Goal: Task Accomplishment & Management: Manage account settings

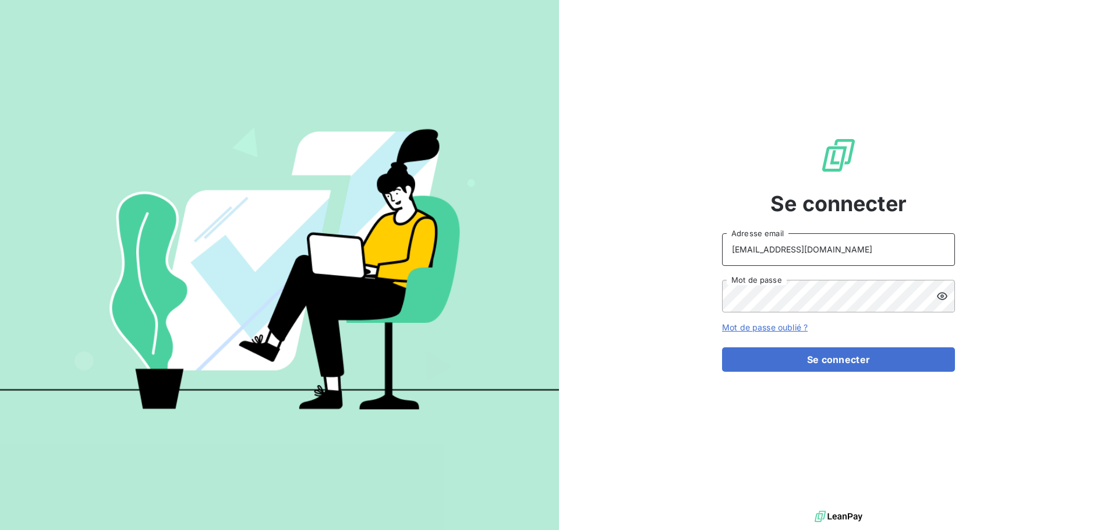
click at [863, 253] on input "[EMAIL_ADDRESS][DOMAIN_NAME]" at bounding box center [838, 249] width 233 height 33
type input "[EMAIL_ADDRESS][DOMAIN_NAME]"
click at [823, 367] on button "Se connecter" at bounding box center [838, 360] width 233 height 24
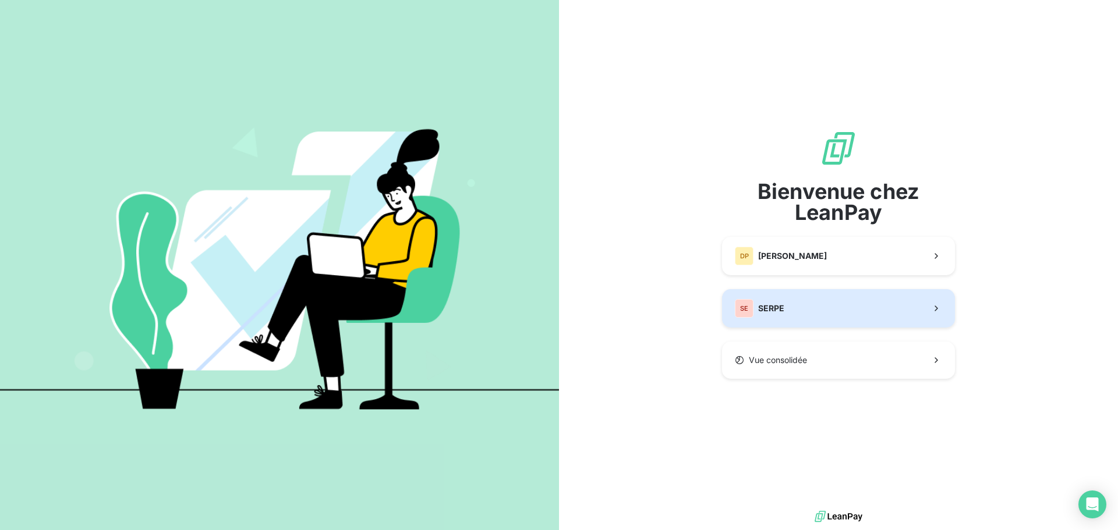
click at [814, 303] on button "SE SERPE" at bounding box center [838, 308] width 233 height 38
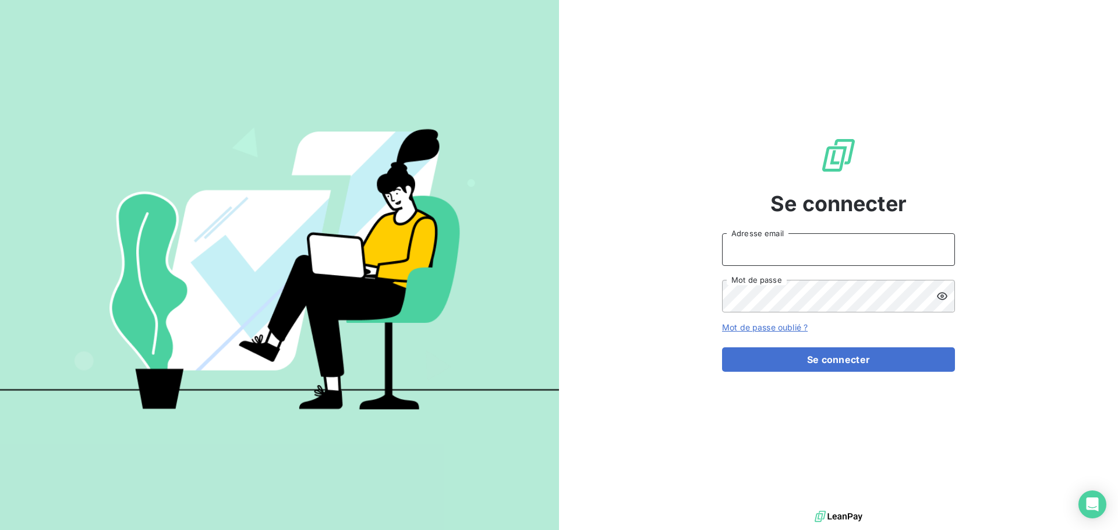
type input "[EMAIL_ADDRESS][DOMAIN_NAME]"
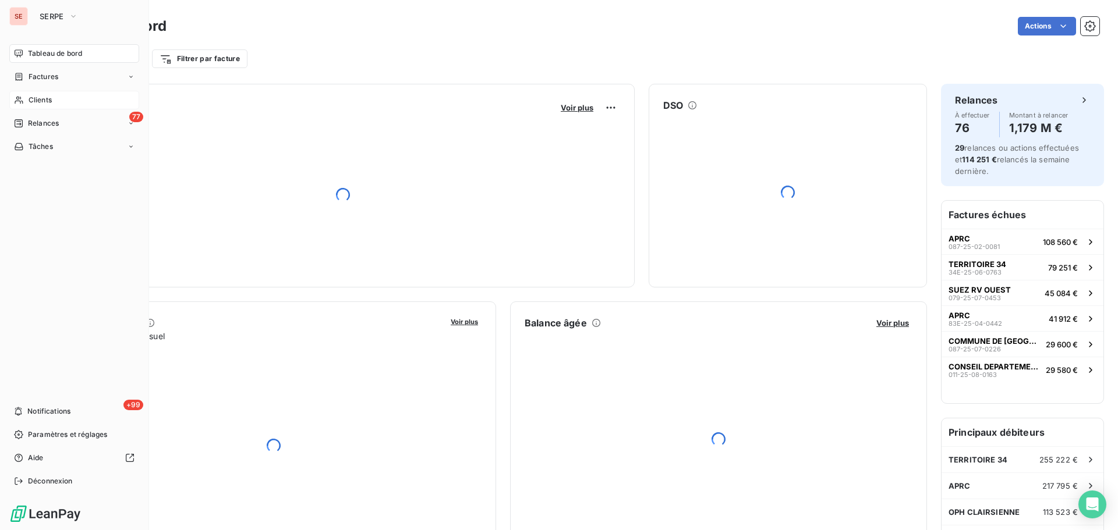
click at [45, 98] on span "Clients" at bounding box center [40, 100] width 23 height 10
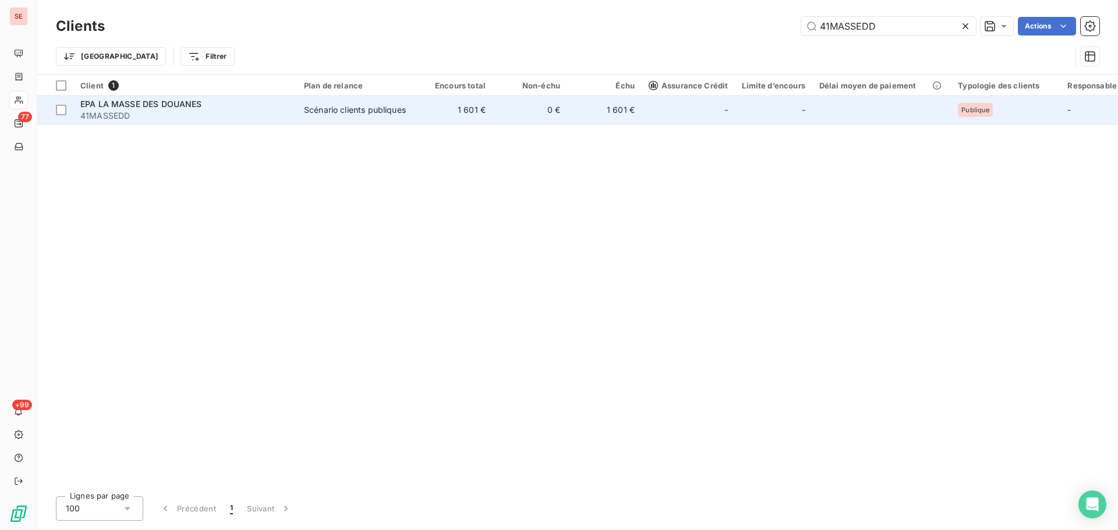
type input "41MASSEDD"
click at [426, 122] on td "1 601 €" at bounding box center [455, 110] width 75 height 28
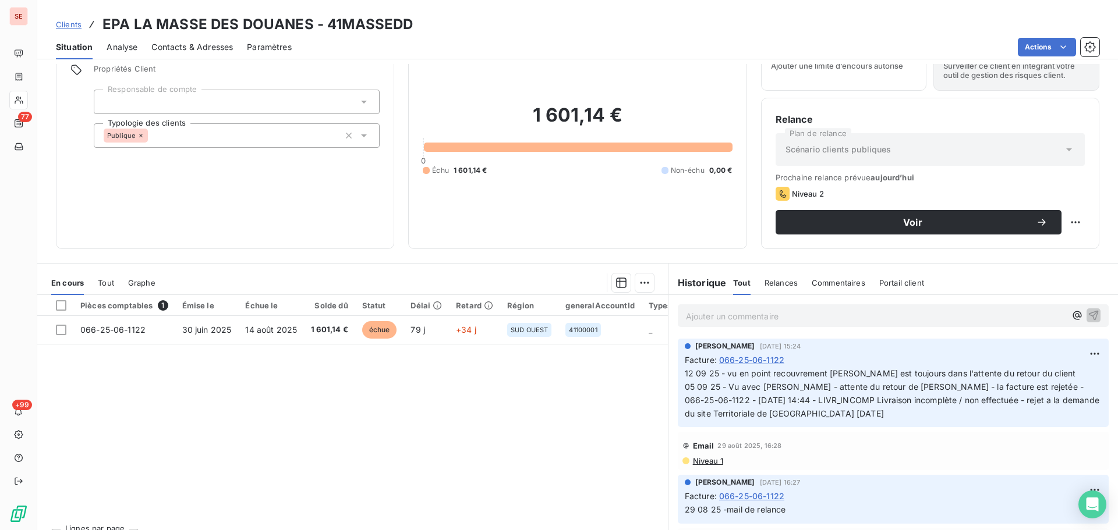
scroll to position [79, 0]
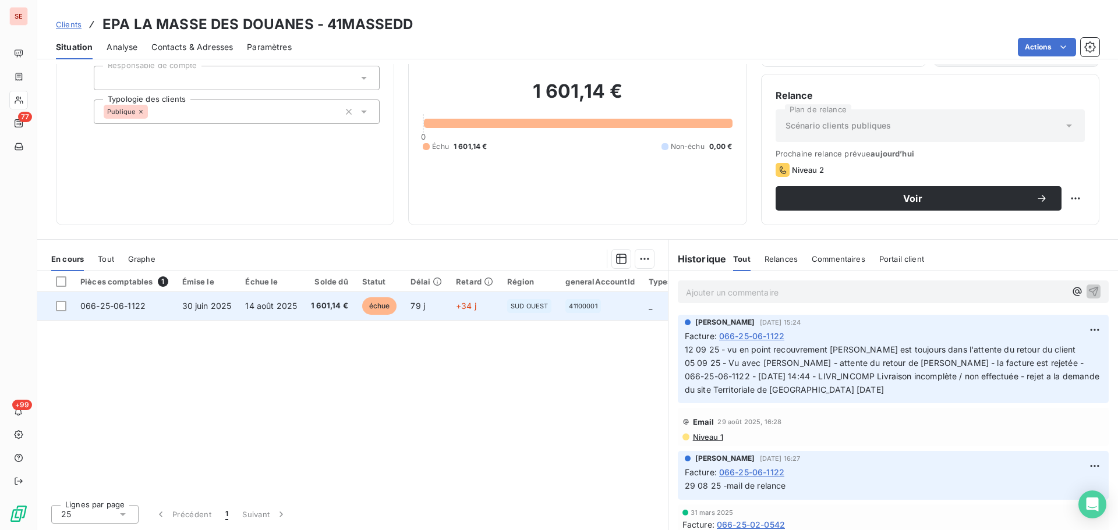
click at [319, 301] on span "1 601,14 €" at bounding box center [329, 306] width 37 height 12
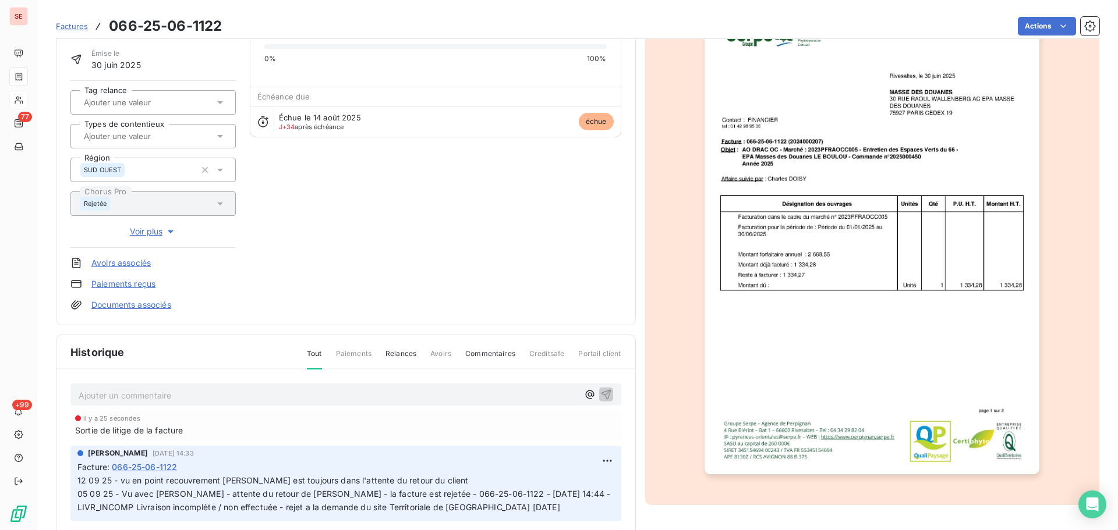
scroll to position [170, 0]
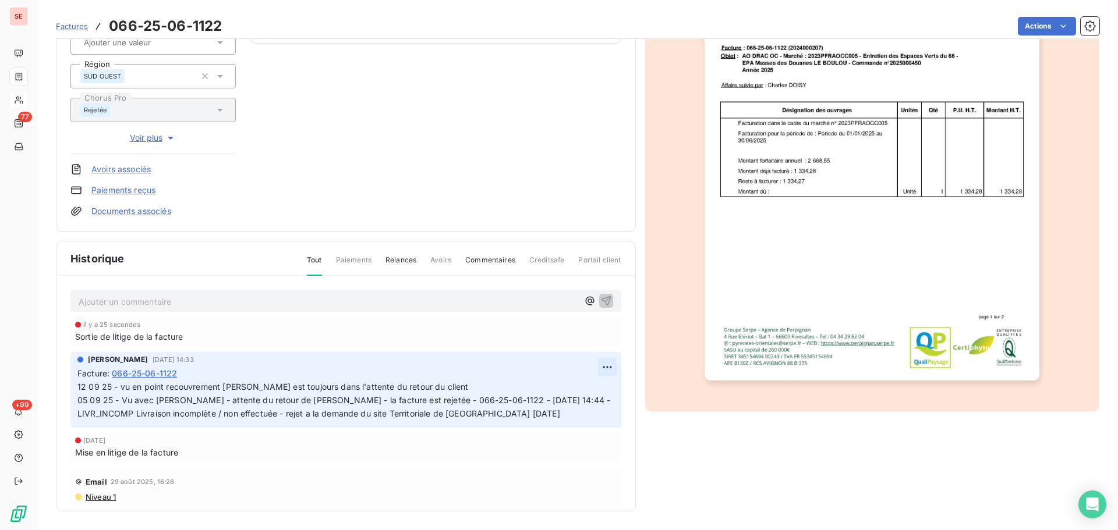
click at [591, 364] on html "SE 77 +99 Factures 066-25-06-1122 Actions EPA LA MASSE DES DOUANES 41MASSEDD Mo…" at bounding box center [559, 265] width 1118 height 530
click at [566, 395] on div "Editer" at bounding box center [565, 393] width 65 height 19
click at [80, 388] on span "12 09 25 - vu en point recouvrement [PERSON_NAME] est toujours dans l'attente d…" at bounding box center [385, 400] width 616 height 37
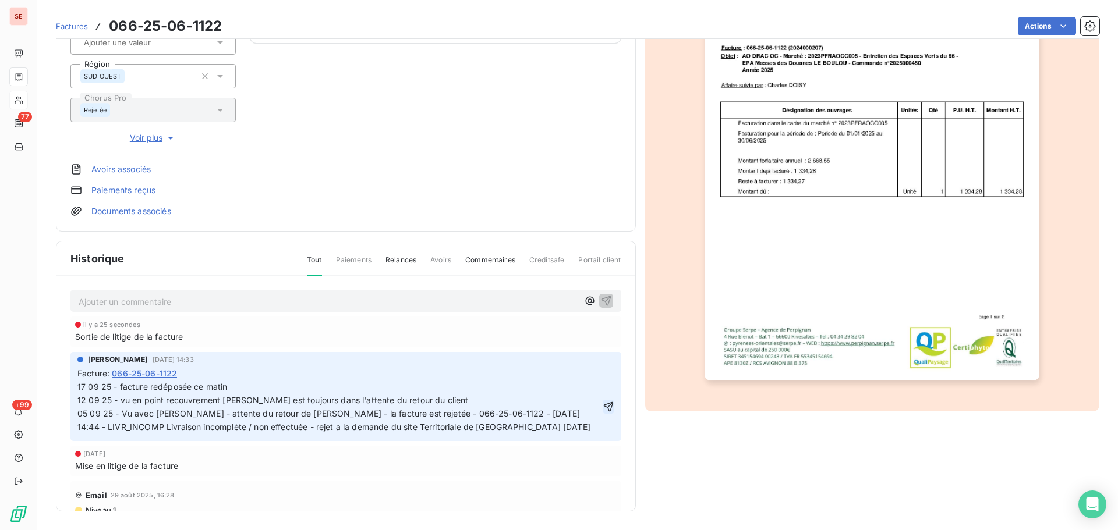
click button "button" at bounding box center [609, 407] width 12 height 14
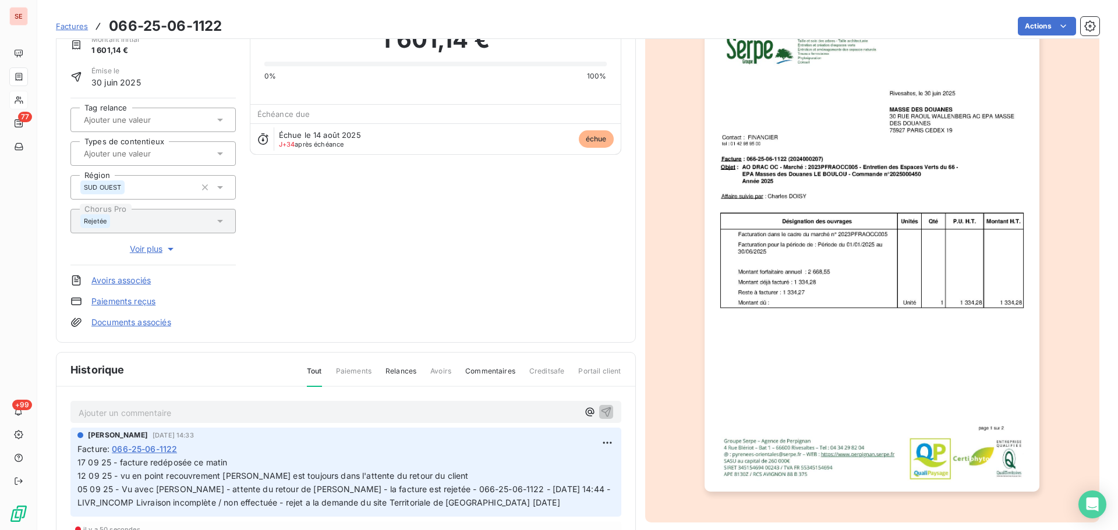
scroll to position [0, 0]
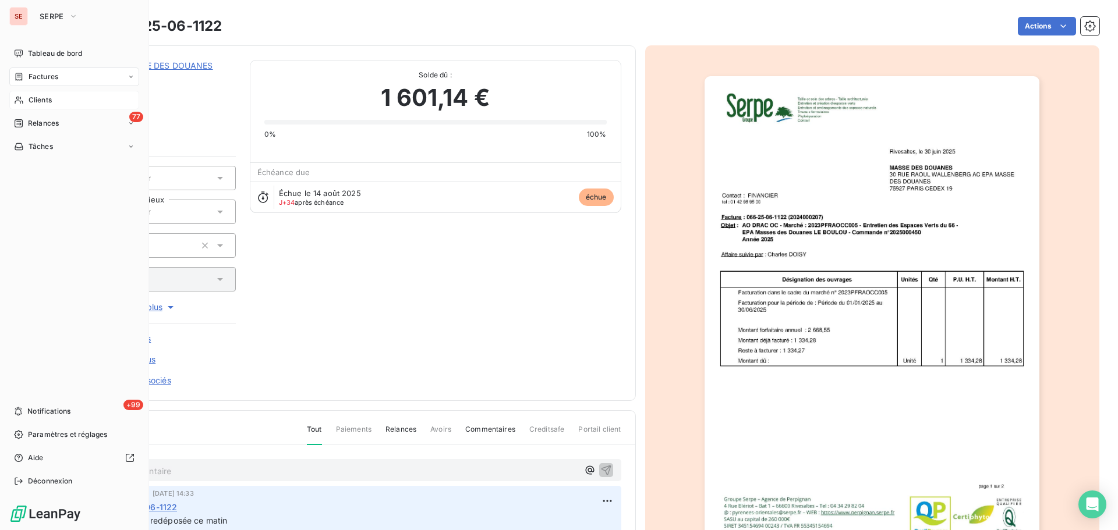
click at [51, 101] on span "Clients" at bounding box center [40, 100] width 23 height 10
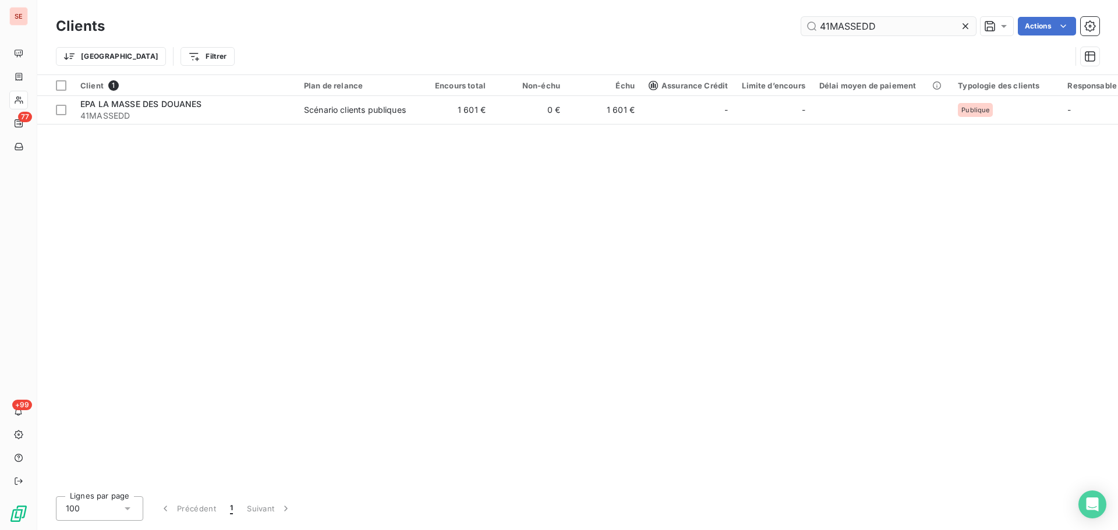
click at [921, 29] on input "41MASSEDD" at bounding box center [888, 26] width 175 height 19
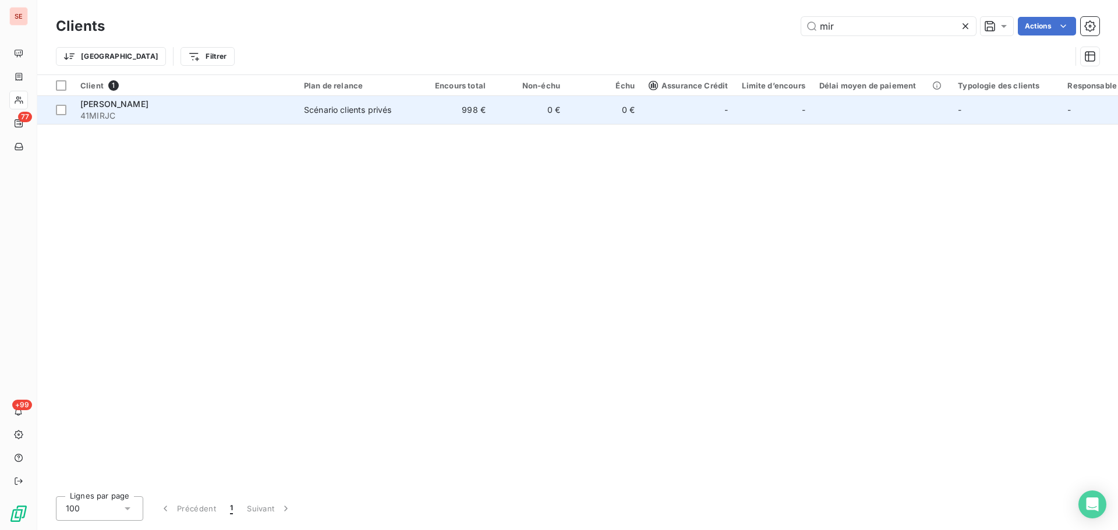
type input "mir"
click at [178, 119] on span "41MIRJC" at bounding box center [185, 116] width 210 height 12
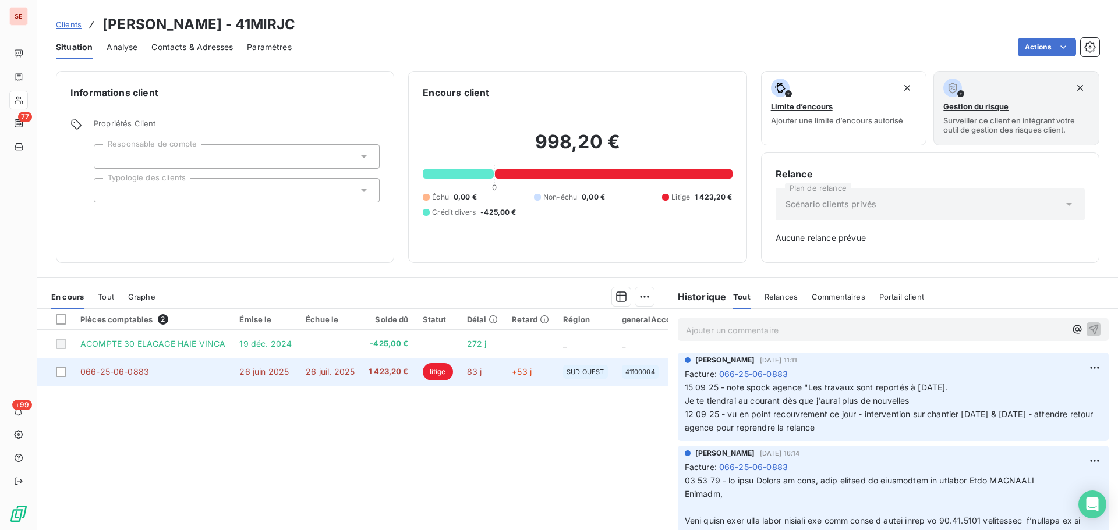
click at [281, 370] on span "26 juin 2025" at bounding box center [263, 372] width 49 height 10
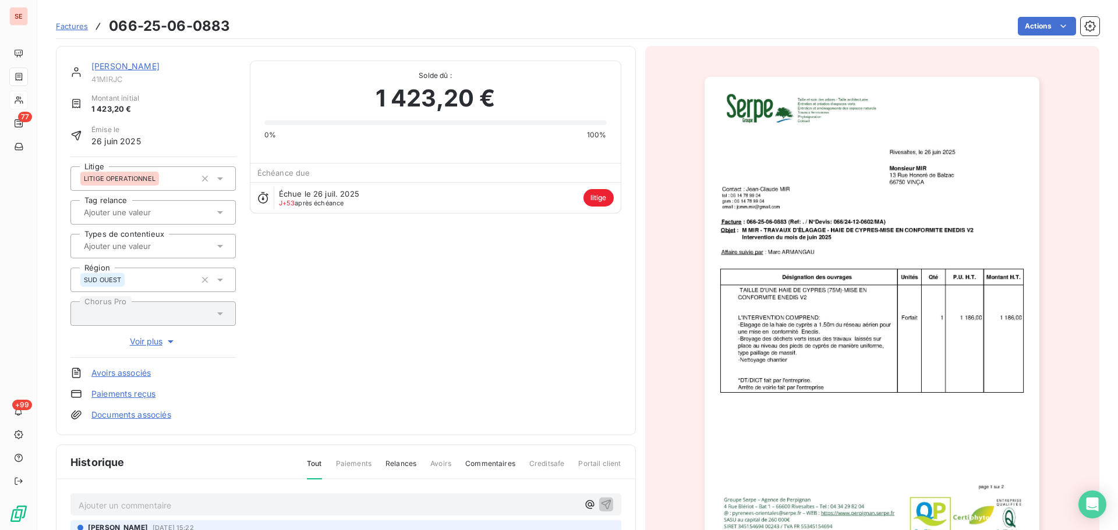
scroll to position [160, 0]
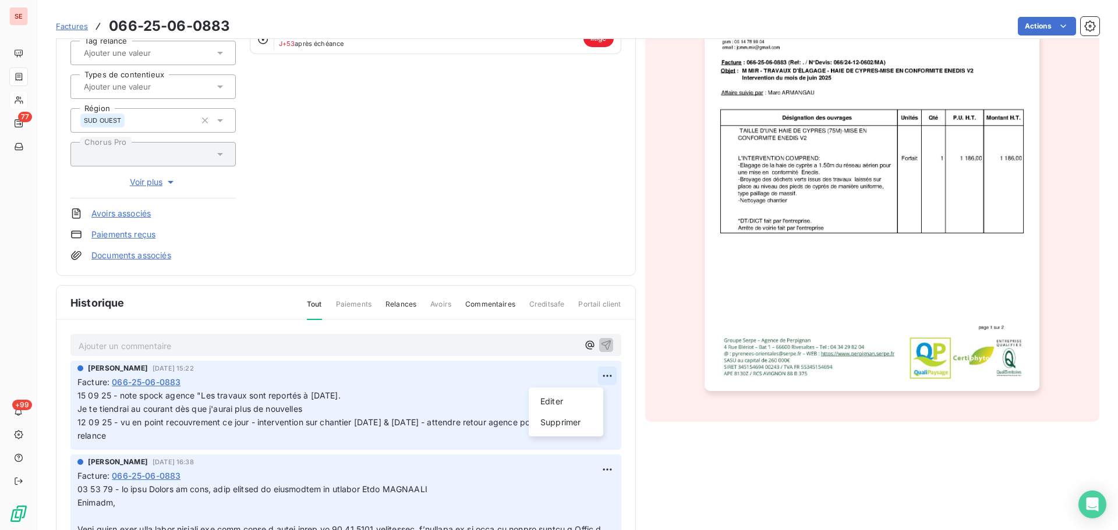
click at [593, 374] on html "SE 77 +99 Factures 066-25-06-0883 Actions MIR [PERSON_NAME] 41MIRJC Montant ini…" at bounding box center [559, 265] width 1118 height 530
click at [564, 398] on div "Editer" at bounding box center [565, 401] width 65 height 19
click at [78, 398] on span "15 09 25 - note spock agence "Les travaux sont reportés à [DATE]." at bounding box center [208, 396] width 263 height 10
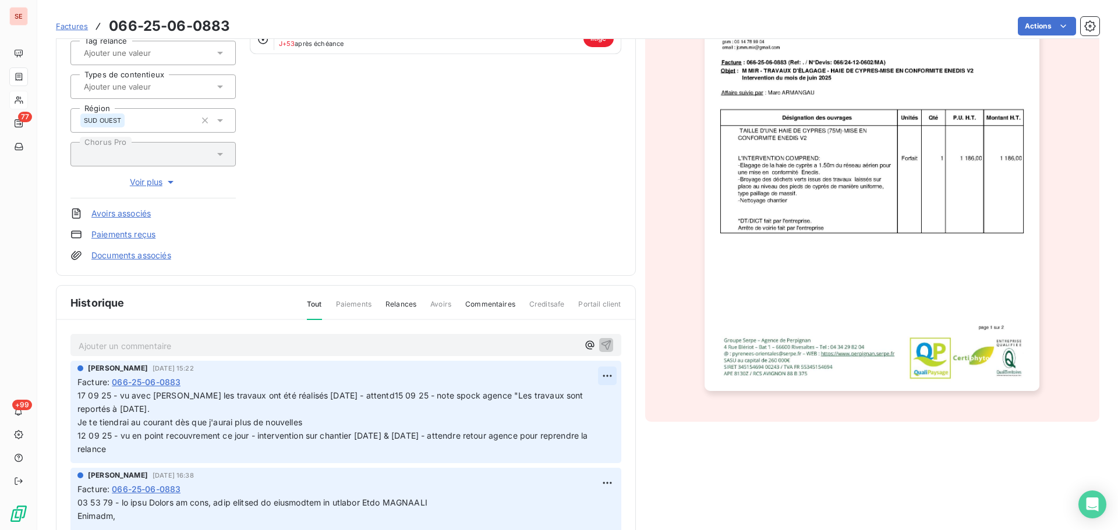
click at [591, 378] on html "SE 77 +99 Factures 066-25-06-0883 Actions MIR [PERSON_NAME] 41MIRJC Montant ini…" at bounding box center [559, 265] width 1118 height 530
click at [574, 401] on div "Editer" at bounding box center [565, 401] width 65 height 19
click at [327, 398] on span "17 09 25 - vu avec [PERSON_NAME] les travaux ont été réalisés [DATE] - attentd1…" at bounding box center [361, 422] width 568 height 63
click at [330, 401] on p "17 09 25 - vu avec [PERSON_NAME] les travaux ont été réalisés [DATE] - attentd1…" at bounding box center [338, 423] width 523 height 66
click at [603, 419] on icon "button" at bounding box center [608, 422] width 10 height 10
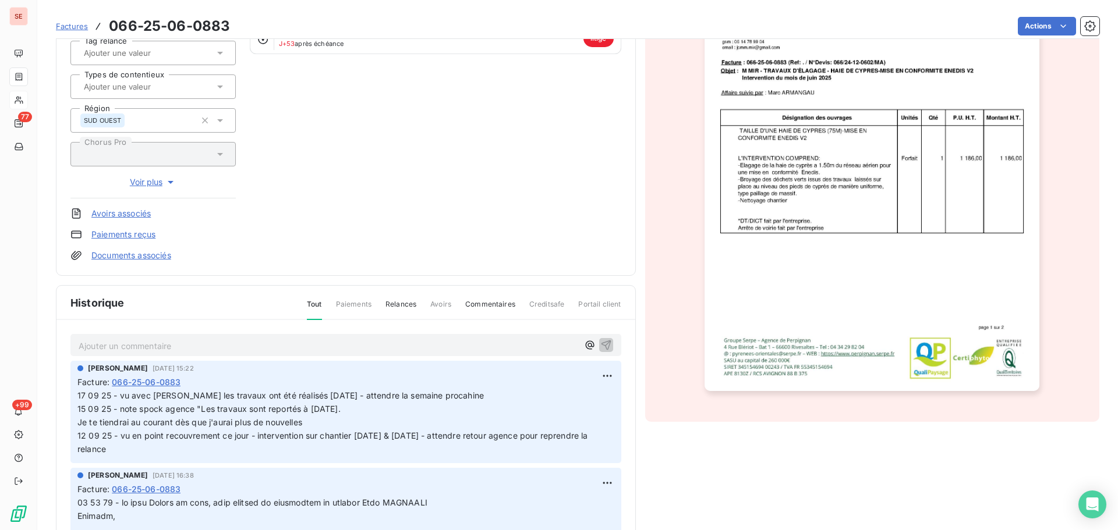
click at [1039, 29] on html "SE 77 +99 Factures 066-25-06-0883 Actions MIR [PERSON_NAME] 41MIRJC Montant ini…" at bounding box center [559, 265] width 1118 height 530
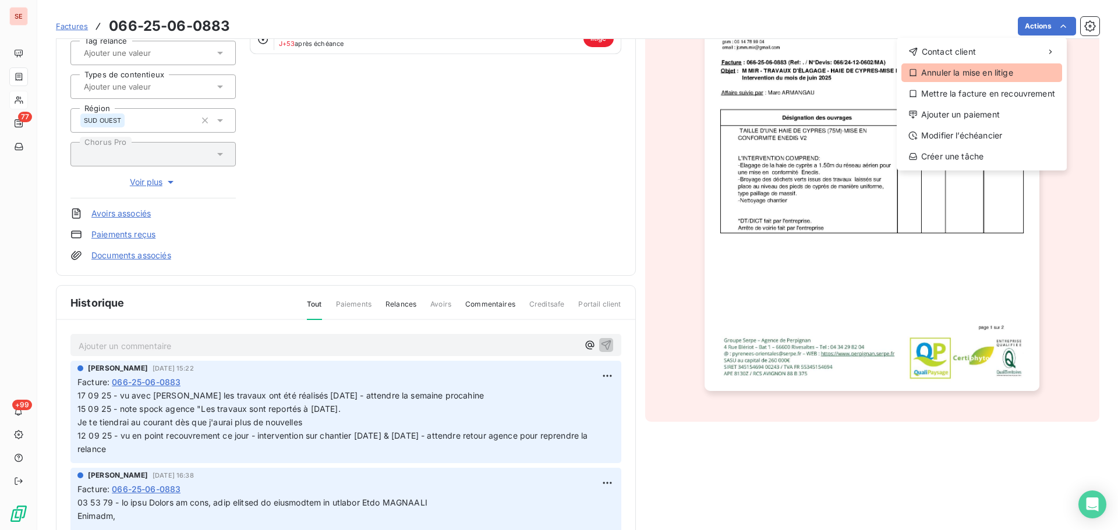
click at [972, 70] on div "Annuler la mise en litige" at bounding box center [981, 72] width 161 height 19
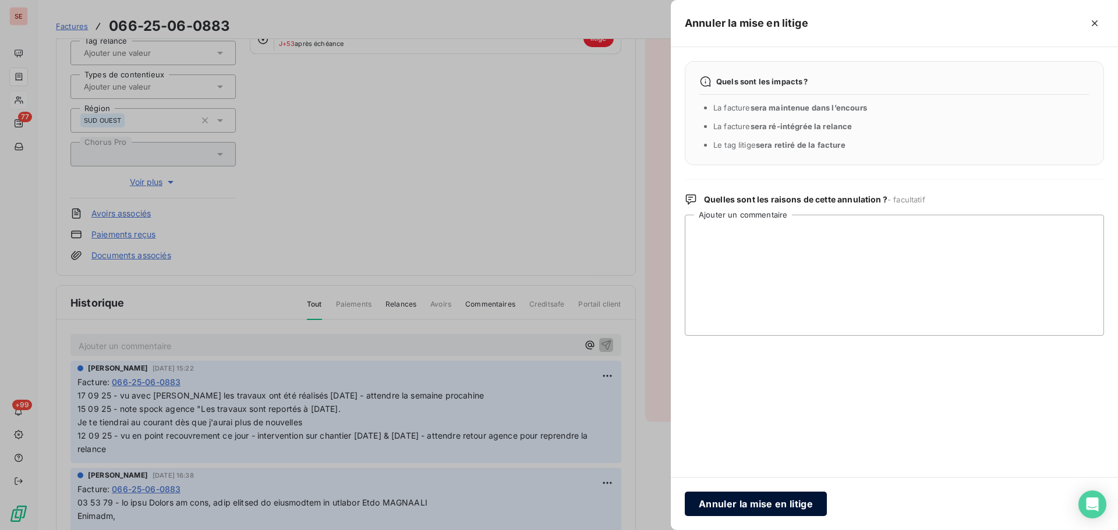
click at [750, 497] on button "Annuler la mise en litige" at bounding box center [756, 504] width 142 height 24
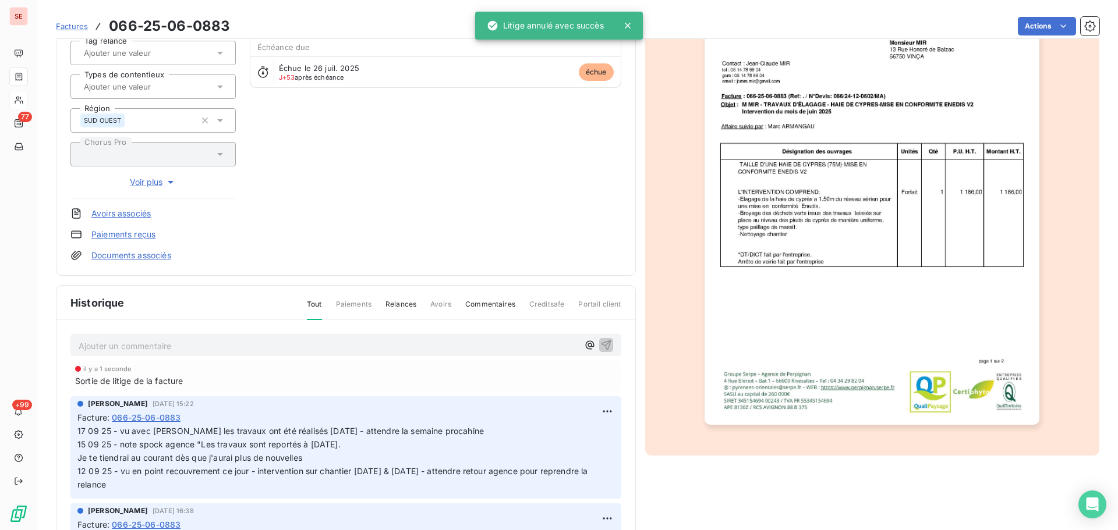
scroll to position [0, 0]
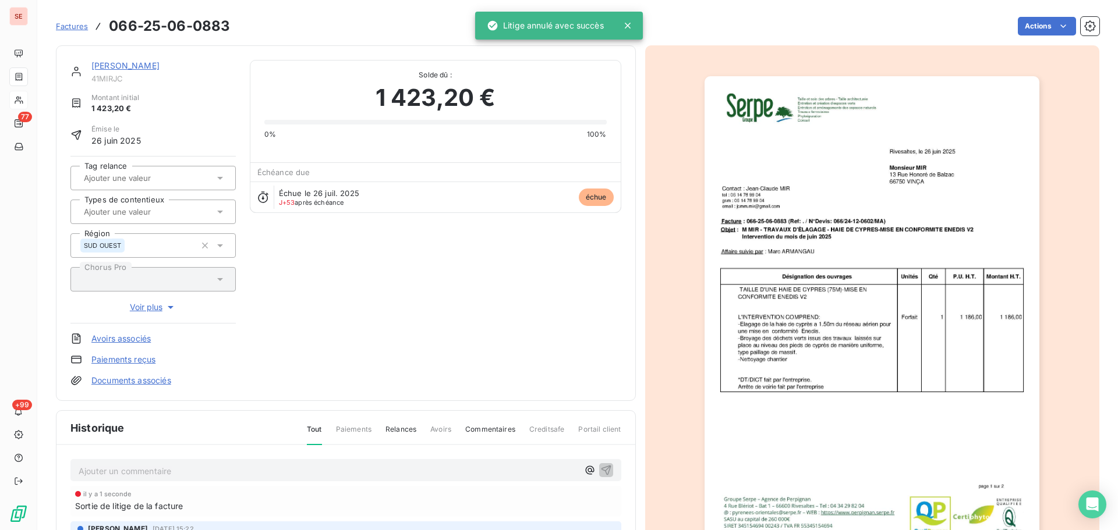
click at [133, 67] on link "[PERSON_NAME]" at bounding box center [125, 66] width 68 height 10
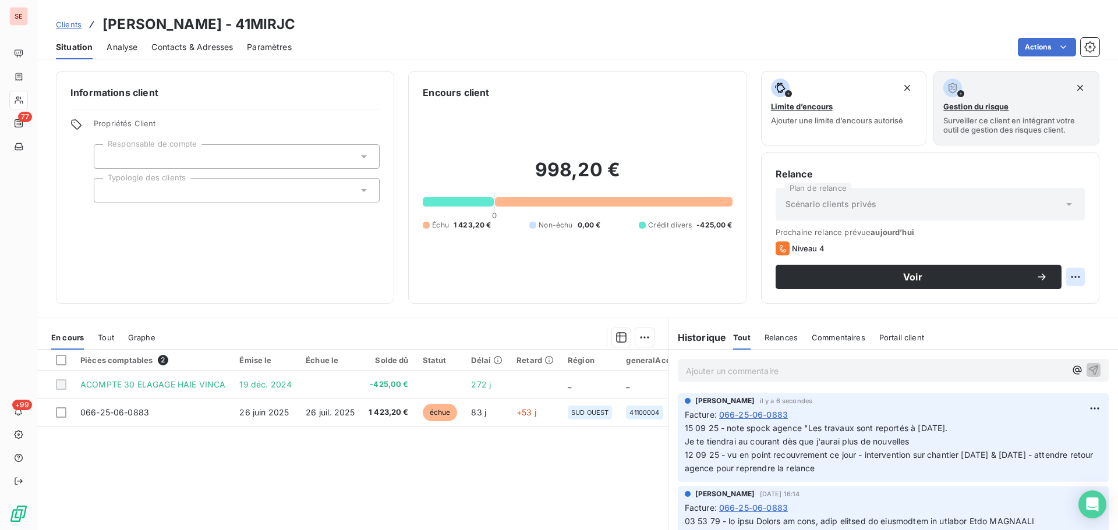
click at [1064, 274] on html "SE 77 +99 Clients MIR [PERSON_NAME] - 41MIRJC Situation Analyse Contacts & Adre…" at bounding box center [559, 265] width 1118 height 530
click at [1036, 308] on div "Replanifier cette action" at bounding box center [1019, 302] width 104 height 19
select select "8"
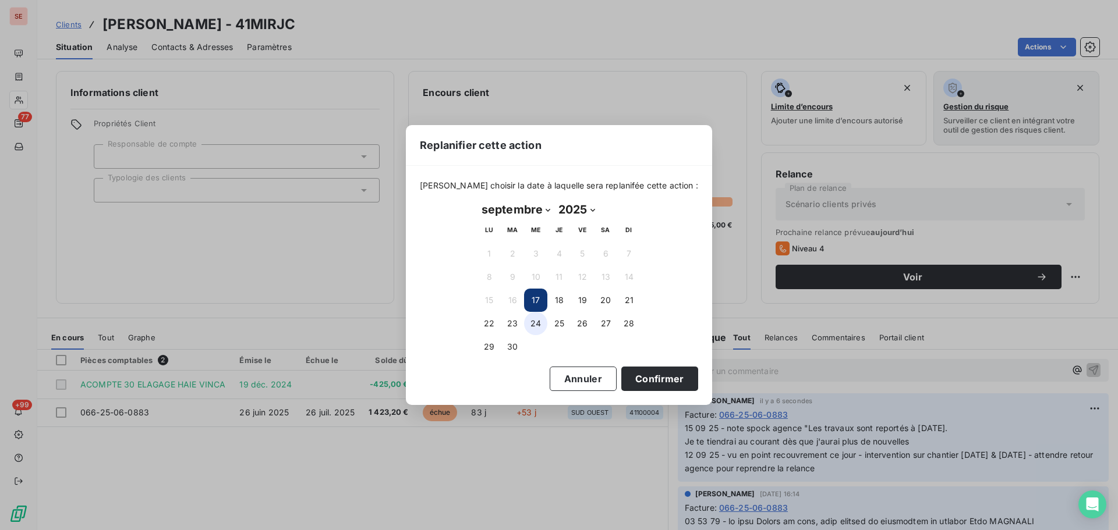
click at [539, 325] on button "24" at bounding box center [535, 323] width 23 height 23
click at [672, 379] on button "Confirmer" at bounding box center [659, 379] width 77 height 24
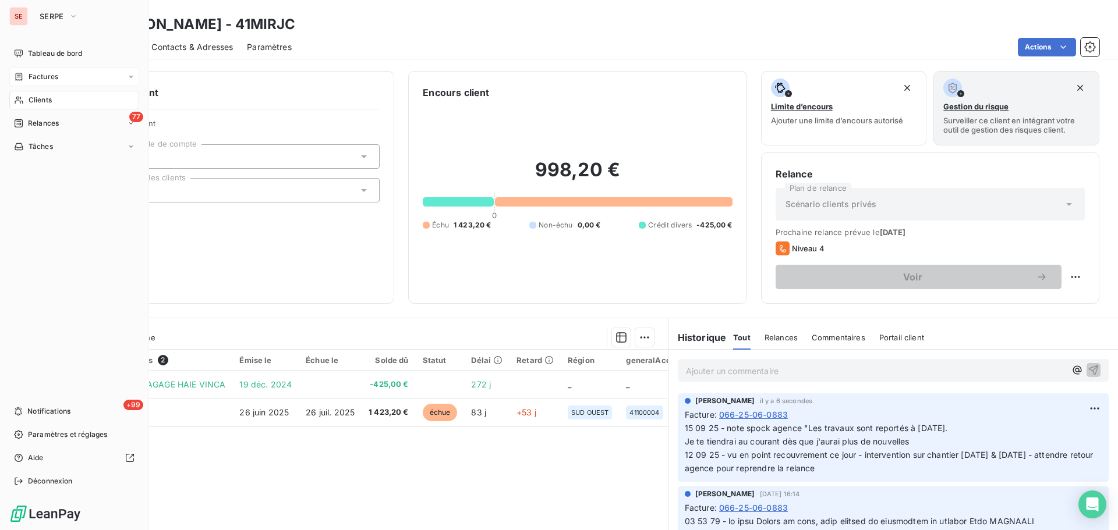
click at [25, 75] on div "Factures" at bounding box center [36, 77] width 44 height 10
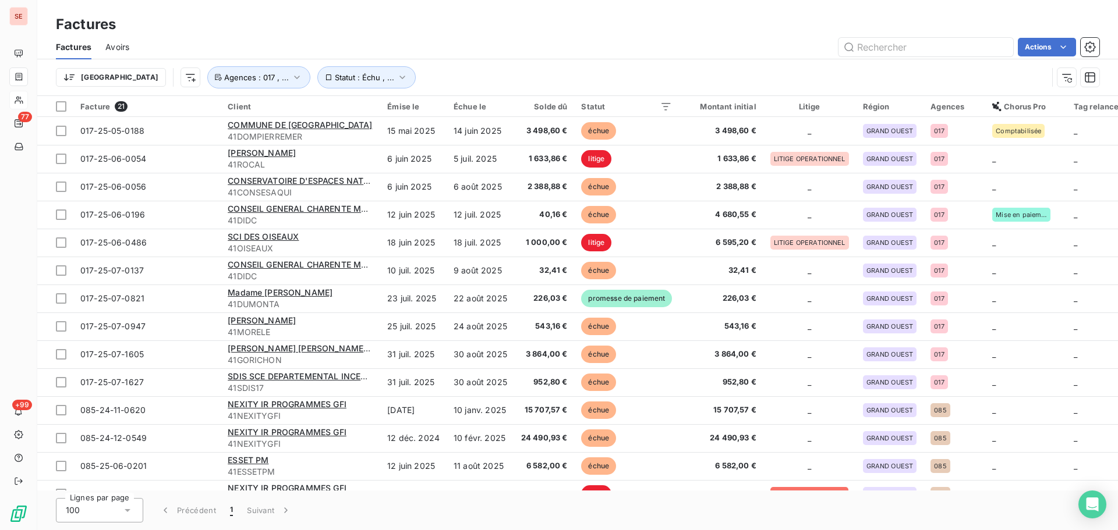
click at [223, 90] on div "Trier Statut : Échu , ... Agences : 017 , ..." at bounding box center [577, 77] width 1043 height 36
click at [226, 82] on span "Agences : 017 , ..." at bounding box center [256, 77] width 65 height 9
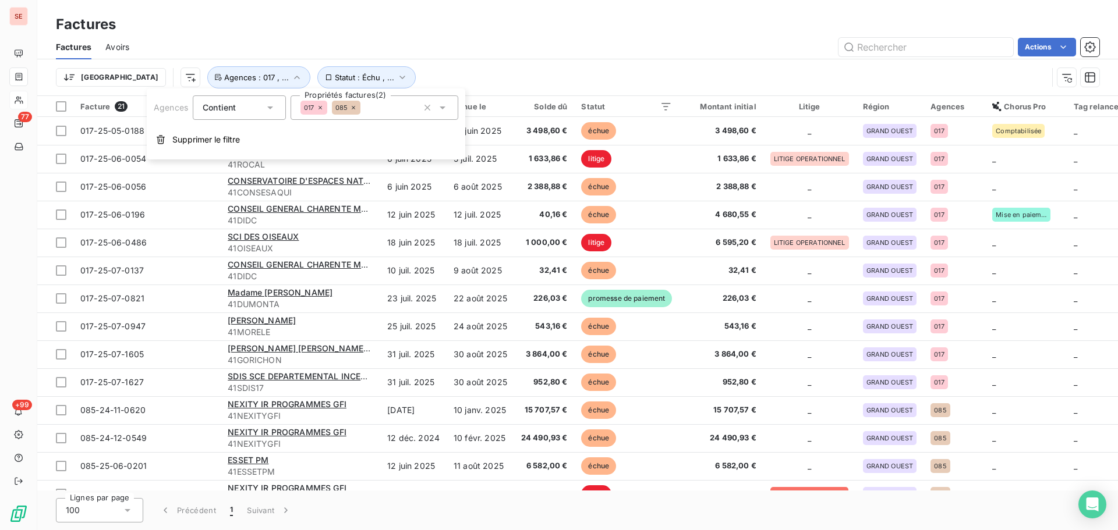
click at [348, 110] on span "085" at bounding box center [341, 107] width 12 height 7
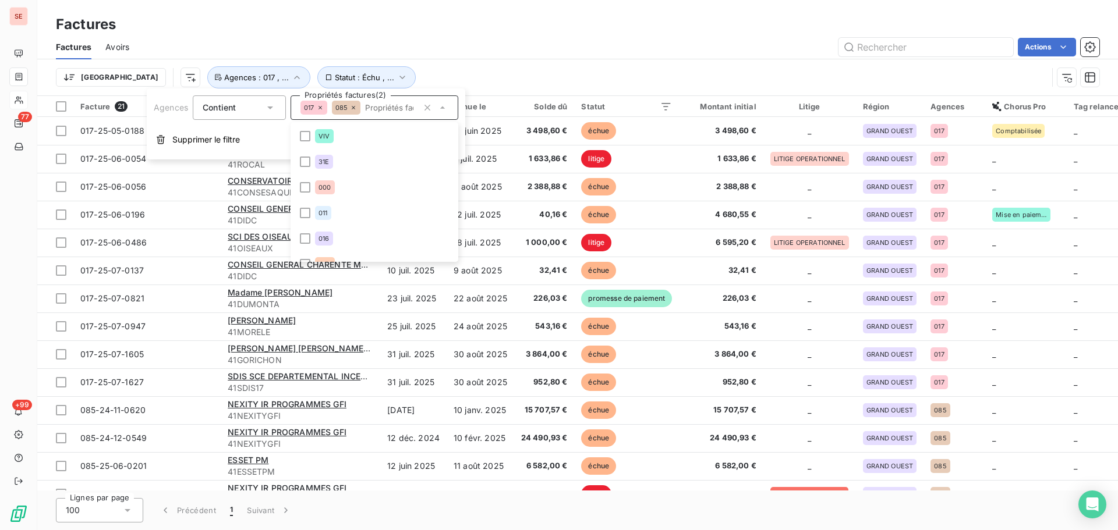
scroll to position [91, 0]
click at [354, 110] on icon at bounding box center [353, 107] width 7 height 7
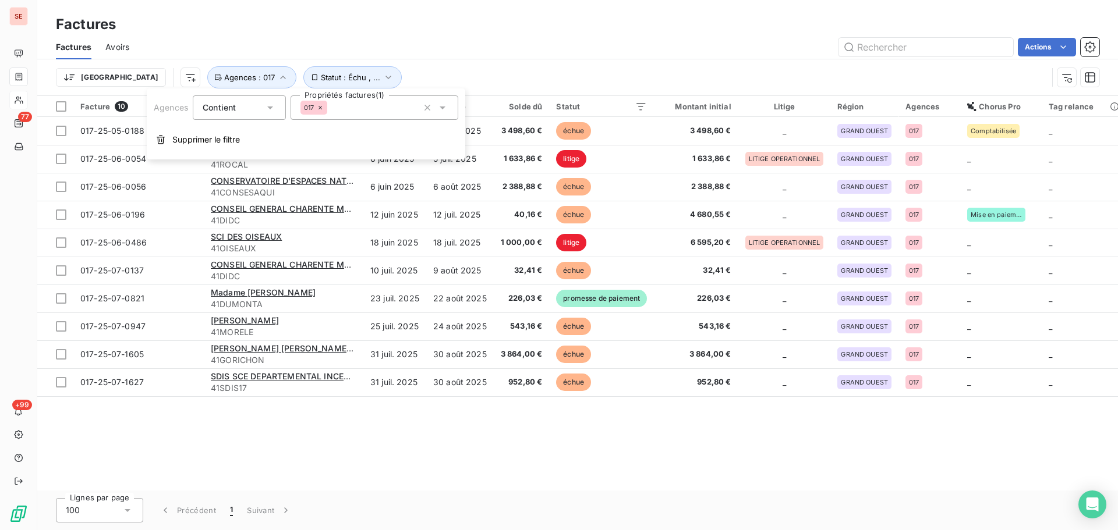
click at [320, 108] on icon at bounding box center [319, 107] width 3 height 3
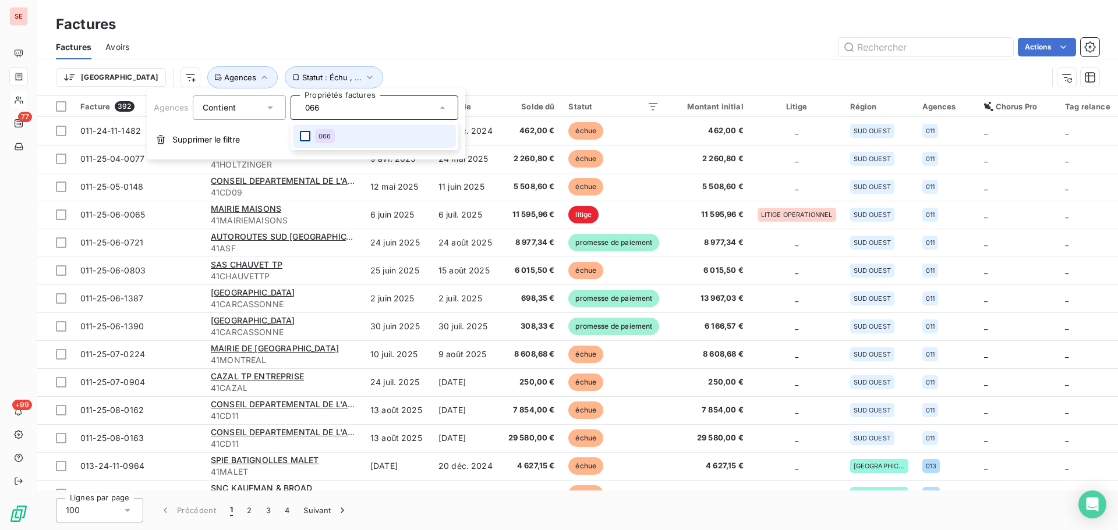
type input "066"
click at [306, 136] on div at bounding box center [305, 136] width 10 height 10
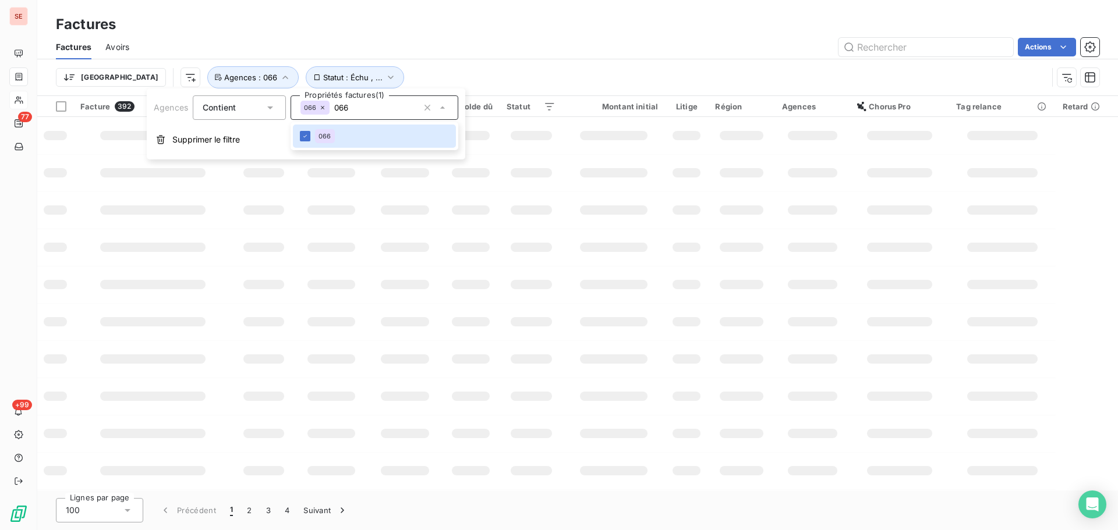
click at [441, 50] on div "Actions" at bounding box center [621, 47] width 956 height 19
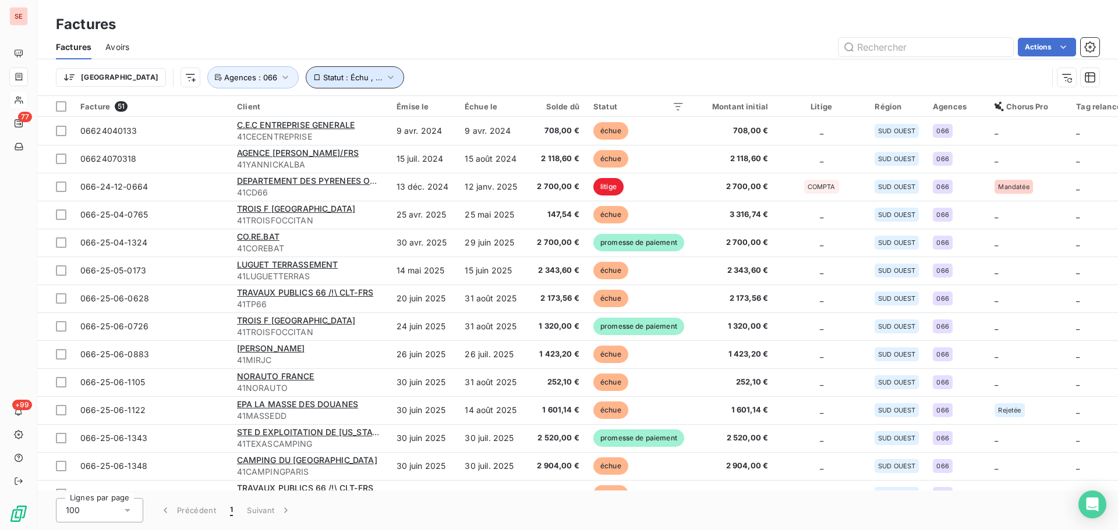
click at [323, 80] on span "Statut : Échu , ..." at bounding box center [352, 77] width 59 height 9
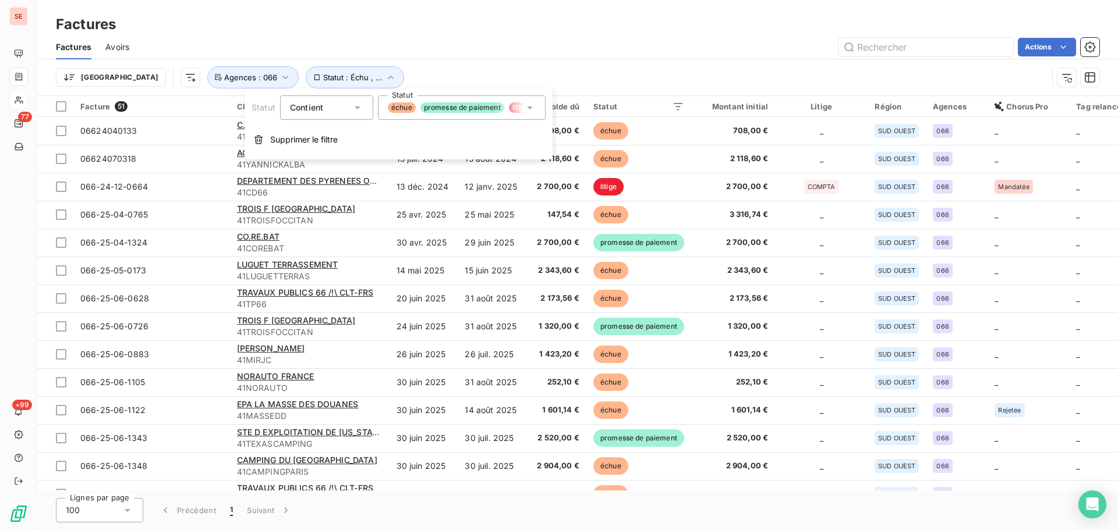
click at [436, 115] on div "échue promesse de paiement litige" at bounding box center [462, 107] width 168 height 24
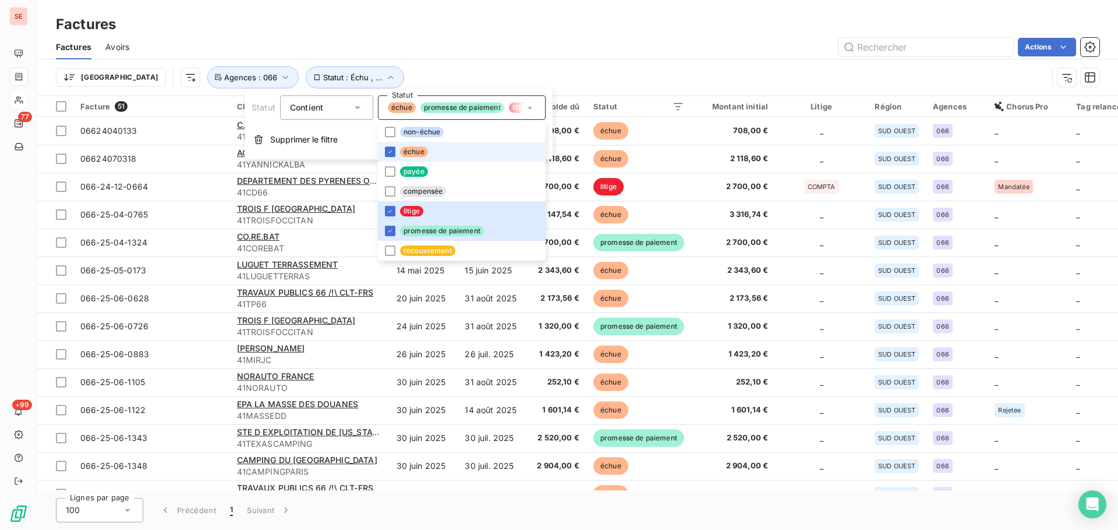
click at [419, 153] on span "échue" at bounding box center [414, 152] width 28 height 10
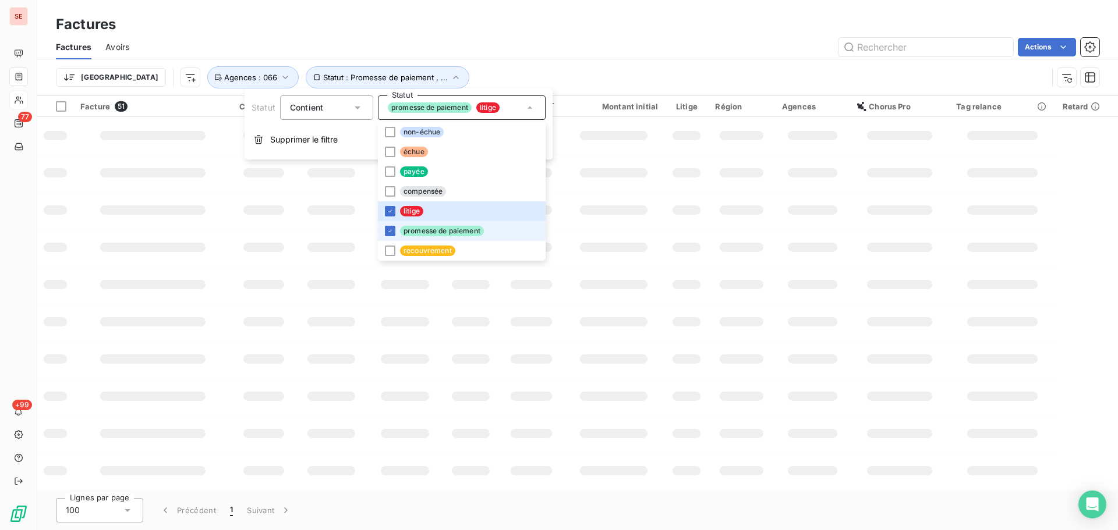
click at [431, 235] on span "promesse de paiement" at bounding box center [442, 231] width 84 height 10
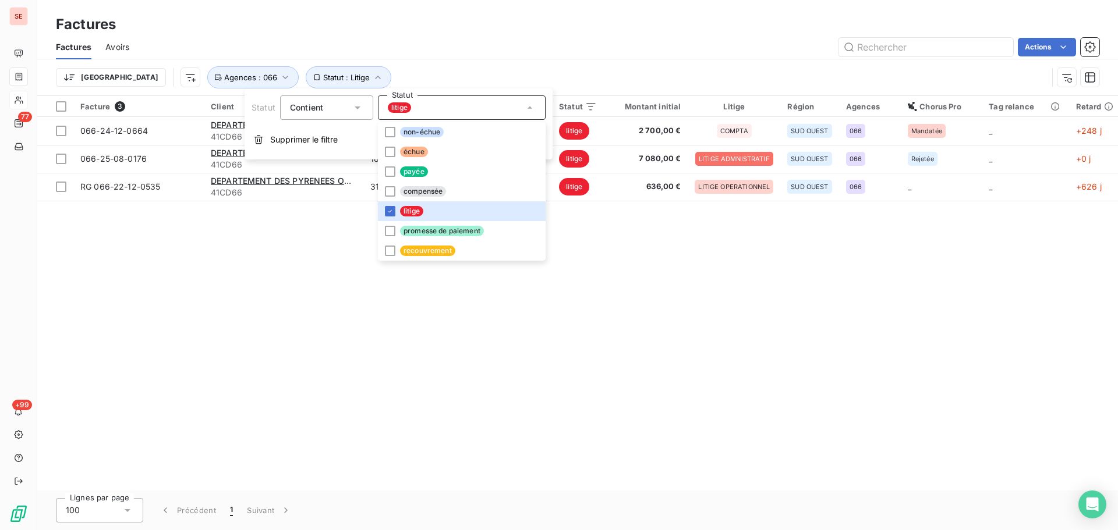
click at [465, 51] on div "Actions" at bounding box center [621, 47] width 956 height 19
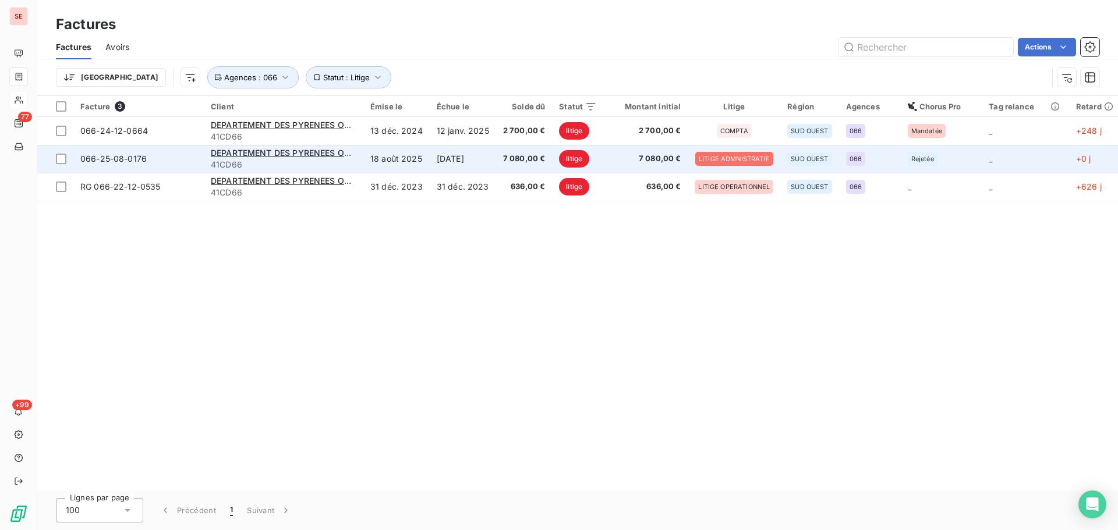
click at [424, 169] on td "18 août 2025" at bounding box center [396, 159] width 66 height 28
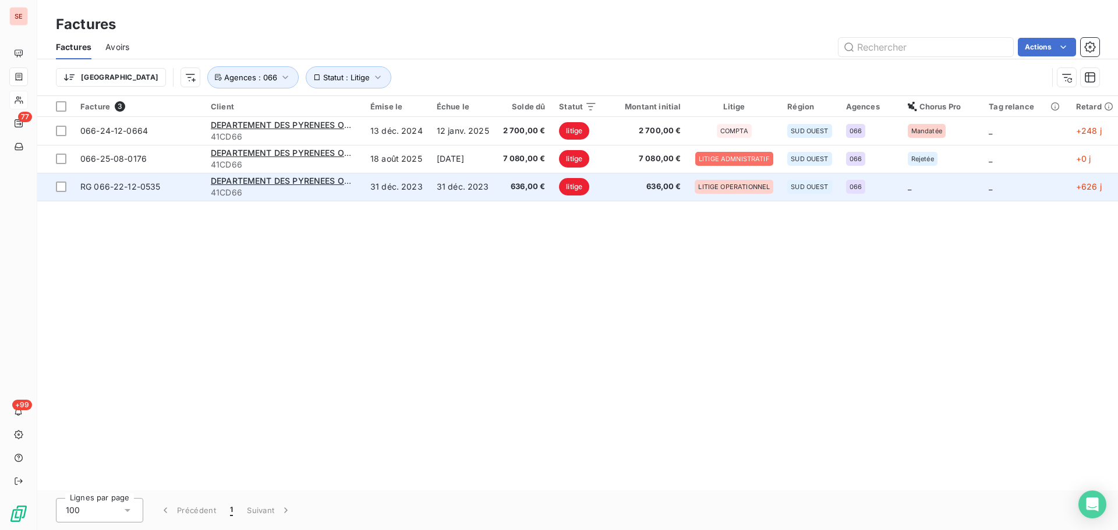
click at [296, 189] on span "41CD66" at bounding box center [284, 193] width 146 height 12
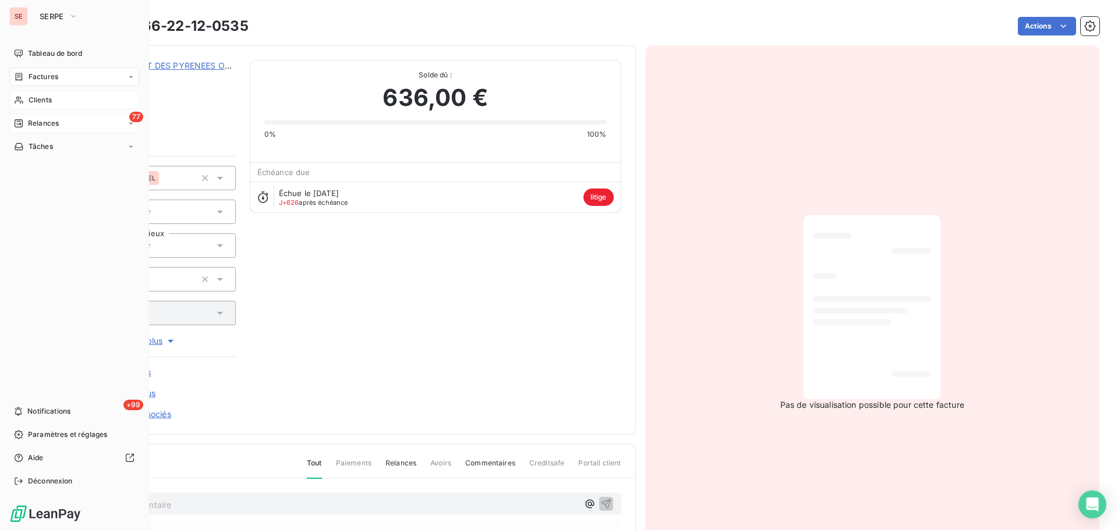
click at [32, 130] on div "77 Relances" at bounding box center [74, 123] width 130 height 19
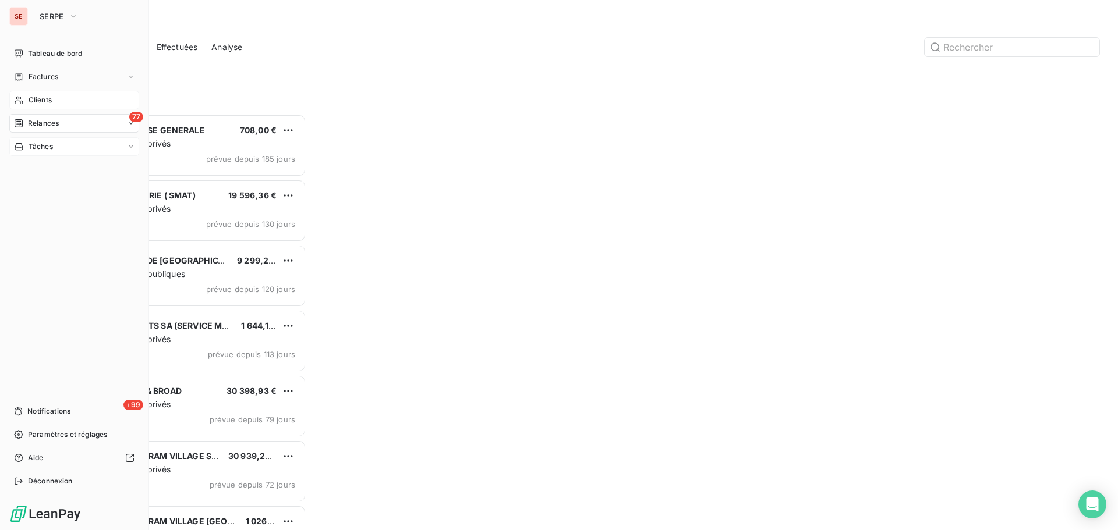
scroll to position [408, 242]
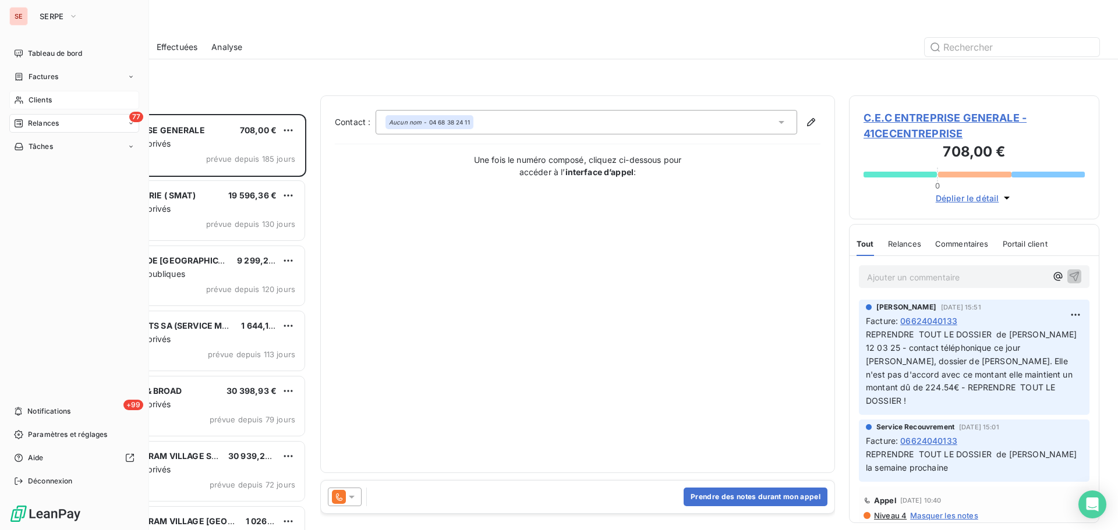
click at [40, 101] on span "Clients" at bounding box center [40, 100] width 23 height 10
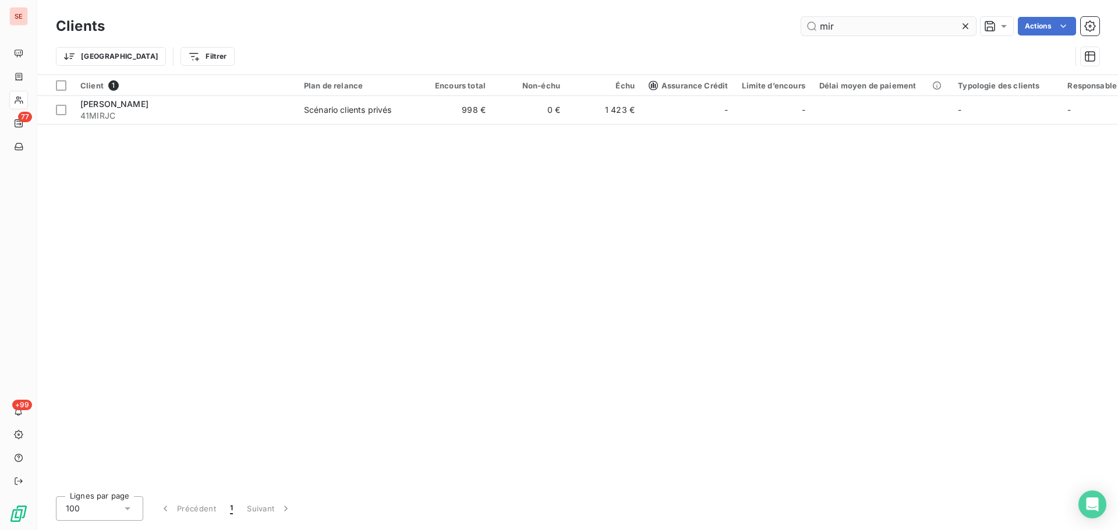
click at [862, 21] on input "mir" at bounding box center [888, 26] width 175 height 19
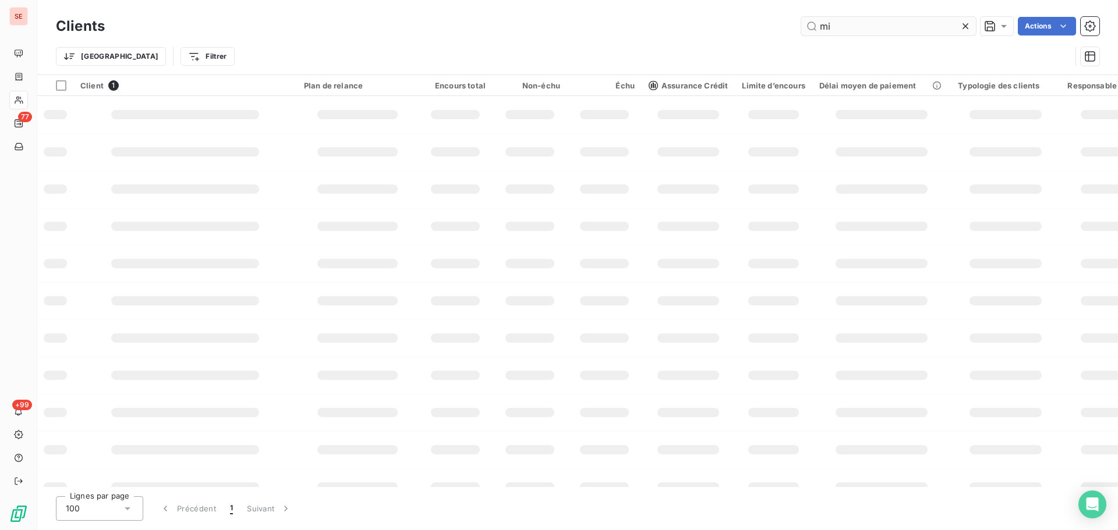
type input "m"
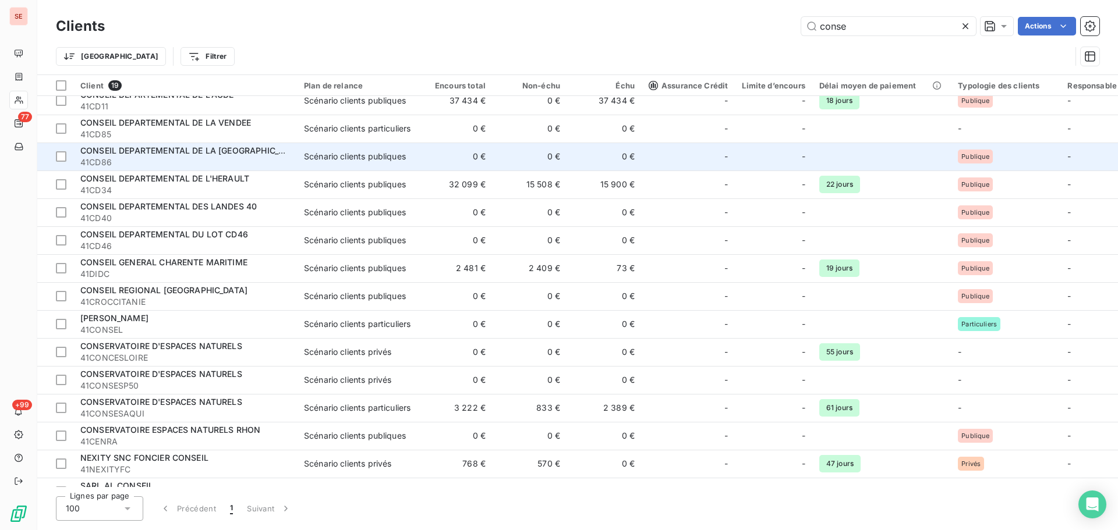
scroll to position [145, 0]
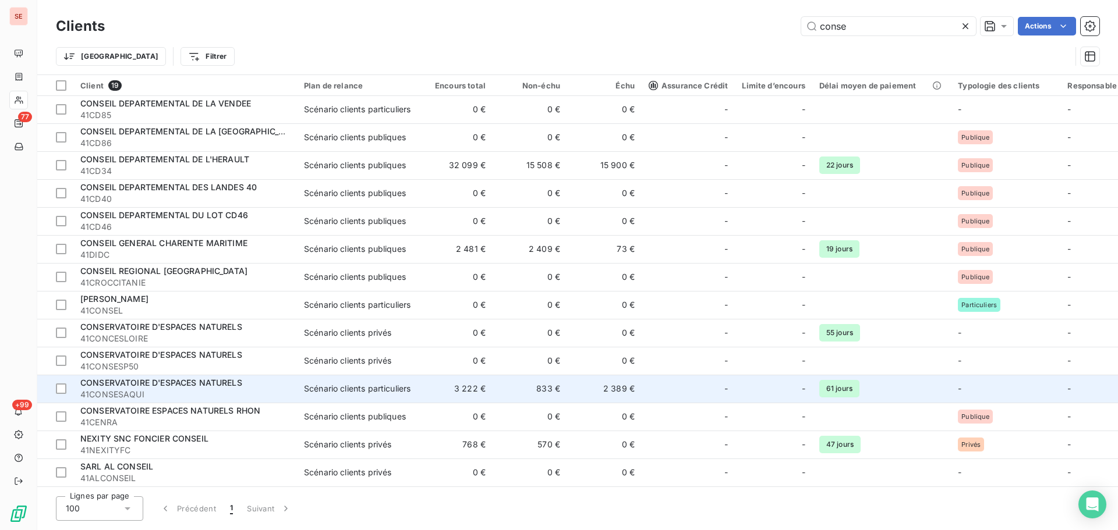
type input "conse"
click at [458, 375] on td "3 222 €" at bounding box center [455, 389] width 75 height 28
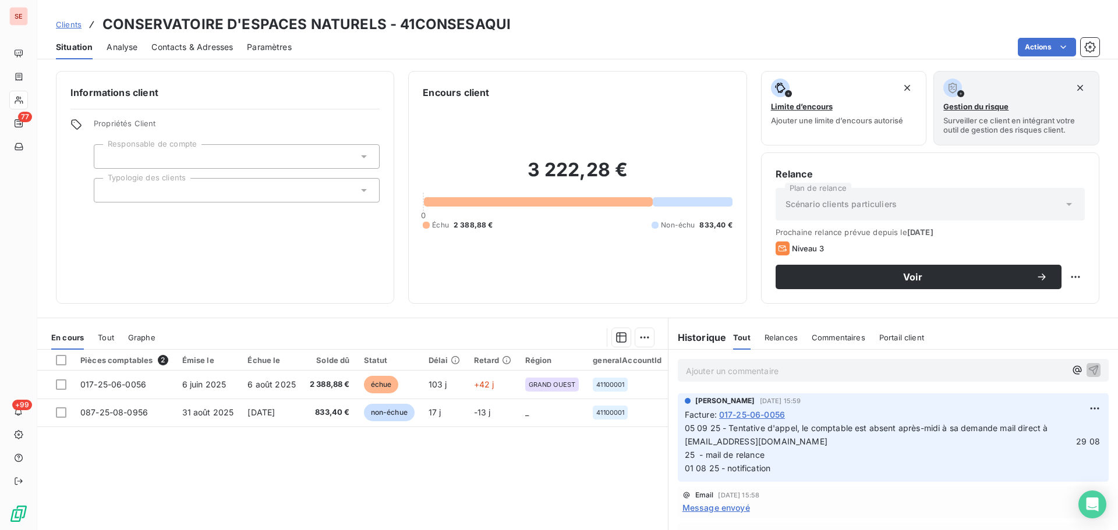
click at [212, 49] on span "Contacts & Adresses" at bounding box center [192, 47] width 82 height 12
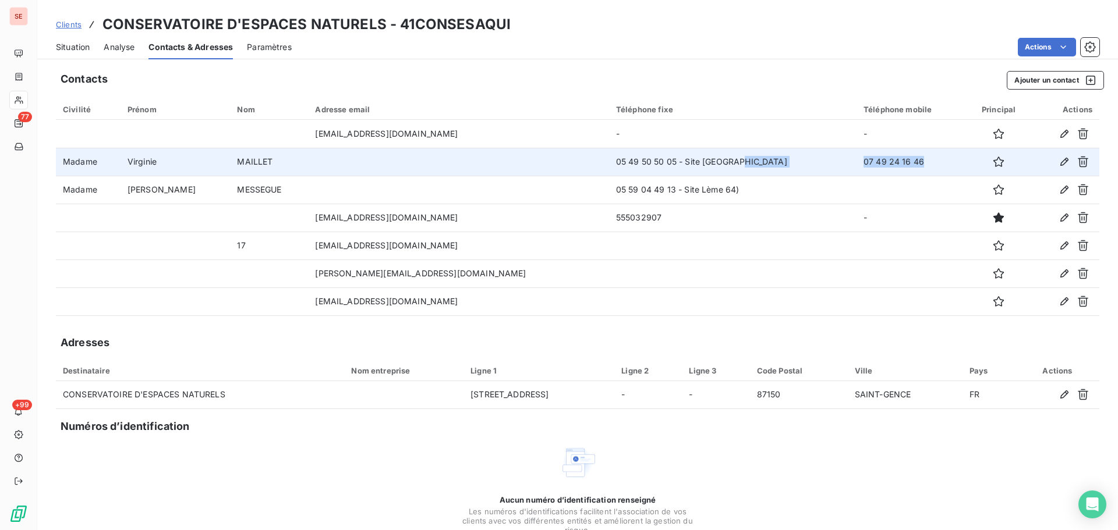
drag, startPoint x: 838, startPoint y: 167, endPoint x: 698, endPoint y: 165, distance: 140.3
click at [698, 165] on tr "Madame [PERSON_NAME] 05 49 50 50 05 - Site [GEOGRAPHIC_DATA] 07 49 24 16 46" at bounding box center [577, 162] width 1043 height 28
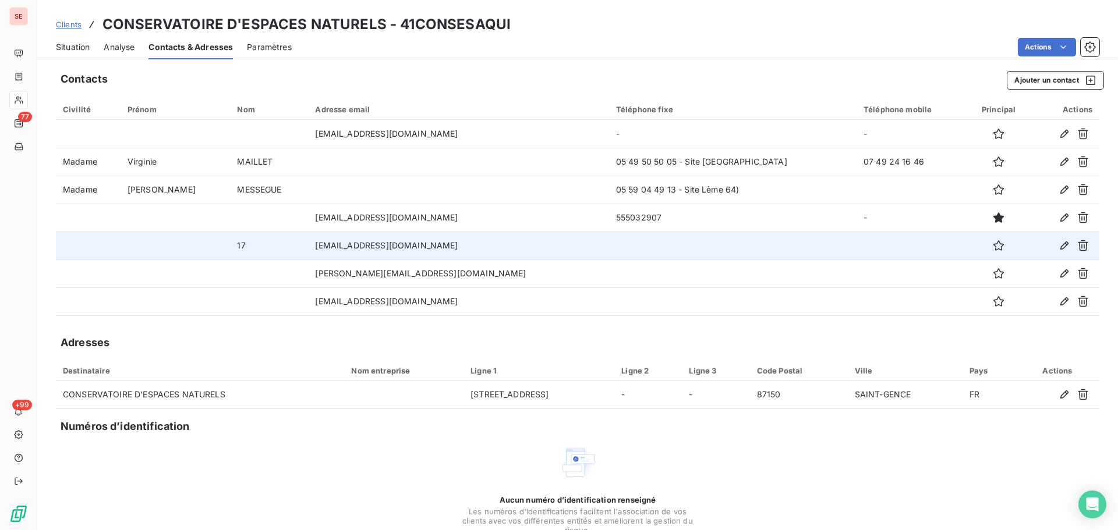
click at [633, 240] on td at bounding box center [732, 246] width 247 height 28
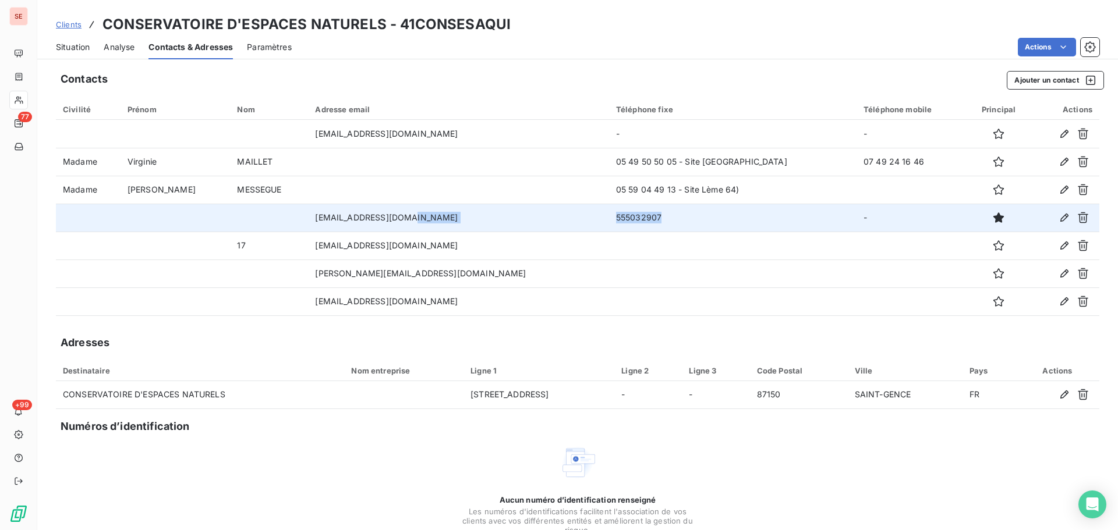
drag, startPoint x: 606, startPoint y: 217, endPoint x: 467, endPoint y: 221, distance: 139.2
click at [467, 221] on tr "[EMAIL_ADDRESS][DOMAIN_NAME] 555032907 -" at bounding box center [577, 218] width 1043 height 28
copy tr "555032907"
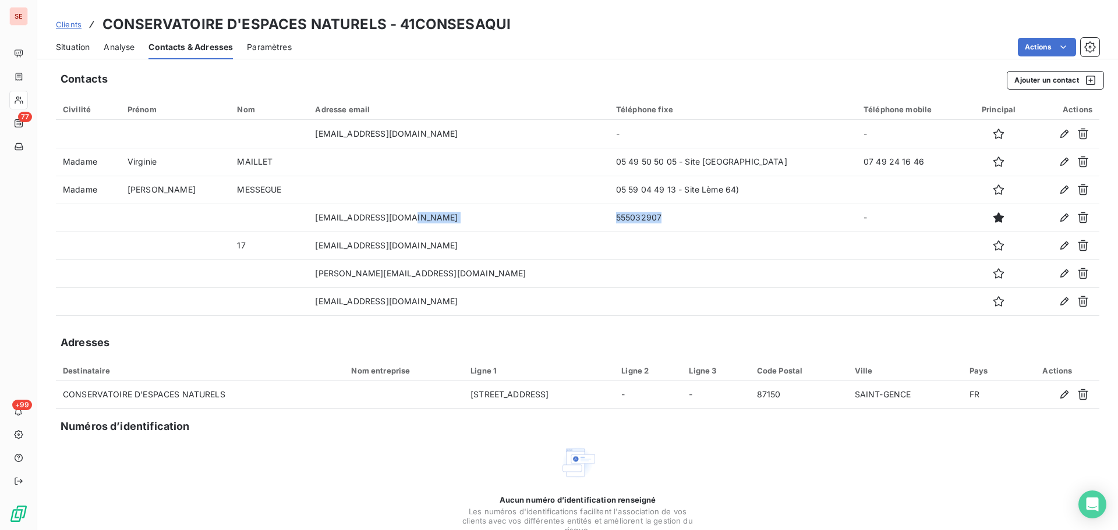
click at [87, 48] on span "Situation" at bounding box center [73, 47] width 34 height 12
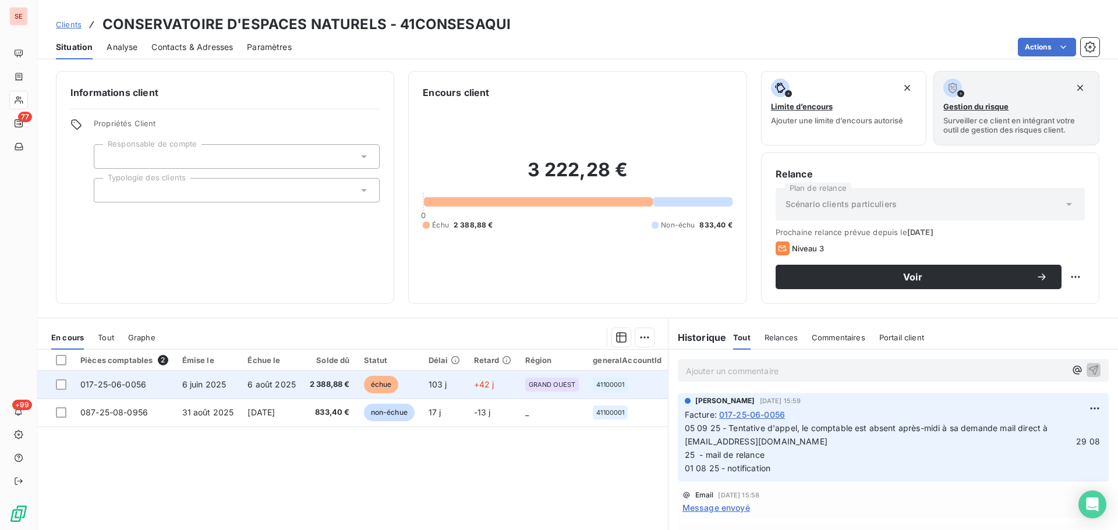
click at [245, 373] on td "6 août 2025" at bounding box center [271, 385] width 62 height 28
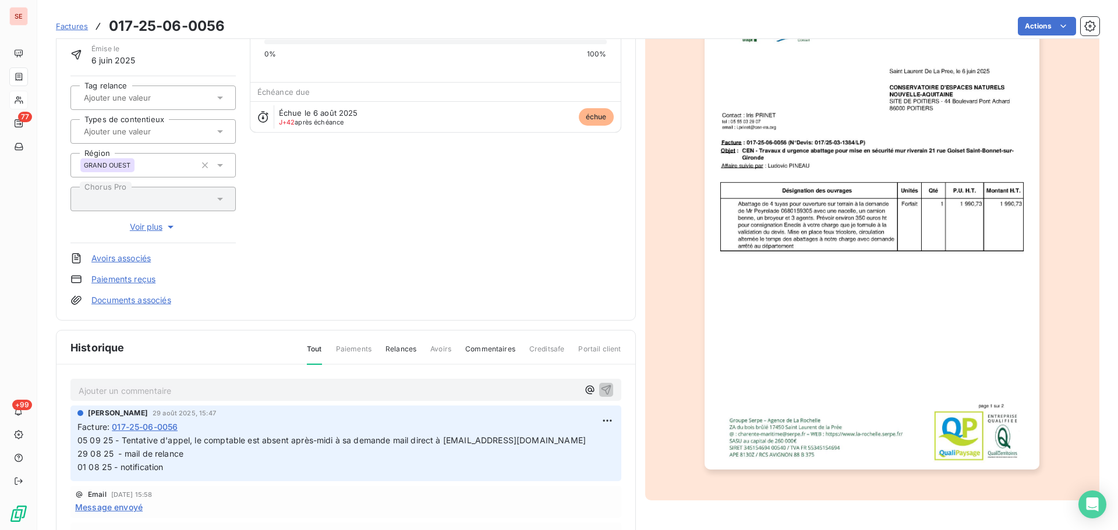
scroll to position [82, 0]
click at [598, 413] on html "SE 77 +99 Factures 017-25-06-0056 Actions CONSERVATOIRE D'ESPACES NATURELS 41CO…" at bounding box center [559, 265] width 1118 height 530
click at [578, 444] on div "Editer" at bounding box center [565, 445] width 65 height 19
click at [78, 438] on span "05 09 25 - Tentative d'appel, le comptable est absent après-midi à sa demande m…" at bounding box center [455, 452] width 757 height 37
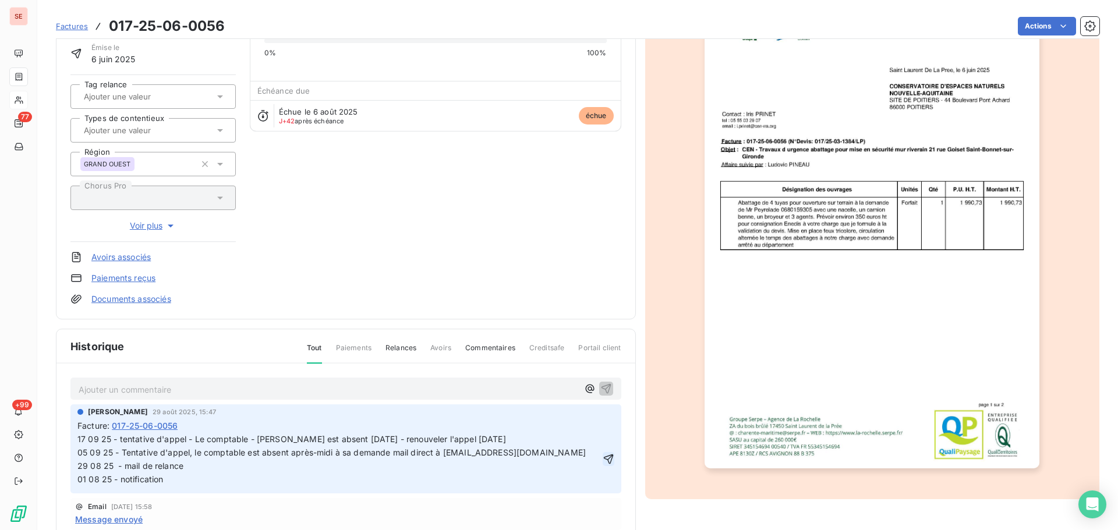
click at [603, 461] on icon "button" at bounding box center [609, 460] width 12 height 12
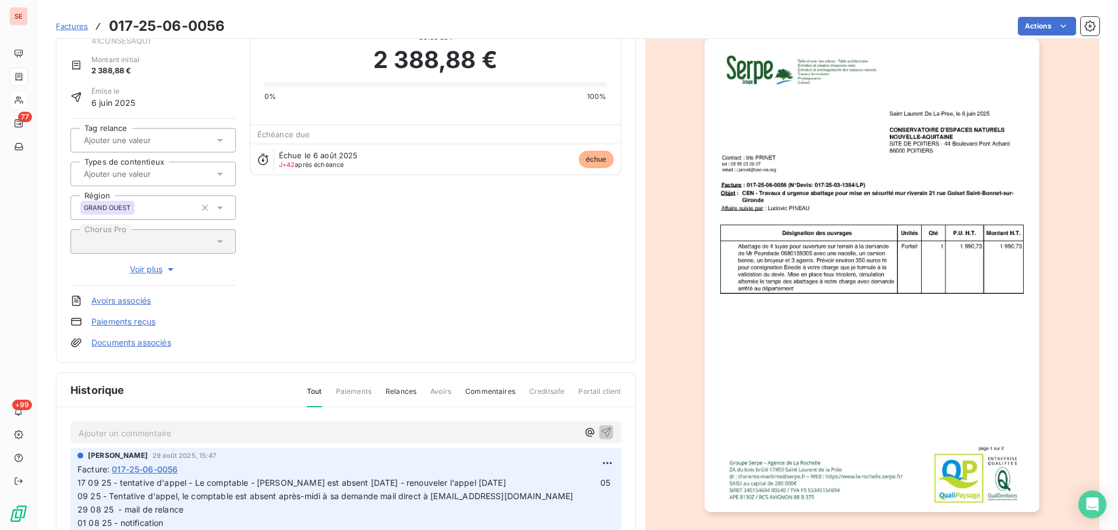
scroll to position [0, 0]
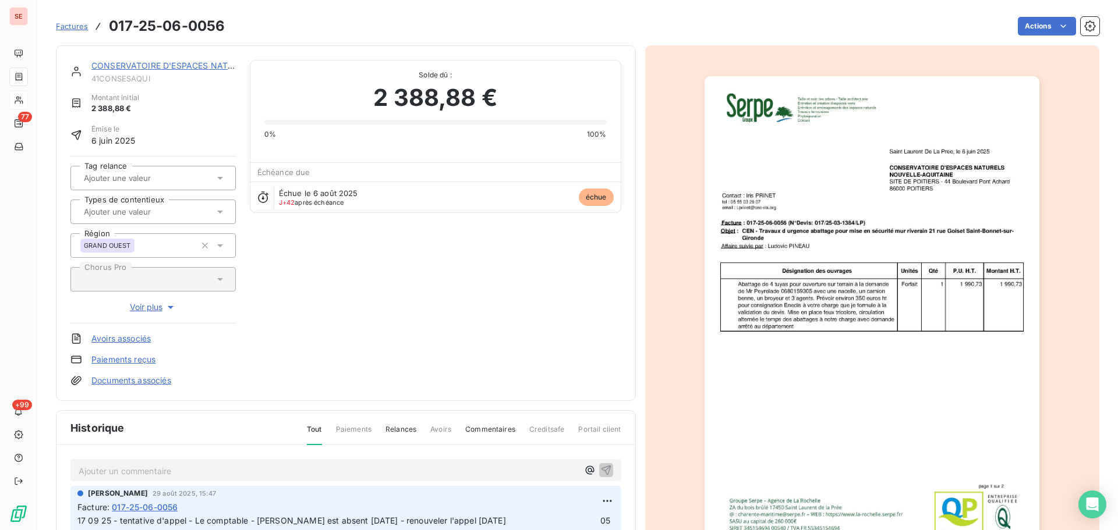
click at [183, 70] on div "CONSERVATOIRE D'ESPACES NATURELS" at bounding box center [163, 66] width 144 height 12
click at [185, 63] on link "CONSERVATOIRE D'ESPACES NATURELS" at bounding box center [172, 66] width 162 height 10
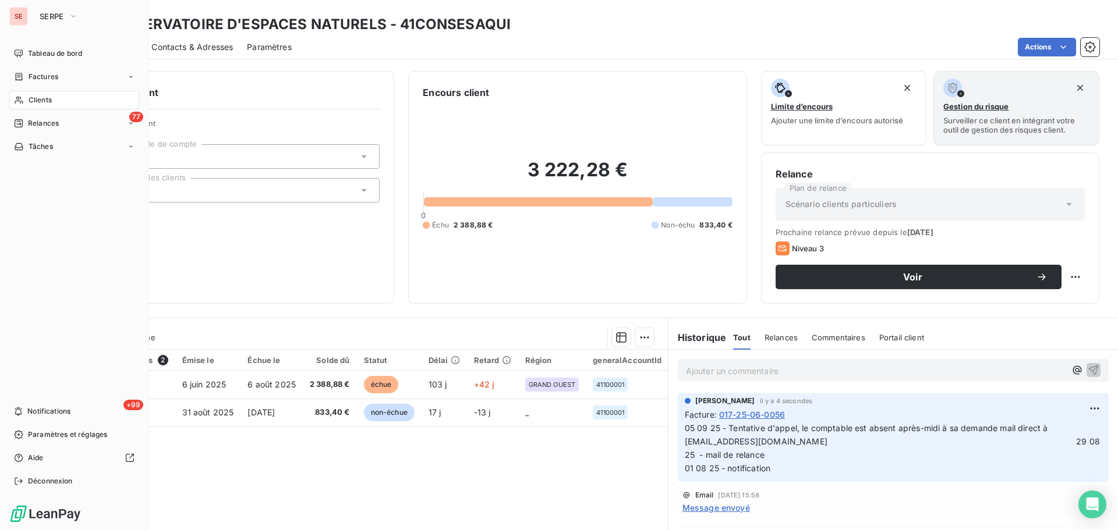
click at [34, 95] on span "Clients" at bounding box center [40, 100] width 23 height 10
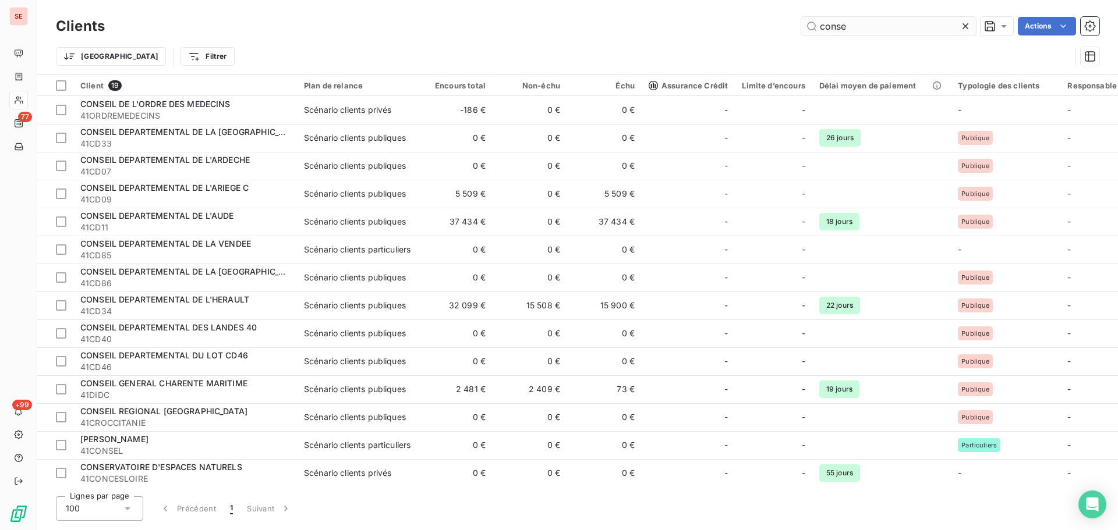
click at [878, 24] on input "conse" at bounding box center [888, 26] width 175 height 19
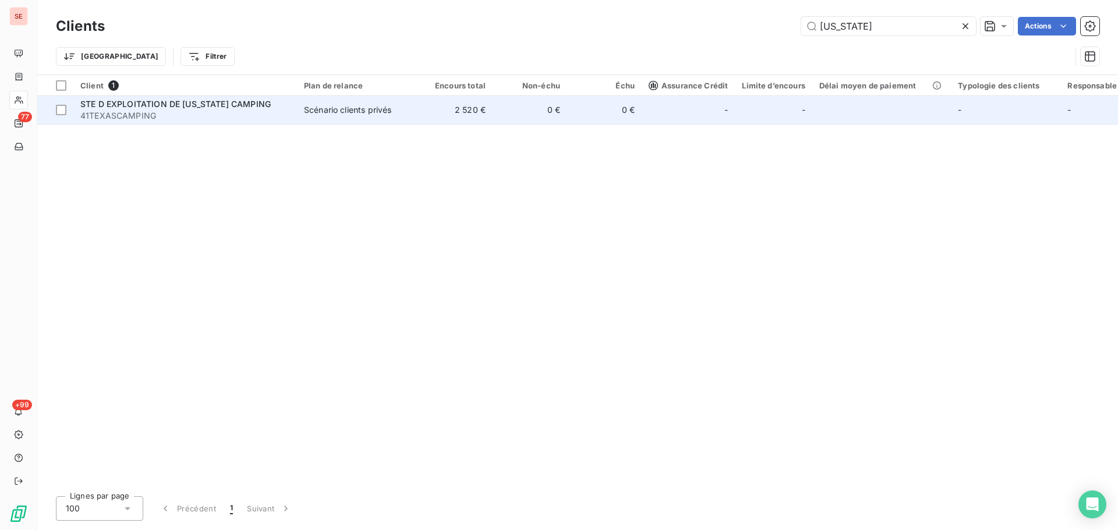
type input "[US_STATE]"
click at [437, 115] on td "2 520 €" at bounding box center [455, 110] width 75 height 28
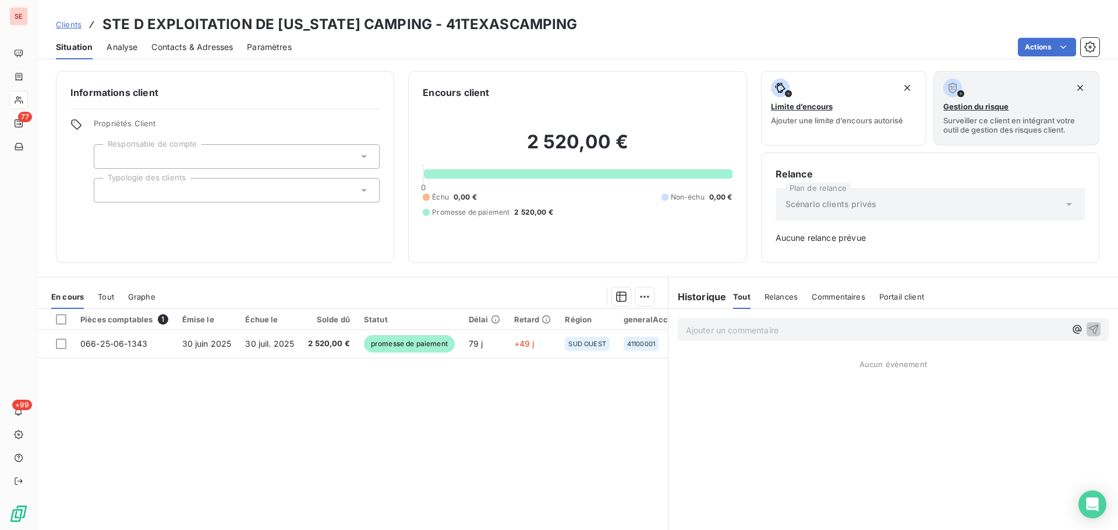
scroll to position [38, 0]
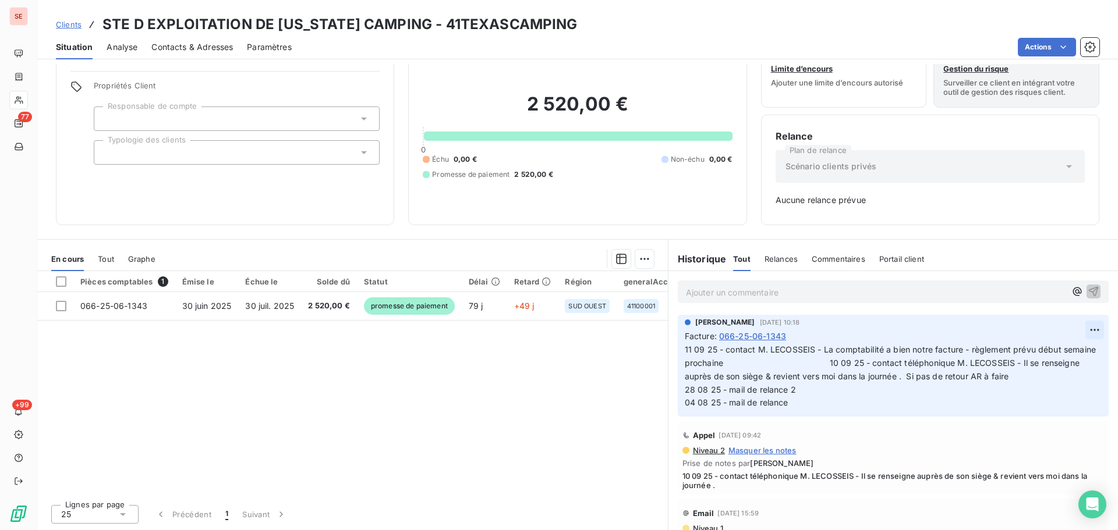
click at [1072, 329] on html "SE 77 +99 Clients STE D EXPLOITATION DE [US_STATE] CAMPING - 41TEXASCAMPING Sit…" at bounding box center [559, 265] width 1118 height 530
click at [1050, 349] on div "Editer" at bounding box center [1049, 355] width 65 height 19
click at [855, 364] on span "11 09 25 - contact M. LECOSSEIS - La comptabilité a bien notre facture - règlem…" at bounding box center [1115, 376] width 860 height 63
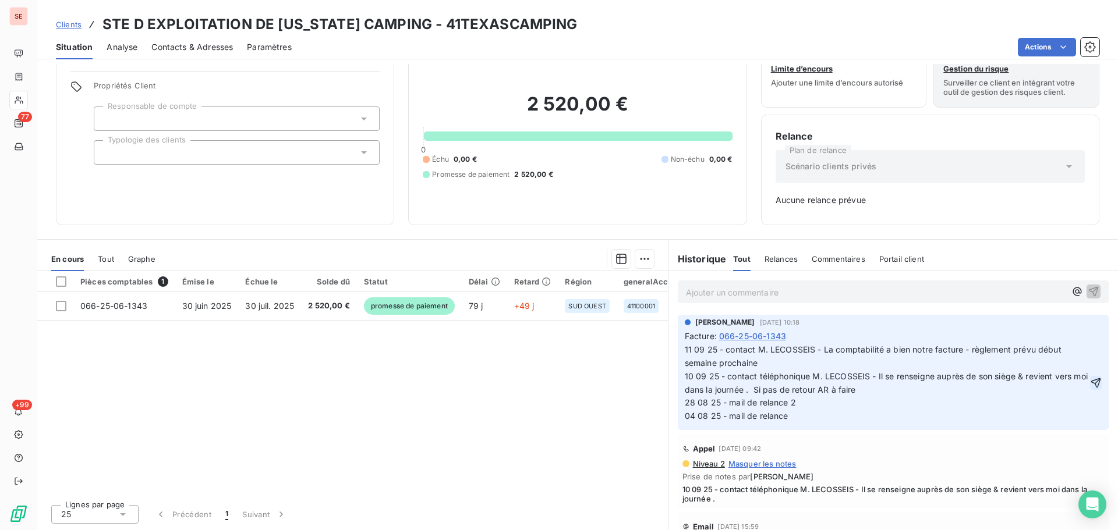
click at [1091, 379] on icon "button" at bounding box center [1096, 383] width 10 height 10
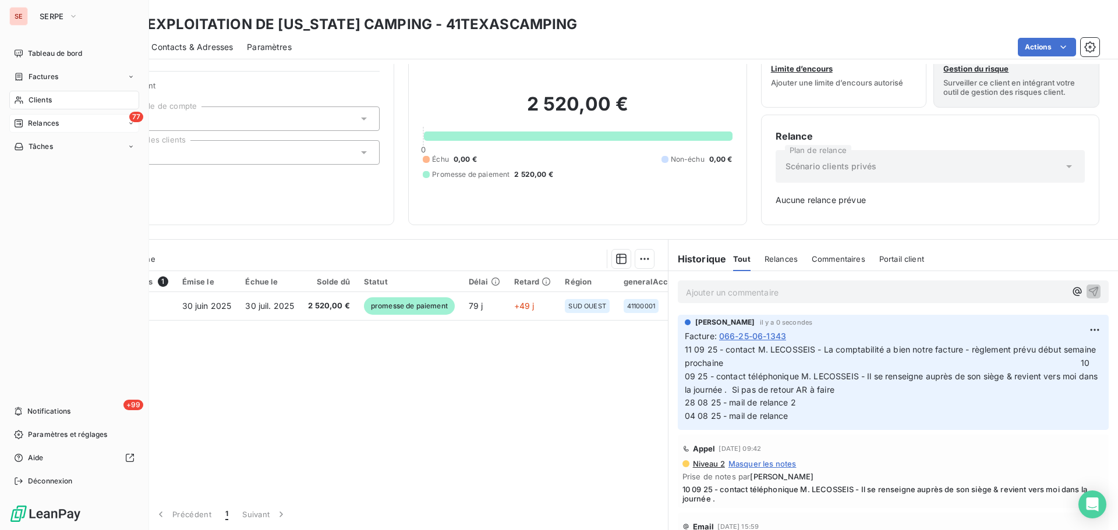
click at [21, 126] on icon at bounding box center [18, 123] width 9 height 9
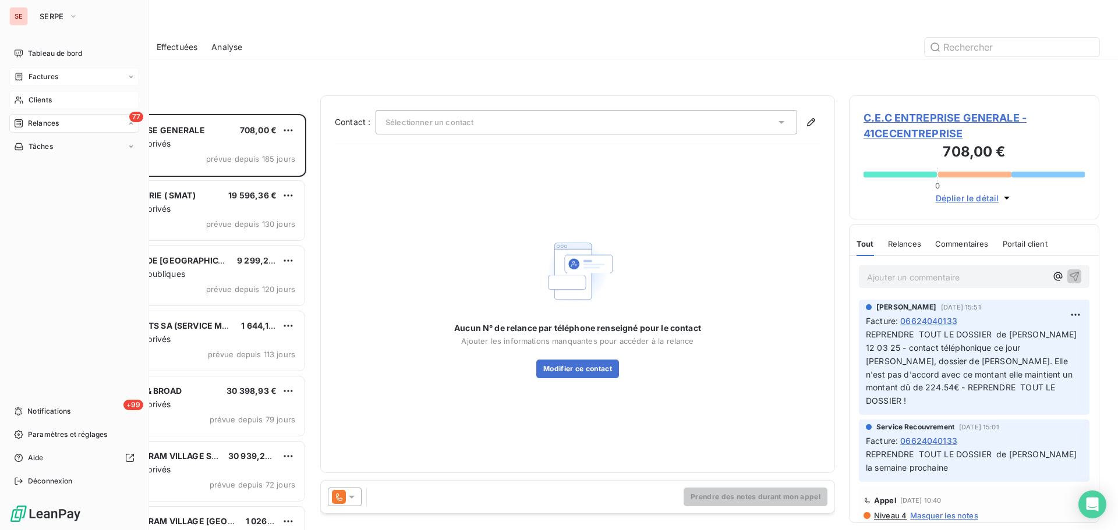
scroll to position [408, 242]
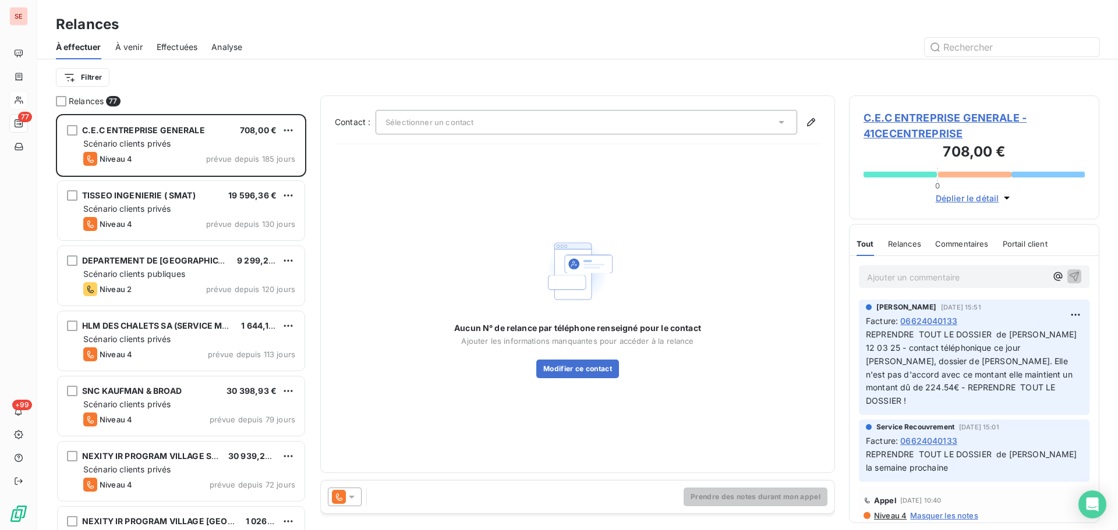
click at [185, 52] on span "Effectuées" at bounding box center [177, 47] width 41 height 12
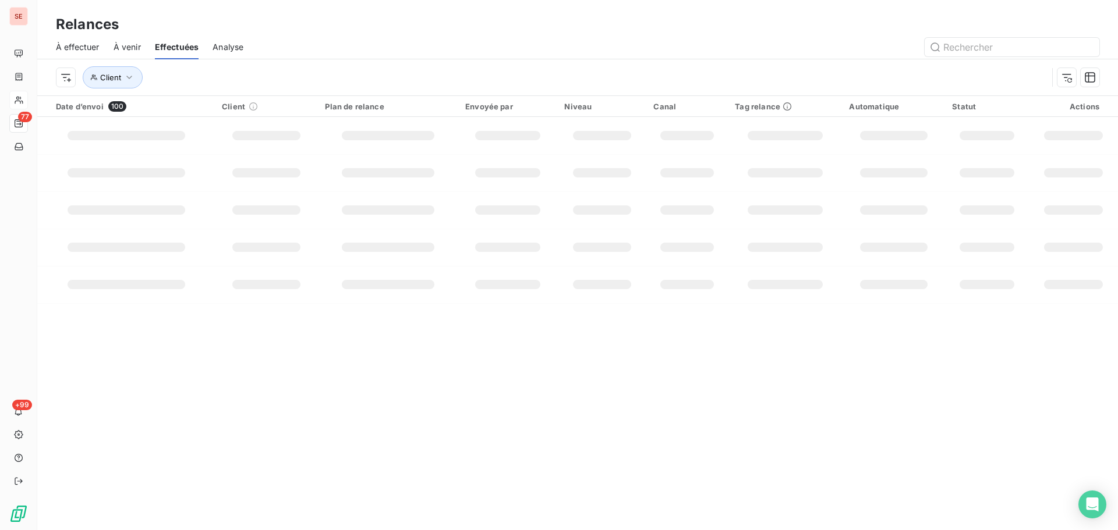
click at [77, 48] on span "À effectuer" at bounding box center [78, 47] width 44 height 12
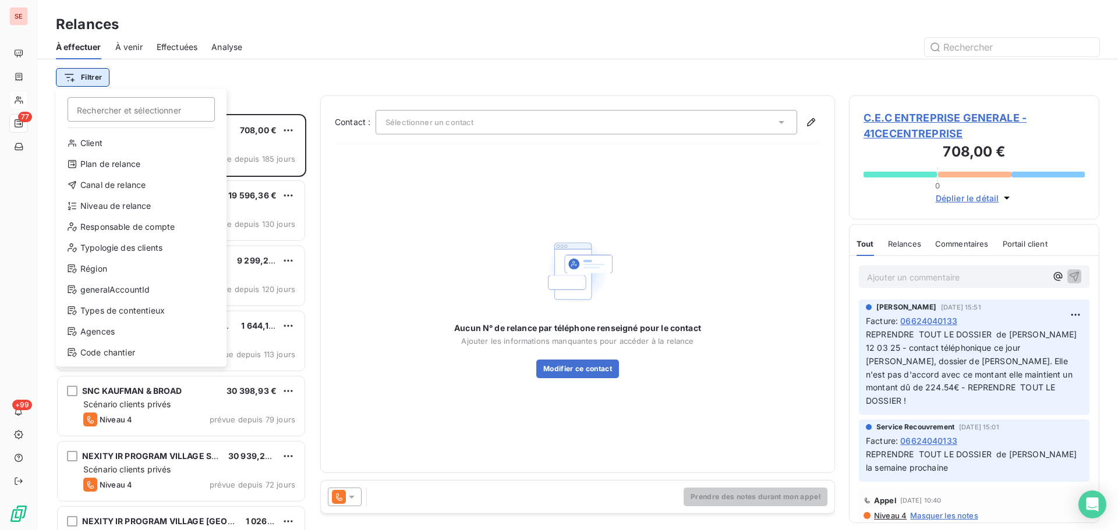
click at [105, 76] on html "SE 77 +99 Relances À effectuer À venir Effectuées Analyse Filtrer Rechercher et…" at bounding box center [559, 265] width 1118 height 530
click at [122, 208] on div "Niveau de relance" at bounding box center [141, 206] width 161 height 19
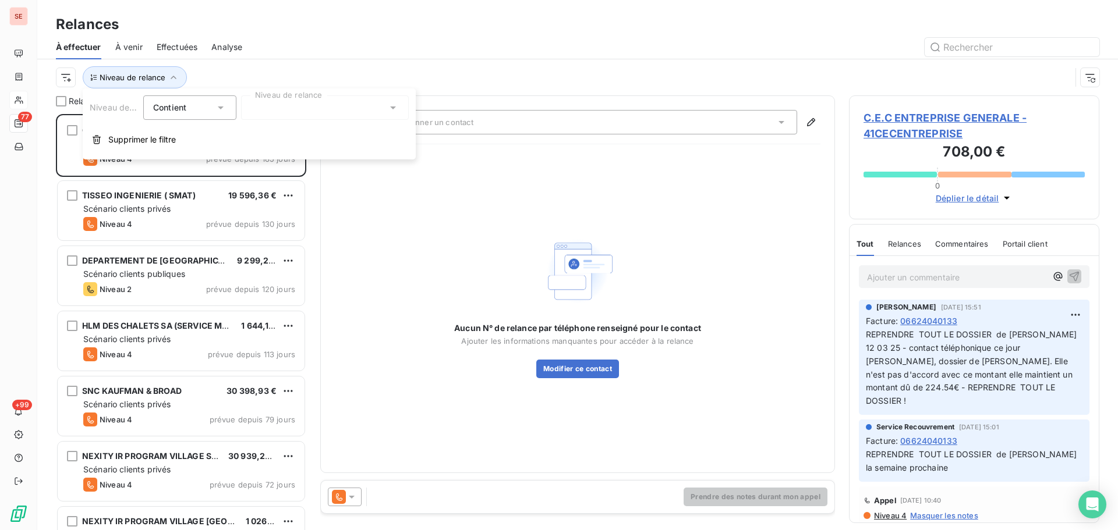
click at [317, 116] on div at bounding box center [325, 107] width 168 height 24
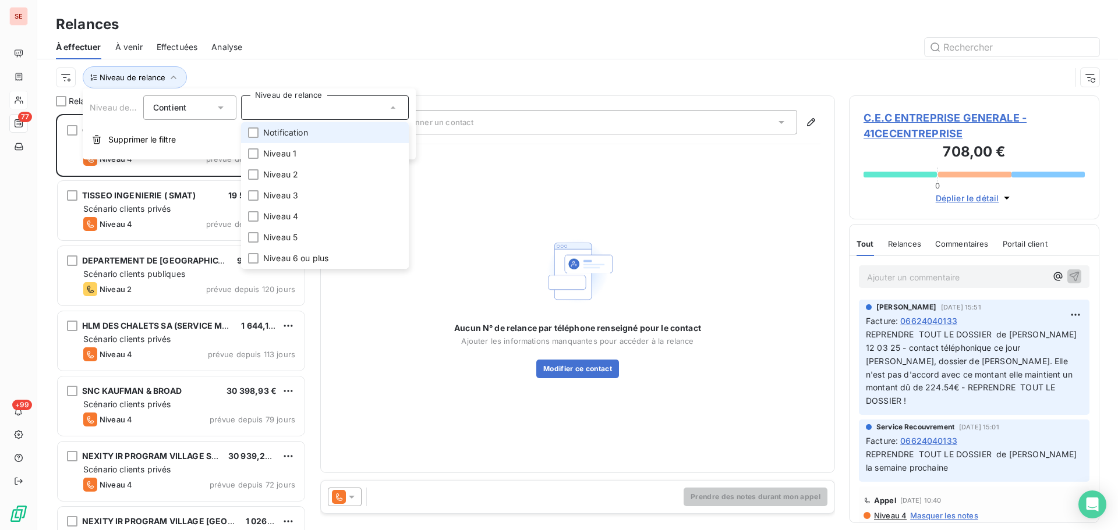
click at [286, 132] on span "Notification" at bounding box center [285, 133] width 45 height 12
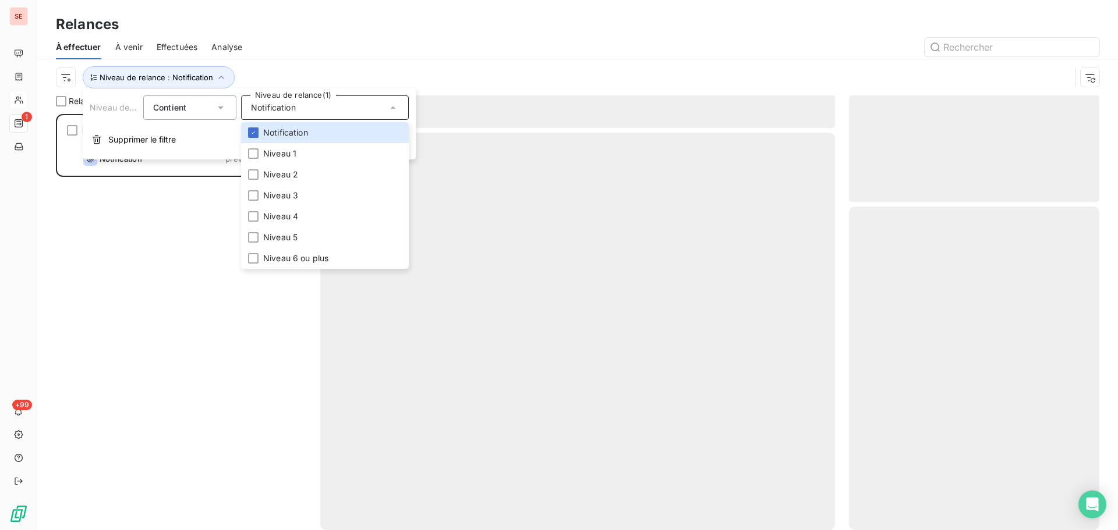
scroll to position [408, 242]
click at [363, 73] on div "Niveau de relance : Notification" at bounding box center [563, 77] width 1015 height 22
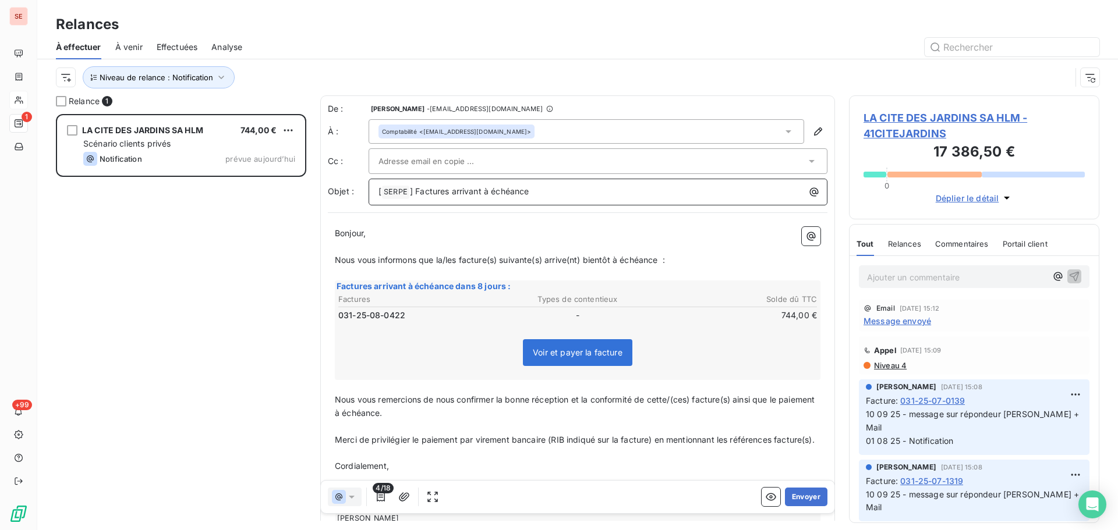
click at [565, 190] on p "[ SERPE ﻿ ] Factures arrivant à échéance" at bounding box center [600, 192] width 445 height 14
click at [407, 190] on p "﻿" at bounding box center [600, 191] width 445 height 13
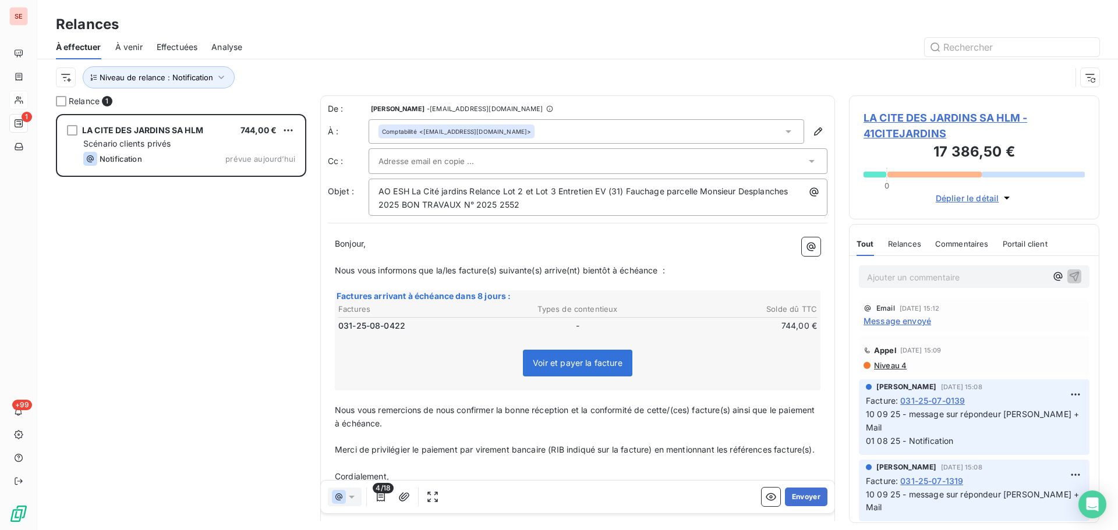
click at [456, 271] on span "Nous vous informons que la/les facture(s) suivante(s) arrive(nt) bientôt à éché…" at bounding box center [500, 271] width 330 height 10
click at [461, 276] on p "Nous vous informons que la/les facture(s) suivante(s) arrive(nt) bientôt à éché…" at bounding box center [578, 270] width 486 height 13
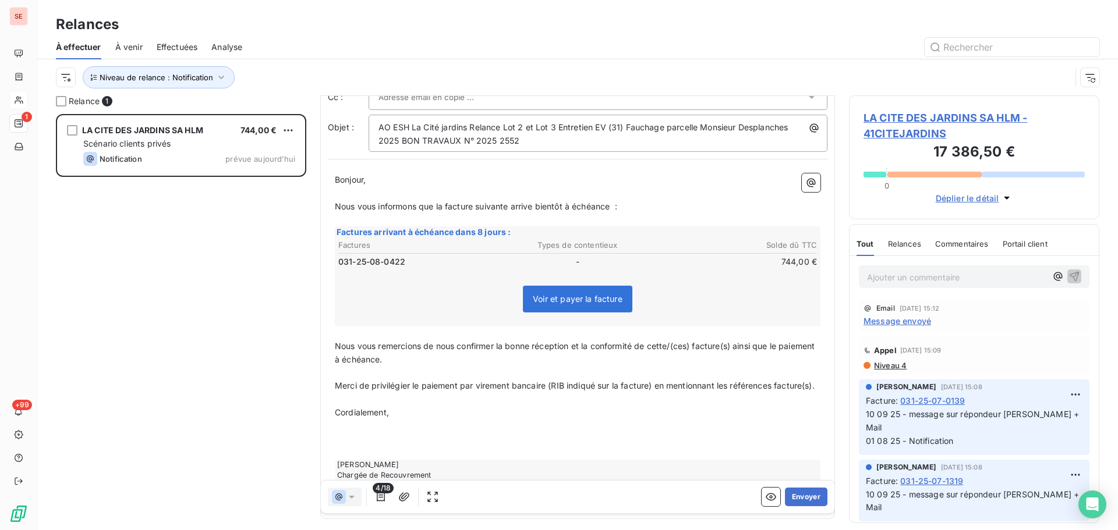
scroll to position [123, 0]
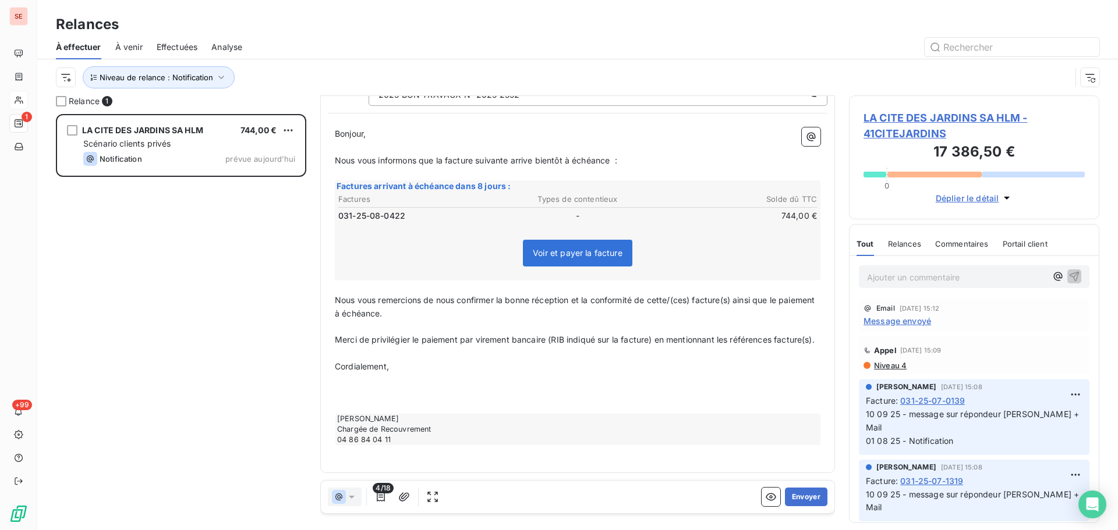
drag, startPoint x: 694, startPoint y: 290, endPoint x: 701, endPoint y: 331, distance: 41.4
click at [694, 295] on span "Nous vous remercions de nous confirmer la bonne réception et la conformité de c…" at bounding box center [576, 306] width 482 height 23
click at [711, 294] on p "Nous vous remercions de nous confirmer la bonne réception et la conformité de c…" at bounding box center [578, 307] width 486 height 27
click at [341, 367] on span "Cordialement," at bounding box center [362, 367] width 54 height 10
click at [402, 500] on icon "button" at bounding box center [404, 497] width 12 height 12
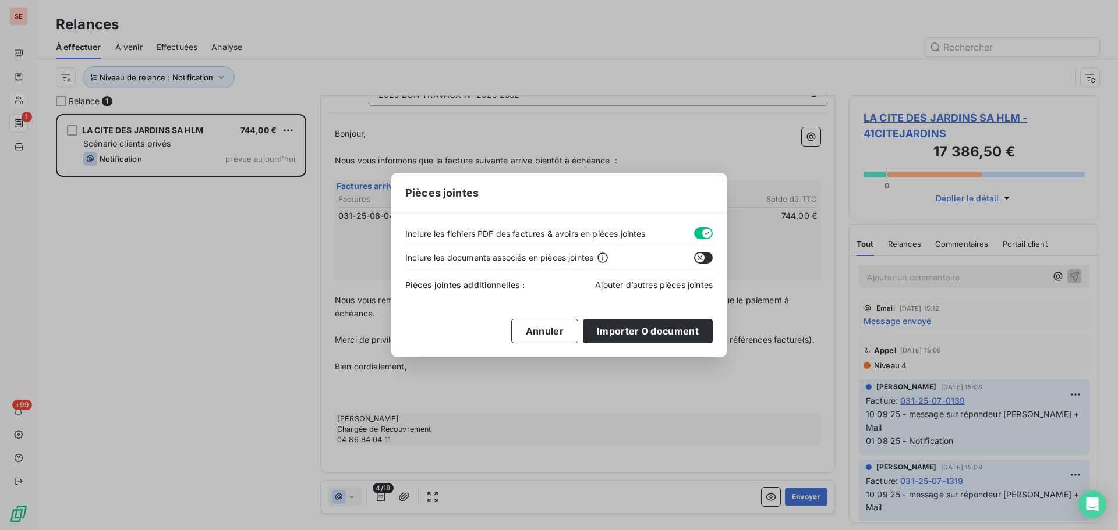
click at [670, 288] on span "Ajouter d’autres pièces jointes" at bounding box center [654, 285] width 118 height 10
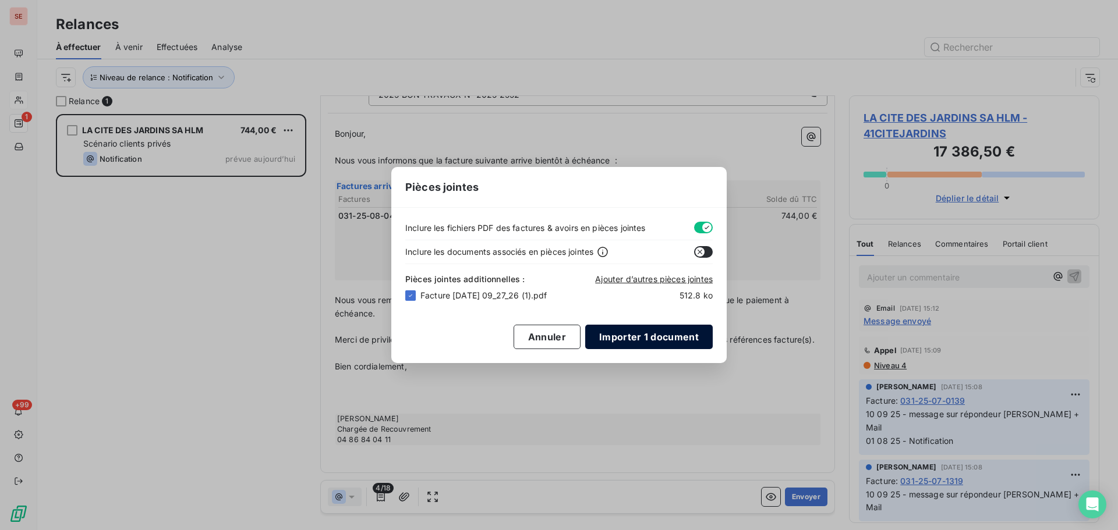
click at [668, 341] on button "Importer 1 document" at bounding box center [649, 337] width 128 height 24
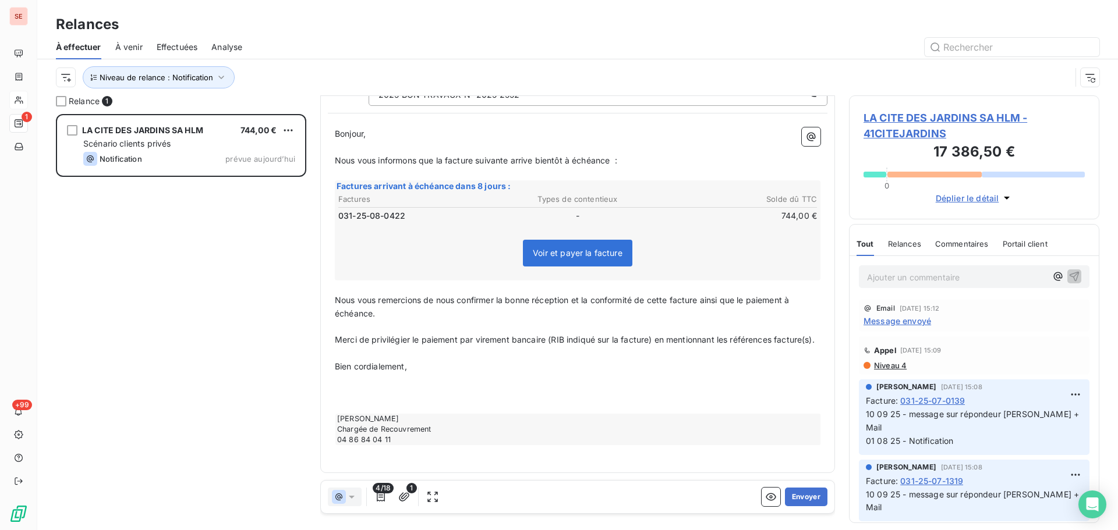
scroll to position [0, 0]
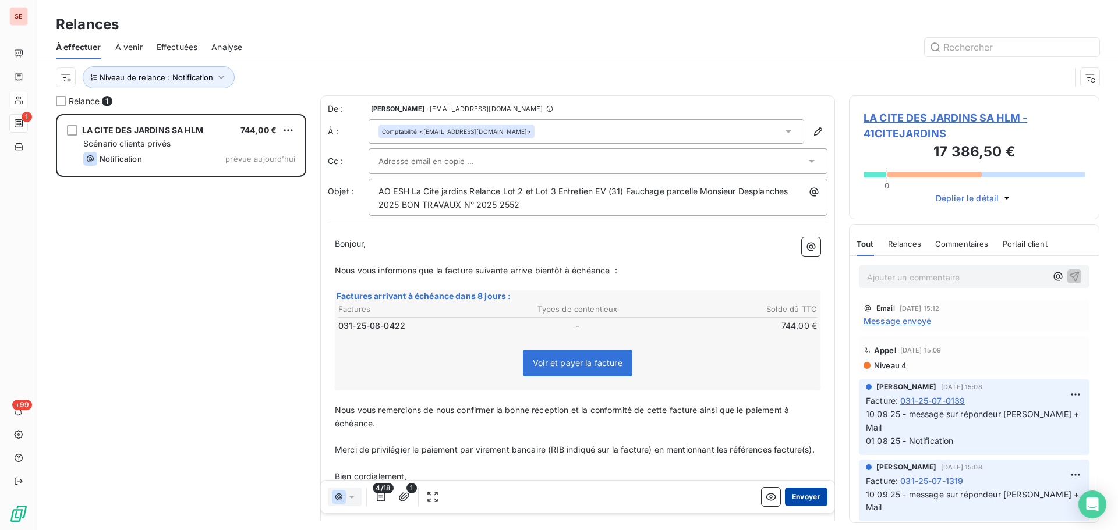
click at [807, 502] on button "Envoyer" at bounding box center [806, 497] width 43 height 19
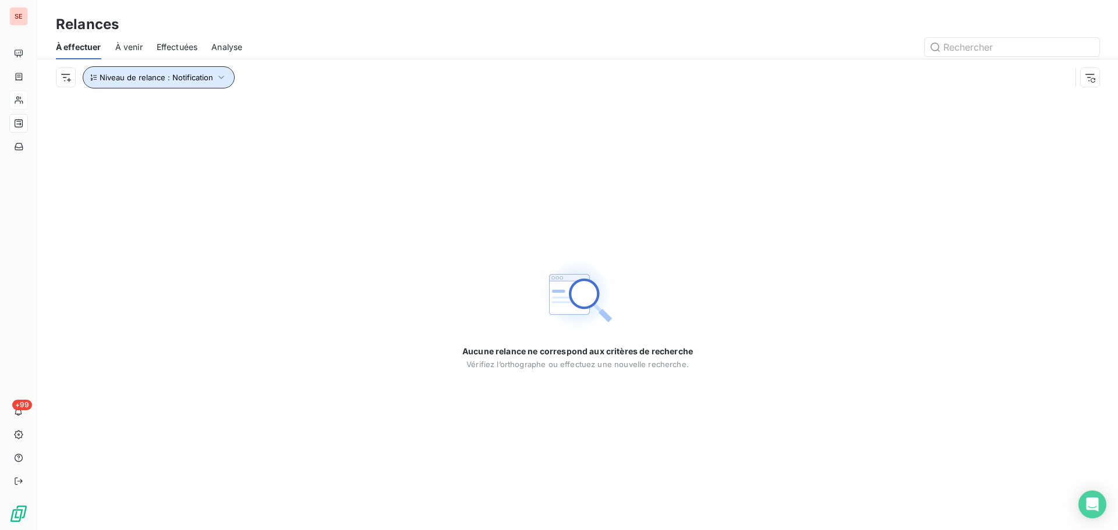
click at [201, 80] on span "Niveau de relance : Notification" at bounding box center [157, 77] width 114 height 9
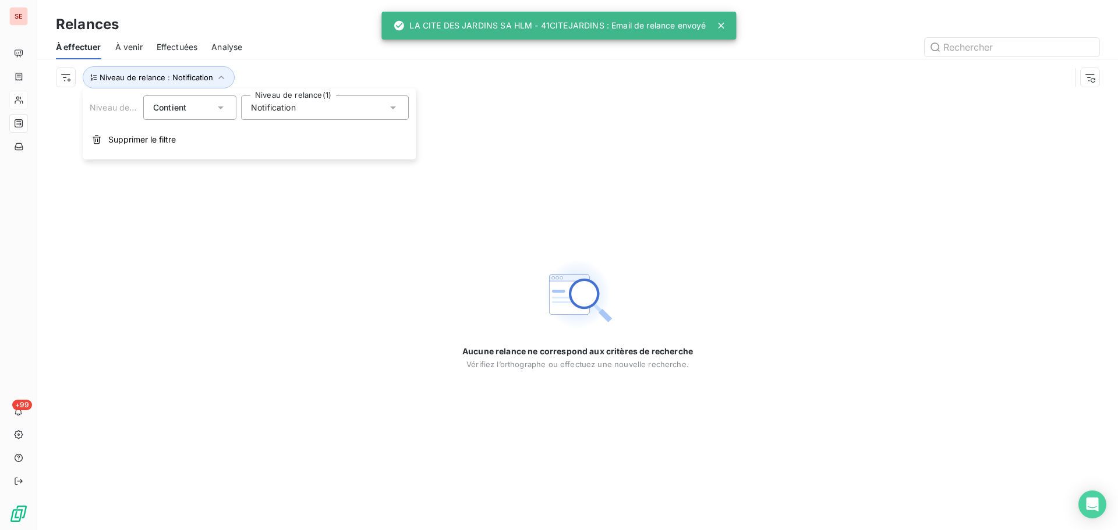
click at [292, 105] on span "Notification" at bounding box center [273, 108] width 45 height 12
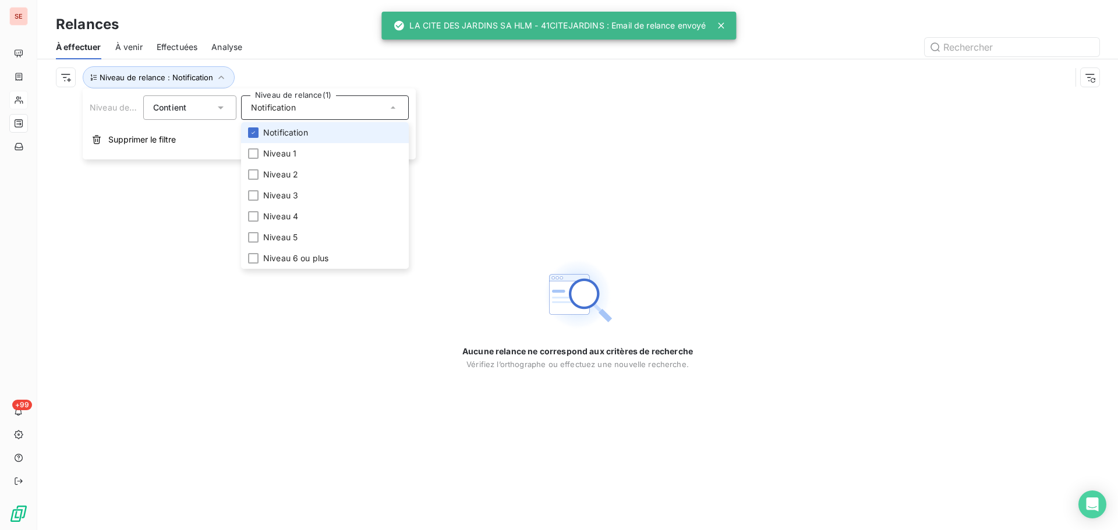
click at [291, 135] on span "Notification" at bounding box center [285, 133] width 45 height 12
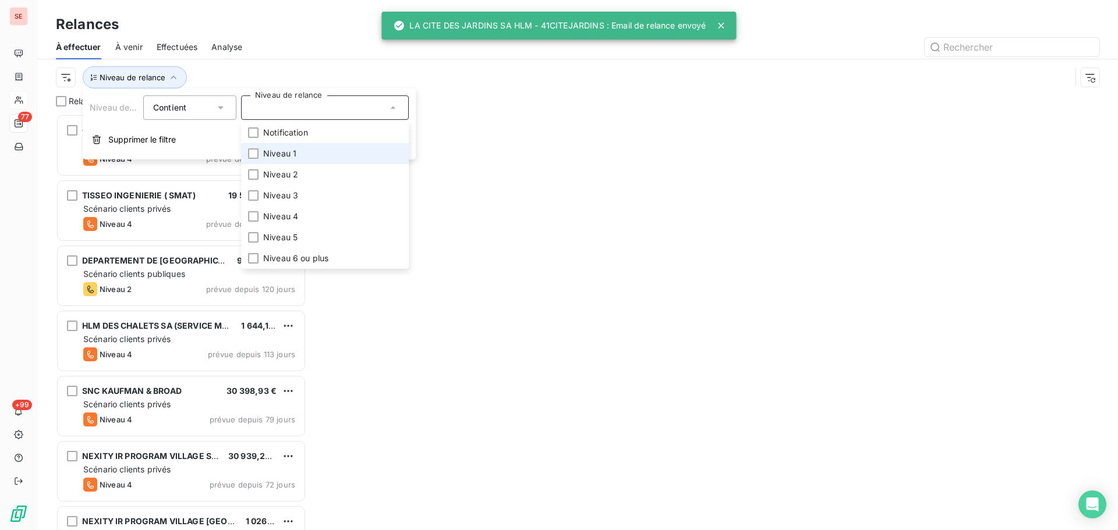
scroll to position [408, 242]
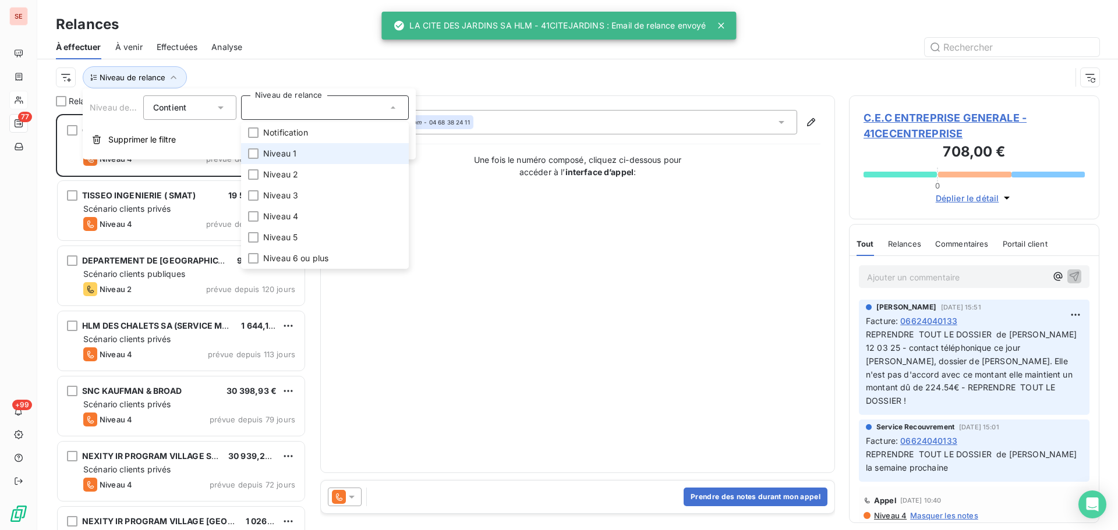
click at [289, 155] on span "Niveau 1" at bounding box center [279, 154] width 33 height 12
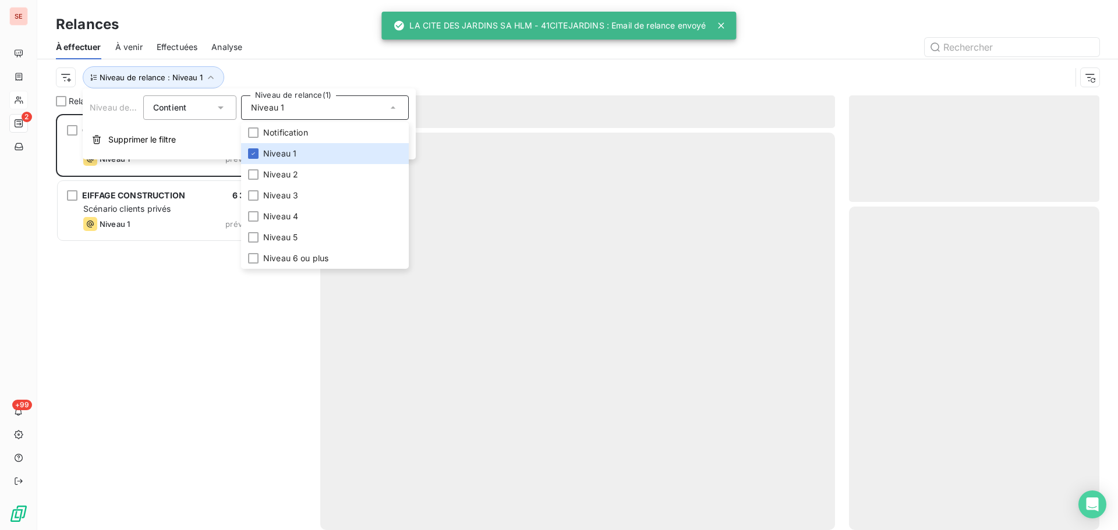
scroll to position [408, 242]
click at [272, 56] on div "À effectuer À venir Effectuées Analyse" at bounding box center [577, 47] width 1081 height 24
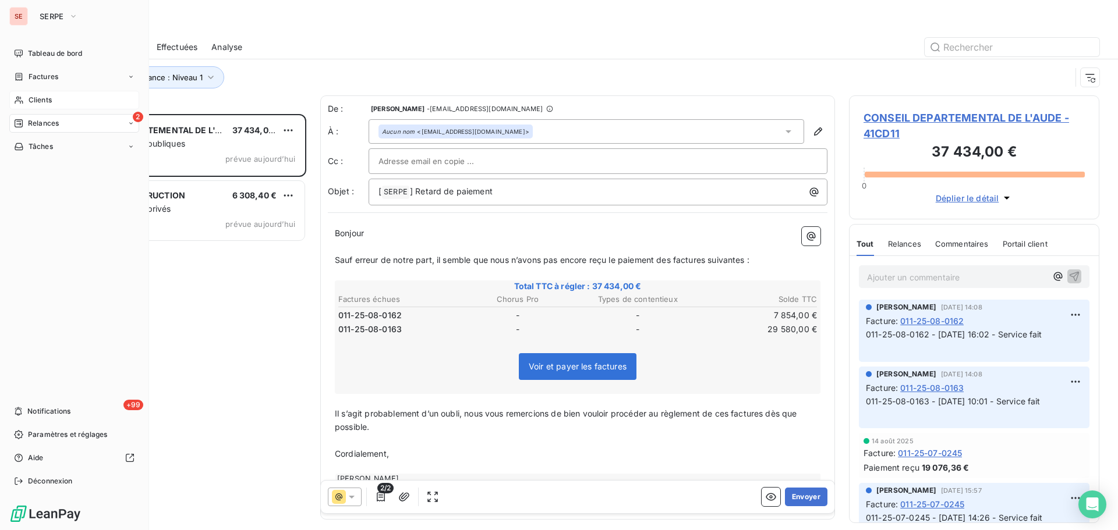
click at [41, 96] on span "Clients" at bounding box center [40, 100] width 23 height 10
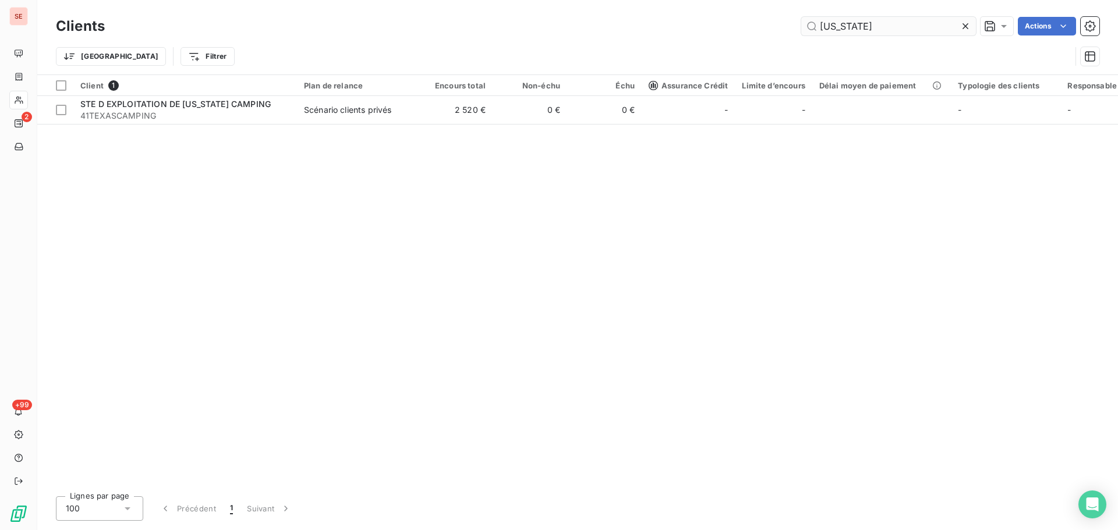
click at [891, 22] on input "[US_STATE]" at bounding box center [888, 26] width 175 height 19
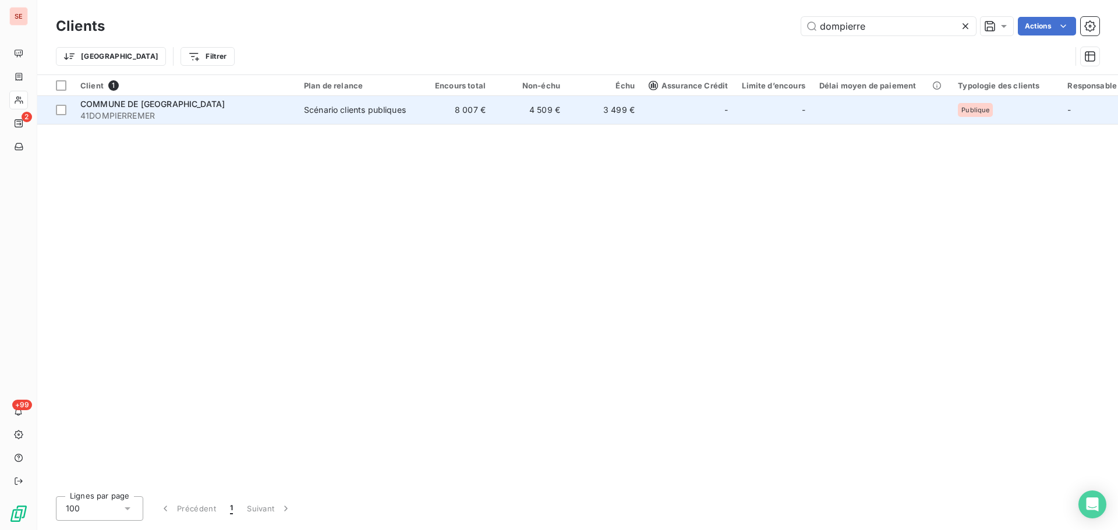
type input "dompierre"
click at [352, 104] on div "Scénario clients publiques" at bounding box center [355, 110] width 102 height 12
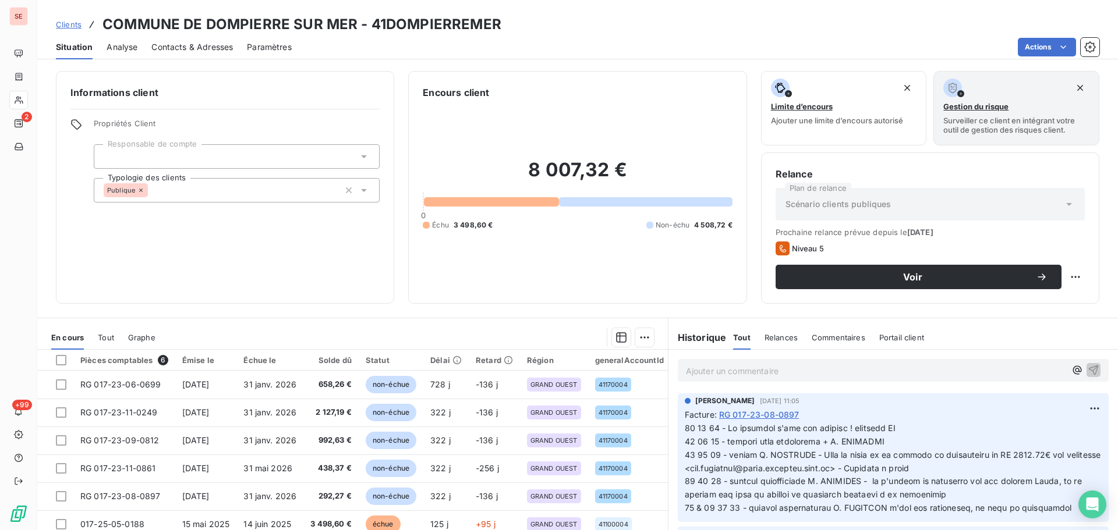
click at [219, 51] on span "Contacts & Adresses" at bounding box center [192, 47] width 82 height 12
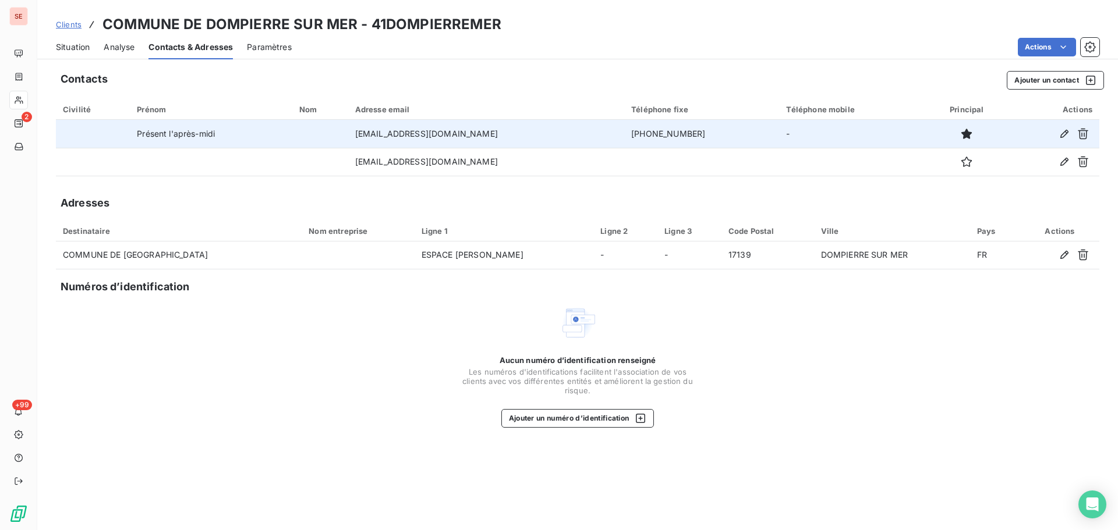
click at [728, 133] on td "[PHONE_NUMBER]" at bounding box center [701, 134] width 155 height 28
copy td "[PHONE_NUMBER]"
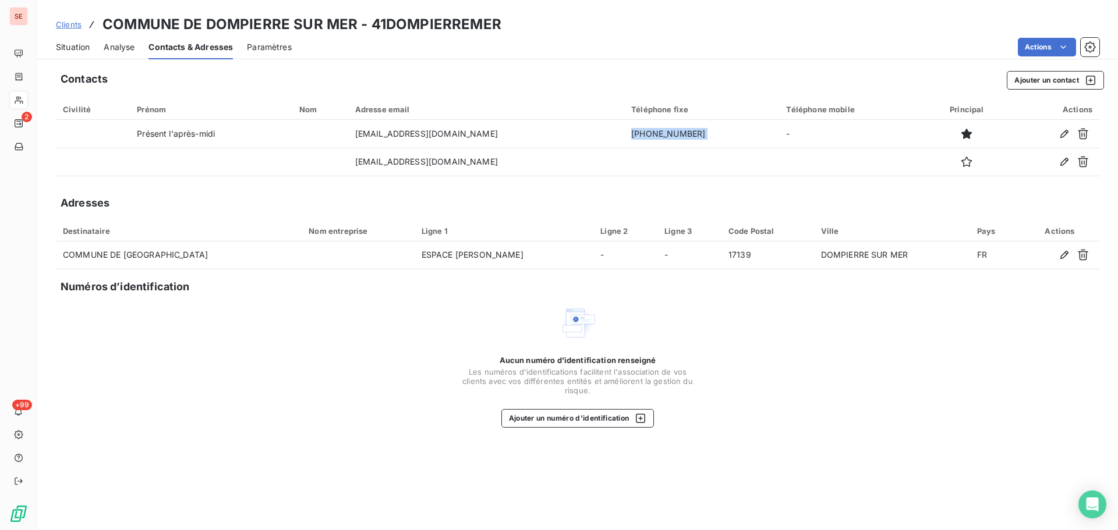
click at [87, 44] on span "Situation" at bounding box center [73, 47] width 34 height 12
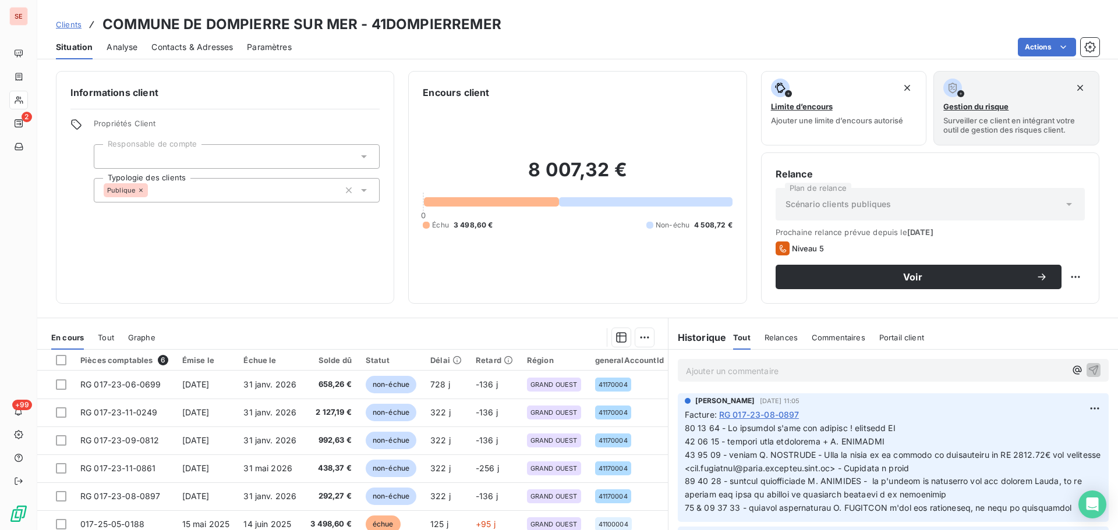
click at [208, 48] on span "Contacts & Adresses" at bounding box center [192, 47] width 82 height 12
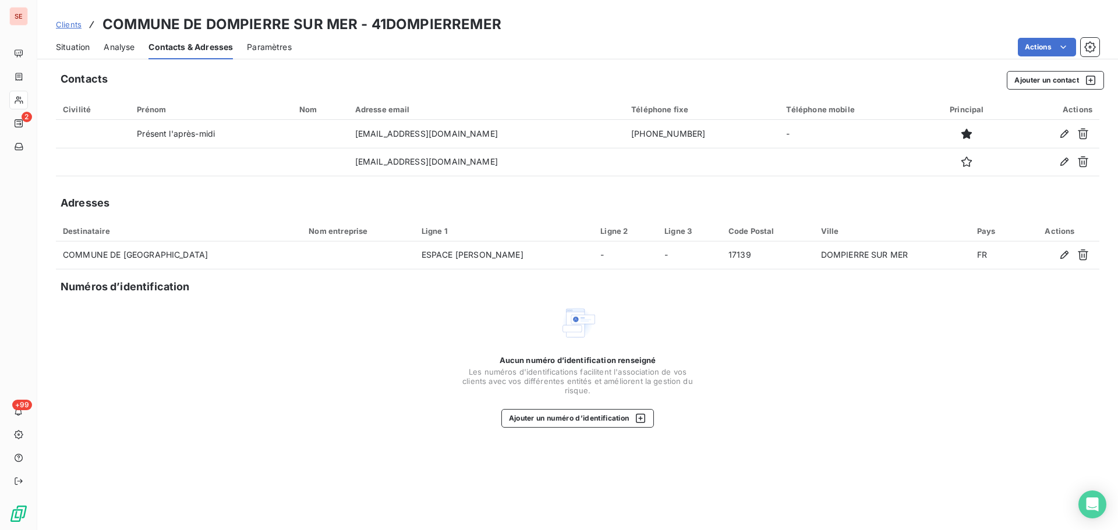
click at [72, 47] on span "Situation" at bounding box center [73, 47] width 34 height 12
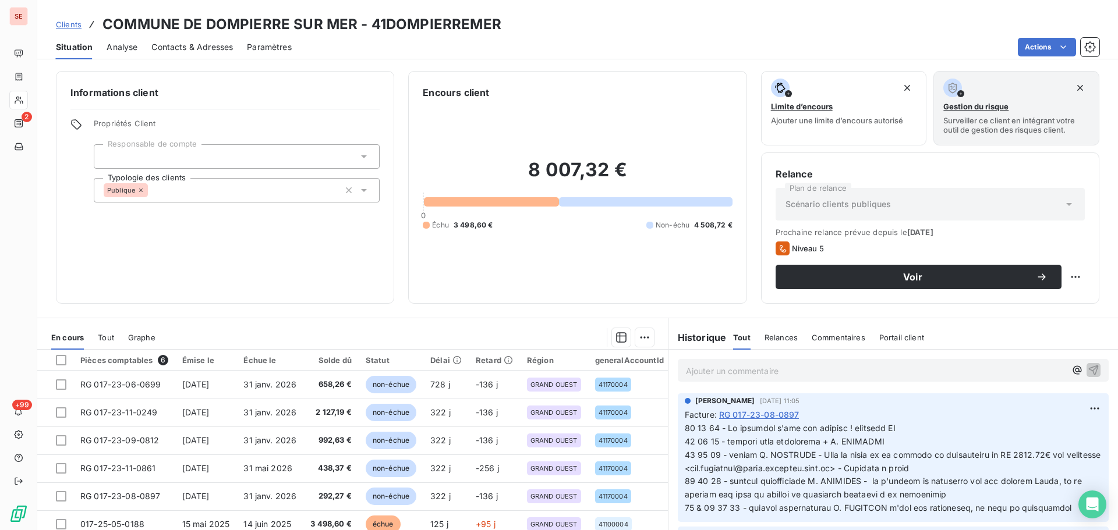
scroll to position [79, 0]
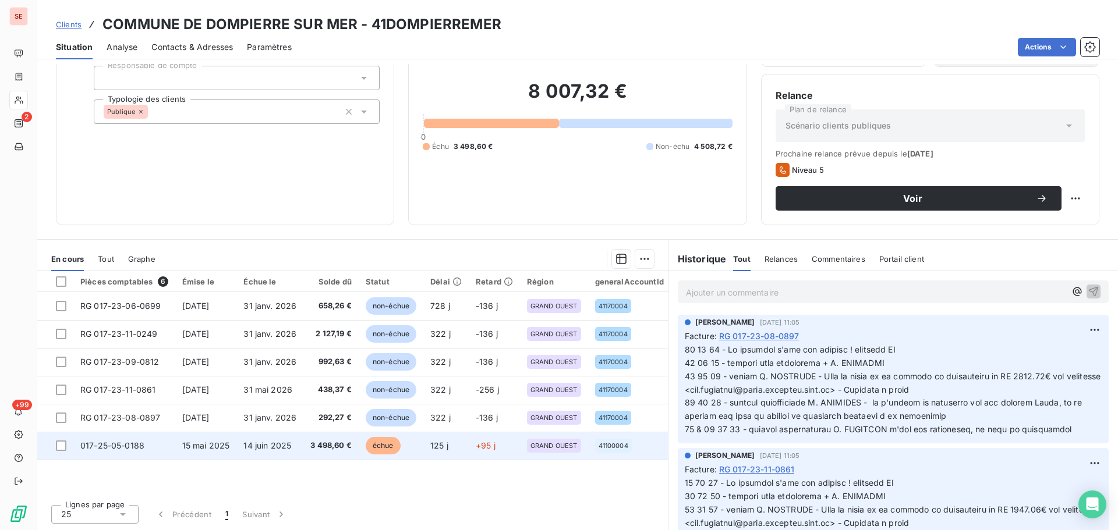
click at [275, 438] on td "14 juin 2025" at bounding box center [269, 446] width 67 height 28
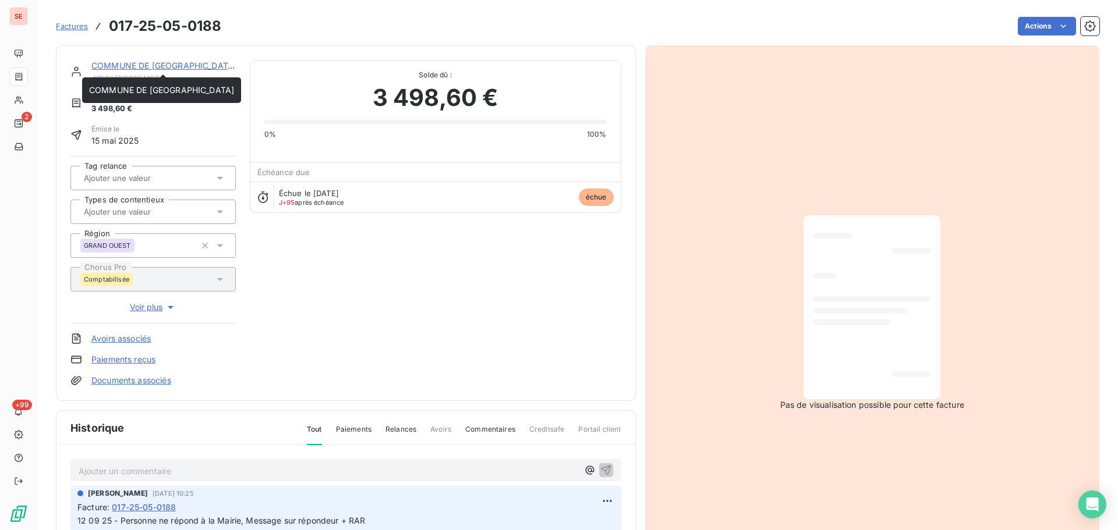
click at [168, 64] on link "COMMUNE DE [GEOGRAPHIC_DATA]" at bounding box center [163, 66] width 145 height 10
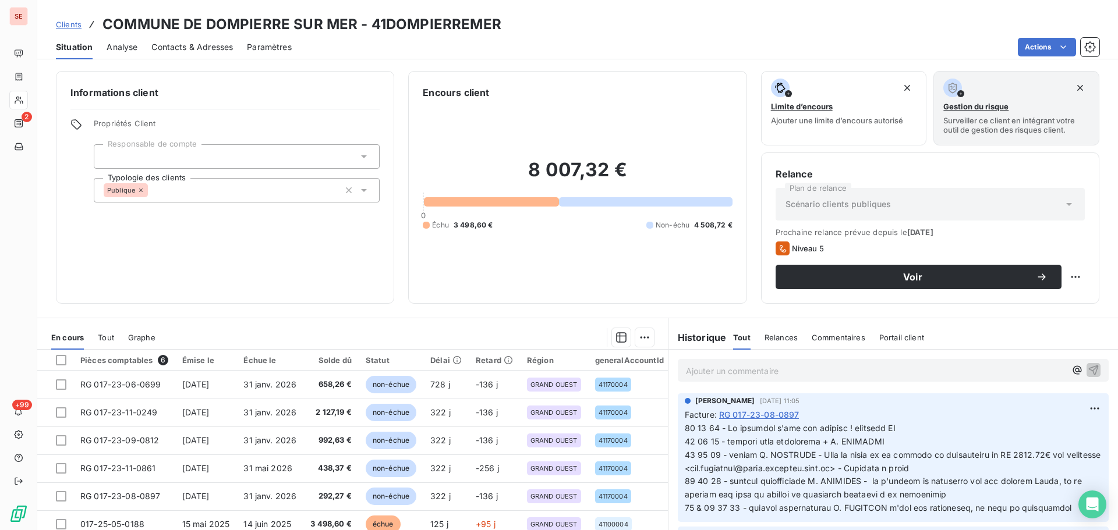
click at [185, 49] on span "Contacts & Adresses" at bounding box center [192, 47] width 82 height 12
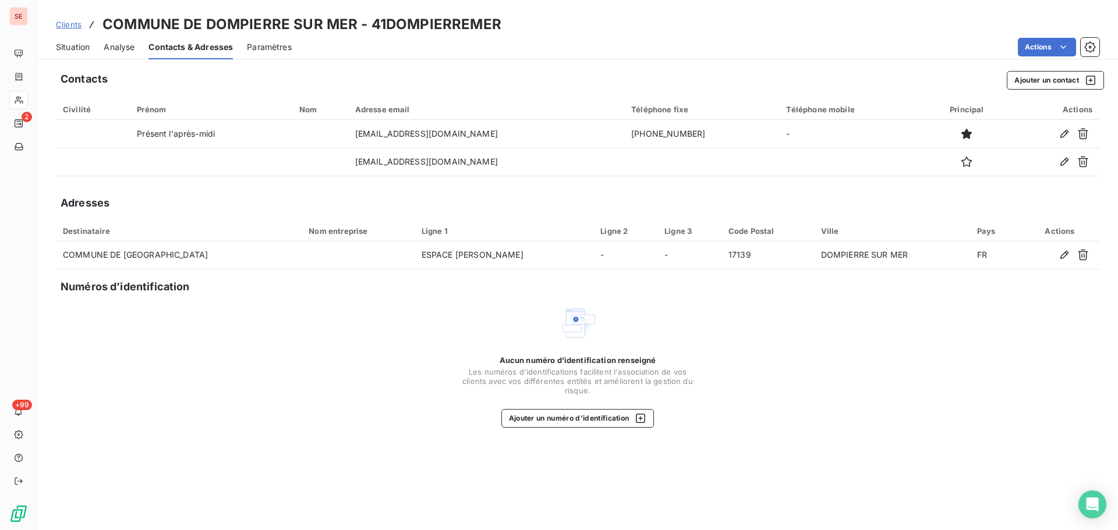
click at [63, 50] on span "Situation" at bounding box center [73, 47] width 34 height 12
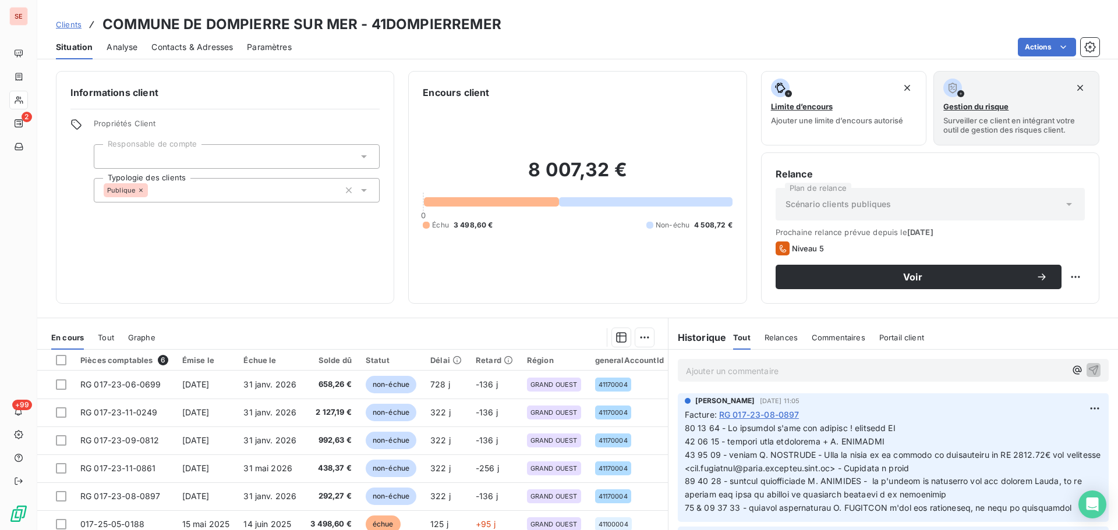
click at [207, 55] on div "Contacts & Adresses" at bounding box center [192, 47] width 82 height 24
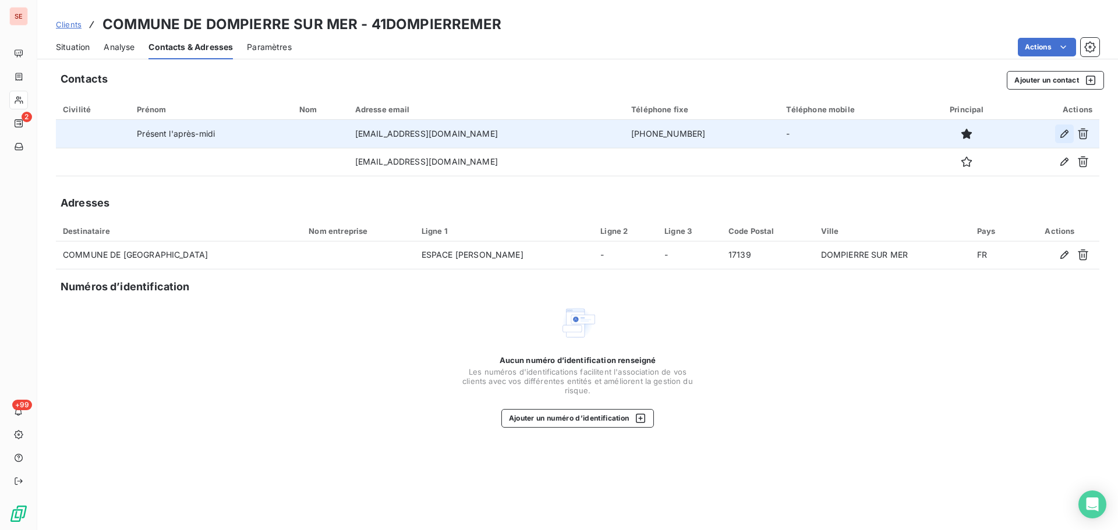
click at [1061, 135] on icon "button" at bounding box center [1064, 134] width 8 height 8
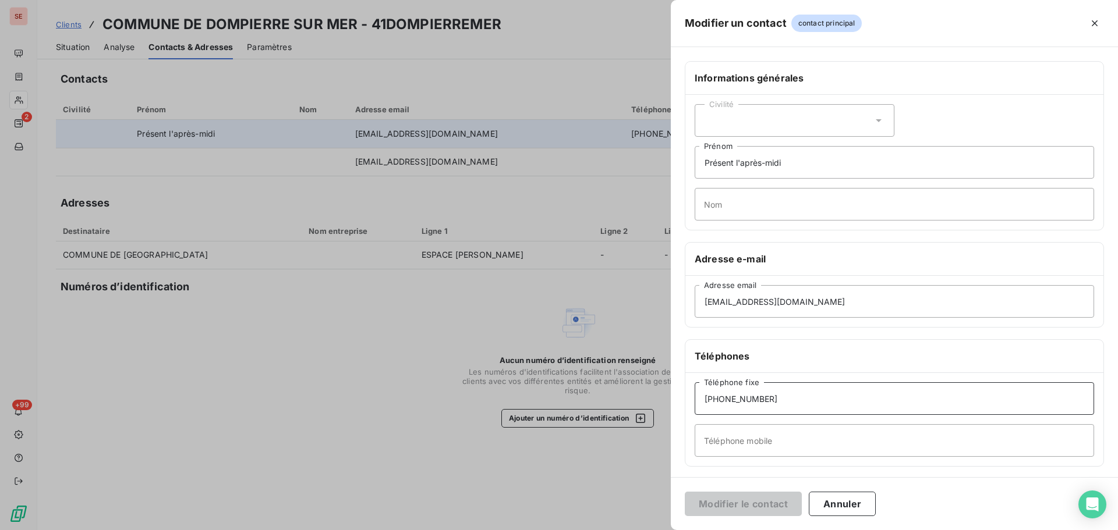
click at [777, 401] on input "[PHONE_NUMBER]" at bounding box center [894, 399] width 399 height 33
type input "[PHONE_NUMBER]"
click at [751, 511] on button "Modifier le contact" at bounding box center [743, 504] width 117 height 24
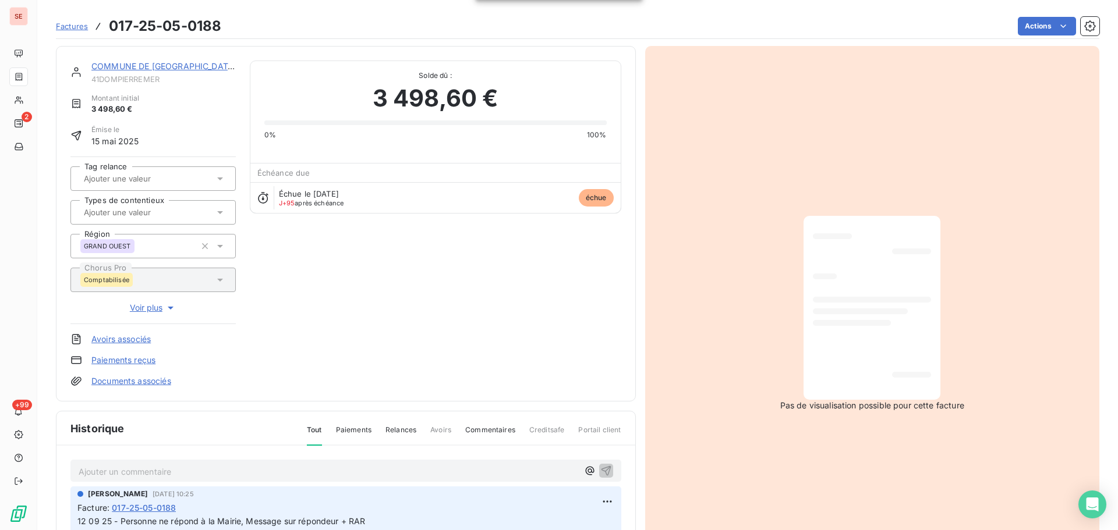
scroll to position [170, 0]
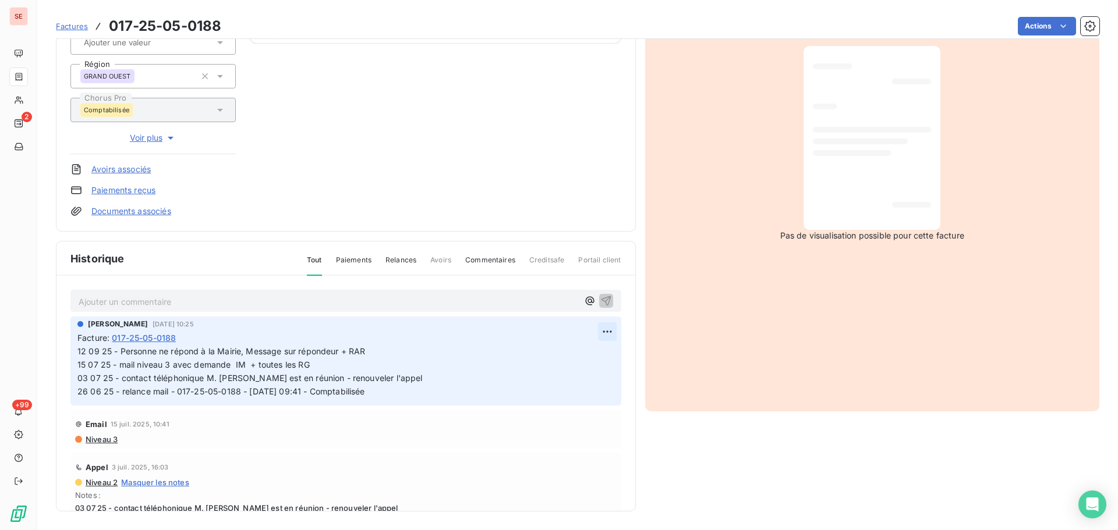
click at [594, 332] on html "SE 2 +99 Factures 017-25-05-0188 Actions COMMUNE DE DOMPIERRE SUR MER 41DOMPIER…" at bounding box center [559, 265] width 1118 height 530
click at [574, 349] on div "Editer" at bounding box center [565, 357] width 65 height 19
click at [79, 355] on span "12 09 25 - Personne ne répond à la Mairie, Message sur répondeur + RAR 15 07 25…" at bounding box center [392, 371] width 631 height 50
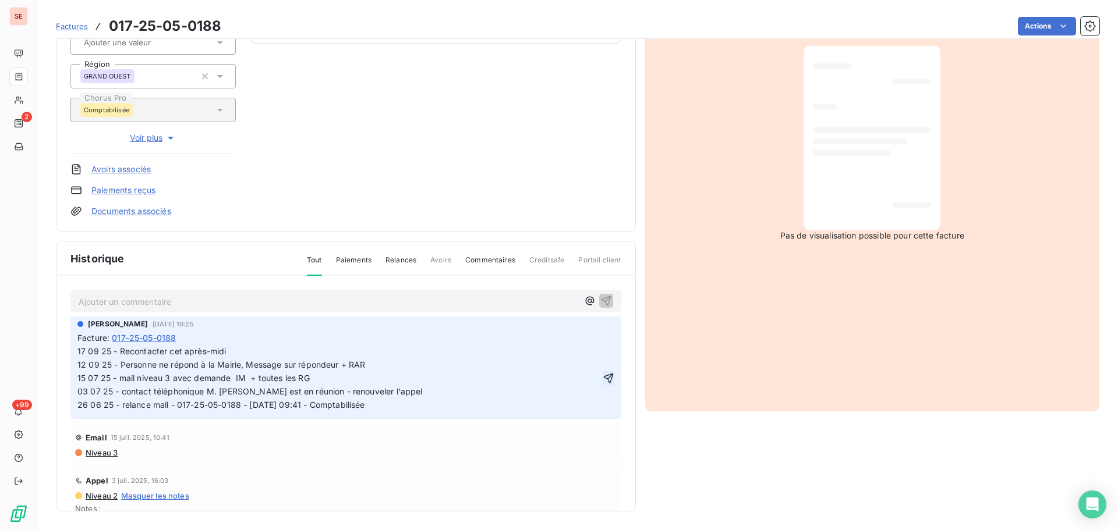
click button "button" at bounding box center [609, 378] width 12 height 14
click at [591, 330] on html "SE 2 +99 Factures 017-25-05-0188 Actions COMMUNE DE DOMPIERRE SUR MER 41DOMPIER…" at bounding box center [559, 265] width 1118 height 530
click at [574, 349] on div "Editer" at bounding box center [565, 357] width 65 height 19
click at [243, 355] on span "17 09 25 - Recontacter cet après-midi 12 09 25 - Personne ne répond à la Mairie…" at bounding box center [392, 377] width 631 height 63
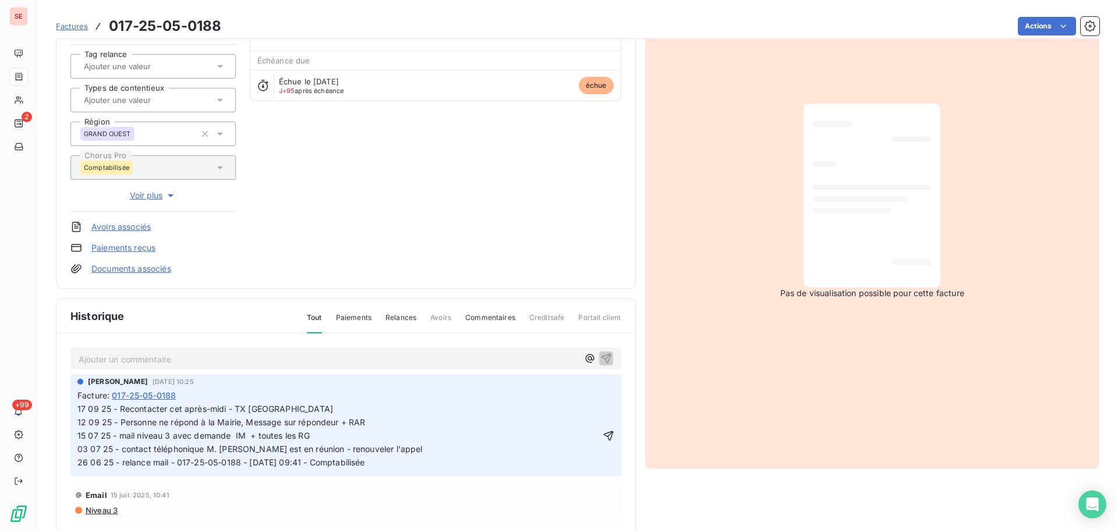
scroll to position [156, 0]
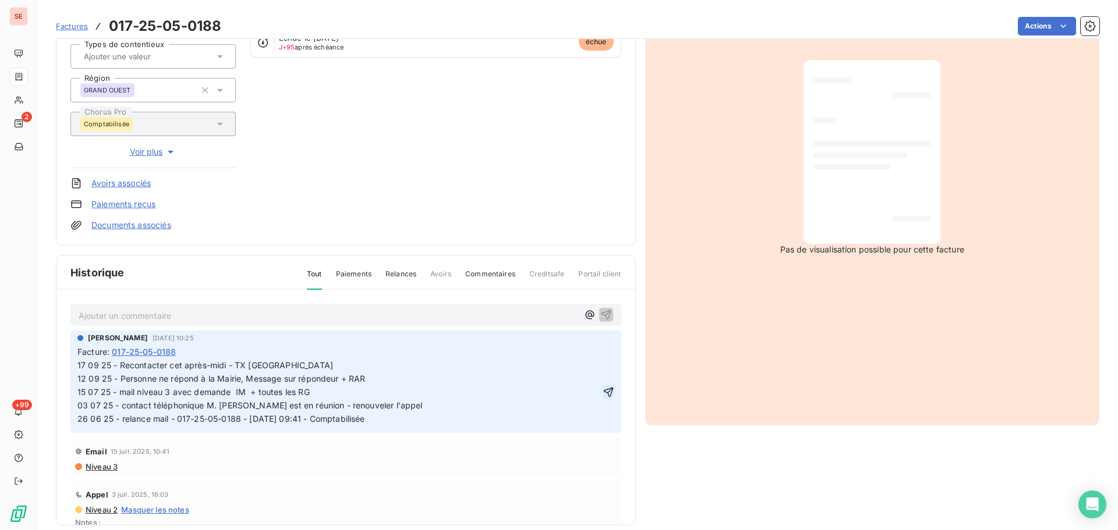
click at [603, 397] on icon "button" at bounding box center [608, 392] width 10 height 10
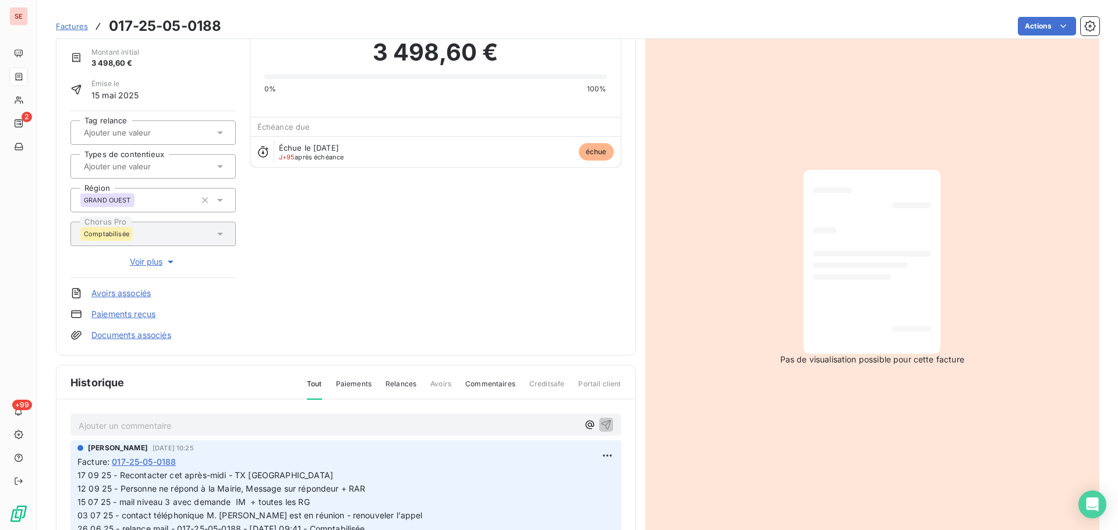
scroll to position [0, 0]
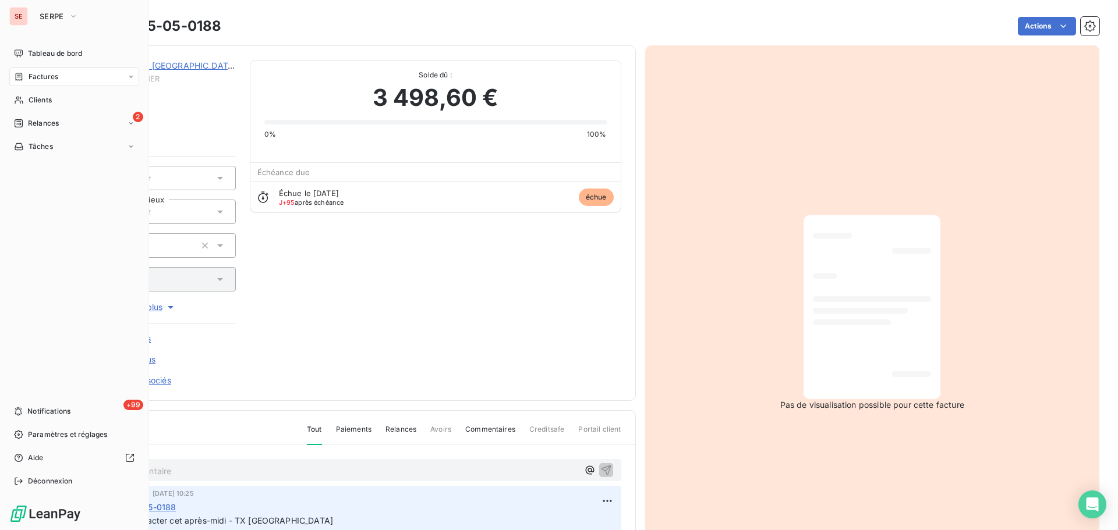
click at [25, 84] on div "Factures" at bounding box center [74, 77] width 130 height 19
click at [27, 82] on div "Factures" at bounding box center [36, 77] width 44 height 10
click at [30, 52] on span "Tableau de bord" at bounding box center [55, 53] width 54 height 10
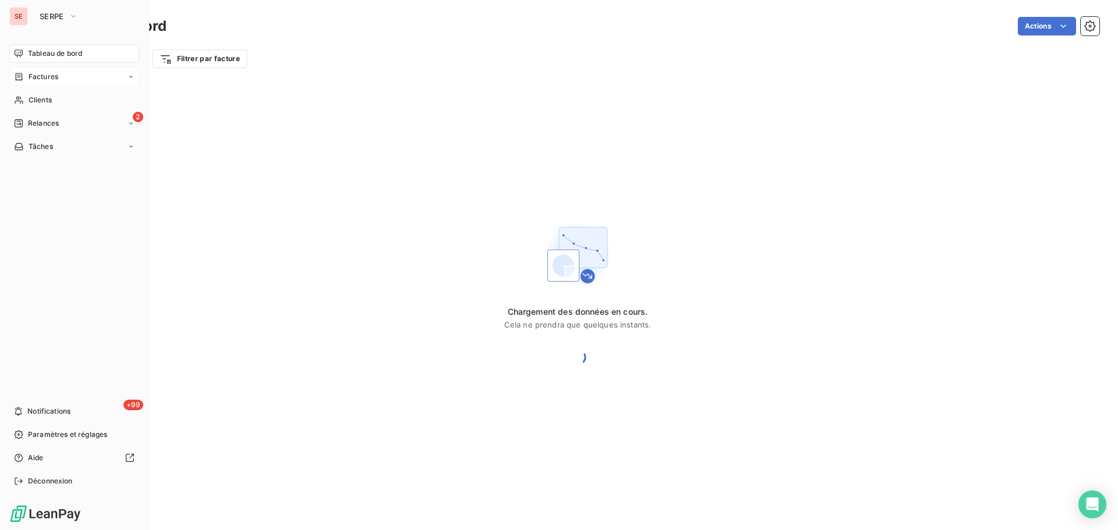
click at [58, 77] on span "Factures" at bounding box center [44, 77] width 30 height 10
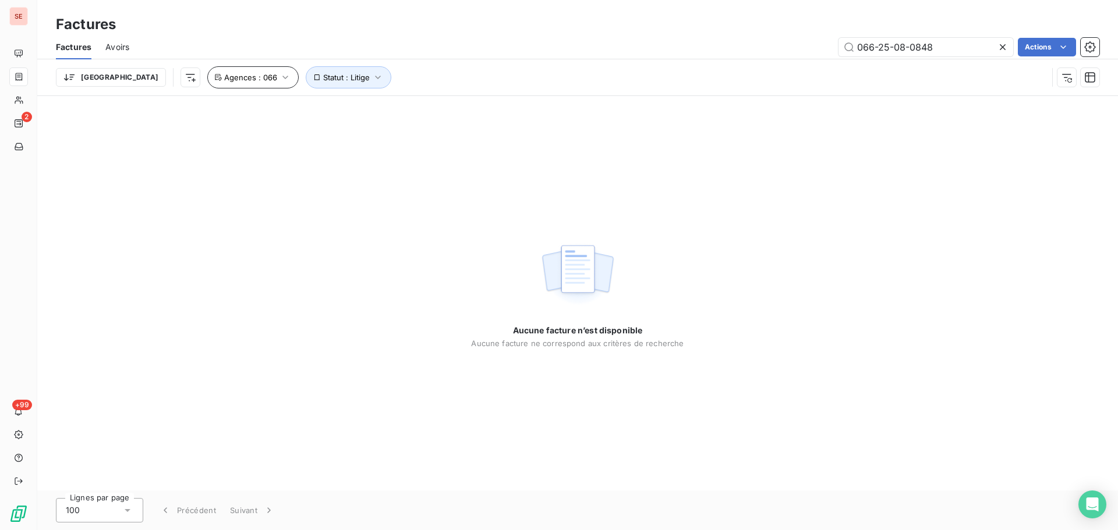
type input "066-25-08-0848"
click at [215, 84] on button "Agences : 066" at bounding box center [252, 77] width 91 height 22
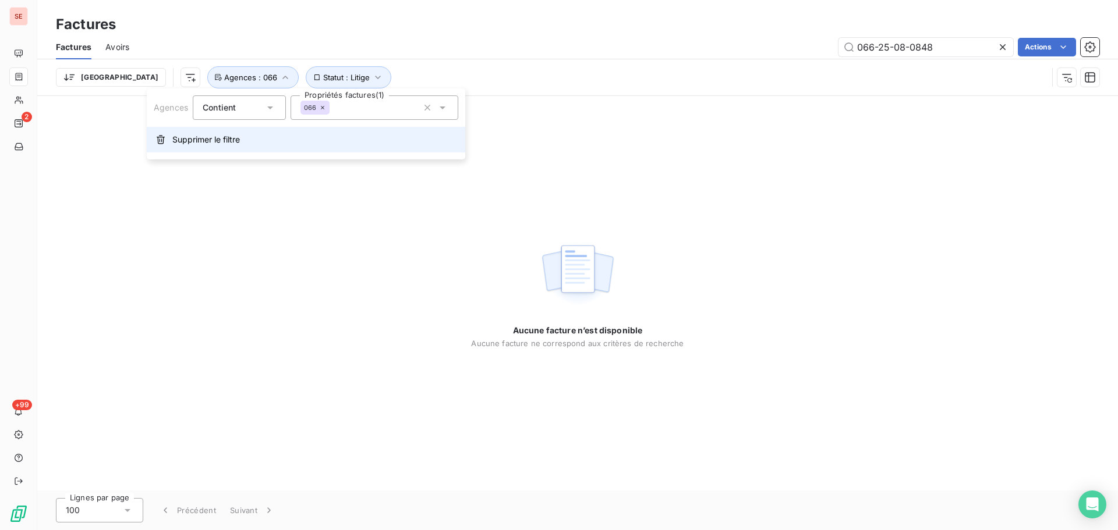
click at [237, 139] on span "Supprimer le filtre" at bounding box center [206, 140] width 68 height 12
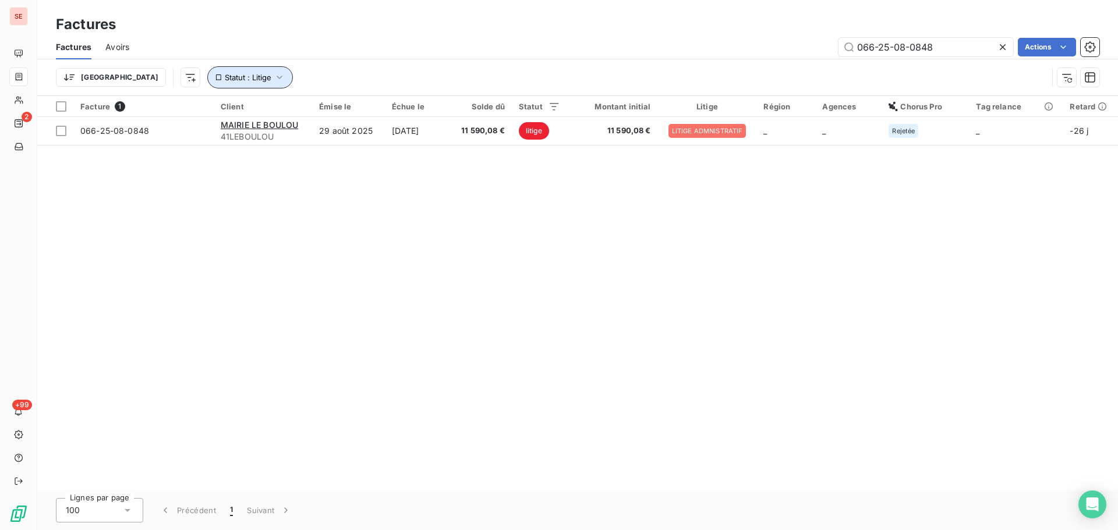
click at [274, 78] on icon "button" at bounding box center [280, 78] width 12 height 12
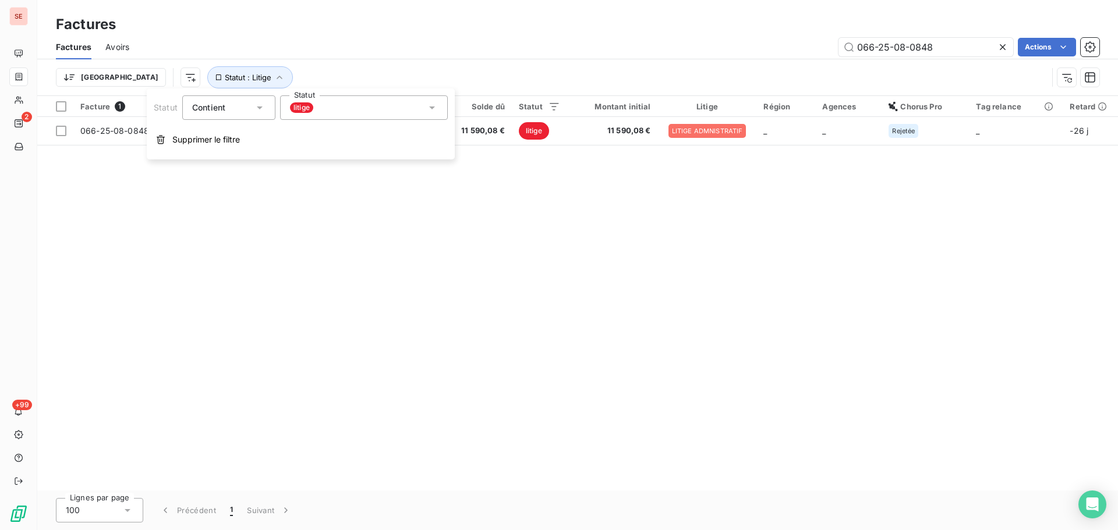
click at [426, 54] on div "066-25-08-0848 Actions" at bounding box center [621, 47] width 956 height 19
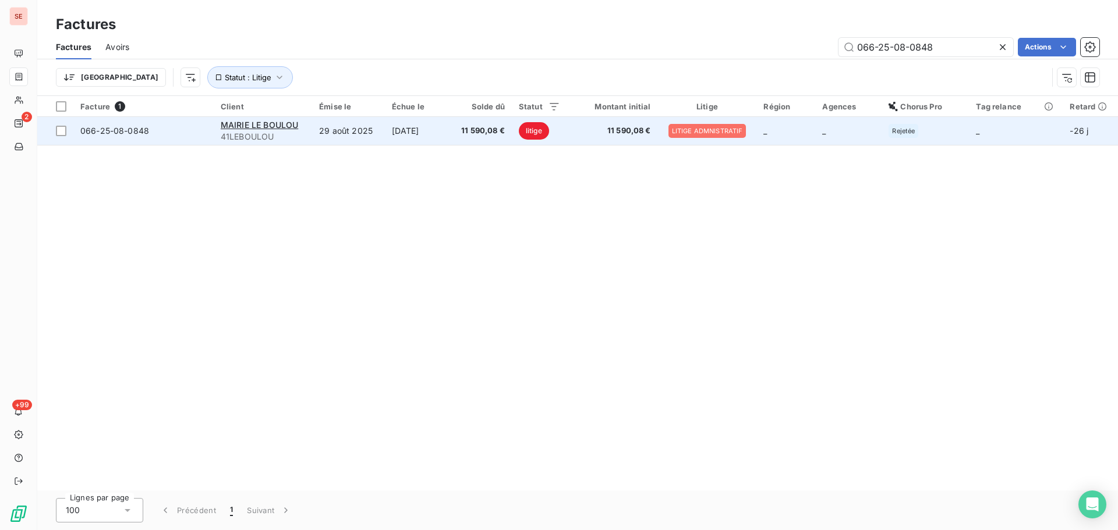
click at [355, 141] on td "29 août 2025" at bounding box center [348, 131] width 73 height 28
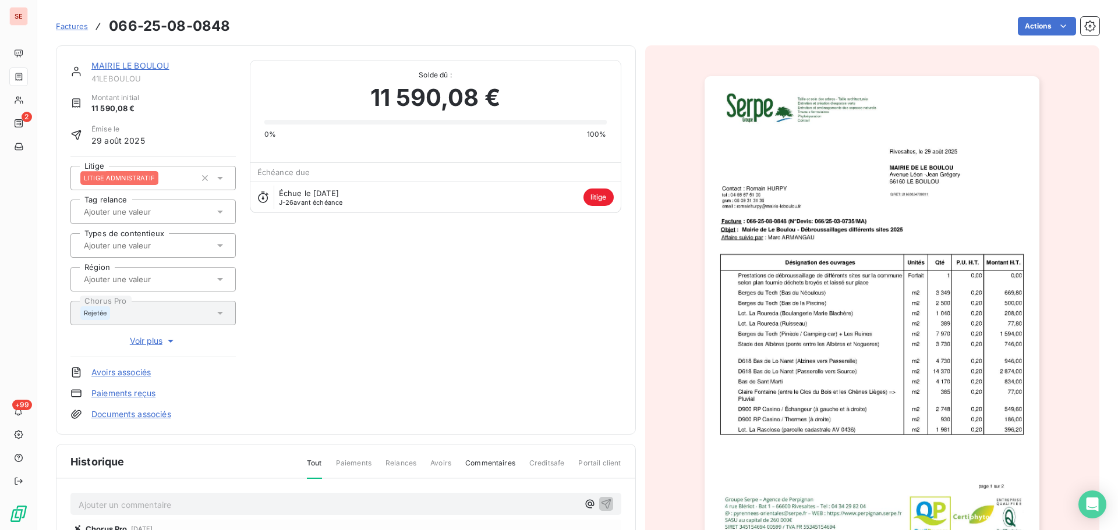
click at [270, 508] on p "Ajouter un commentaire ﻿" at bounding box center [329, 505] width 500 height 15
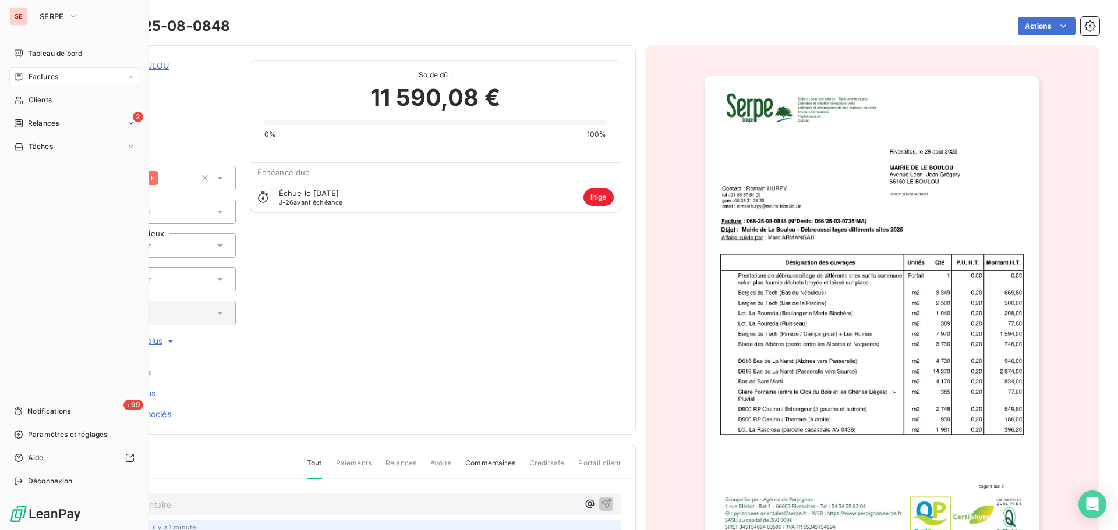
click at [52, 80] on span "Factures" at bounding box center [44, 77] width 30 height 10
click at [50, 180] on nav "Tableau de bord Factures Factures Avoirs Clients 2 Relances Tâches" at bounding box center [74, 123] width 130 height 158
click at [56, 172] on span "Relances" at bounding box center [43, 170] width 31 height 10
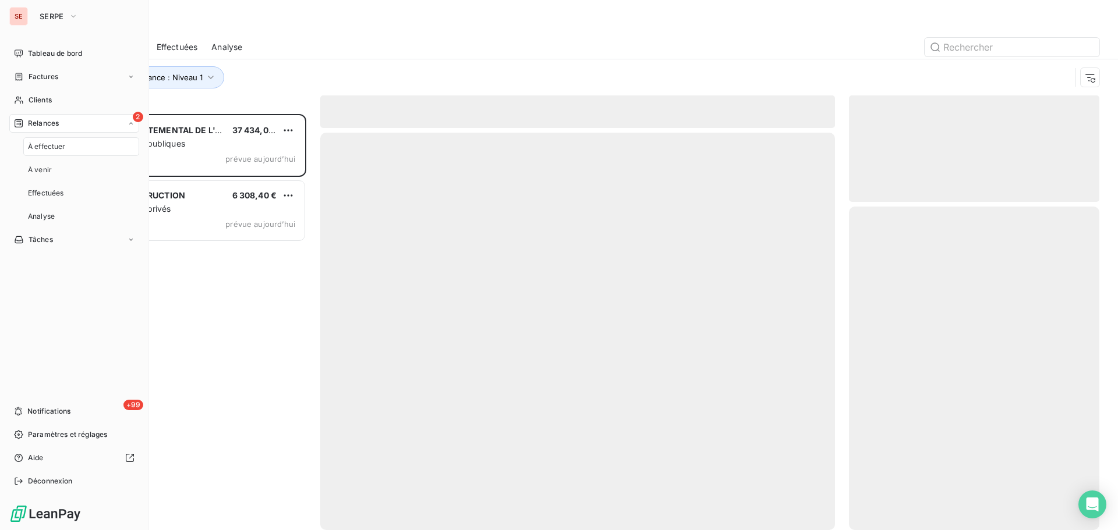
scroll to position [408, 242]
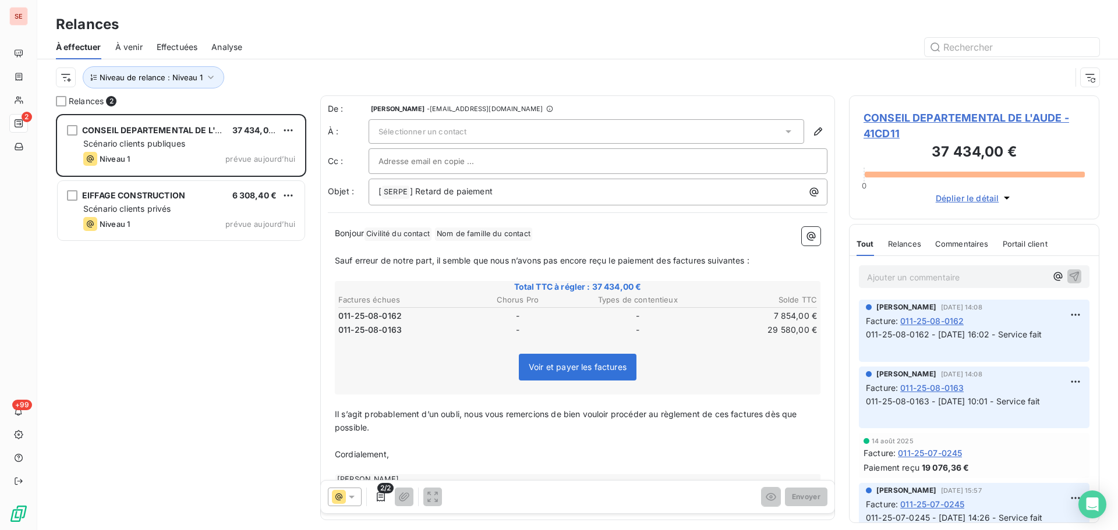
click at [933, 115] on span "CONSEIL DEPARTEMENTAL DE L'AUDE - 41CD11" at bounding box center [973, 125] width 221 height 31
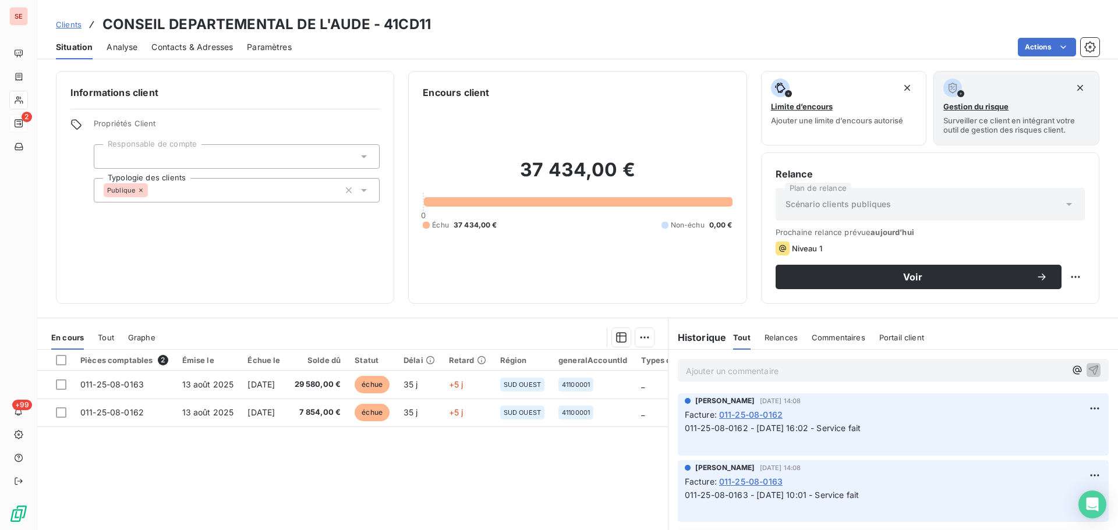
click at [217, 49] on span "Contacts & Adresses" at bounding box center [192, 47] width 82 height 12
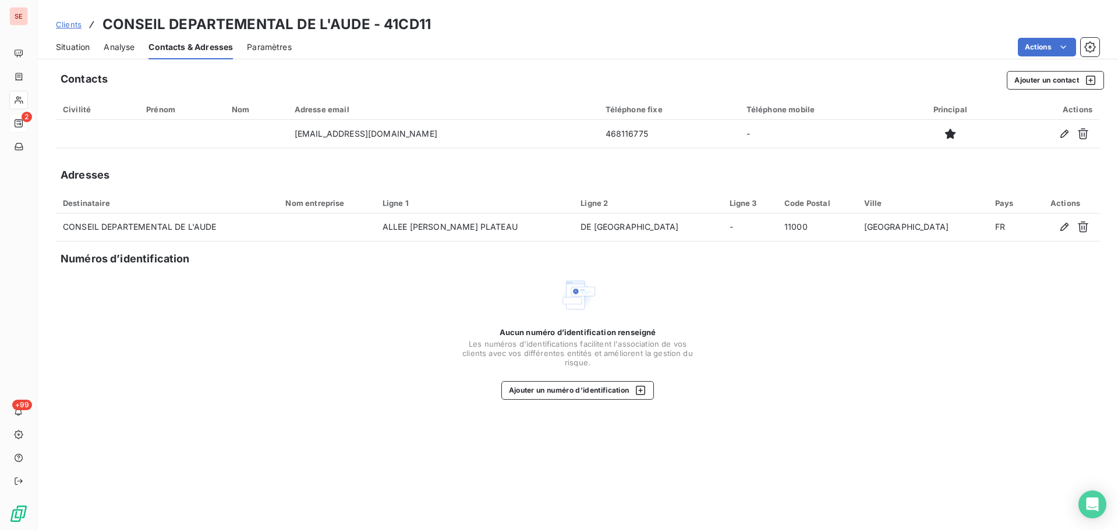
click at [70, 42] on span "Situation" at bounding box center [73, 47] width 34 height 12
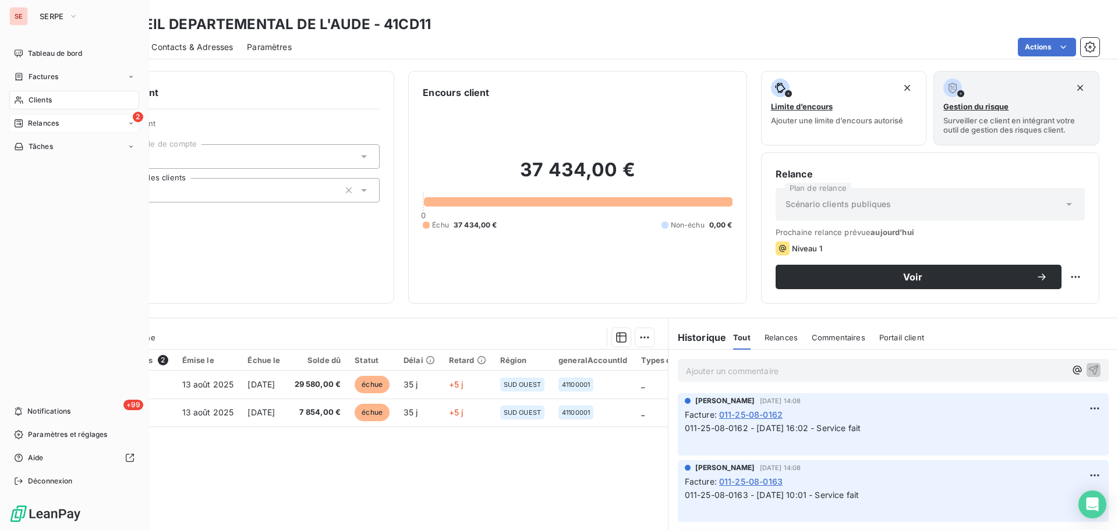
click at [34, 122] on span "Relances" at bounding box center [43, 123] width 31 height 10
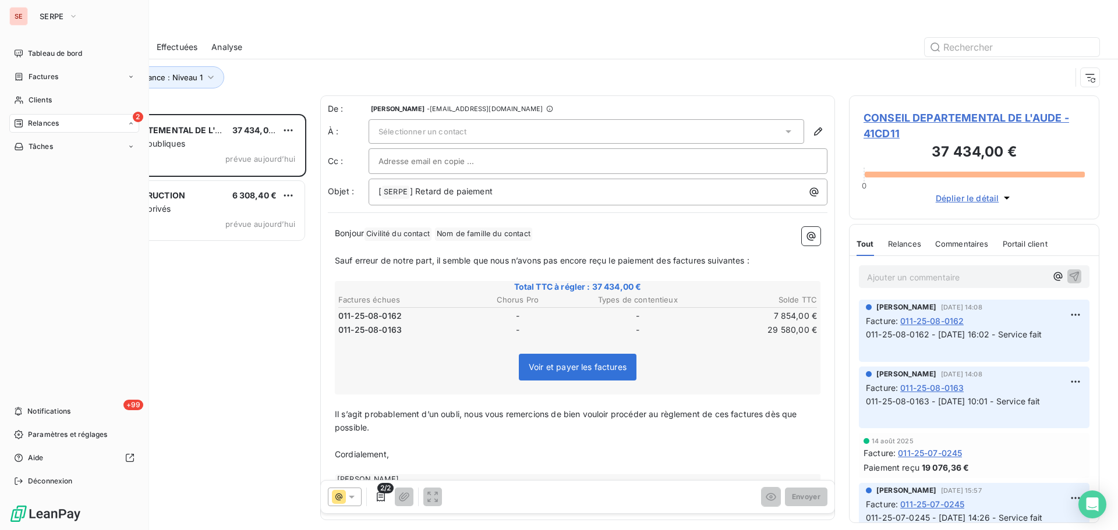
scroll to position [408, 242]
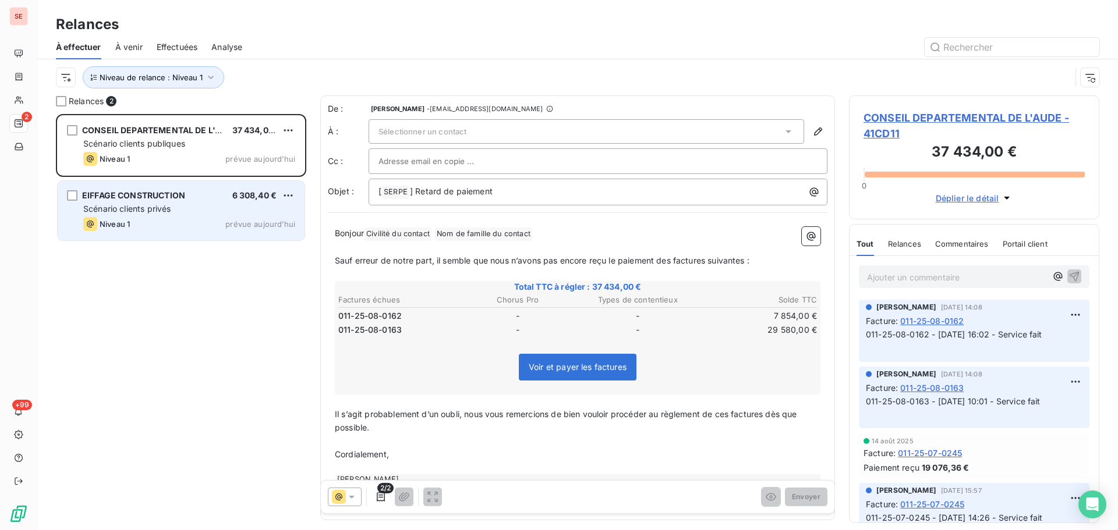
click at [257, 218] on div "Niveau 1 prévue aujourd’hui" at bounding box center [189, 224] width 212 height 14
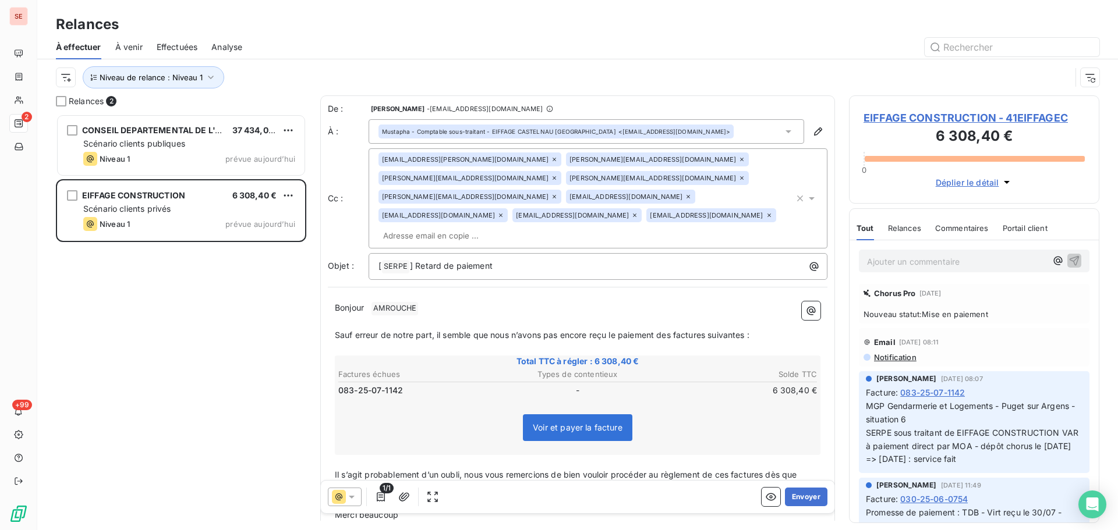
click at [936, 116] on span "EIFFAGE CONSTRUCTION - 41EIFFAGEC" at bounding box center [973, 118] width 221 height 16
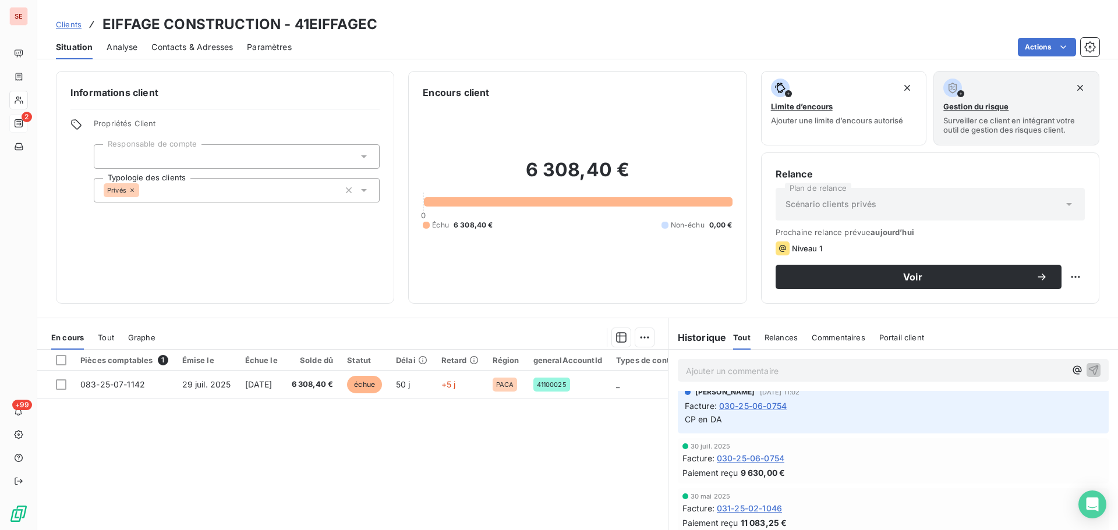
scroll to position [310, 0]
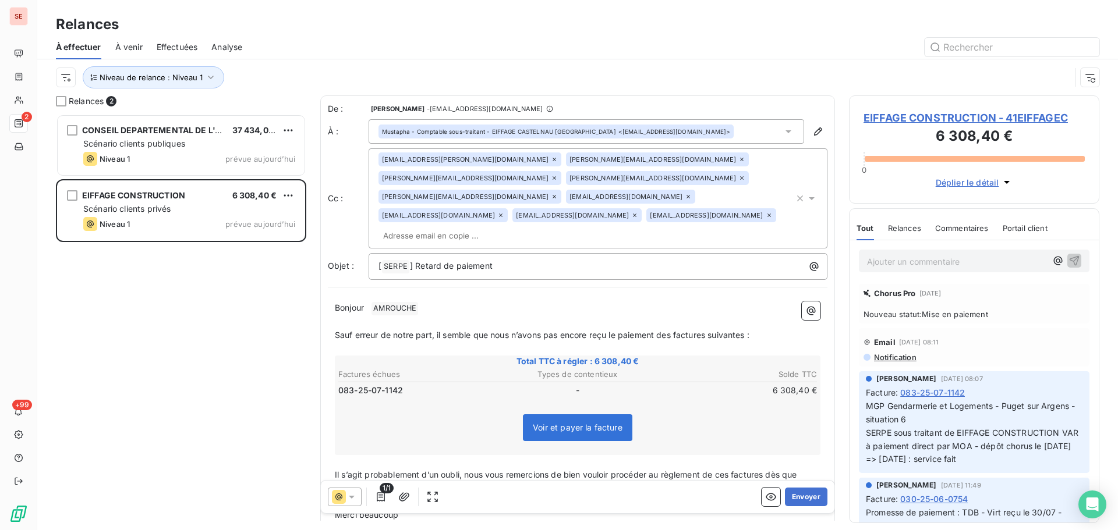
scroll to position [408, 242]
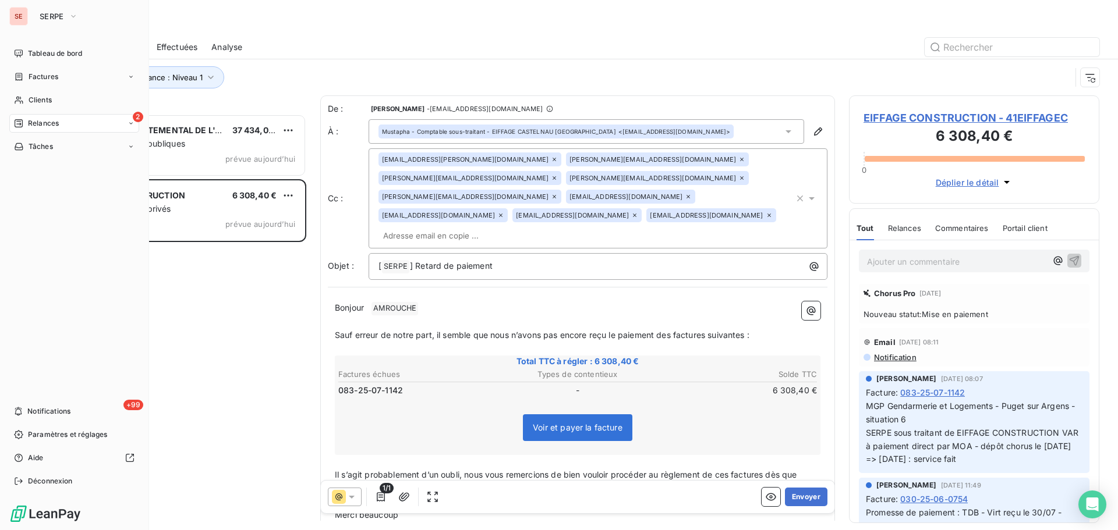
click at [20, 122] on icon at bounding box center [18, 123] width 9 height 9
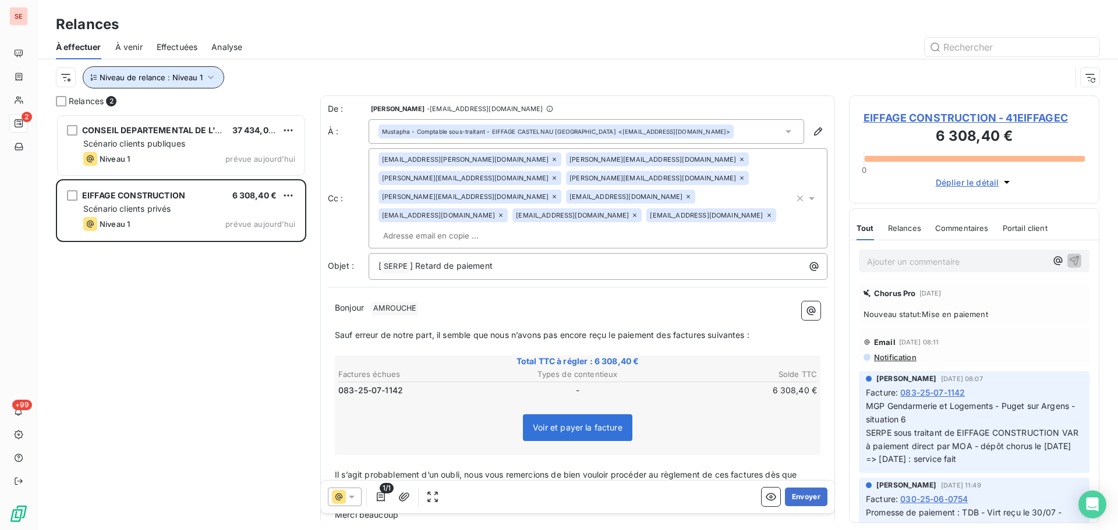
click at [208, 82] on icon "button" at bounding box center [211, 78] width 12 height 12
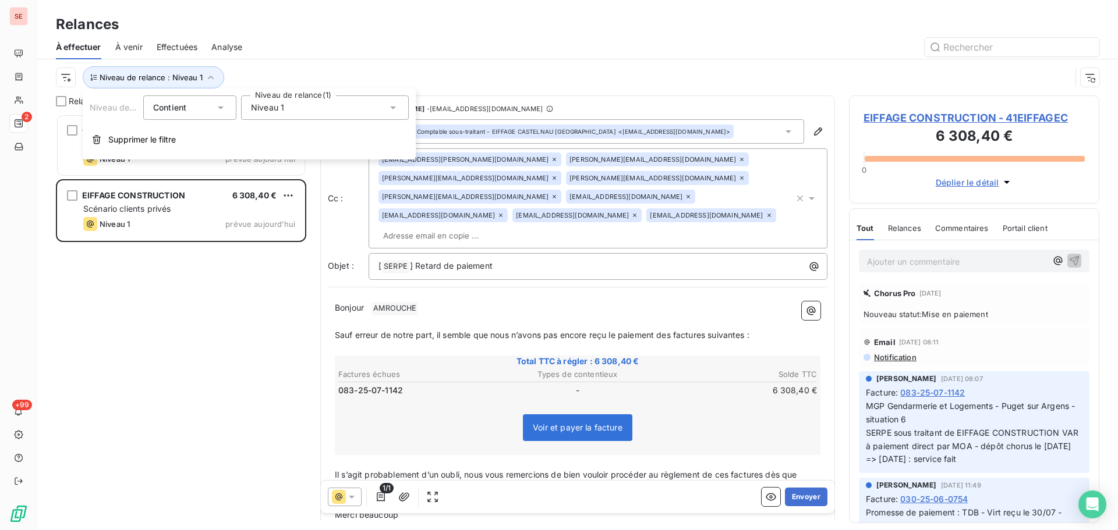
click at [392, 102] on icon at bounding box center [393, 108] width 12 height 12
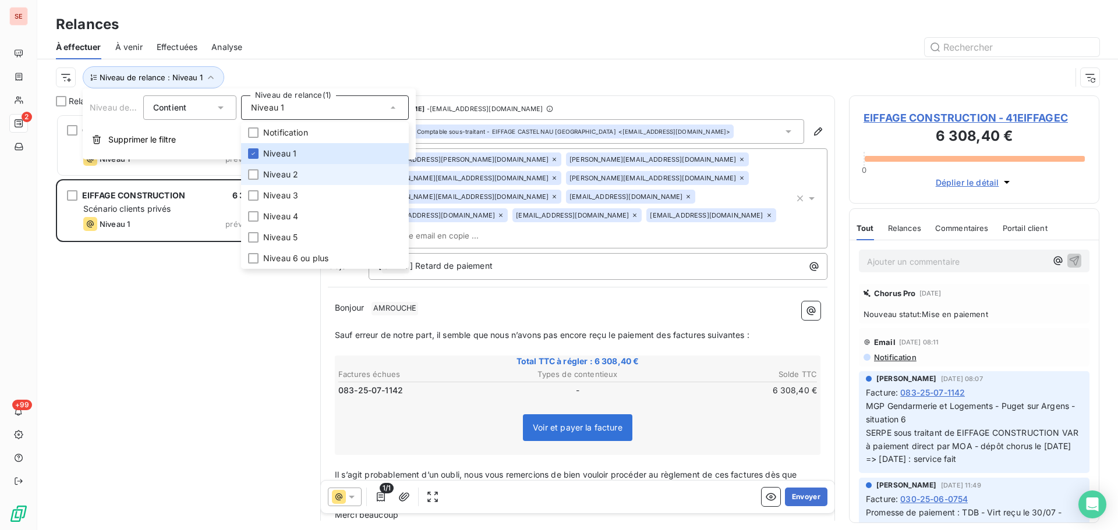
click at [341, 175] on li "Niveau 2" at bounding box center [325, 174] width 168 height 21
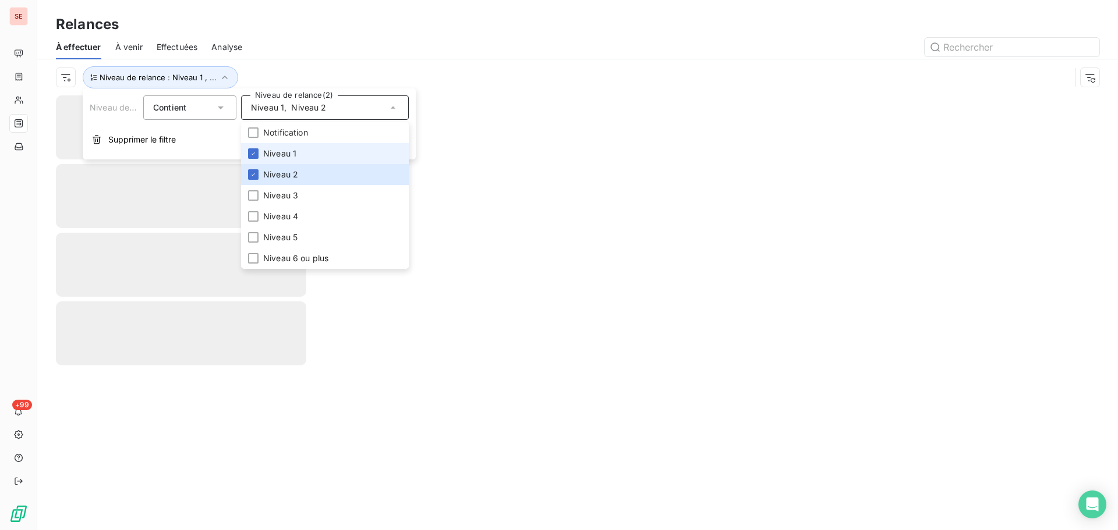
click at [333, 152] on li "Niveau 1" at bounding box center [325, 153] width 168 height 21
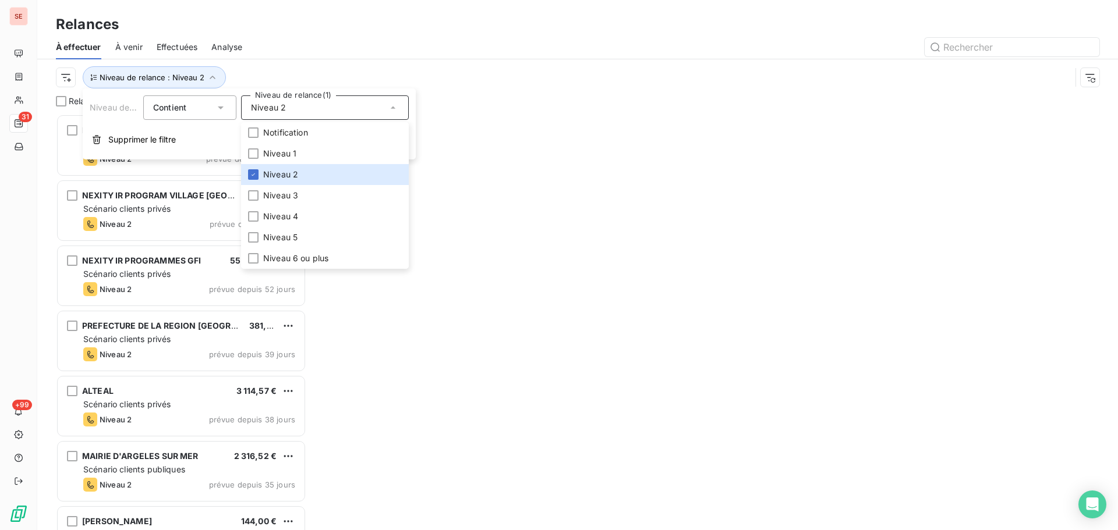
scroll to position [408, 242]
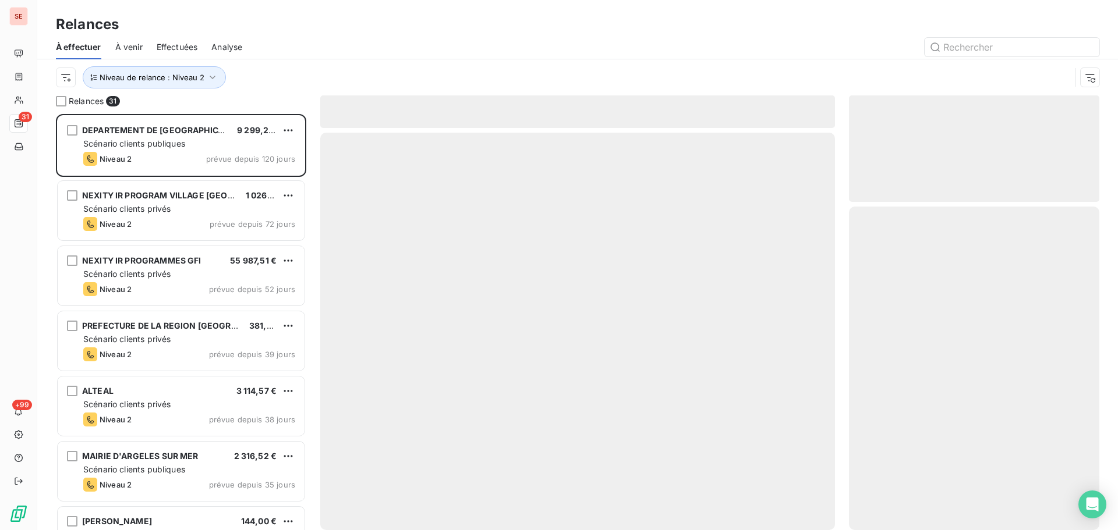
click at [310, 70] on div "Niveau de relance : Niveau 2" at bounding box center [563, 77] width 1015 height 22
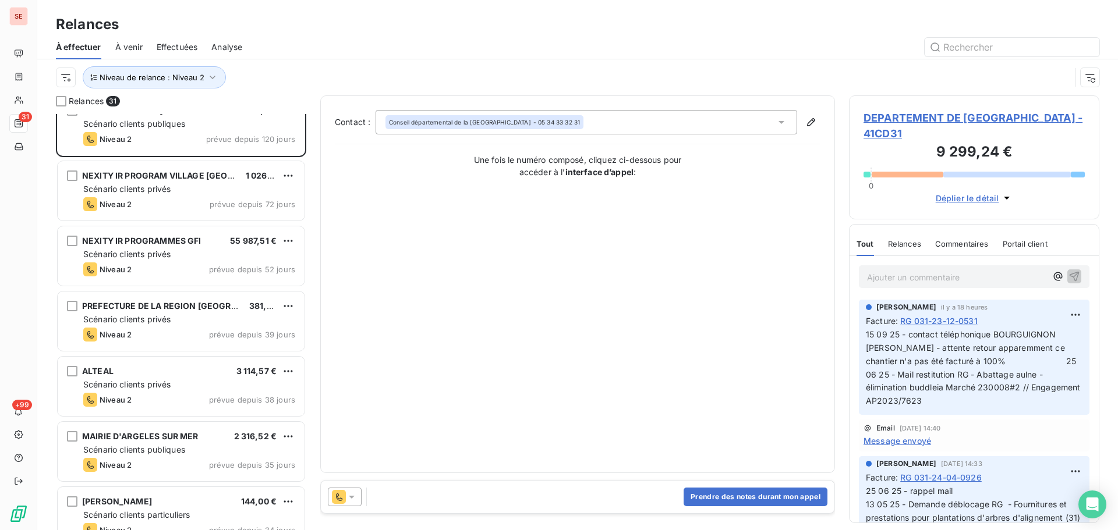
scroll to position [0, 0]
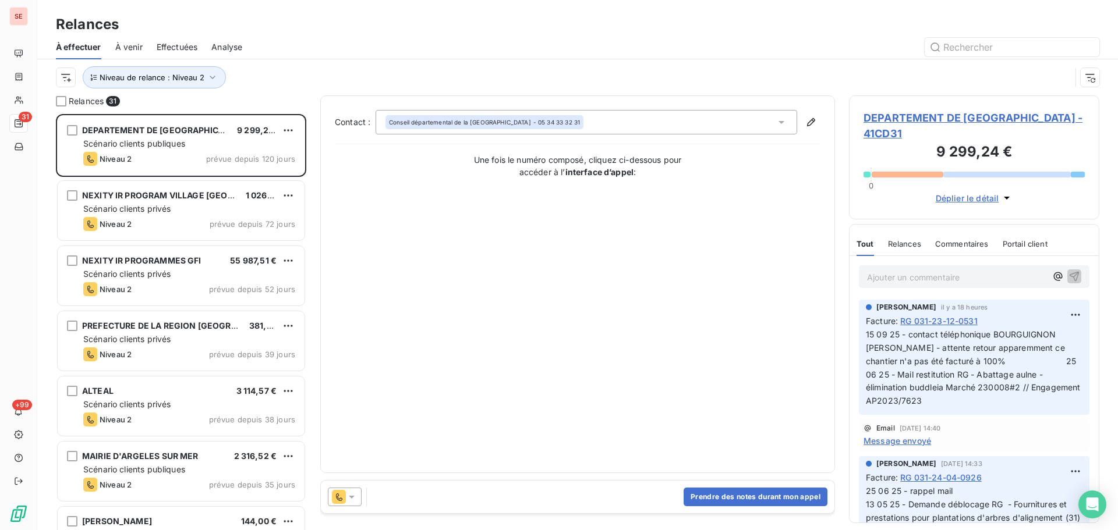
click at [326, 62] on div "Niveau de relance : Niveau 2" at bounding box center [577, 77] width 1043 height 36
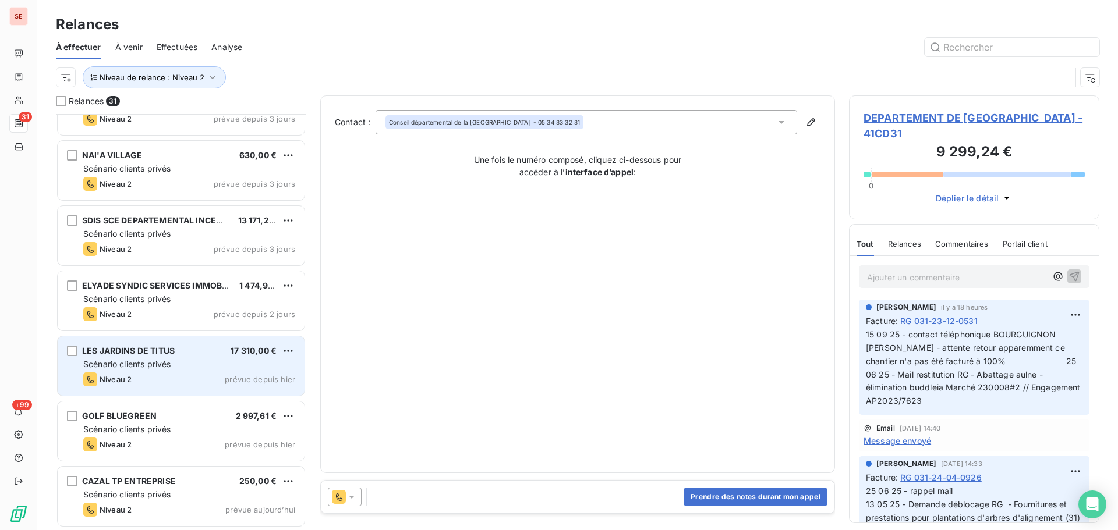
scroll to position [1450, 0]
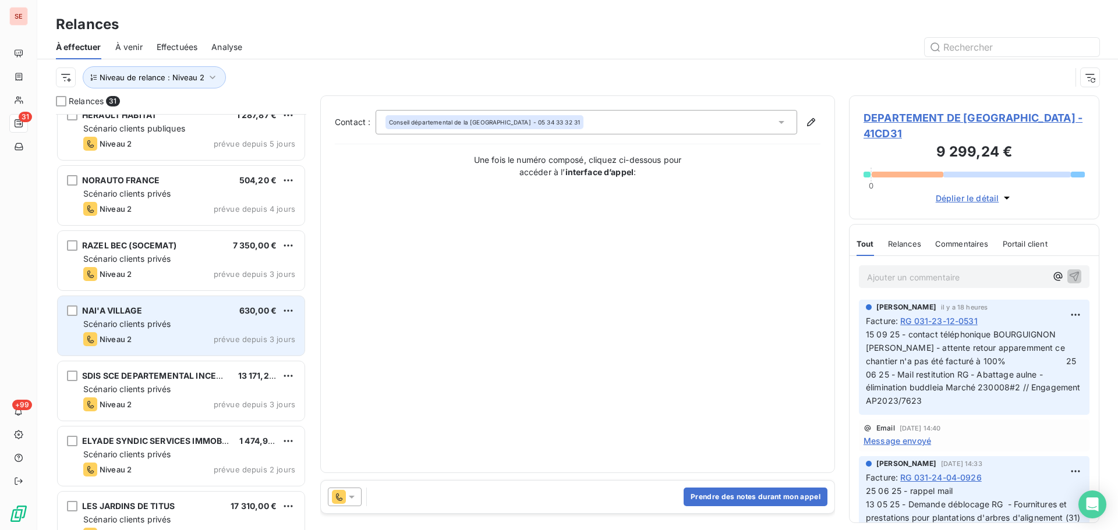
click at [272, 334] on div "Niveau 2 prévue depuis 3 jours" at bounding box center [189, 339] width 212 height 14
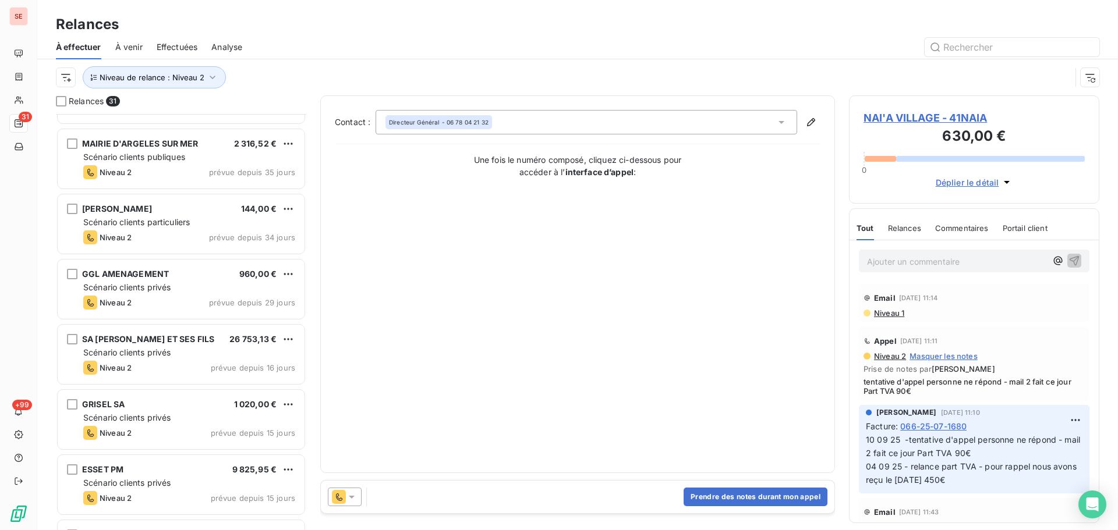
scroll to position [311, 0]
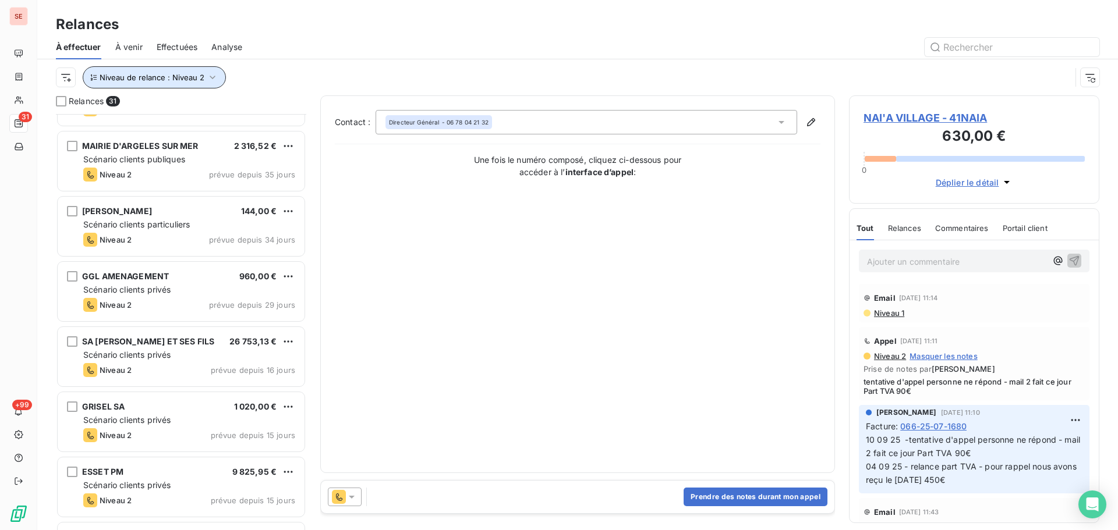
click at [207, 76] on icon "button" at bounding box center [213, 78] width 12 height 12
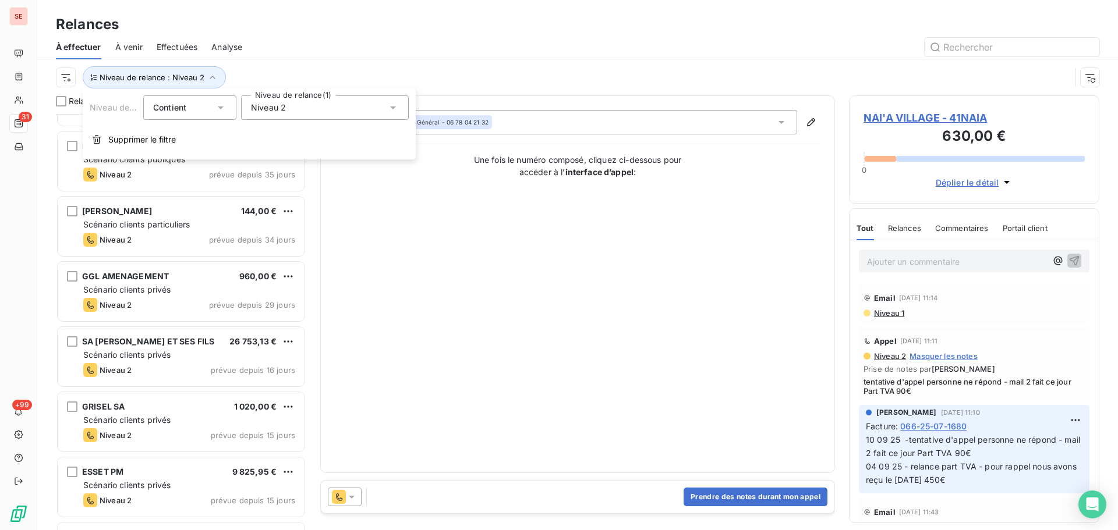
click at [265, 105] on span "Niveau 2" at bounding box center [268, 108] width 35 height 12
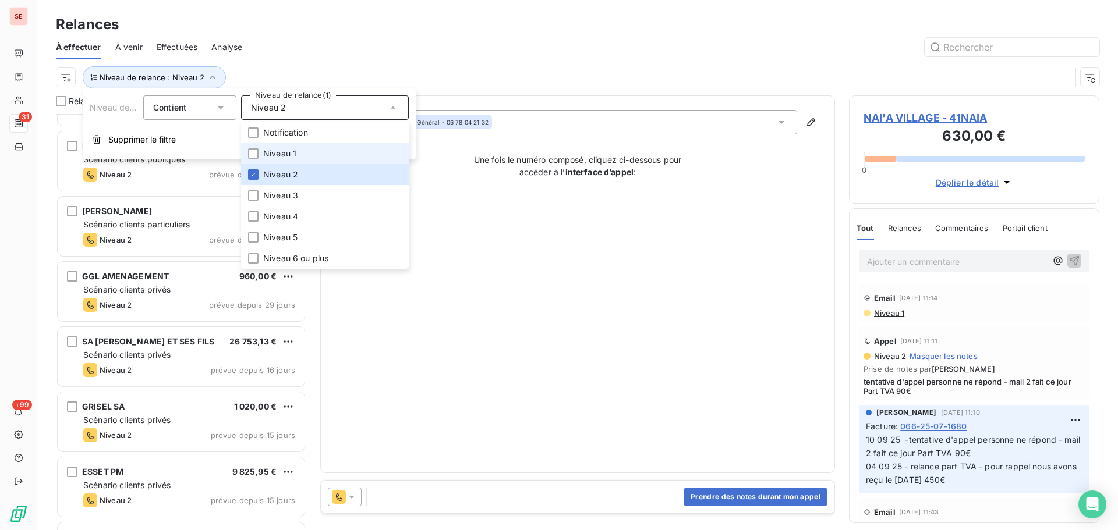
click at [278, 150] on span "Niveau 1" at bounding box center [279, 154] width 33 height 12
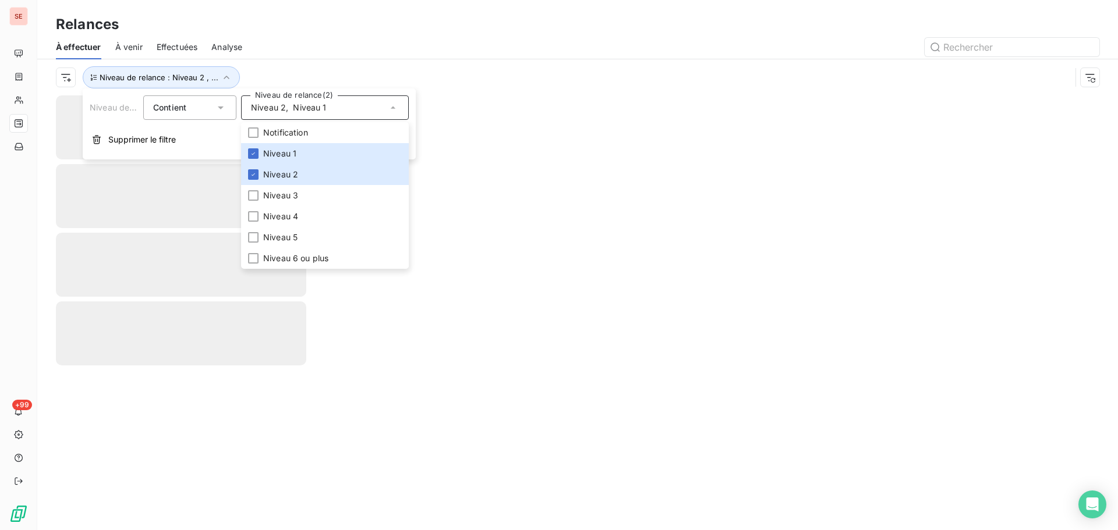
click at [347, 55] on div at bounding box center [677, 47] width 843 height 19
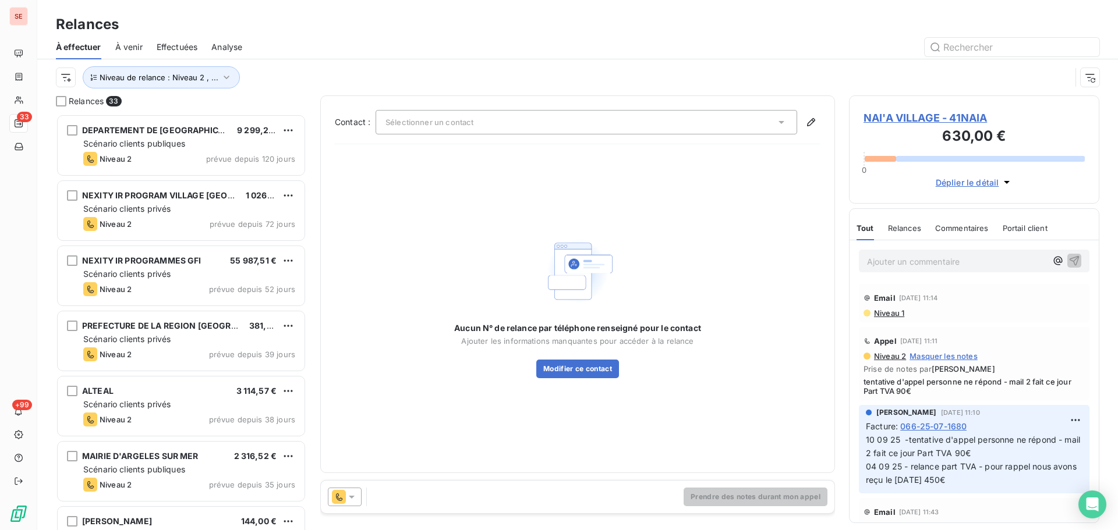
scroll to position [408, 242]
click at [209, 82] on button "Niveau de relance : Niveau 2 , ..." at bounding box center [161, 77] width 157 height 22
click at [295, 112] on span "Niveau 1" at bounding box center [309, 108] width 33 height 12
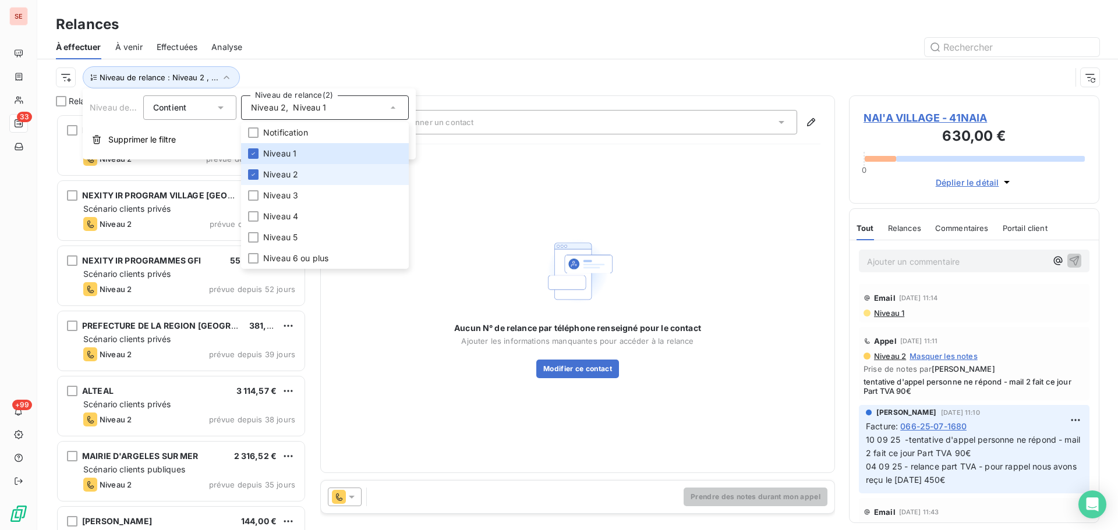
click at [290, 173] on span "Niveau 2" at bounding box center [280, 175] width 35 height 12
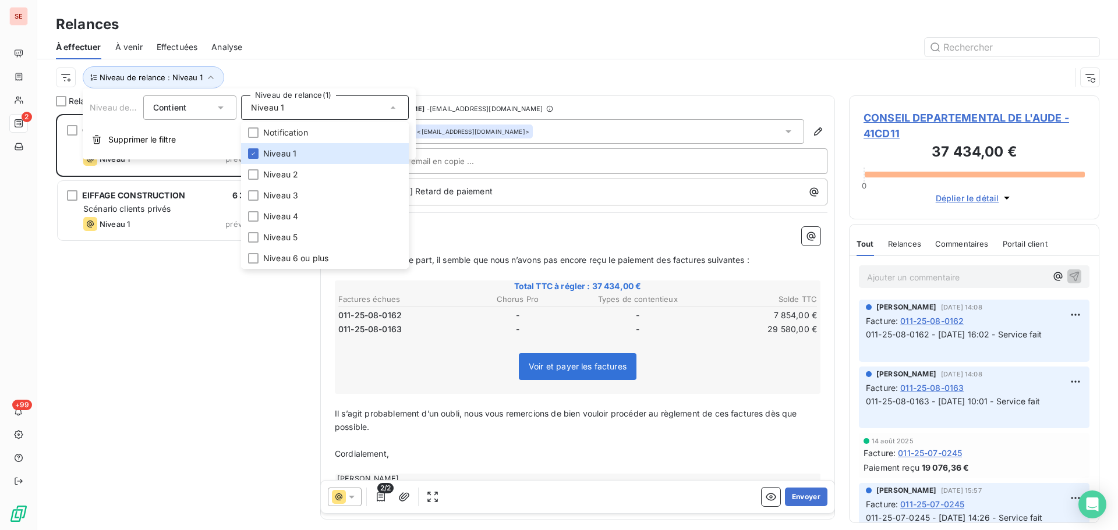
click at [133, 416] on div "CONSEIL DEPARTEMENTAL DE L'AUDE 37 434,00 € Scénario clients publiques Niveau 1…" at bounding box center [181, 322] width 250 height 416
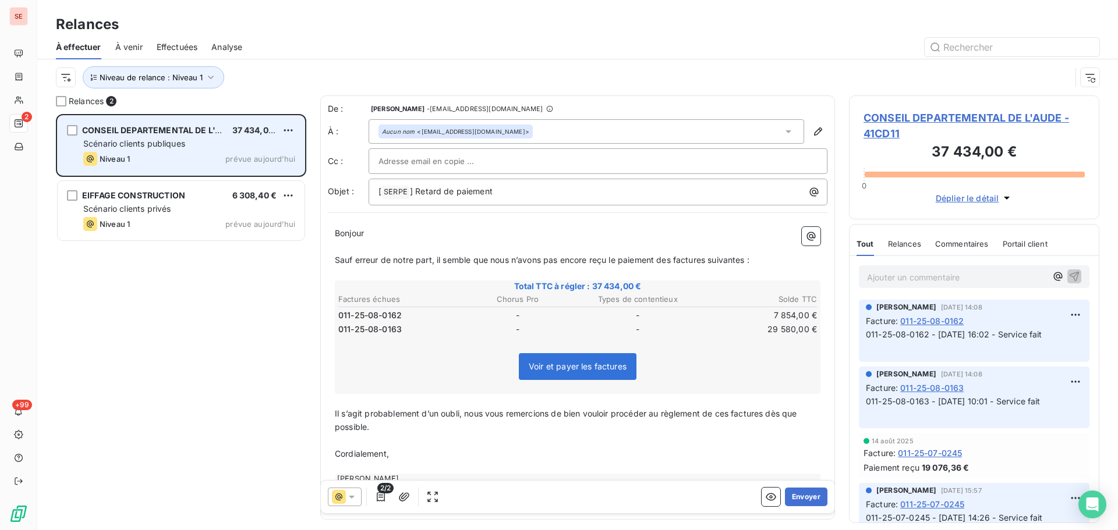
click at [148, 139] on span "Scénario clients publiques" at bounding box center [134, 144] width 102 height 10
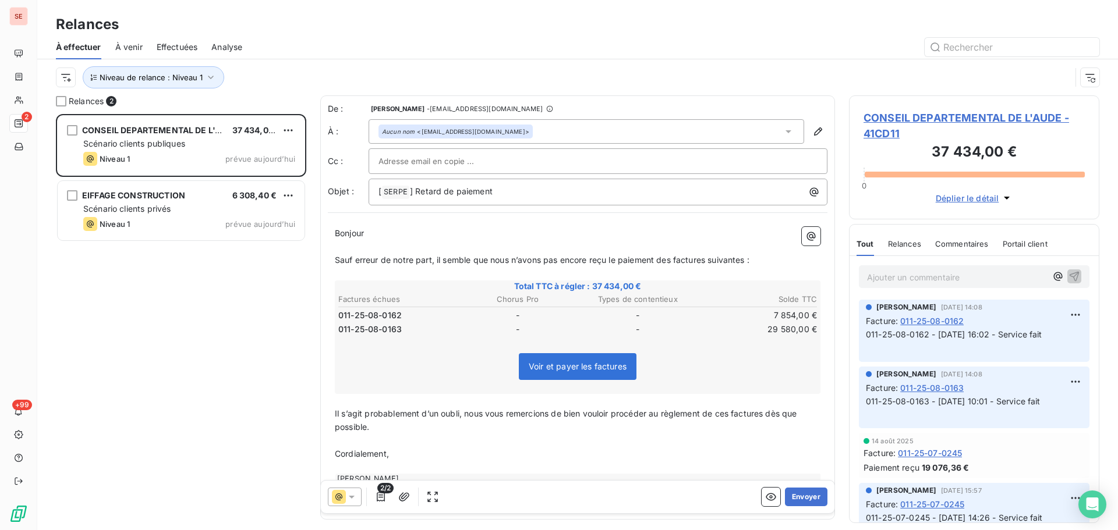
click at [903, 117] on span "CONSEIL DEPARTEMENTAL DE L'AUDE - 41CD11" at bounding box center [973, 125] width 221 height 31
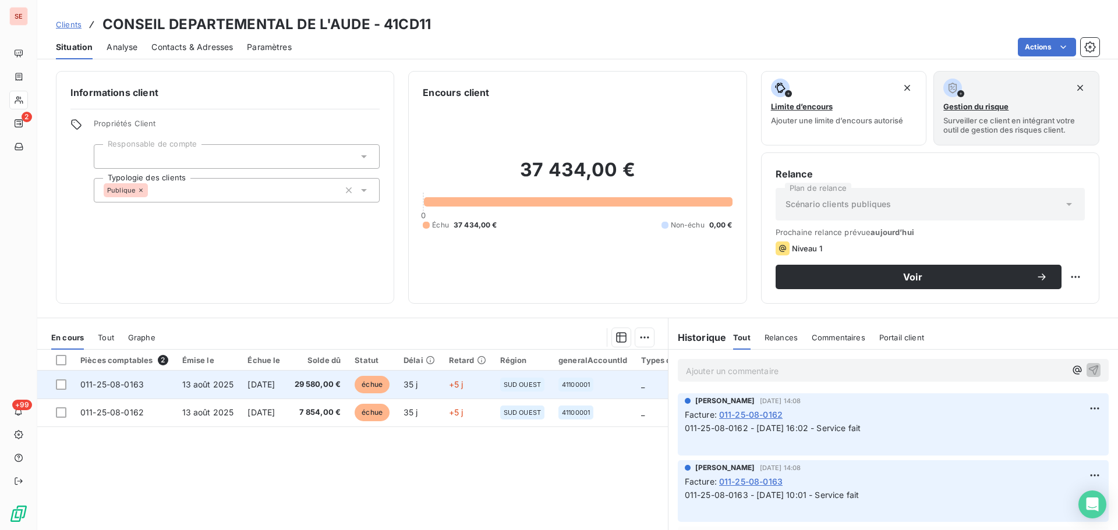
click at [255, 392] on td "[DATE]" at bounding box center [263, 385] width 47 height 28
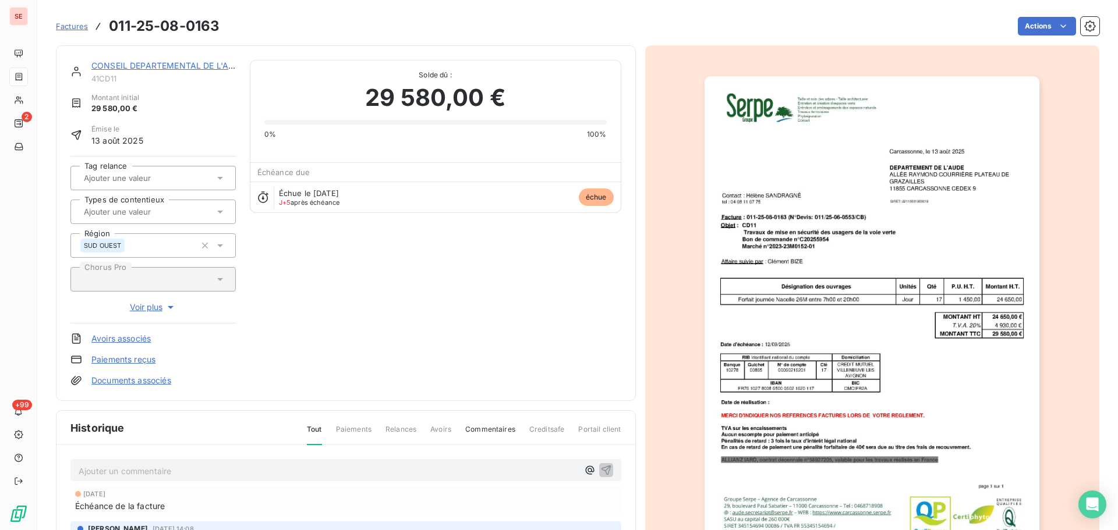
click at [130, 62] on link "CONSEIL DEPARTEMENTAL DE L'AUDE" at bounding box center [168, 66] width 154 height 10
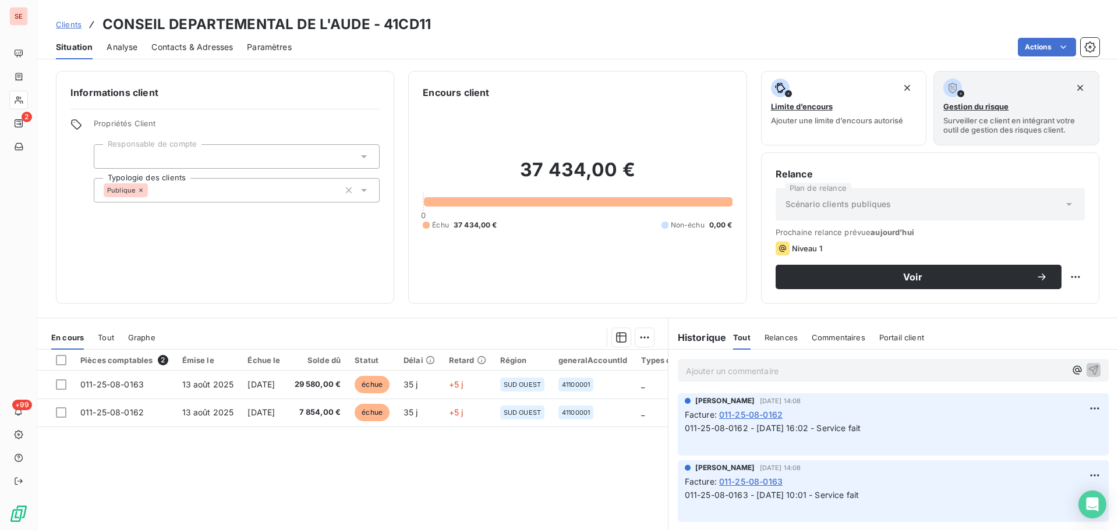
click at [216, 52] on span "Contacts & Adresses" at bounding box center [192, 47] width 82 height 12
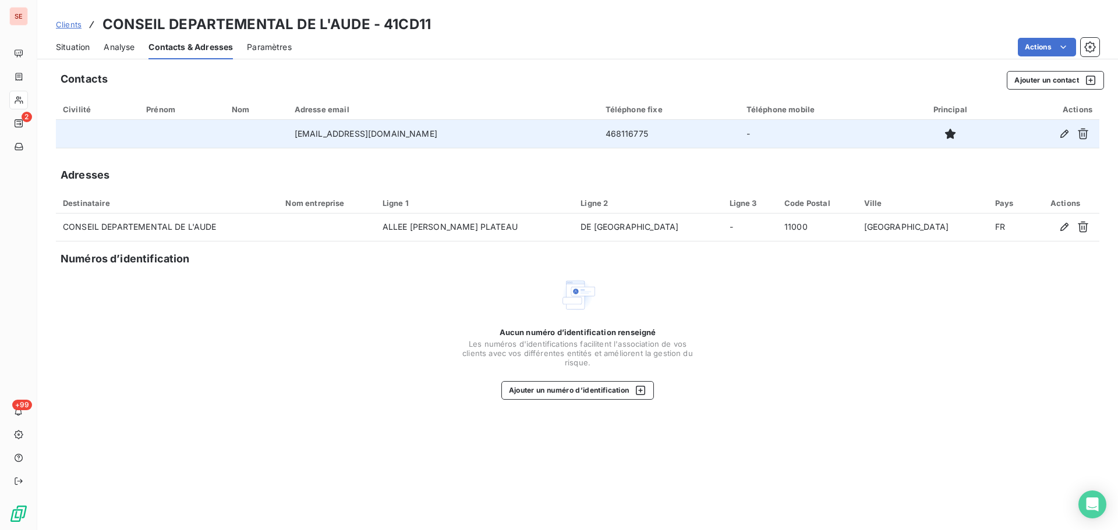
click at [599, 137] on td "468116775" at bounding box center [669, 134] width 141 height 28
copy td "468116775"
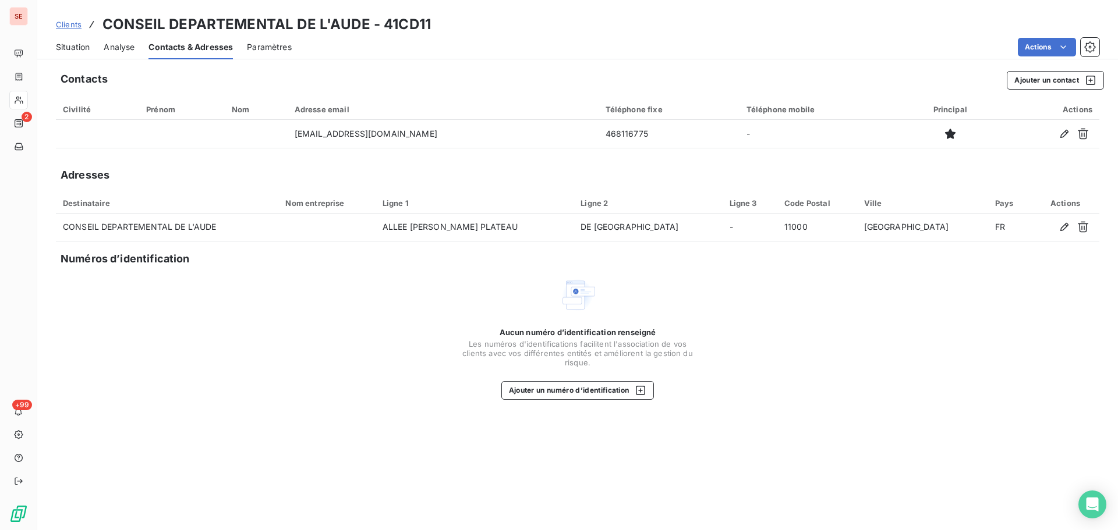
click at [53, 49] on div "Situation Analyse Contacts & Adresses Paramètres Actions" at bounding box center [577, 47] width 1081 height 24
click at [66, 41] on span "Situation" at bounding box center [73, 47] width 34 height 12
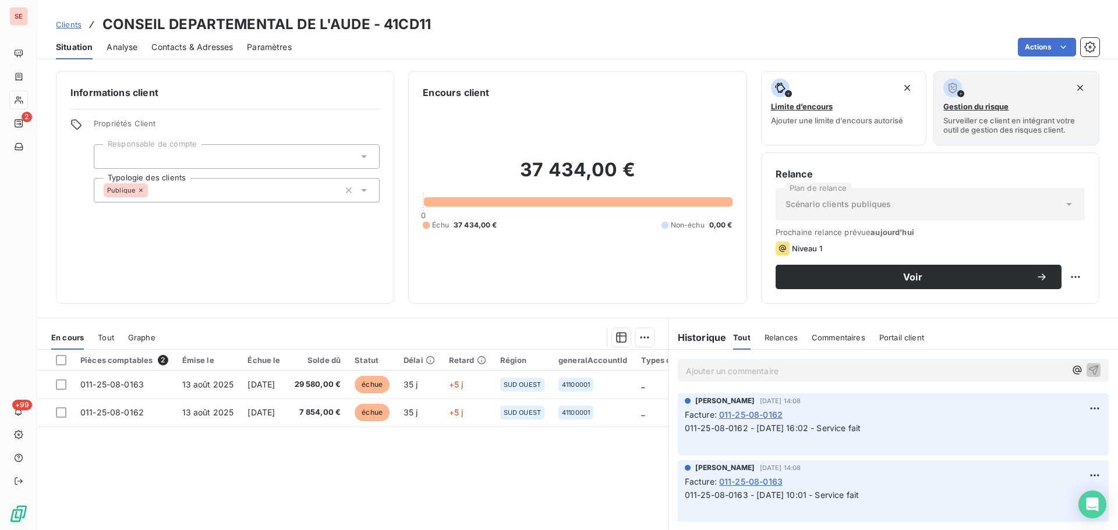
click at [222, 45] on span "Contacts & Adresses" at bounding box center [192, 47] width 82 height 12
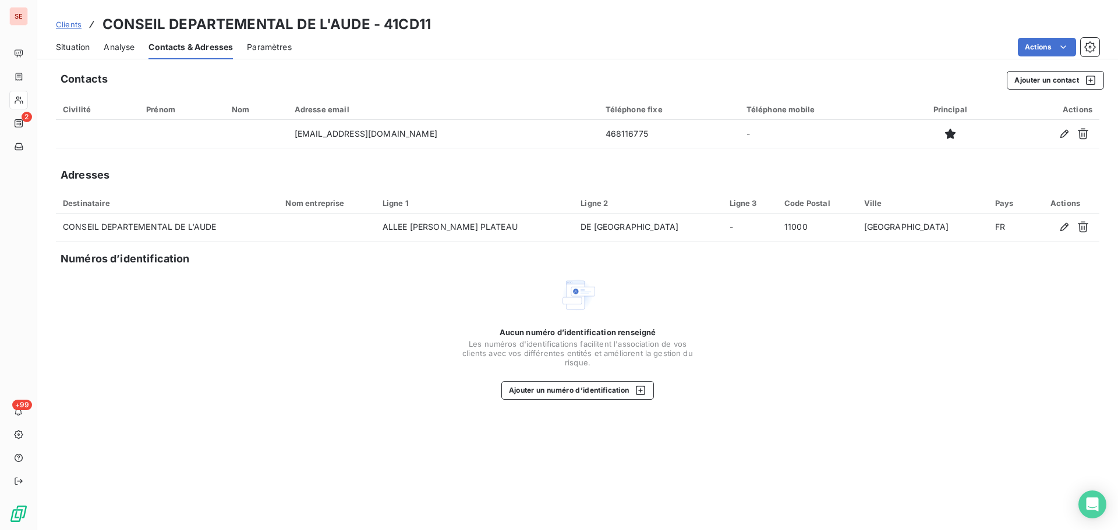
click at [62, 52] on span "Situation" at bounding box center [73, 47] width 34 height 12
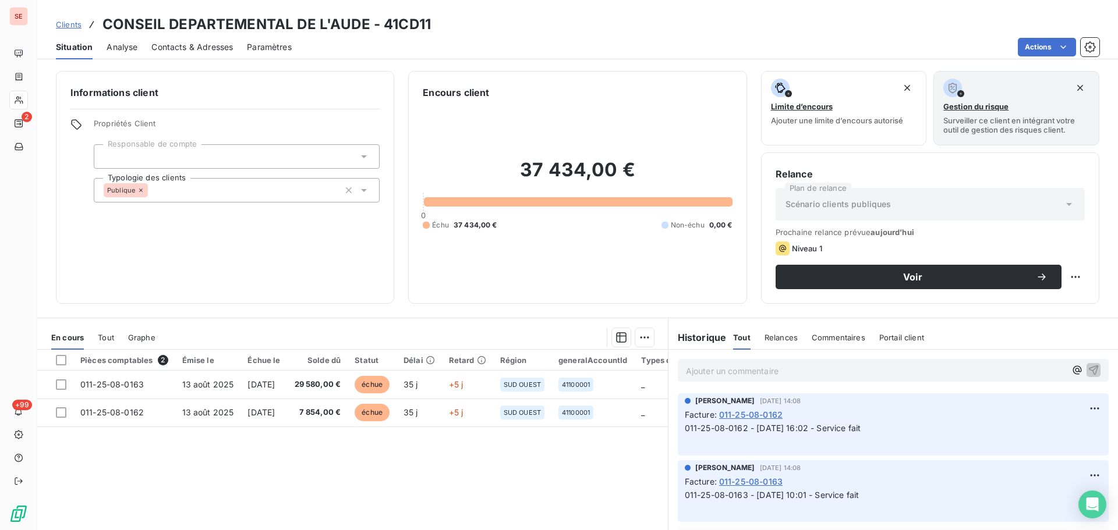
click at [221, 40] on div "Contacts & Adresses" at bounding box center [192, 47] width 82 height 24
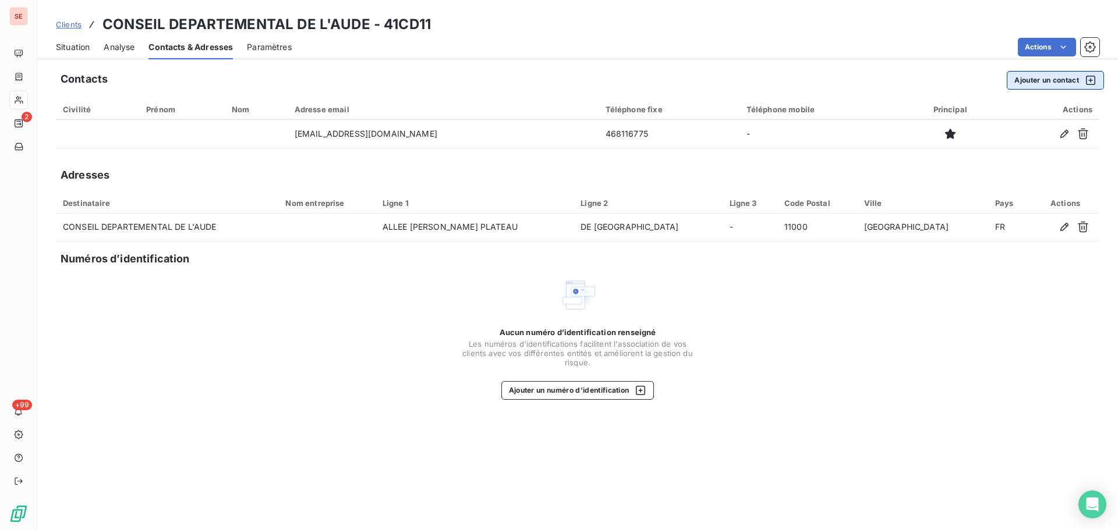
click at [1042, 73] on button "Ajouter un contact" at bounding box center [1055, 80] width 97 height 19
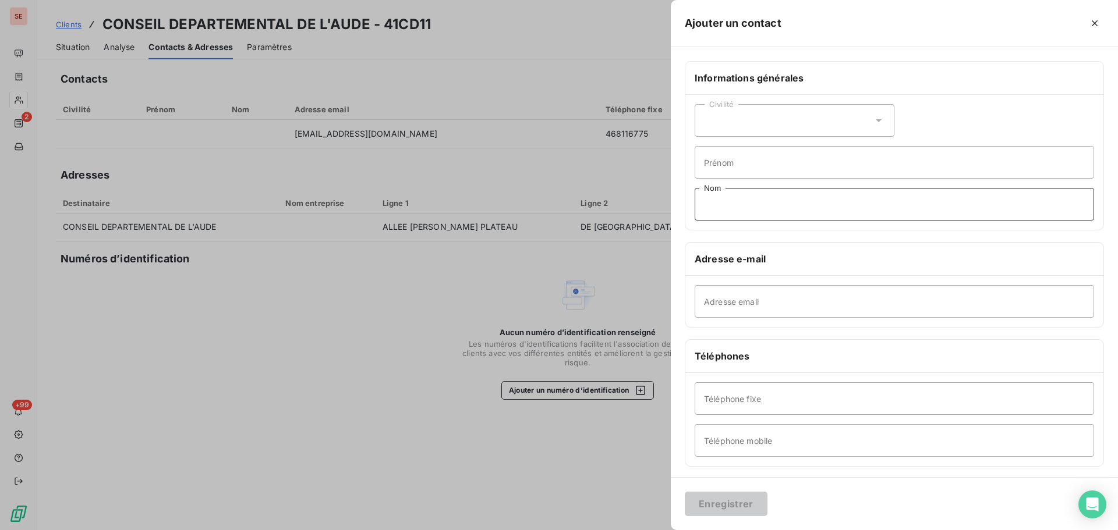
click at [738, 204] on input "Nom" at bounding box center [894, 204] width 399 height 33
type input "ESCANDE"
click at [700, 165] on input "Prénom" at bounding box center [894, 162] width 399 height 33
type input "[PERSON_NAME]"
click at [744, 310] on input "Adresse email" at bounding box center [894, 301] width 399 height 33
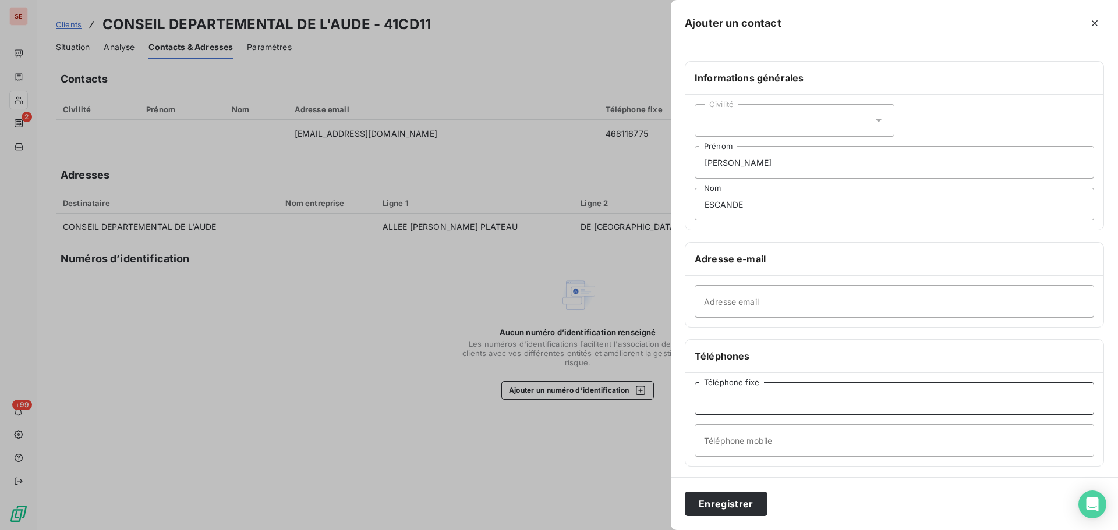
click at [745, 400] on input "Téléphone fixe" at bounding box center [894, 399] width 399 height 33
type input "04 68 11 67 65"
click at [685, 492] on button "Enregistrer" at bounding box center [726, 504] width 83 height 24
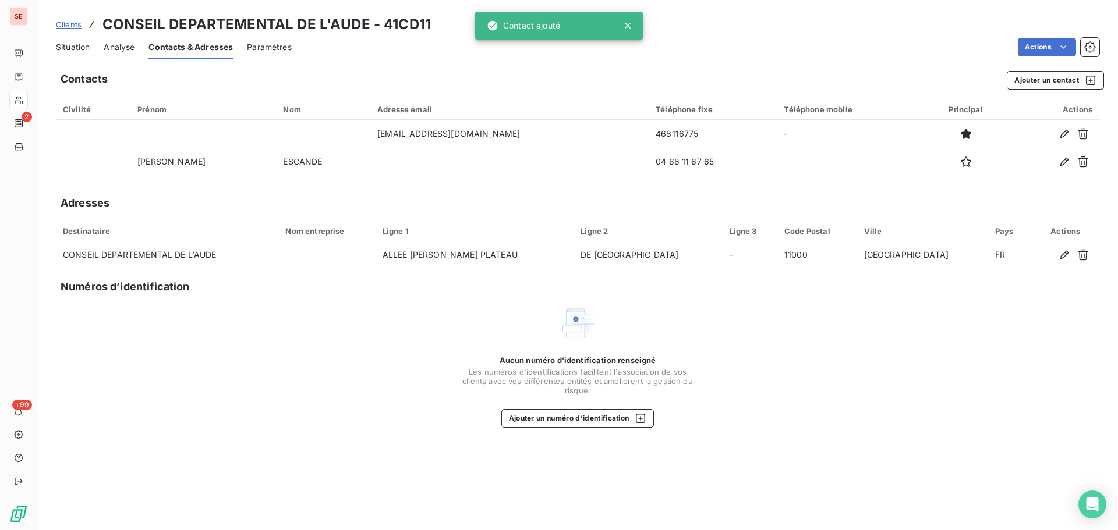
click at [960, 161] on icon "button" at bounding box center [965, 162] width 10 height 10
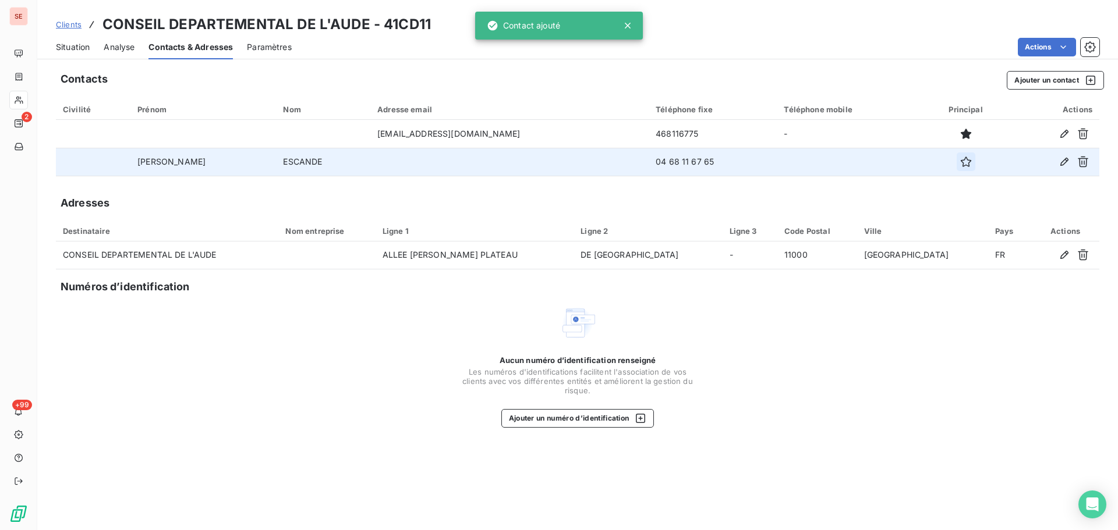
click at [960, 166] on icon "button" at bounding box center [965, 162] width 10 height 10
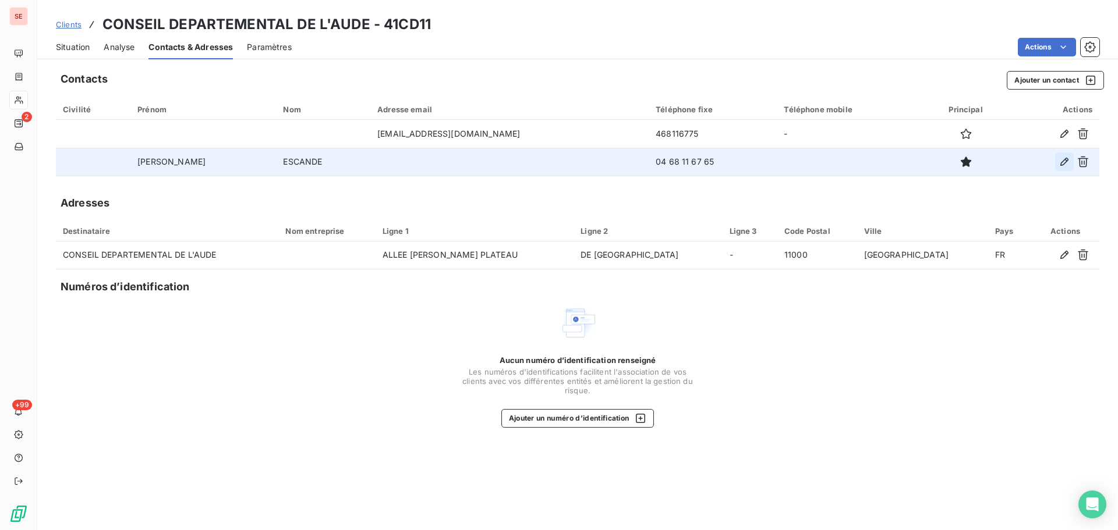
click at [1065, 161] on icon "button" at bounding box center [1065, 162] width 12 height 12
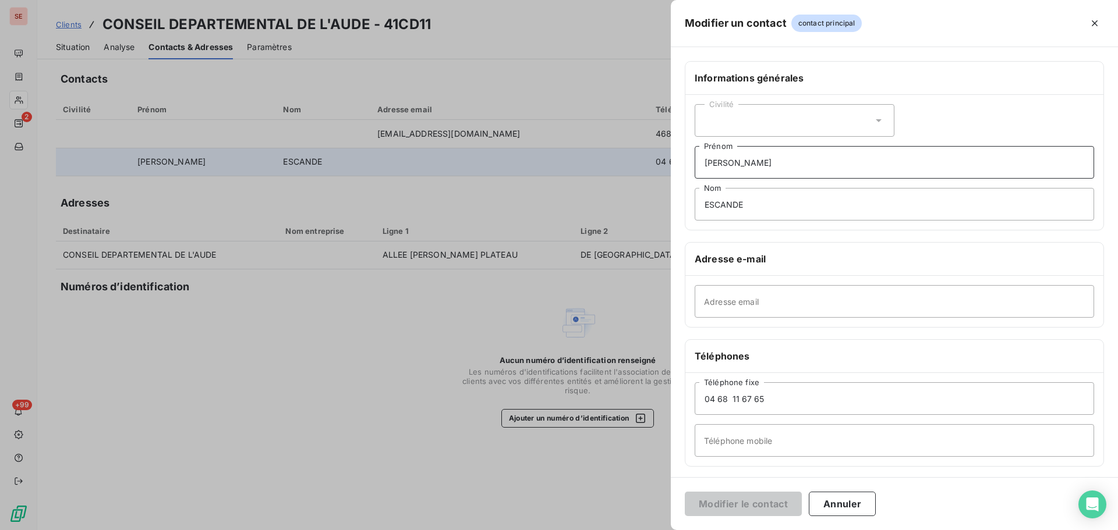
click at [782, 173] on input "[PERSON_NAME]" at bounding box center [894, 162] width 399 height 33
type input "[PERSON_NAME] - Compta"
click at [766, 504] on button "Modifier le contact" at bounding box center [743, 504] width 117 height 24
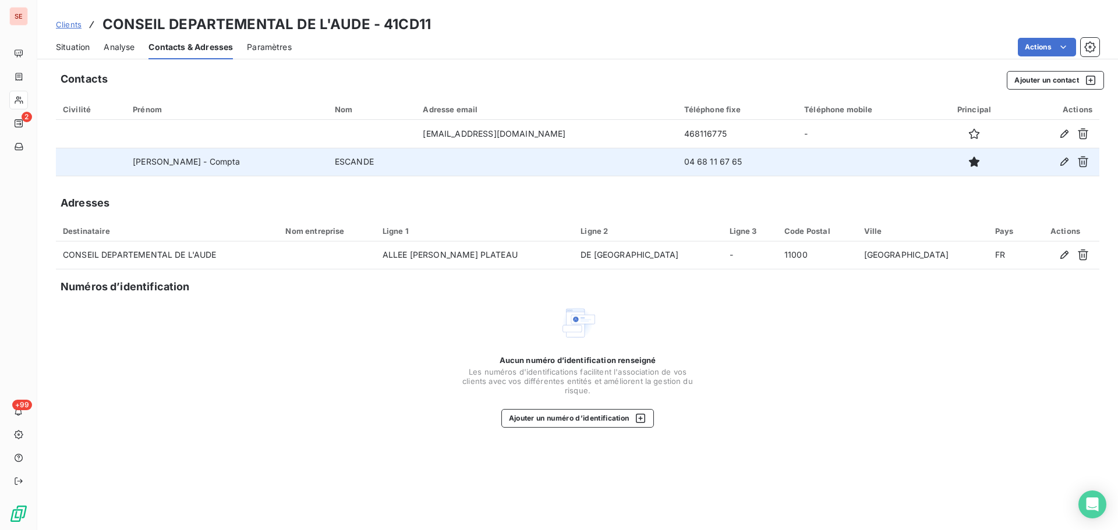
click at [75, 51] on span "Situation" at bounding box center [73, 47] width 34 height 12
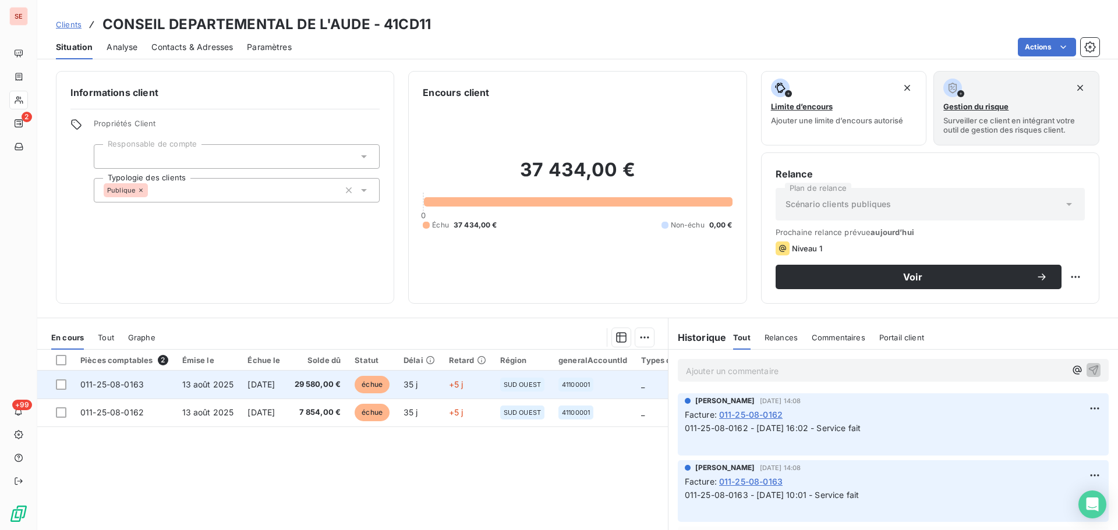
click at [271, 390] on td "[DATE]" at bounding box center [263, 385] width 47 height 28
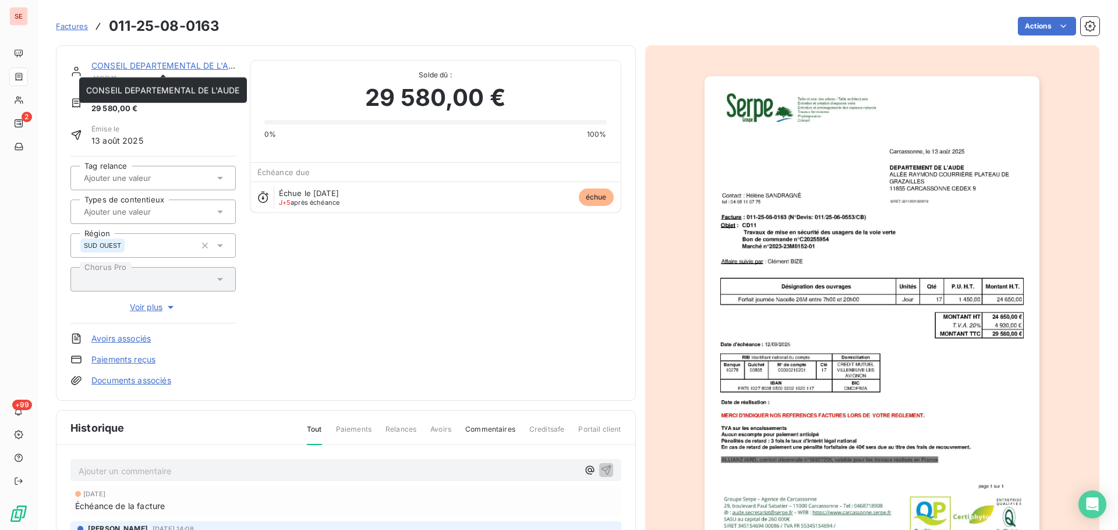
click at [196, 65] on link "CONSEIL DEPARTEMENTAL DE L'AUDE" at bounding box center [168, 66] width 154 height 10
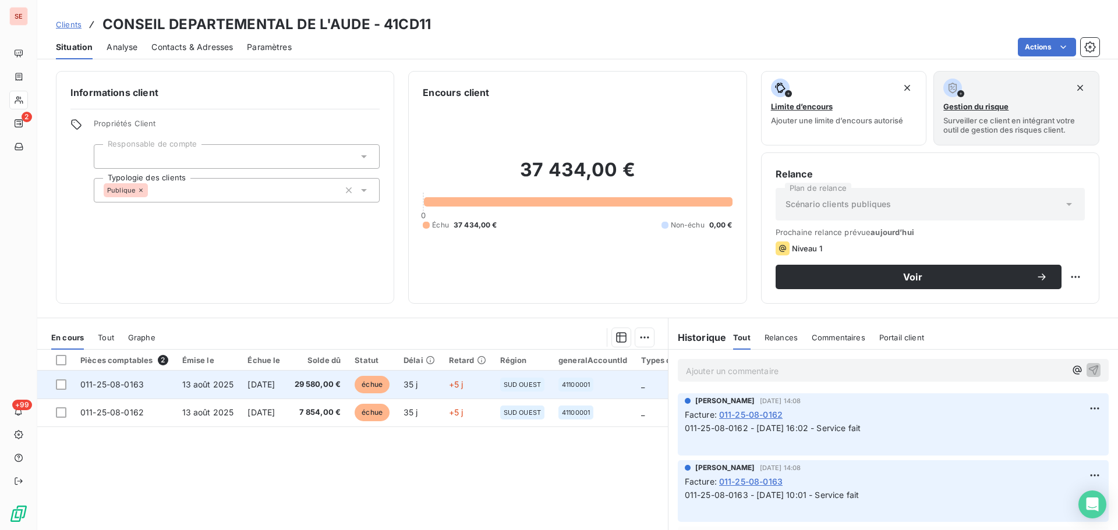
click at [287, 395] on td "[DATE]" at bounding box center [263, 385] width 47 height 28
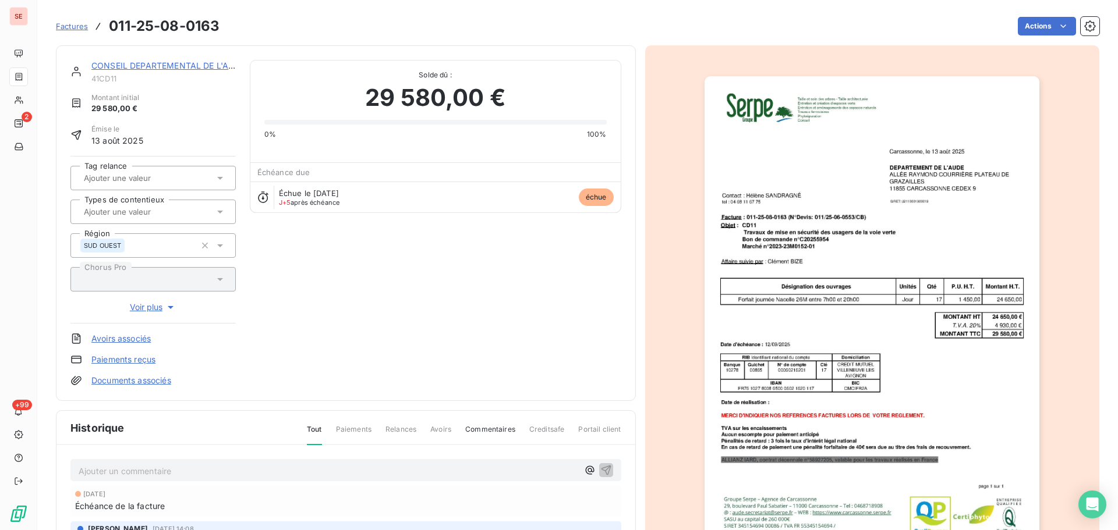
click at [837, 280] on img "button" at bounding box center [872, 313] width 335 height 474
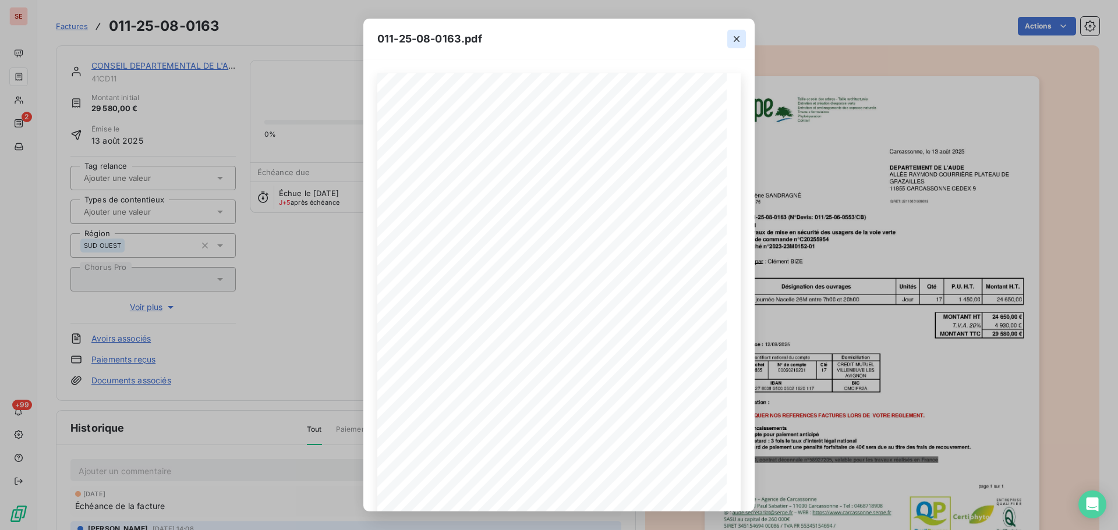
click at [738, 38] on icon "button" at bounding box center [737, 39] width 12 height 12
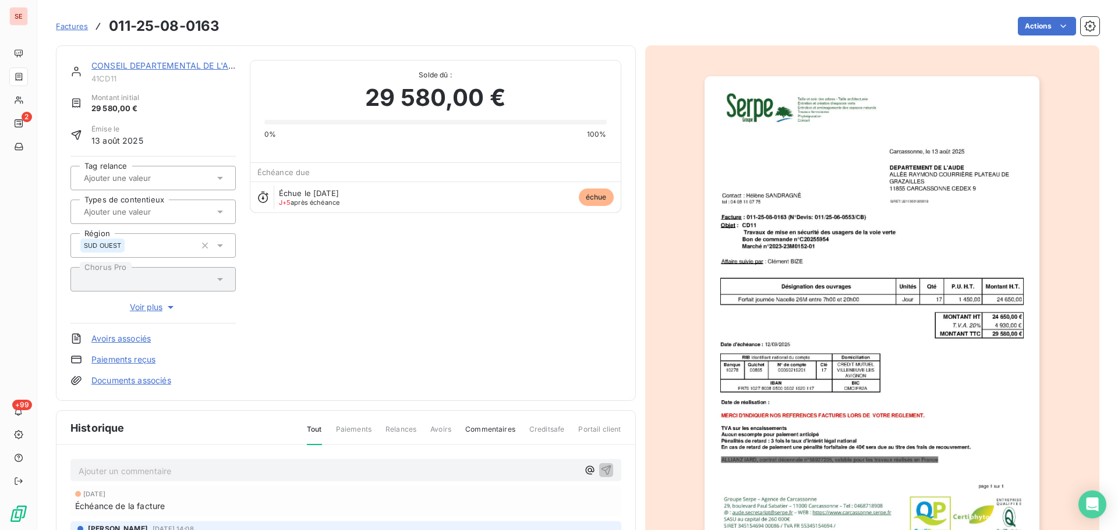
click at [217, 62] on link "CONSEIL DEPARTEMENTAL DE L'AUDE" at bounding box center [168, 66] width 154 height 10
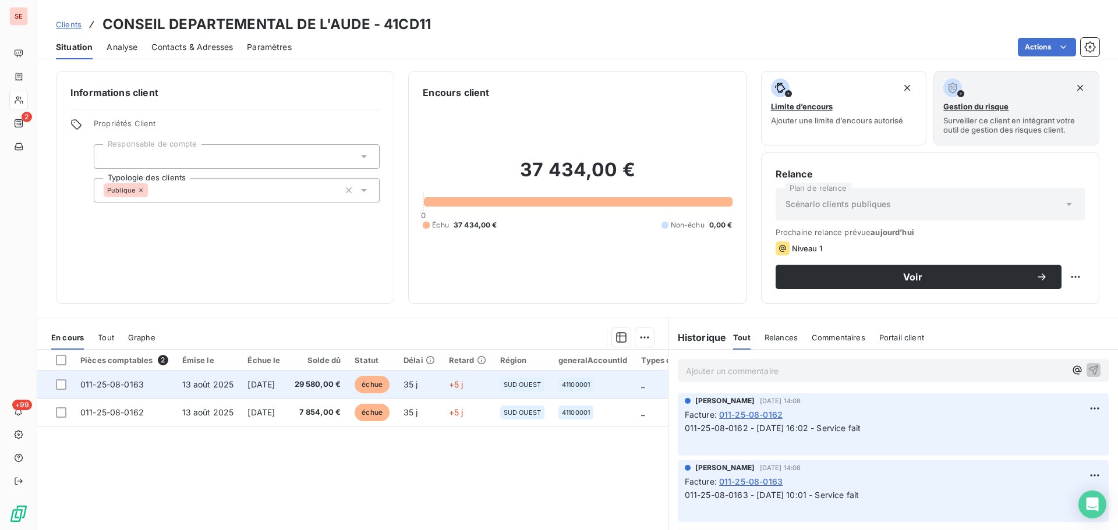
click at [324, 387] on span "29 580,00 €" at bounding box center [318, 385] width 47 height 12
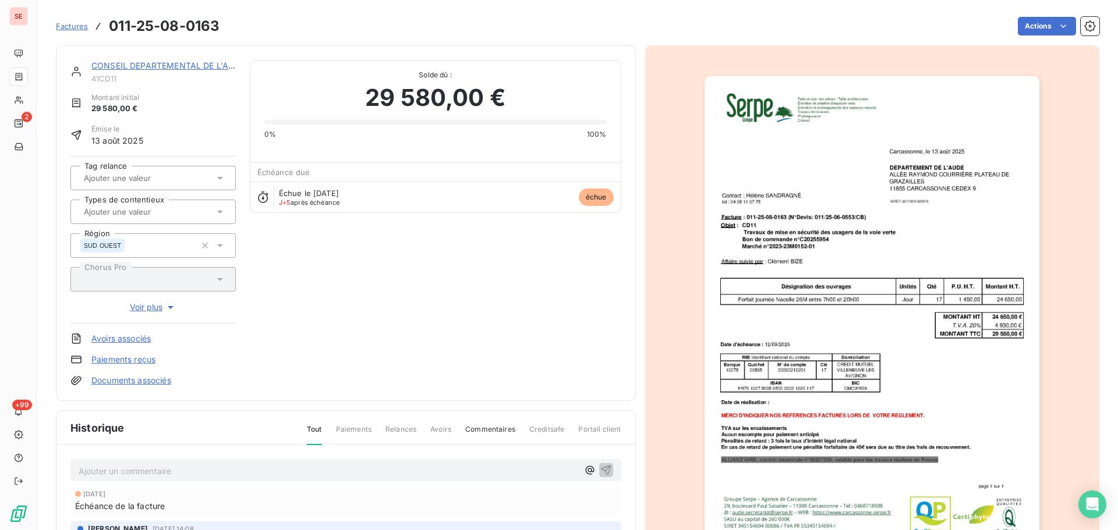
click at [146, 69] on link "CONSEIL DEPARTEMENTAL DE L'AUDE" at bounding box center [168, 66] width 154 height 10
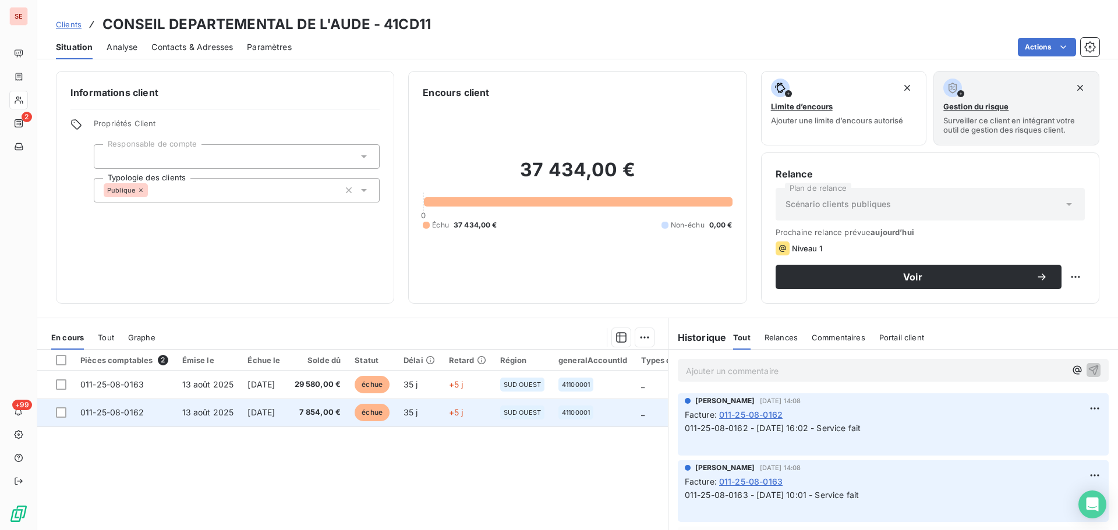
click at [329, 411] on span "7 854,00 €" at bounding box center [318, 413] width 47 height 12
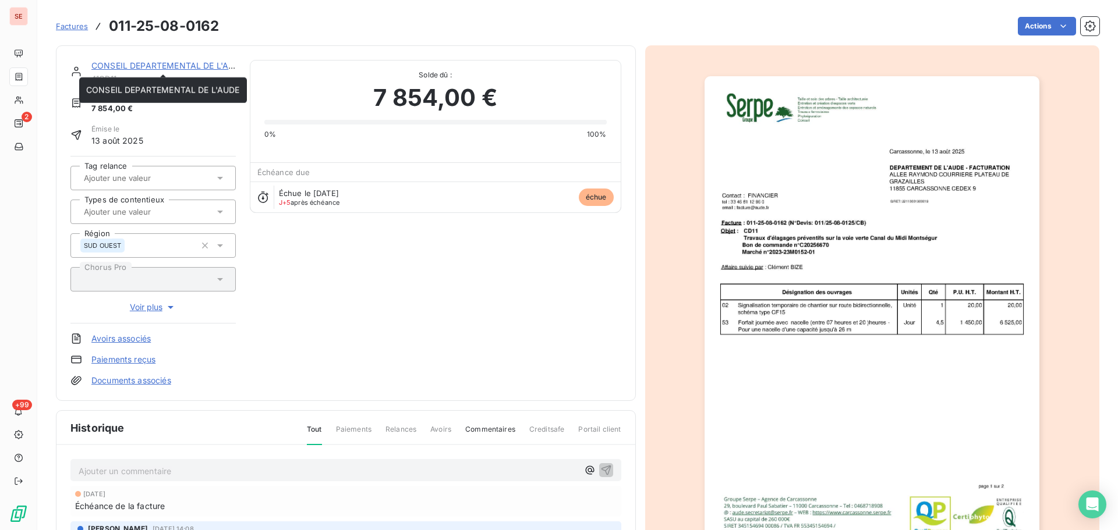
click at [206, 63] on link "CONSEIL DEPARTEMENTAL DE L'AUDE" at bounding box center [168, 66] width 154 height 10
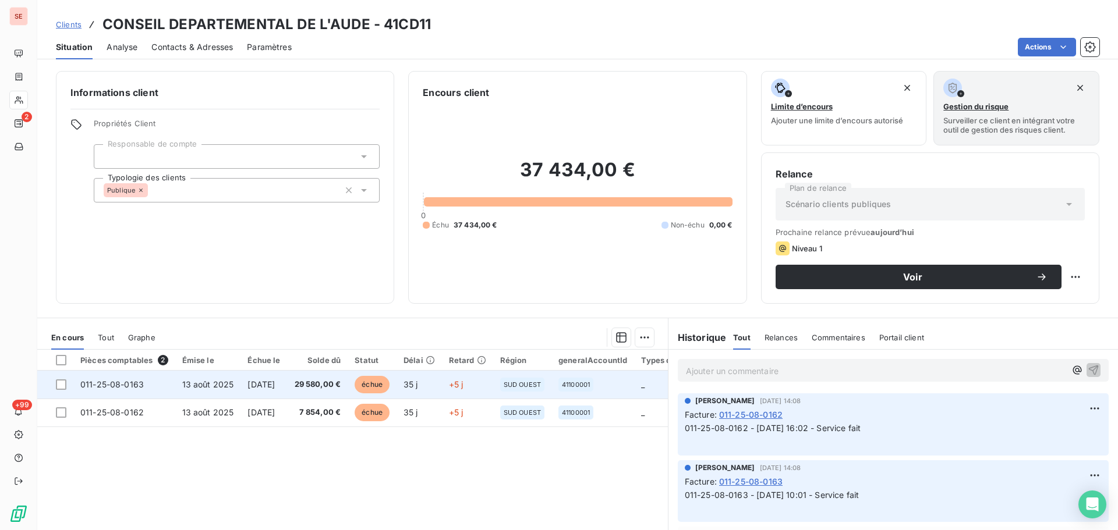
click at [309, 390] on td "29 580,00 €" at bounding box center [318, 385] width 61 height 28
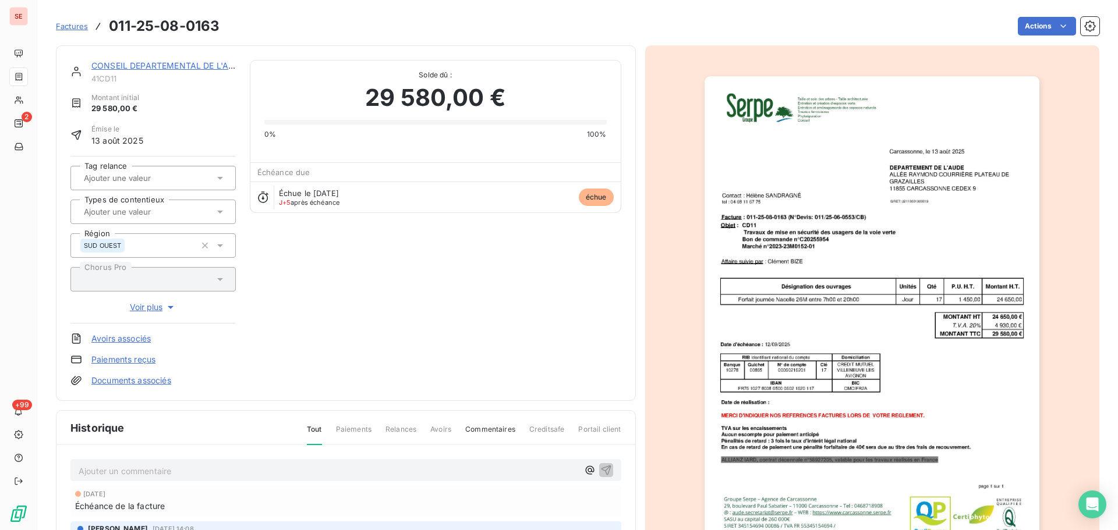
click at [172, 66] on link "CONSEIL DEPARTEMENTAL DE L'AUDE" at bounding box center [168, 66] width 154 height 10
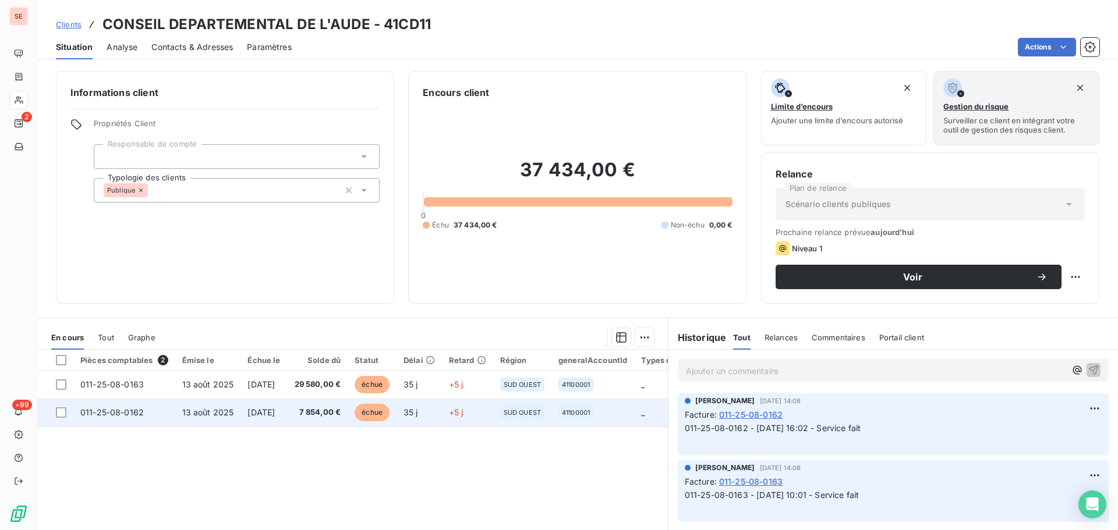
click at [287, 421] on td "[DATE]" at bounding box center [263, 413] width 47 height 28
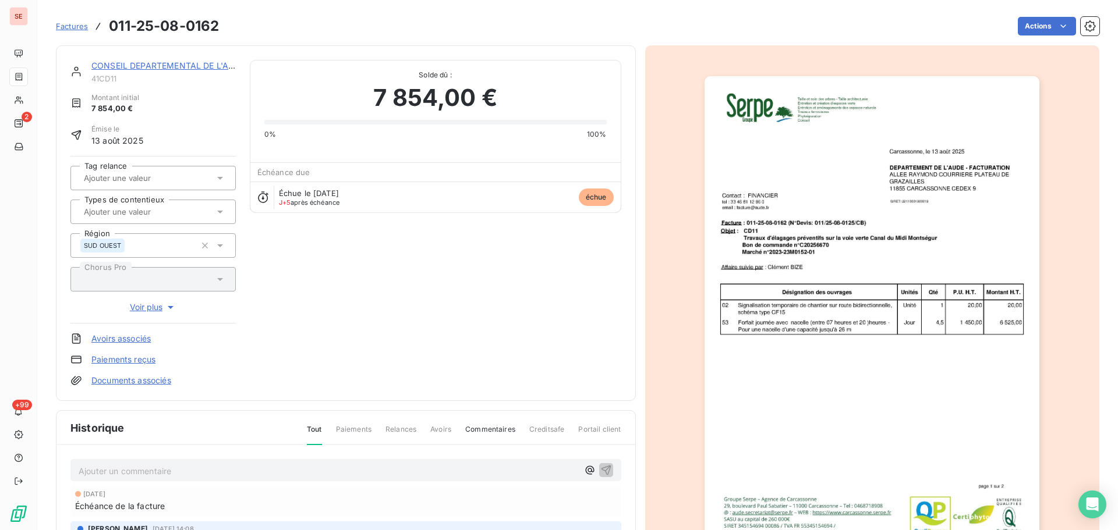
click at [189, 64] on link "CONSEIL DEPARTEMENTAL DE L'AUDE" at bounding box center [168, 66] width 154 height 10
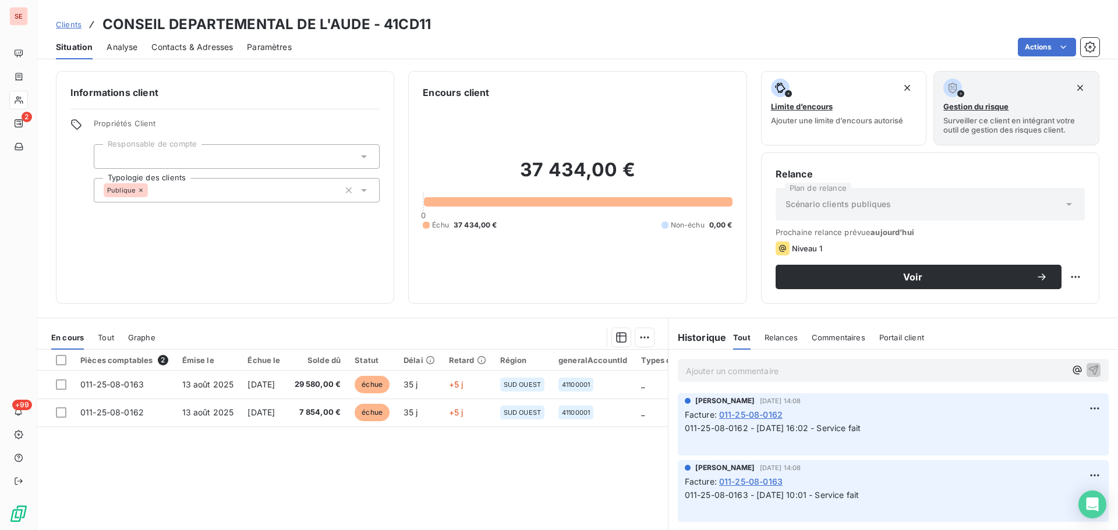
click at [199, 47] on span "Contacts & Adresses" at bounding box center [192, 47] width 82 height 12
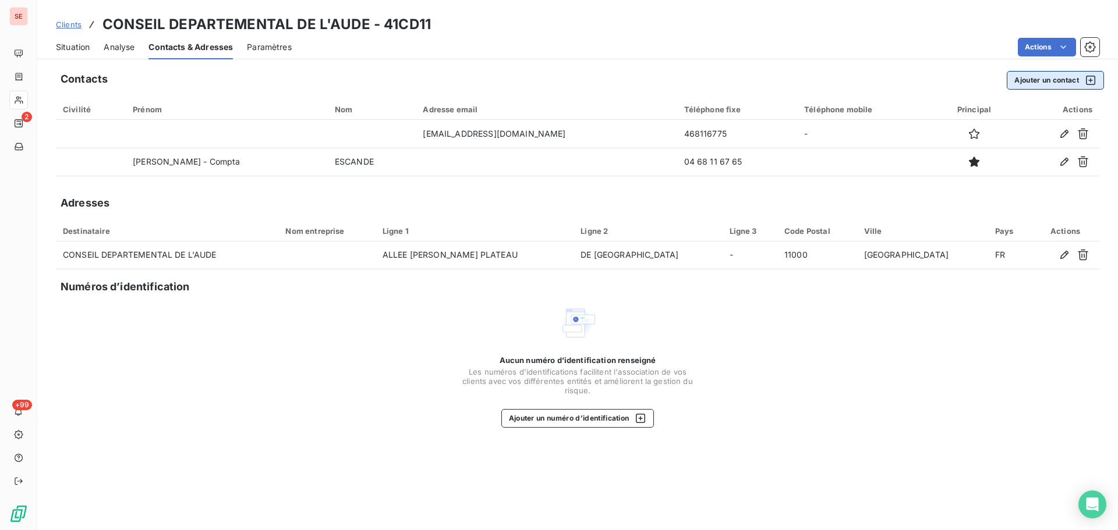
click at [1026, 83] on button "Ajouter un contact" at bounding box center [1055, 80] width 97 height 19
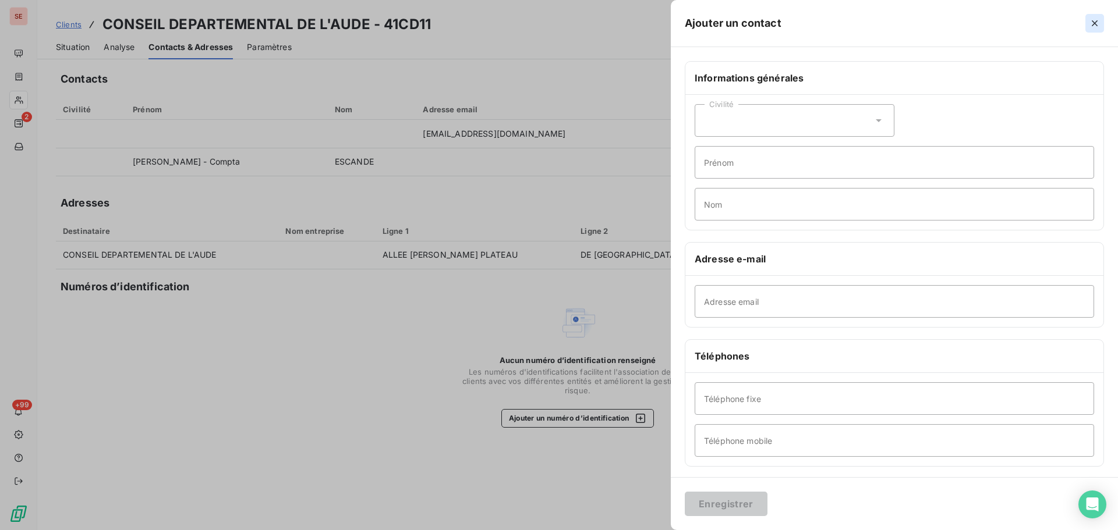
click at [1095, 24] on icon "button" at bounding box center [1095, 23] width 6 height 6
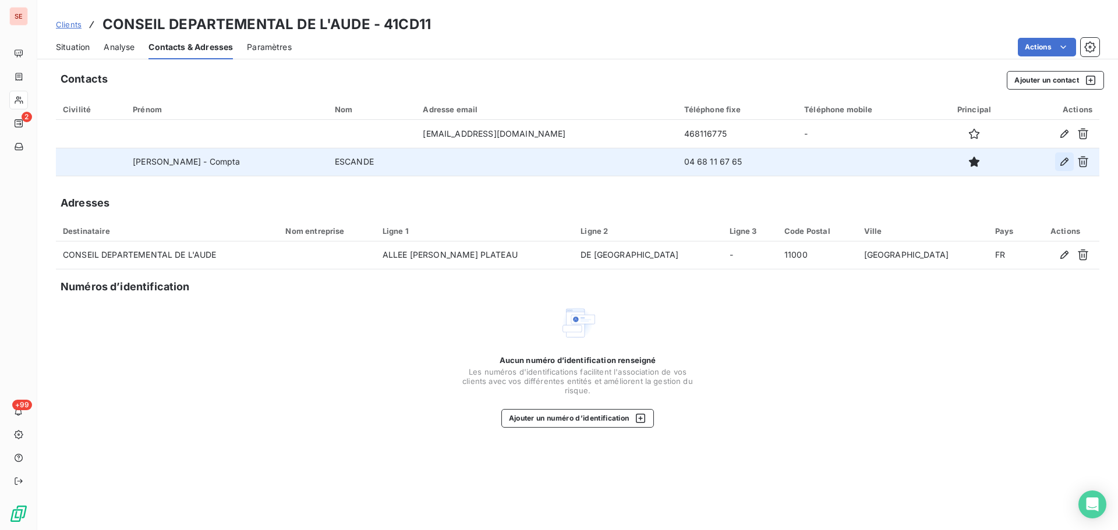
click at [1059, 162] on icon "button" at bounding box center [1065, 162] width 12 height 12
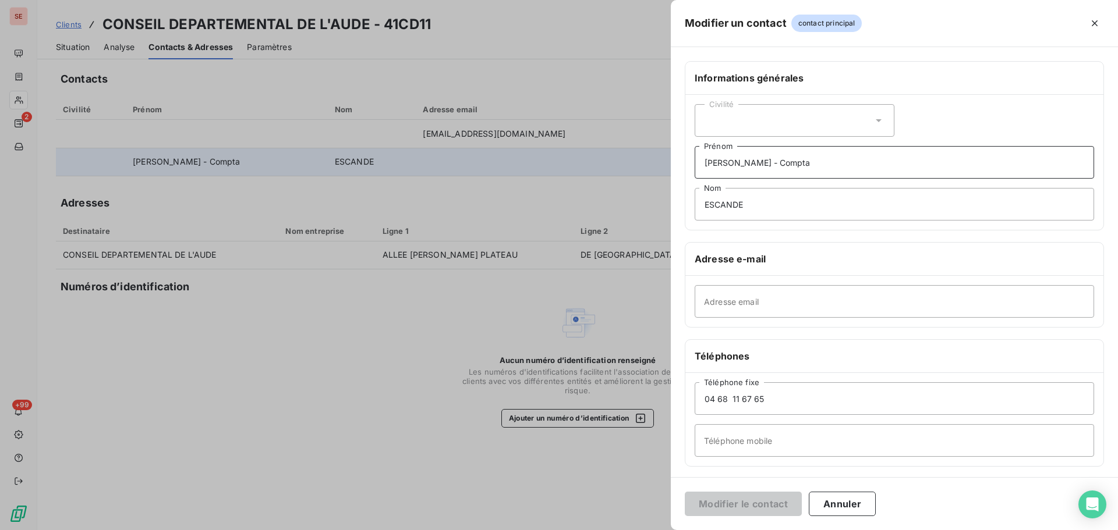
click at [824, 166] on input "[PERSON_NAME] - Compta" at bounding box center [894, 162] width 399 height 33
type input "[PERSON_NAME] - Compta secteur routes"
click at [685, 492] on button "Modifier le contact" at bounding box center [743, 504] width 117 height 24
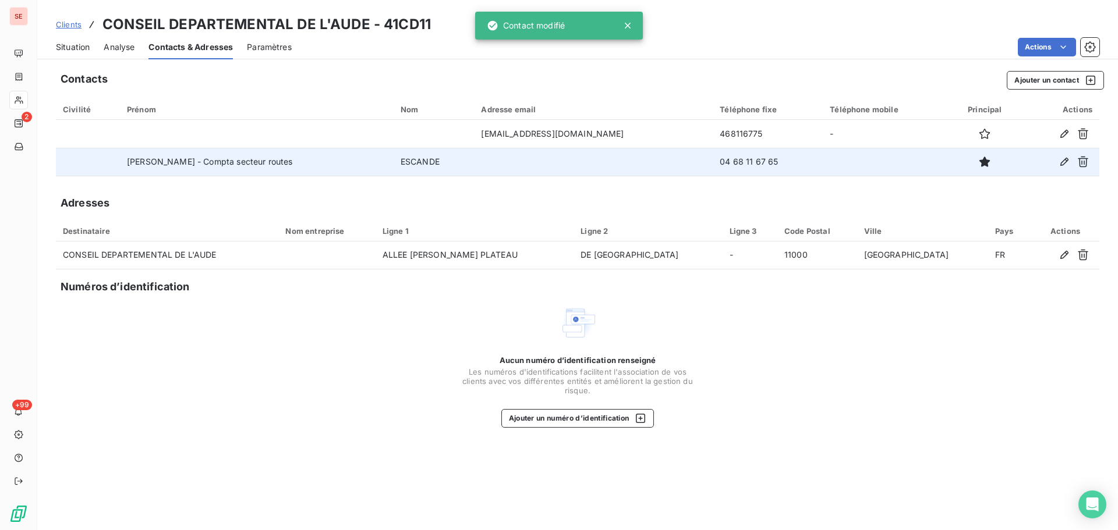
click at [445, 207] on div "Adresses" at bounding box center [577, 203] width 1043 height 16
click at [1024, 87] on button "Ajouter un contact" at bounding box center [1055, 80] width 97 height 19
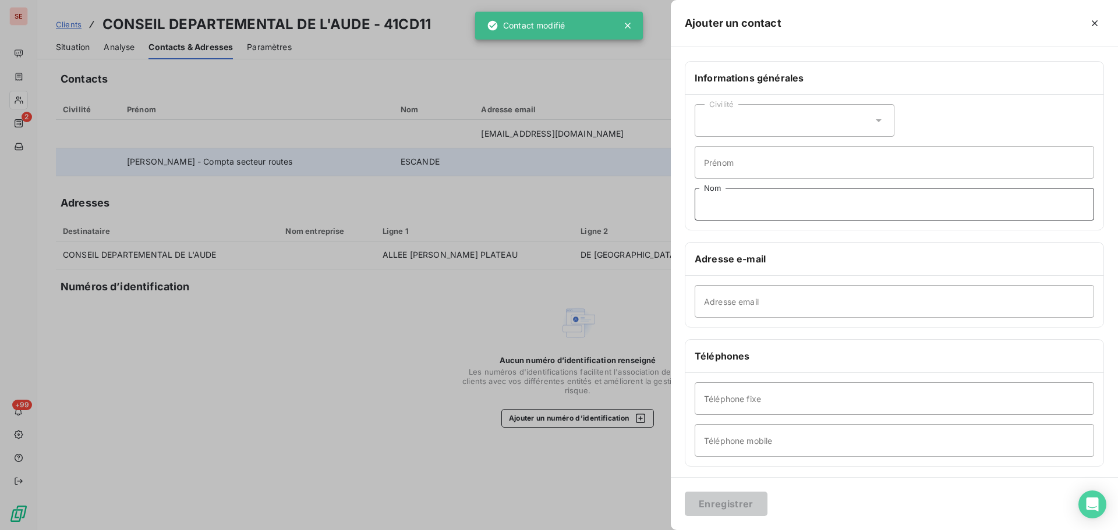
click at [771, 196] on input "Nom" at bounding box center [894, 204] width 399 height 33
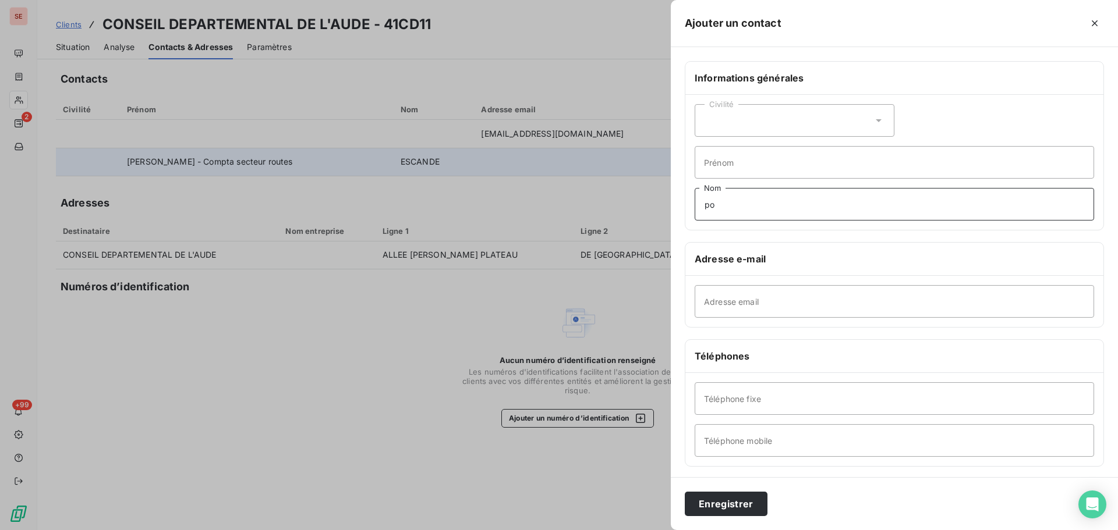
type input "p"
type input "PONTIE"
click at [737, 164] on input "Prénom" at bounding box center [894, 162] width 399 height 33
type input "[PERSON_NAME]"
click at [731, 295] on input "Adresse email" at bounding box center [894, 301] width 399 height 33
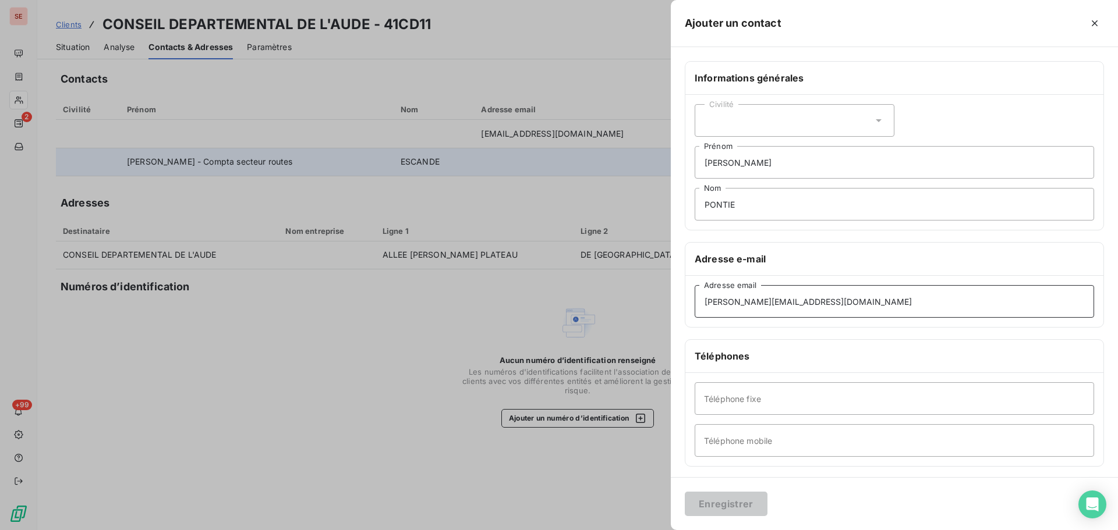
type input "[PERSON_NAME][EMAIL_ADDRESS][DOMAIN_NAME]"
click at [788, 199] on input "PONTIE" at bounding box center [894, 204] width 399 height 33
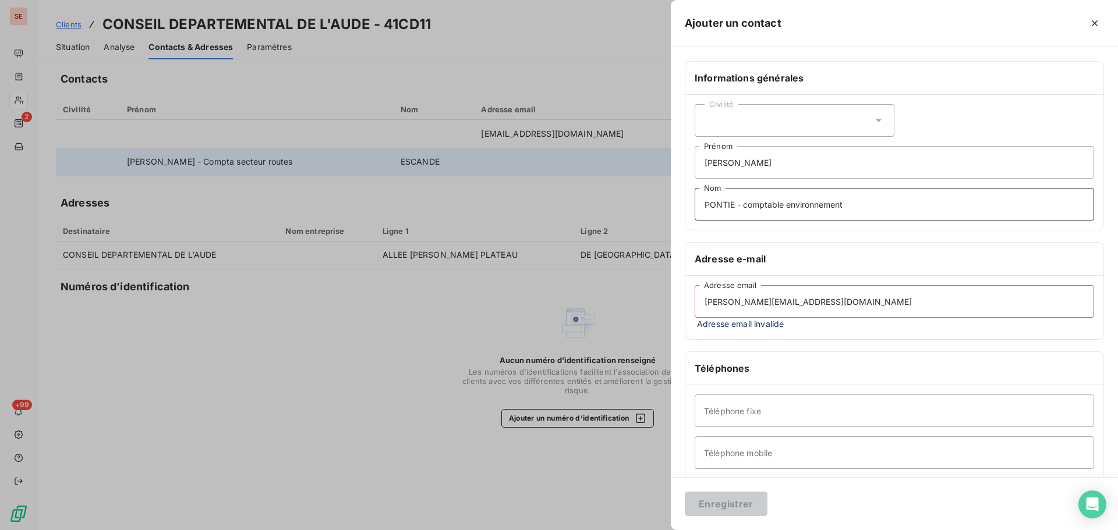
type input "PONTIE - comptable environnement"
click at [808, 304] on input "[PERSON_NAME][EMAIL_ADDRESS][DOMAIN_NAME]" at bounding box center [894, 301] width 399 height 33
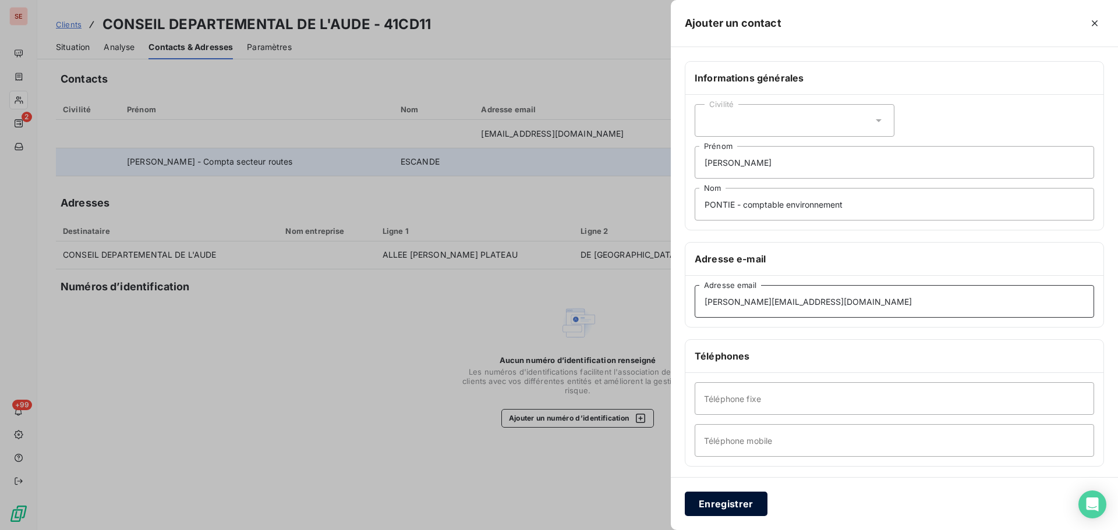
type input "[PERSON_NAME][EMAIL_ADDRESS][DOMAIN_NAME]"
click at [735, 507] on button "Enregistrer" at bounding box center [726, 504] width 83 height 24
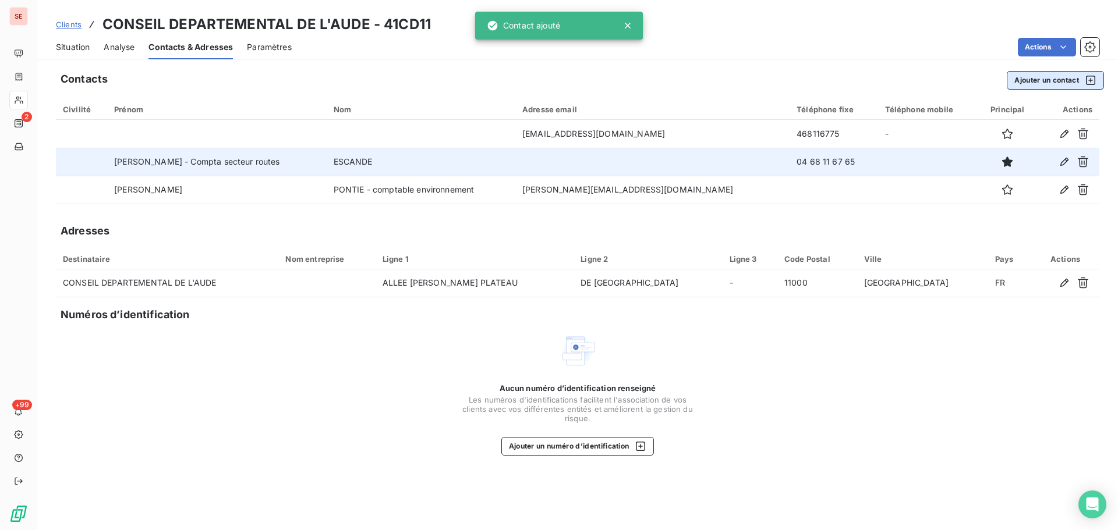
click at [1029, 76] on button "Ajouter un contact" at bounding box center [1055, 80] width 97 height 19
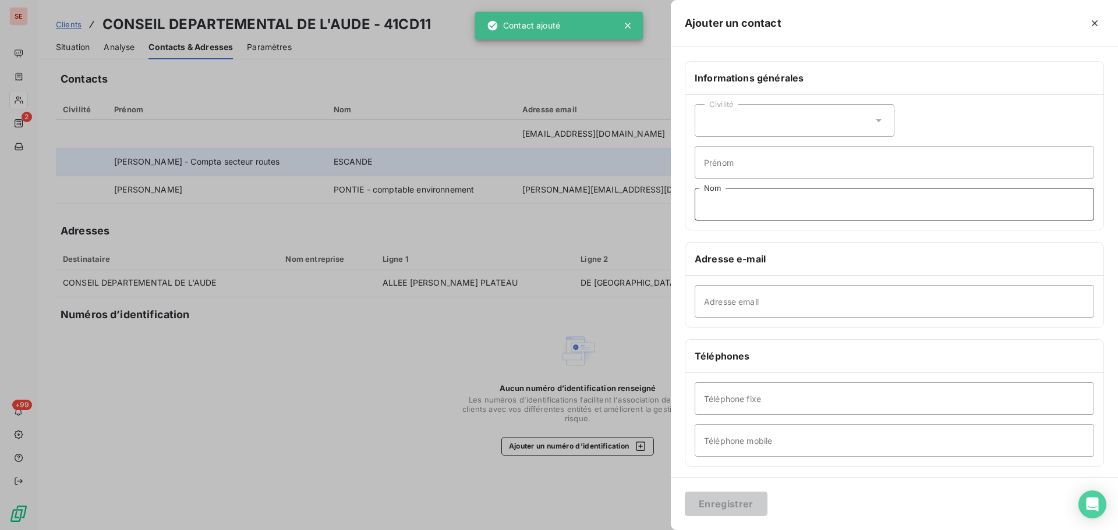
click at [769, 201] on input "Nom" at bounding box center [894, 204] width 399 height 33
type input "A"
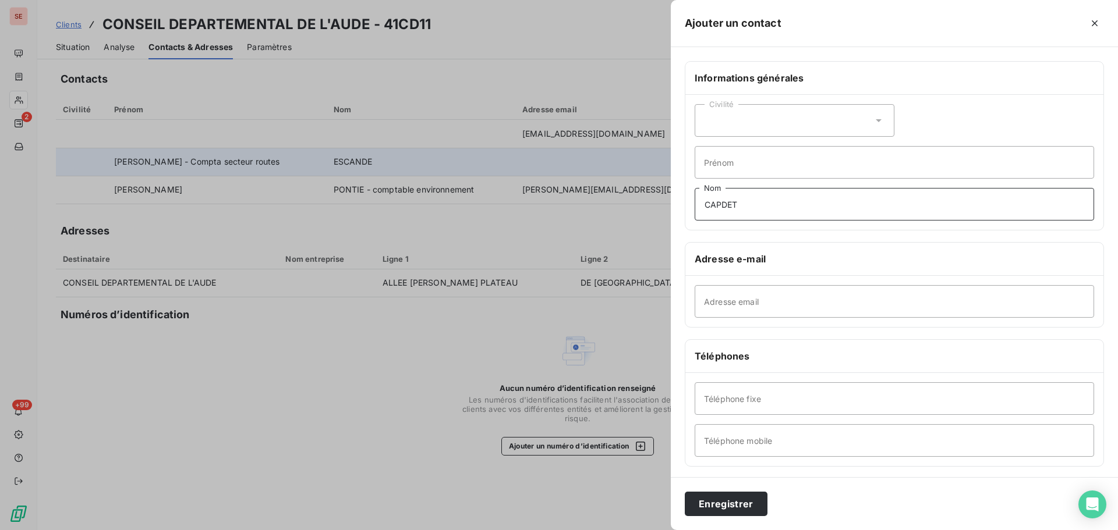
type input "CAPDET"
click at [753, 294] on input "Adresse email" at bounding box center [894, 301] width 399 height 33
click at [755, 174] on input "Prénom" at bounding box center [894, 162] width 399 height 33
type input "Anais - Comptable routes"
click at [732, 293] on input "Adresse email" at bounding box center [894, 301] width 399 height 33
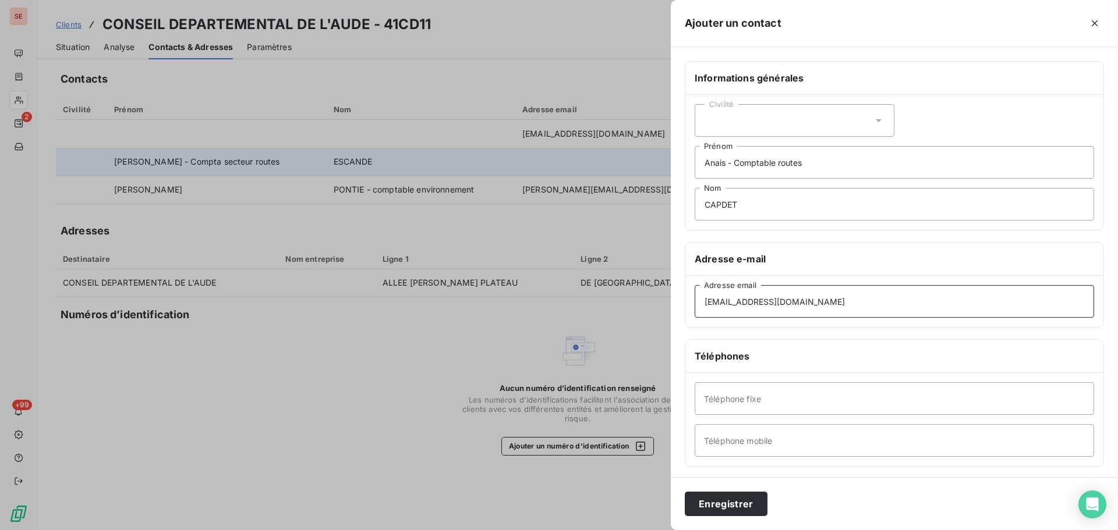
type input "[EMAIL_ADDRESS][DOMAIN_NAME]"
click at [811, 398] on input "Téléphone fixe" at bounding box center [894, 399] width 399 height 33
click at [723, 504] on button "Enregistrer" at bounding box center [726, 504] width 83 height 24
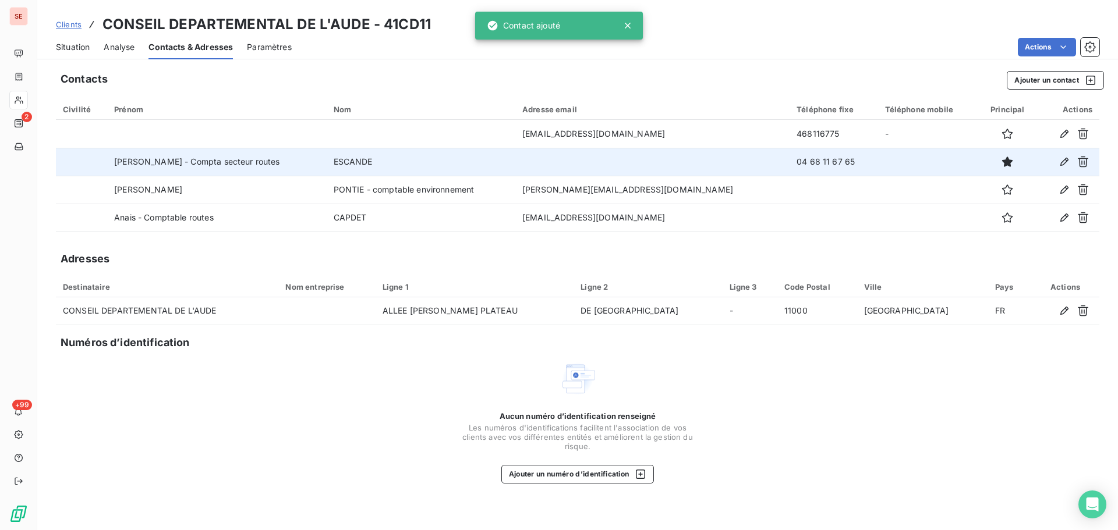
click at [69, 47] on span "Situation" at bounding box center [73, 47] width 34 height 12
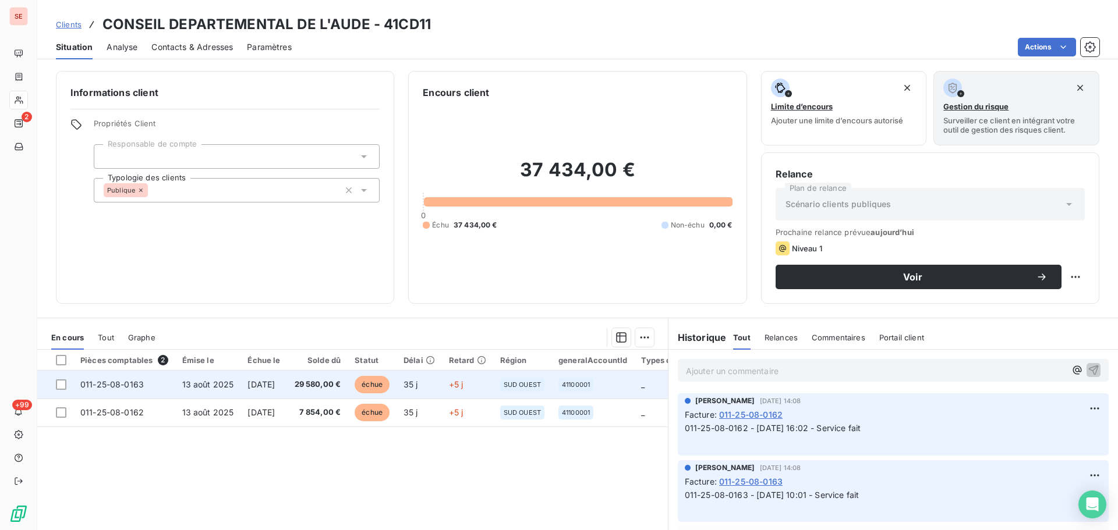
click at [259, 385] on span "[DATE]" at bounding box center [260, 385] width 27 height 10
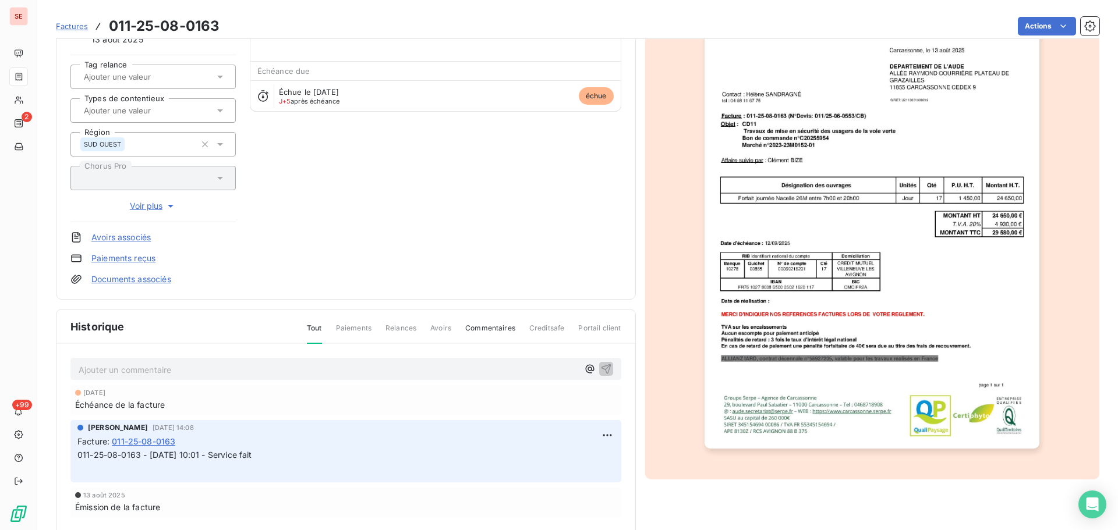
scroll to position [170, 0]
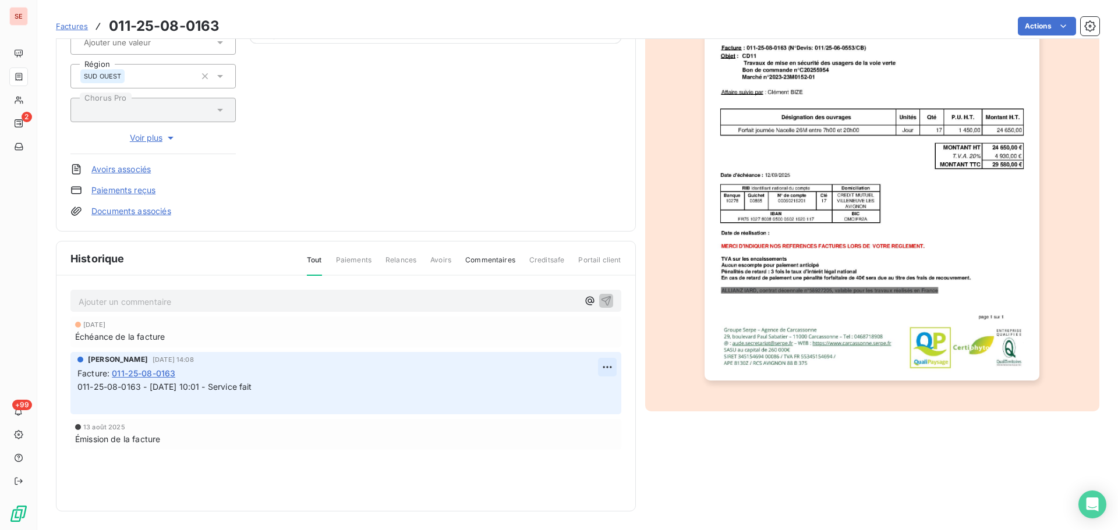
click at [599, 371] on html "SE 2 +99 Factures 011-25-08-0163 Actions CONSEIL DEPARTEMENTAL DE L'AUDE 41CD11…" at bounding box center [559, 265] width 1118 height 530
click at [583, 391] on div "Editer" at bounding box center [574, 393] width 65 height 19
click at [124, 310] on div "Ajouter un commentaire ﻿" at bounding box center [345, 301] width 551 height 23
click at [128, 303] on p "Ajouter un commentaire ﻿" at bounding box center [329, 302] width 500 height 15
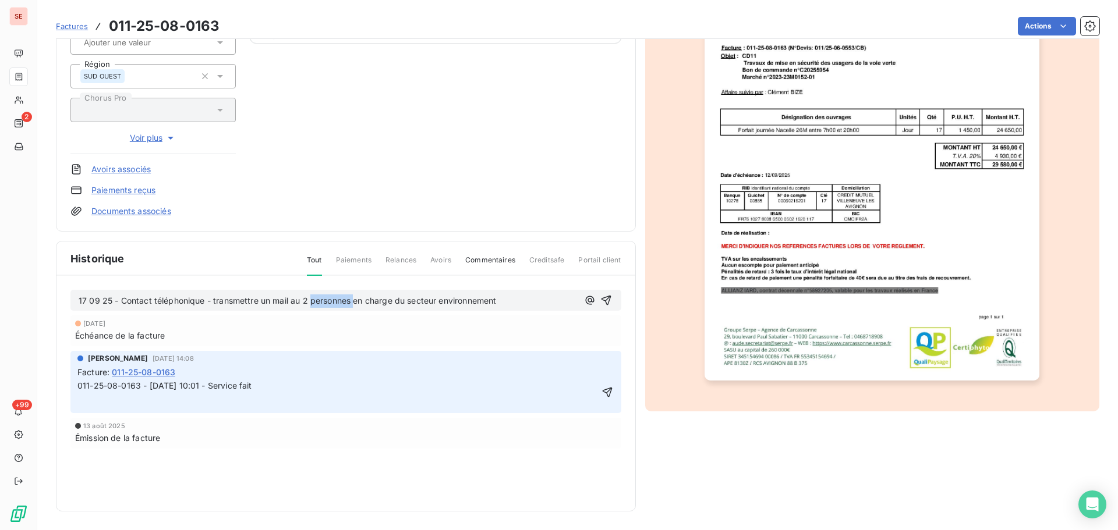
drag, startPoint x: 354, startPoint y: 303, endPoint x: 312, endPoint y: 303, distance: 42.5
click at [312, 303] on span "17 09 25 - Contact téléphonique - transmettre un mail au 2 personnes en charge …" at bounding box center [287, 301] width 417 height 10
click at [255, 303] on span "17 09 25 - Contact téléphonique - transmettre un mail au 2 comptables en charge…" at bounding box center [290, 301] width 423 height 10
click at [260, 303] on span "17 09 25 - Contact téléphonique - transmettre un mail au 2 comptables en charge…" at bounding box center [290, 301] width 423 height 10
drag, startPoint x: 260, startPoint y: 306, endPoint x: 242, endPoint y: 298, distance: 20.1
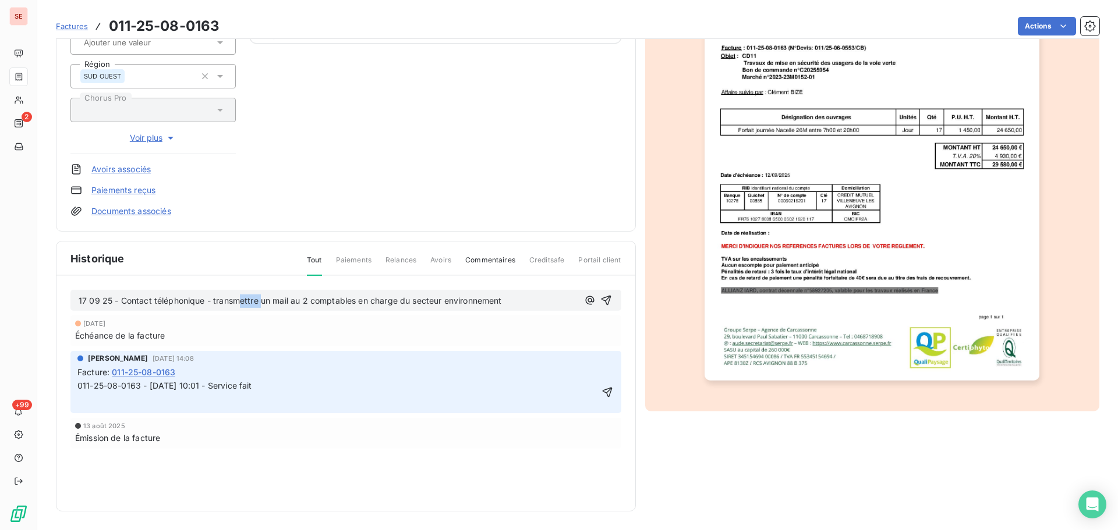
click at [242, 298] on p "17 09 25 - Contact téléphonique - transmettre un mail au 2 comptables en charge…" at bounding box center [329, 301] width 500 height 13
click at [607, 299] on button "button" at bounding box center [606, 300] width 14 height 14
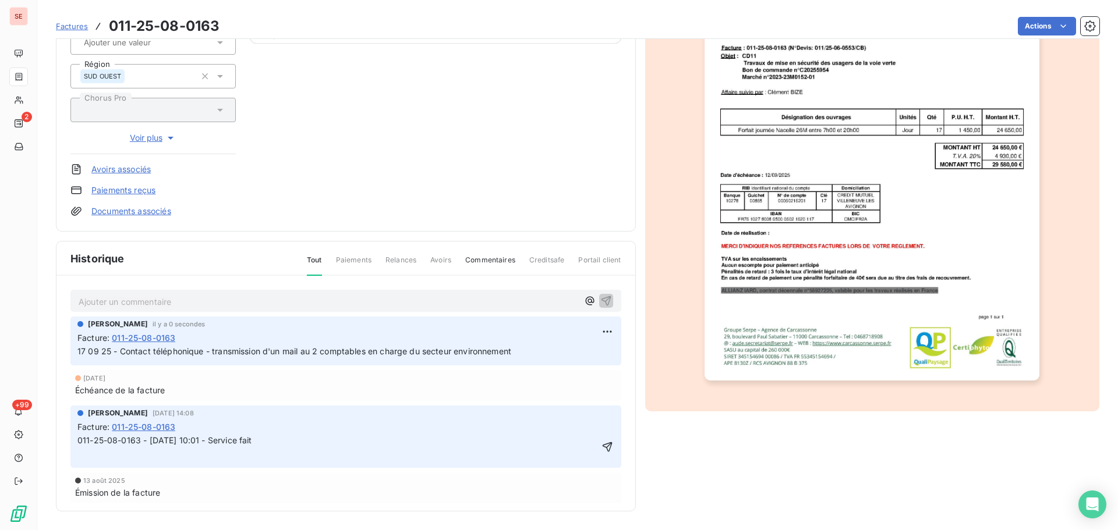
click at [406, 350] on span "17 09 25 - Contact téléphonique - transmission d'un mail au 2 comptables en cha…" at bounding box center [294, 351] width 434 height 10
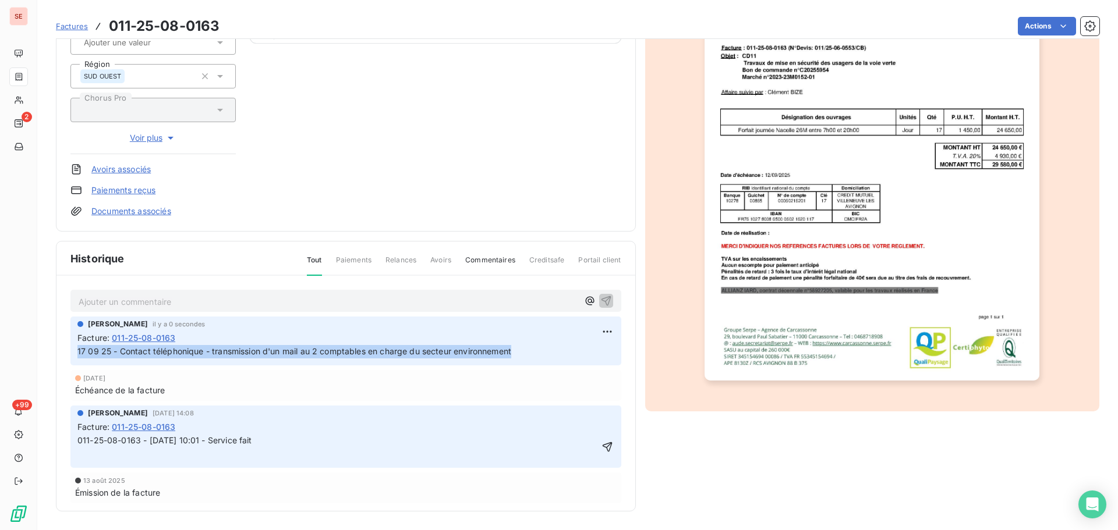
click at [406, 350] on span "17 09 25 - Contact téléphonique - transmission d'un mail au 2 comptables en cha…" at bounding box center [294, 351] width 434 height 10
copy div "17 09 25 - Contact téléphonique - transmission d'un mail au 2 comptables en cha…"
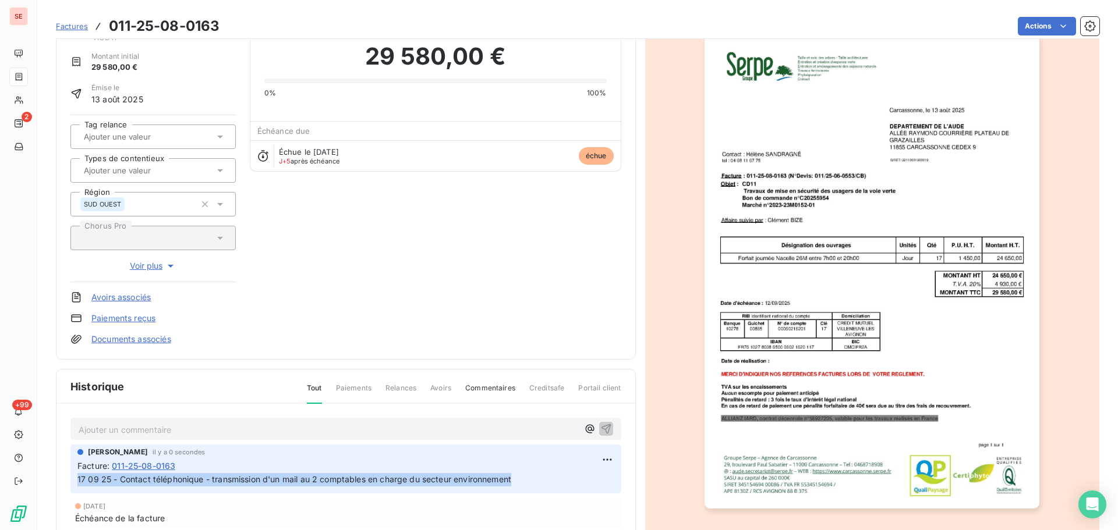
scroll to position [0, 0]
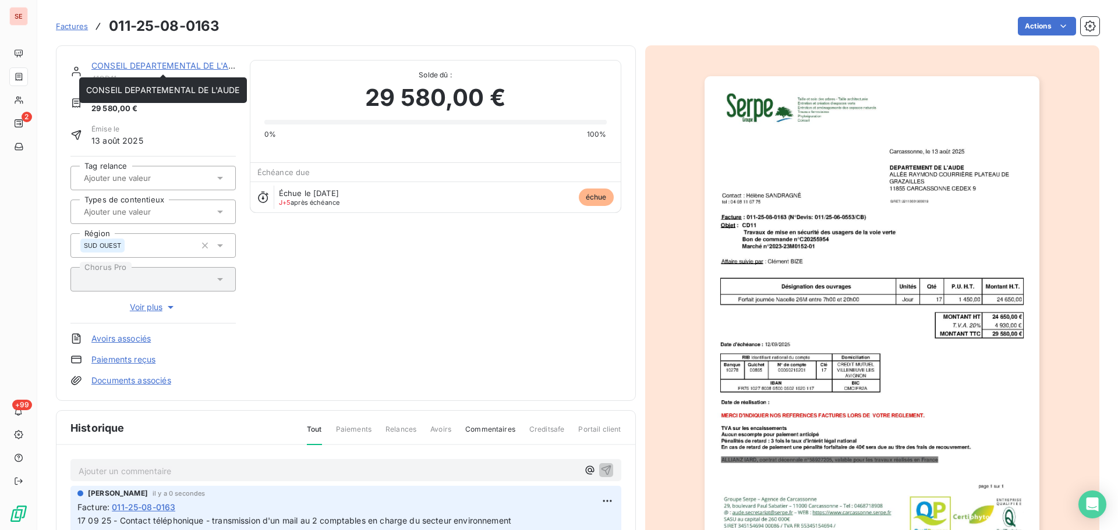
click at [154, 69] on link "CONSEIL DEPARTEMENTAL DE L'AUDE" at bounding box center [168, 66] width 154 height 10
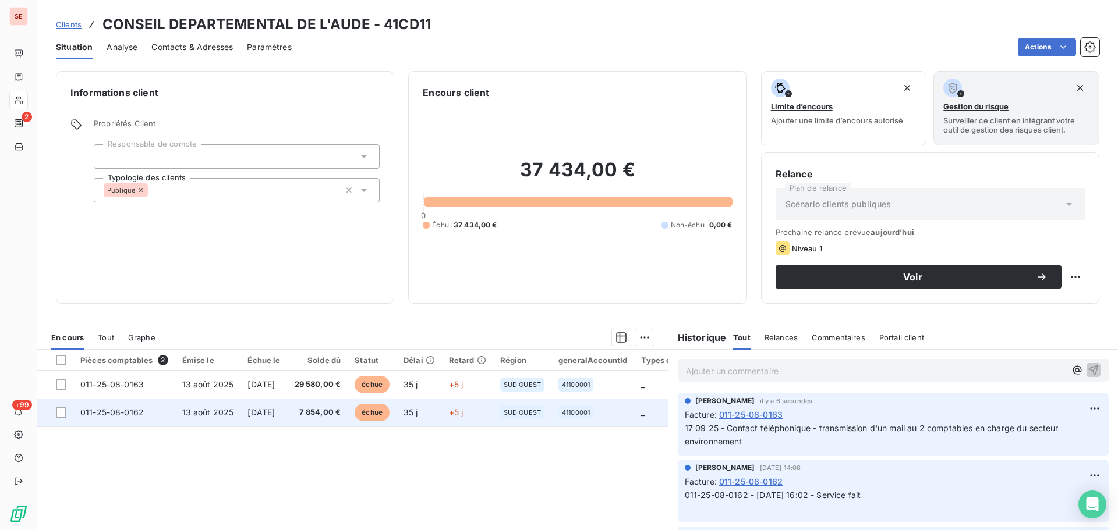
click at [321, 418] on span "7 854,00 €" at bounding box center [318, 413] width 47 height 12
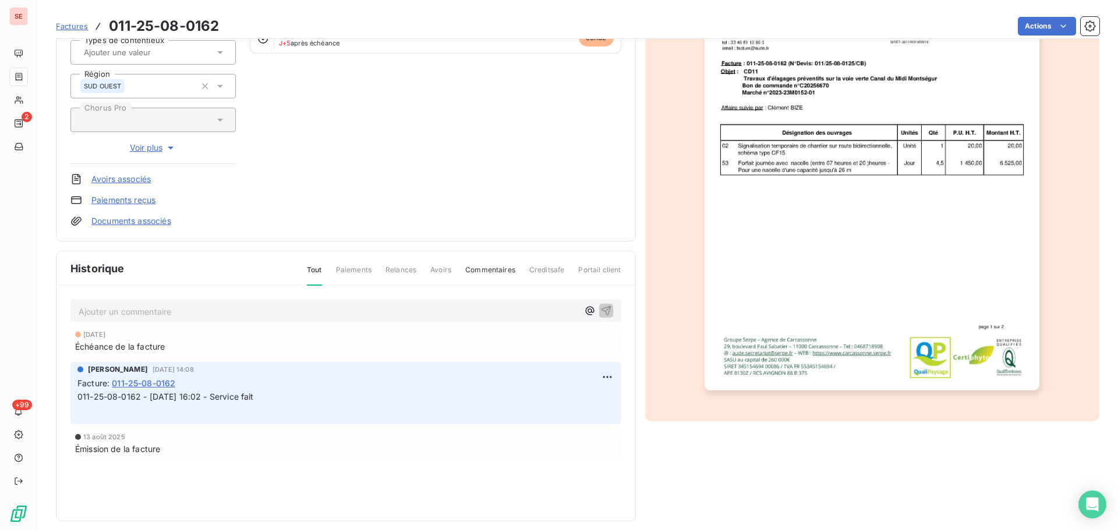
scroll to position [170, 0]
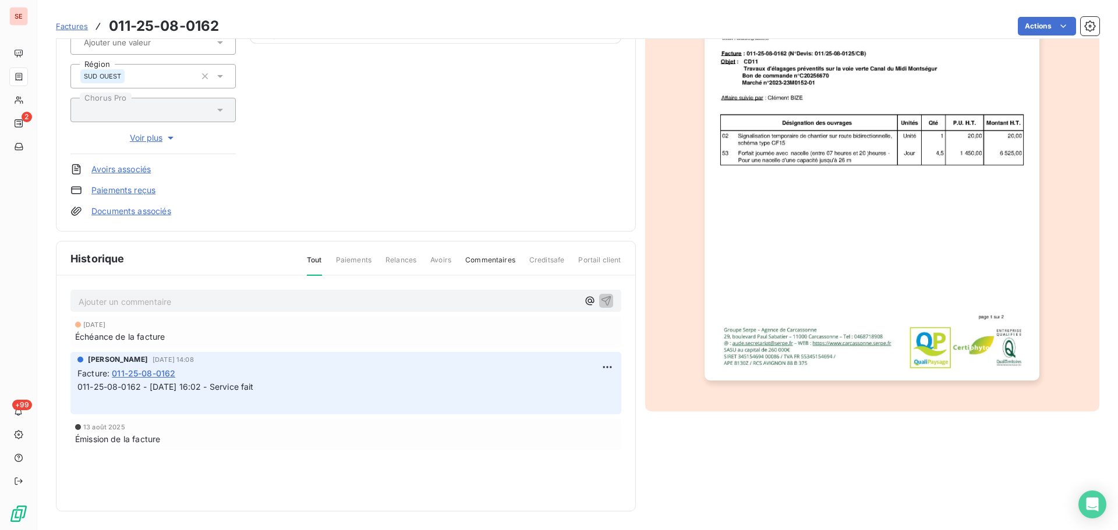
click at [311, 300] on p "Ajouter un commentaire ﻿" at bounding box center [329, 302] width 500 height 15
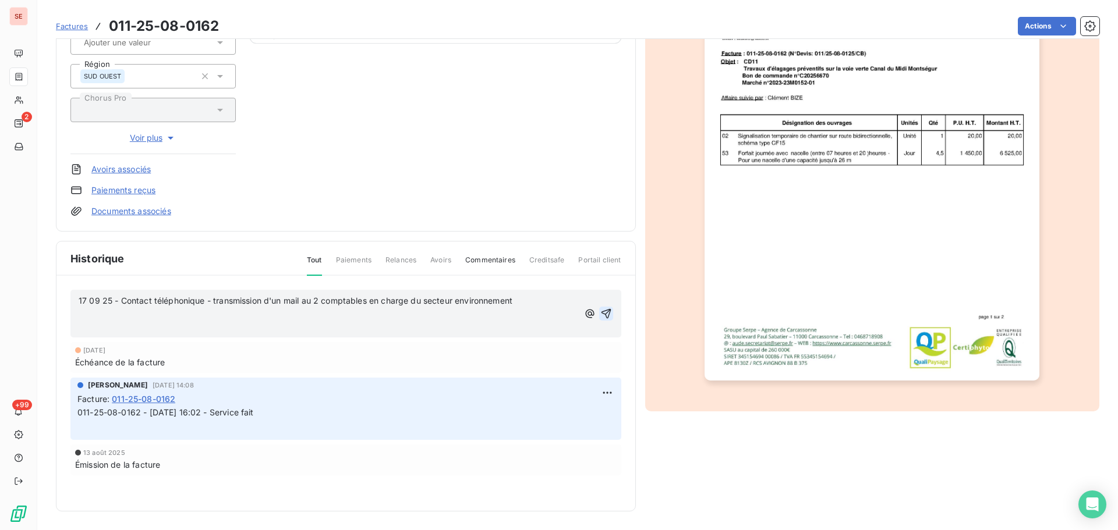
click at [600, 315] on icon "button" at bounding box center [606, 314] width 12 height 12
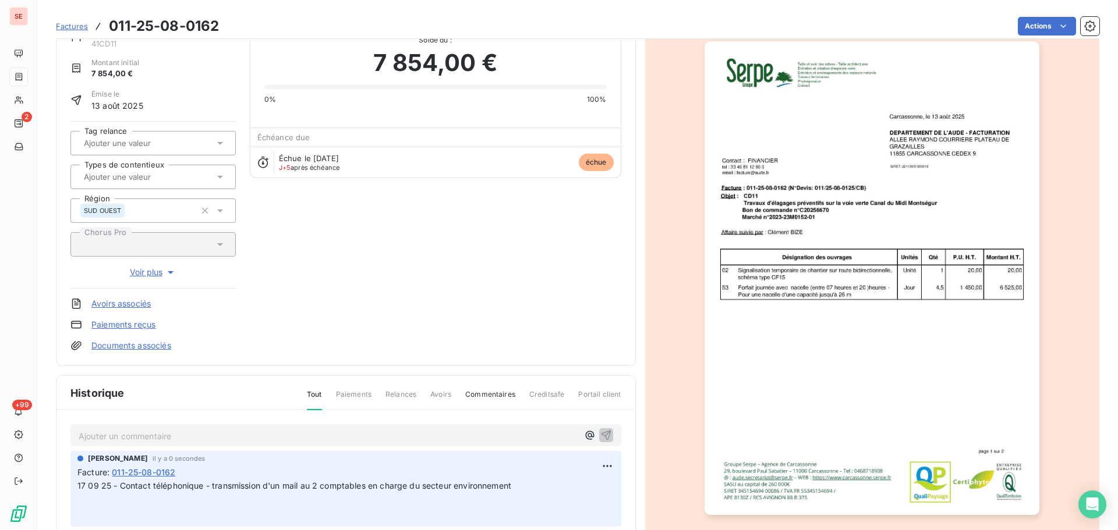
scroll to position [0, 0]
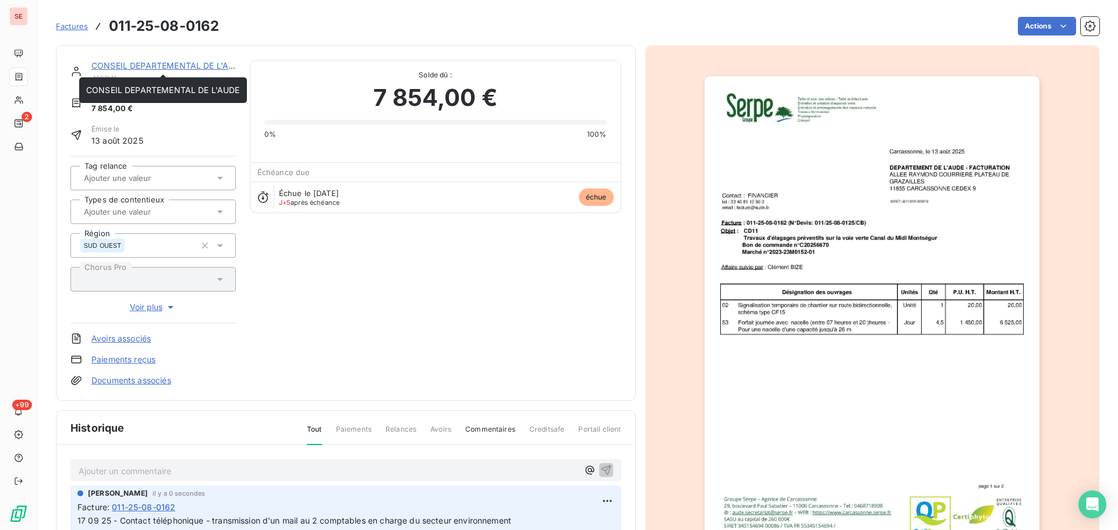
click at [172, 66] on link "CONSEIL DEPARTEMENTAL DE L'AUDE" at bounding box center [168, 66] width 154 height 10
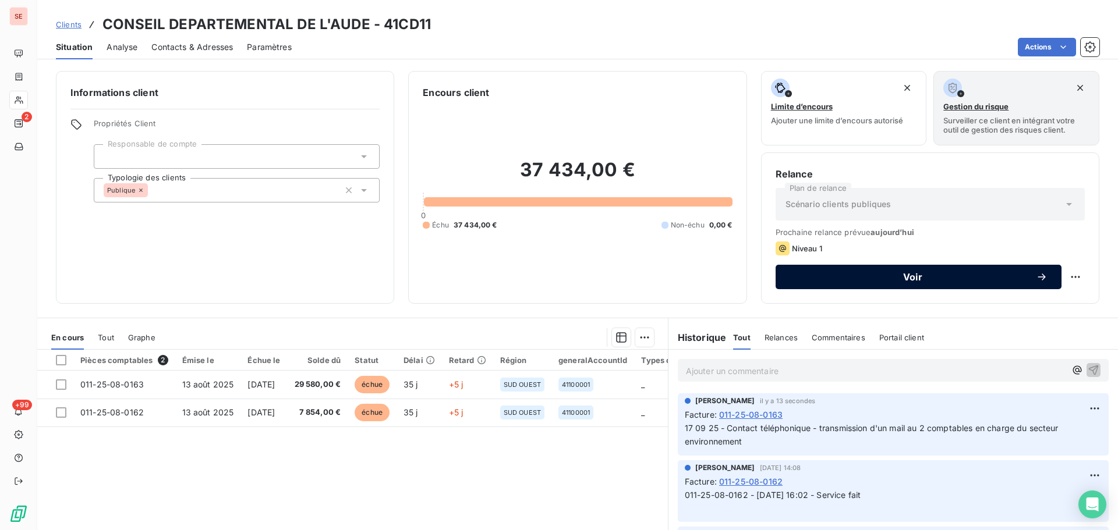
click at [853, 269] on button "Voir" at bounding box center [919, 277] width 286 height 24
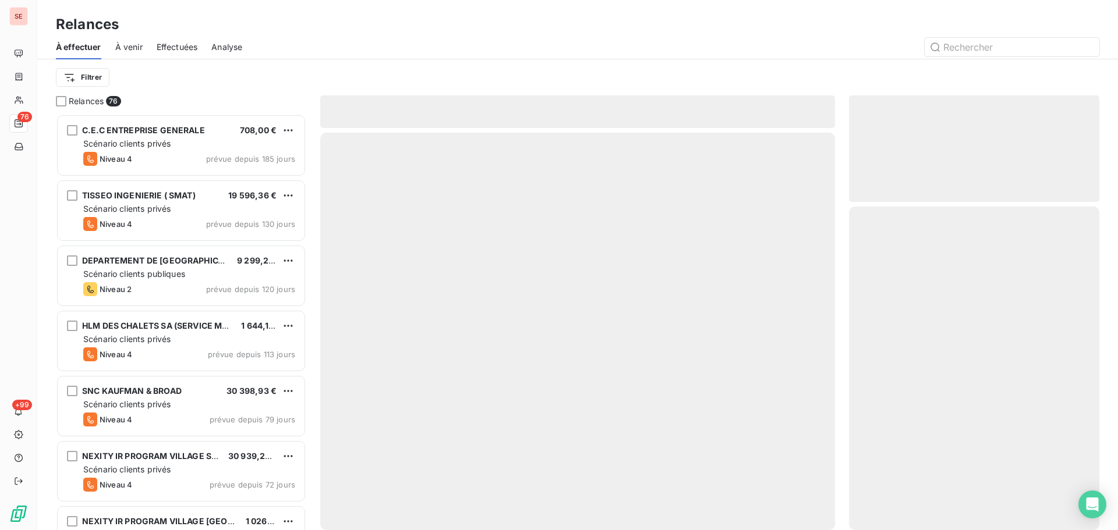
scroll to position [408, 242]
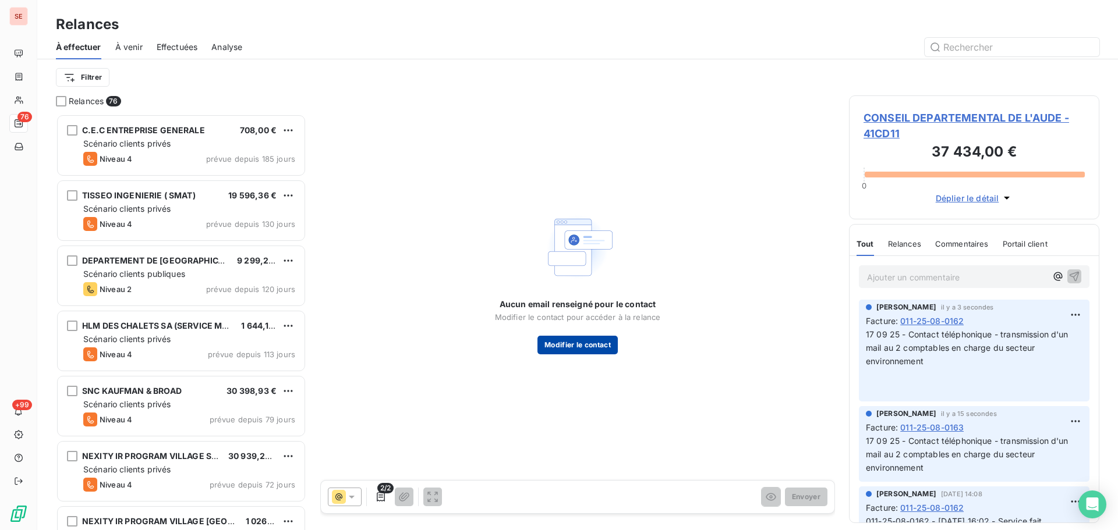
click at [572, 347] on button "Modifier le contact" at bounding box center [577, 345] width 80 height 19
type input "[PERSON_NAME] - Compta secteur routes"
type input "ESCANDE"
type input "04 68 11 67 65"
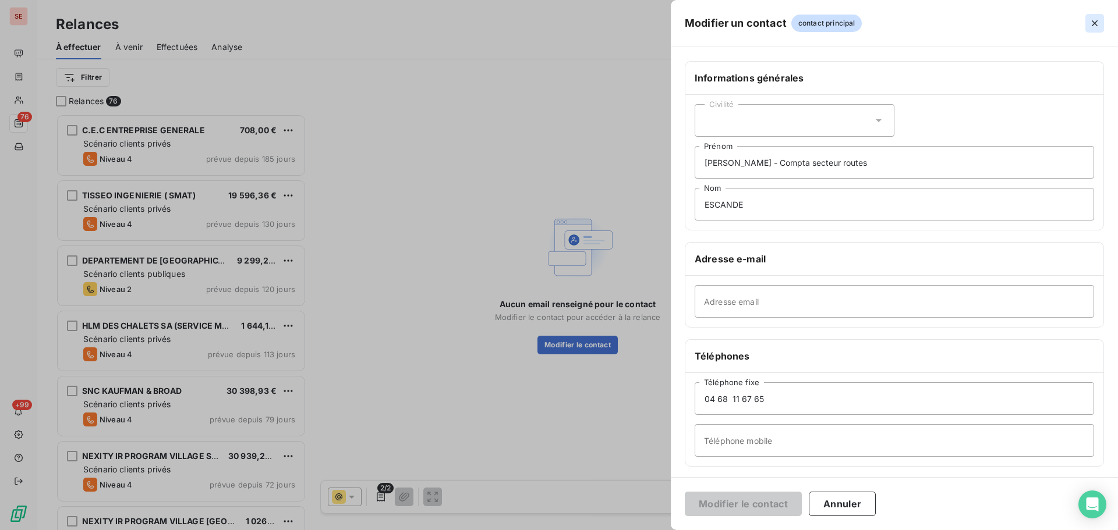
click at [1093, 23] on icon "button" at bounding box center [1095, 23] width 12 height 12
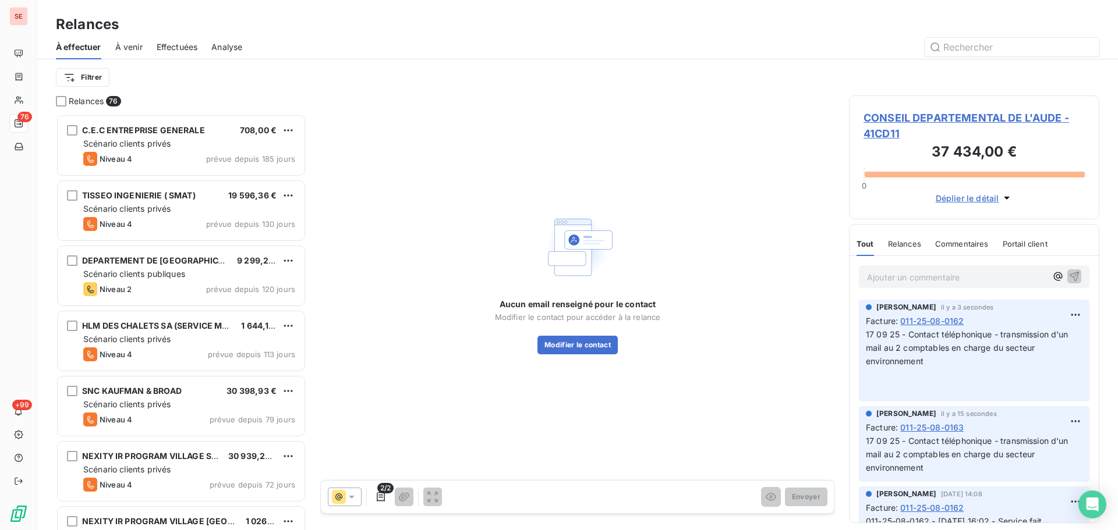
click at [182, 44] on span "Effectuées" at bounding box center [177, 47] width 41 height 12
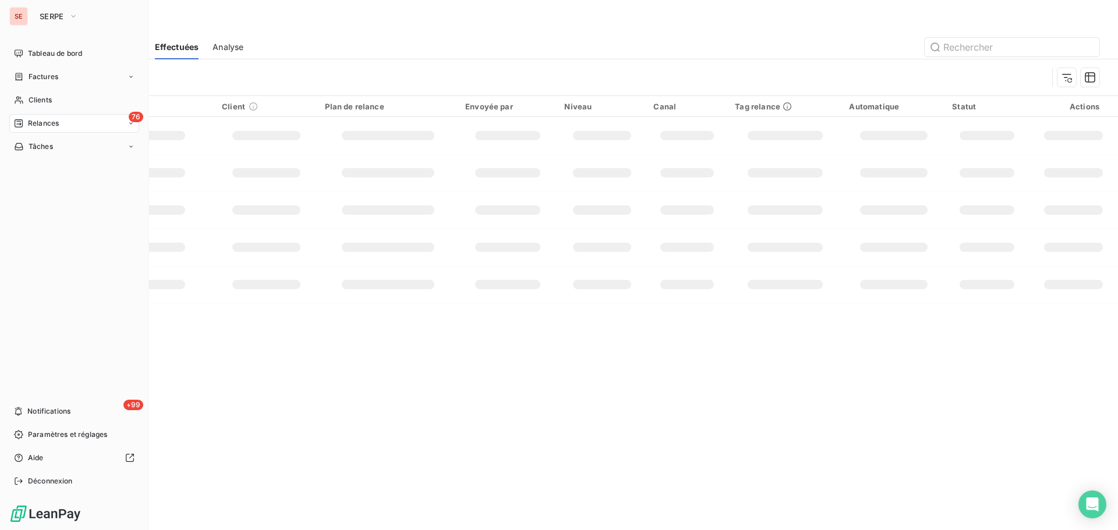
click at [20, 122] on icon at bounding box center [19, 123] width 8 height 8
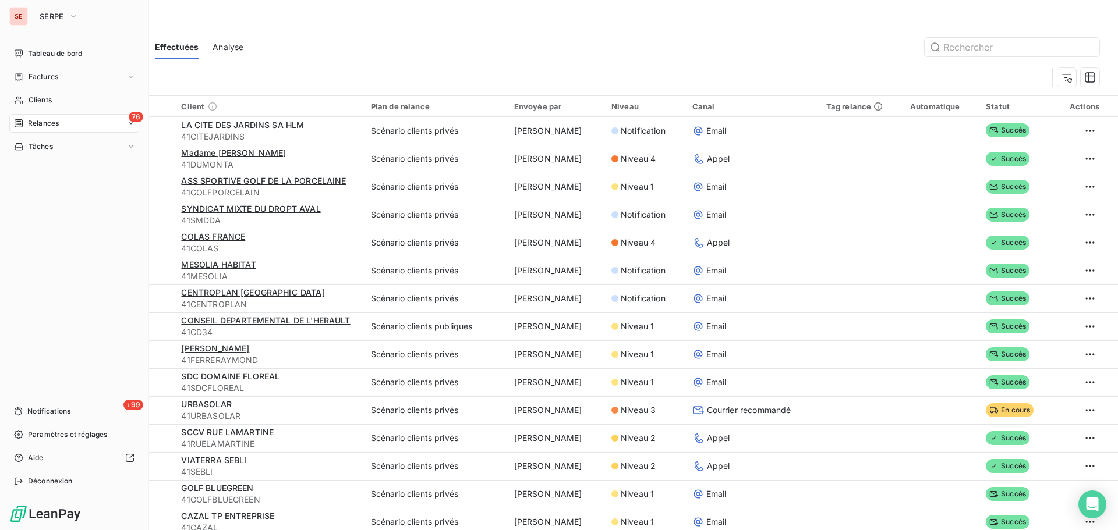
click at [30, 87] on nav "Tableau de bord Factures Clients 76 Relances Tâches" at bounding box center [74, 100] width 130 height 112
click at [41, 69] on div "Factures" at bounding box center [74, 77] width 130 height 19
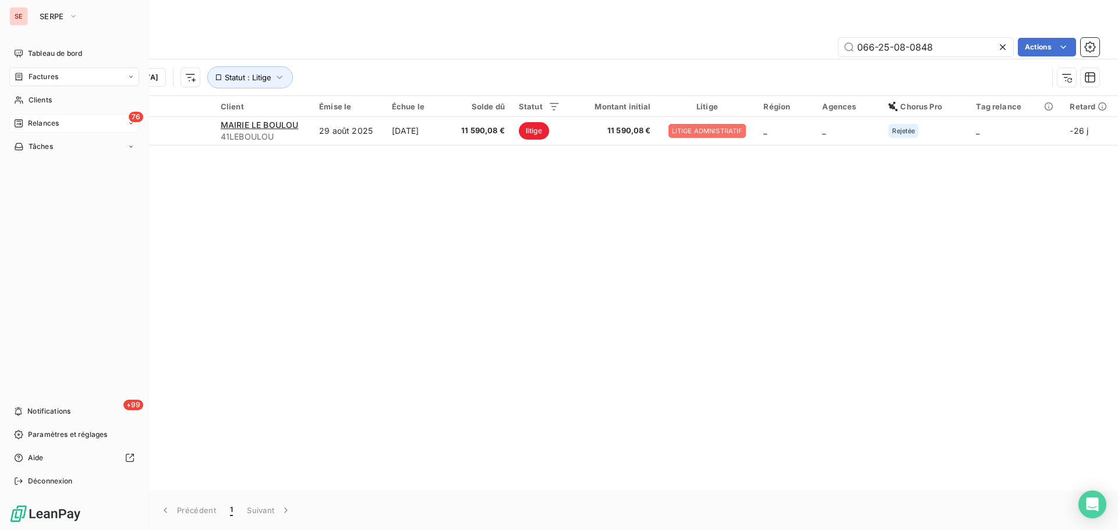
click at [40, 126] on span "Relances" at bounding box center [43, 123] width 31 height 10
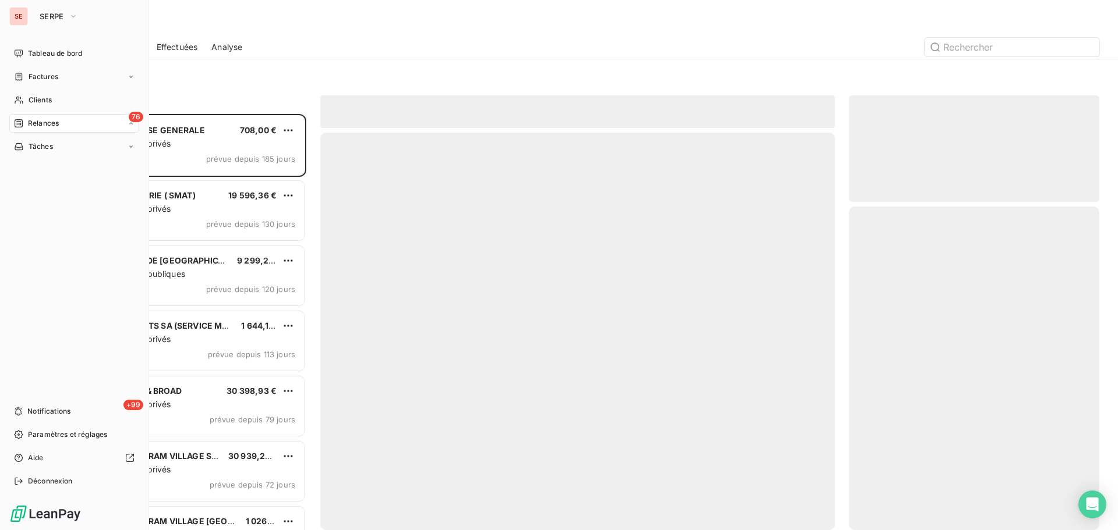
scroll to position [408, 242]
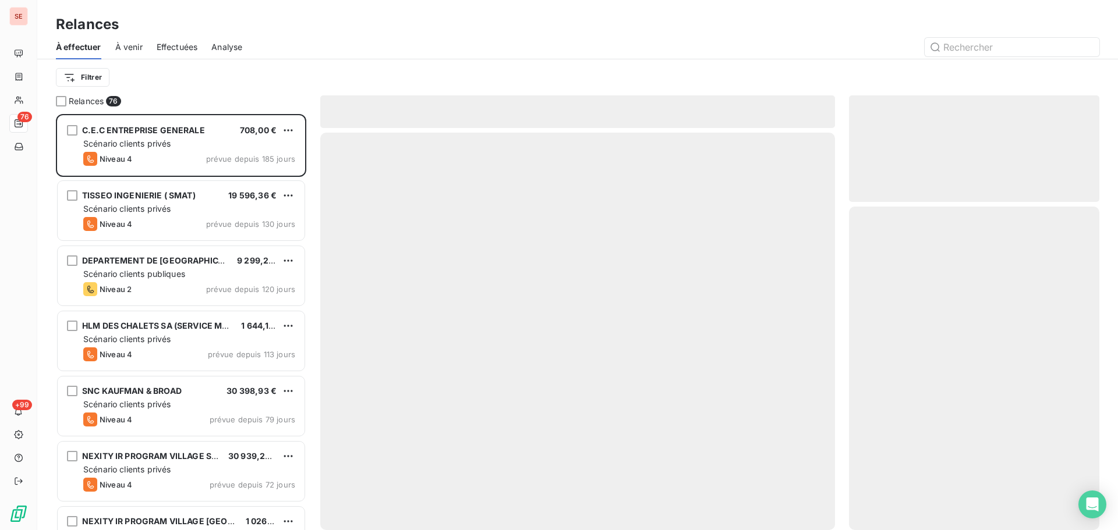
click at [97, 81] on html "SE 76 +99 Relances À effectuer À venir Effectuées Analyse Filtrer Relances 76 C…" at bounding box center [559, 265] width 1118 height 530
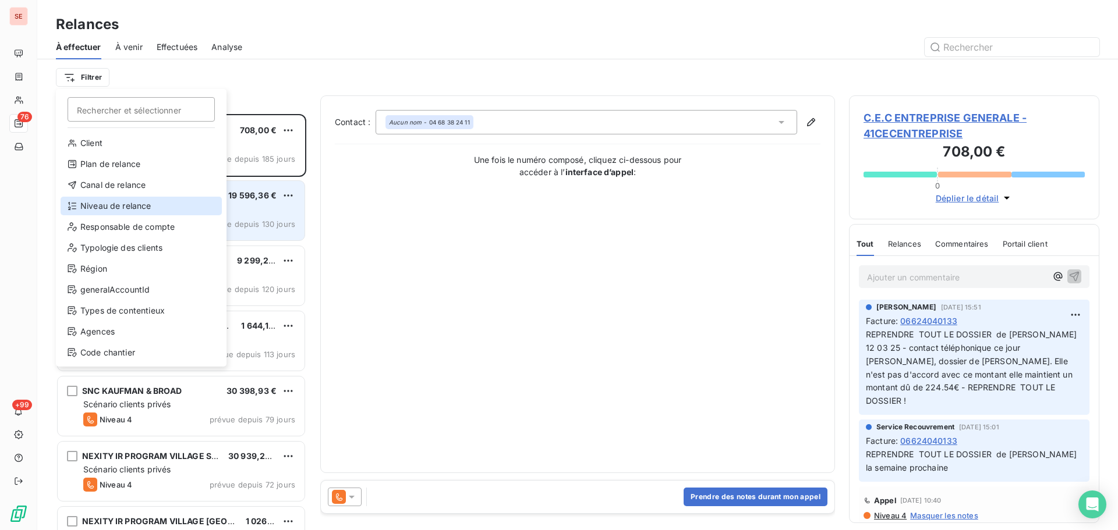
click at [121, 212] on div "Niveau de relance" at bounding box center [141, 206] width 161 height 19
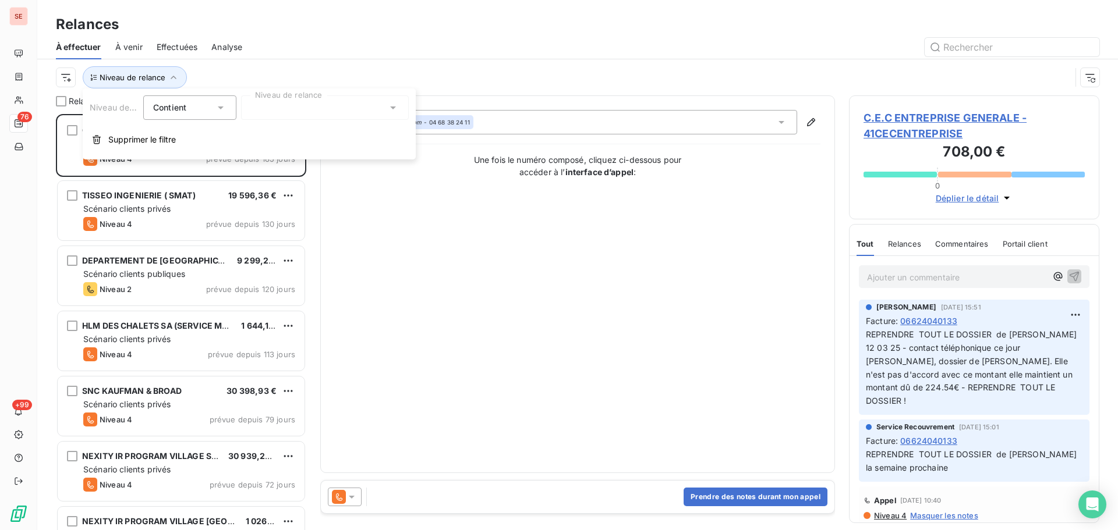
click at [285, 112] on div at bounding box center [325, 107] width 168 height 24
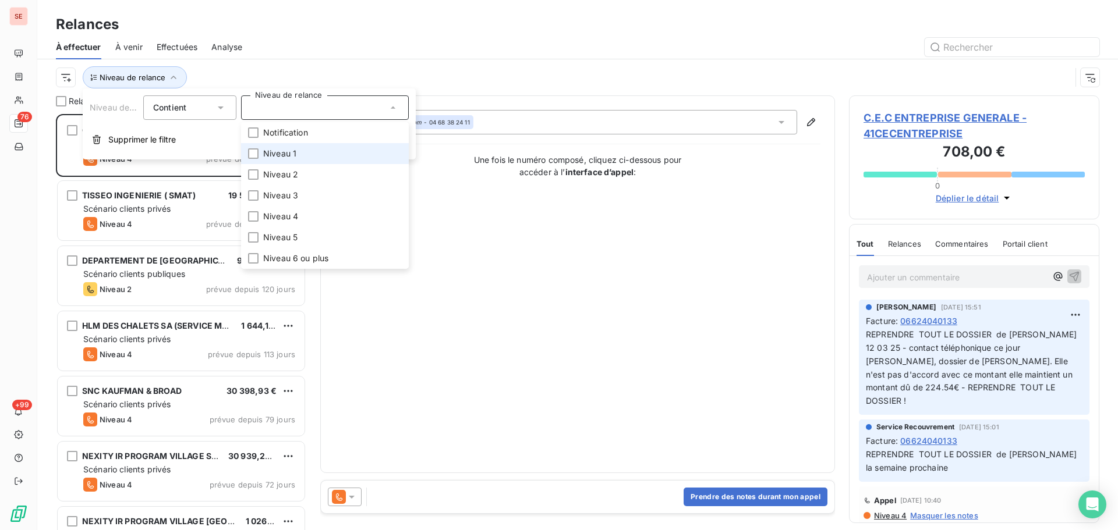
drag, startPoint x: 282, startPoint y: 154, endPoint x: 280, endPoint y: 120, distance: 34.4
click at [282, 154] on span "Niveau 1" at bounding box center [279, 154] width 33 height 12
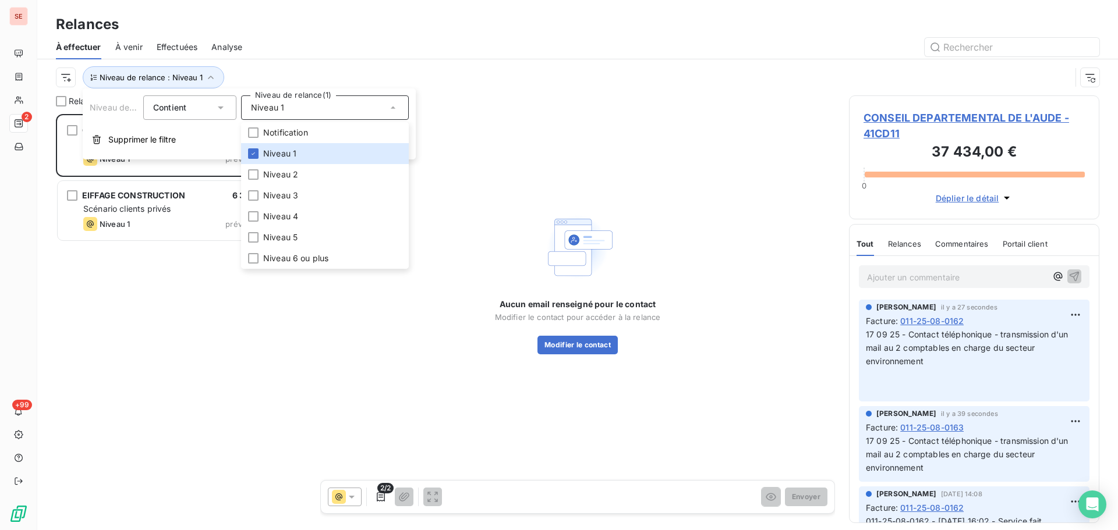
click at [650, 196] on div "Aucun email renseigné pour le contact Modifier le contact pour accéder à la rel…" at bounding box center [577, 281] width 515 height 373
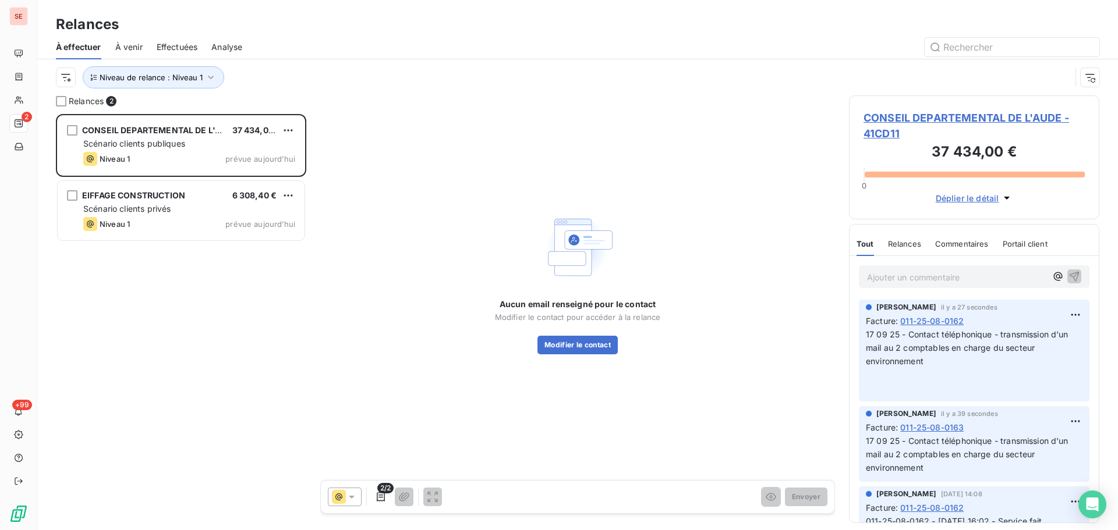
click at [884, 128] on span "CONSEIL DEPARTEMENTAL DE L'AUDE - 41CD11" at bounding box center [973, 125] width 221 height 31
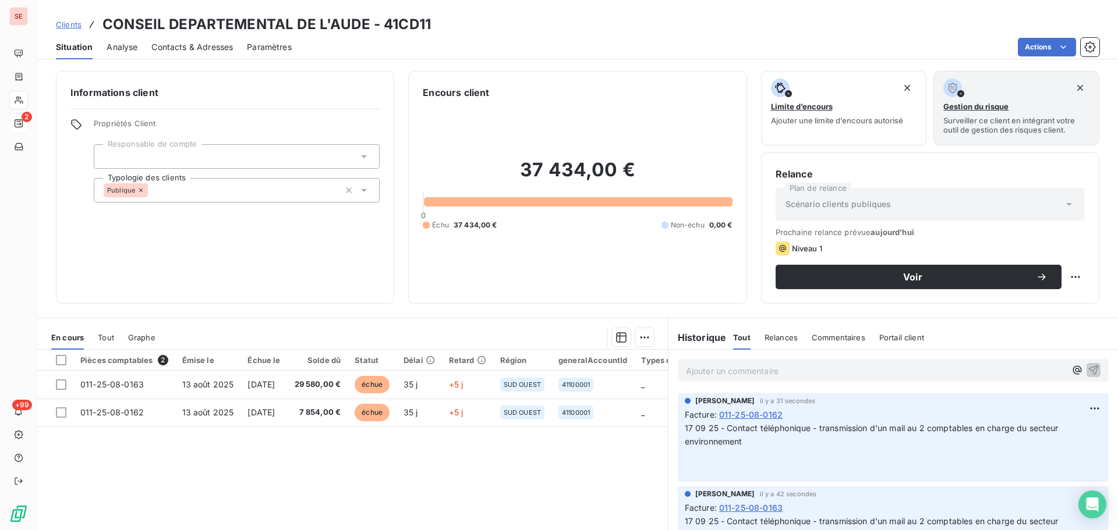
click at [200, 47] on span "Contacts & Adresses" at bounding box center [192, 47] width 82 height 12
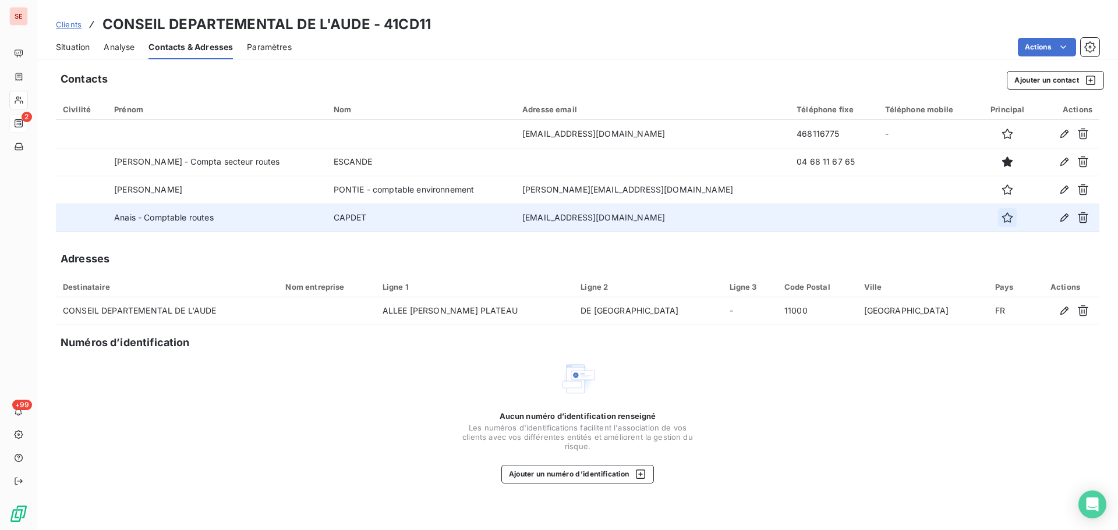
click at [998, 222] on button "button" at bounding box center [1007, 217] width 19 height 19
click at [70, 47] on span "Situation" at bounding box center [73, 47] width 34 height 12
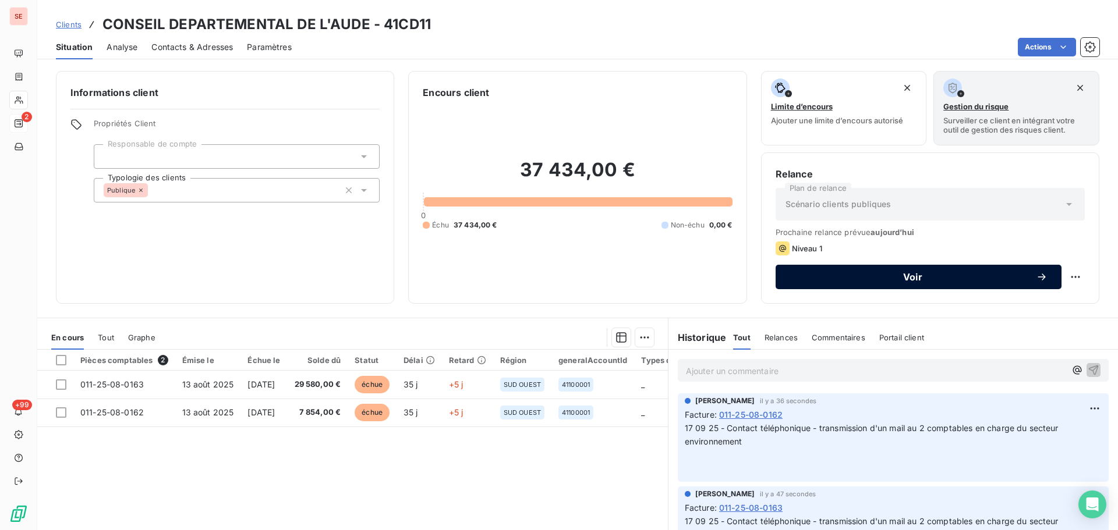
click at [920, 288] on button "Voir" at bounding box center [919, 277] width 286 height 24
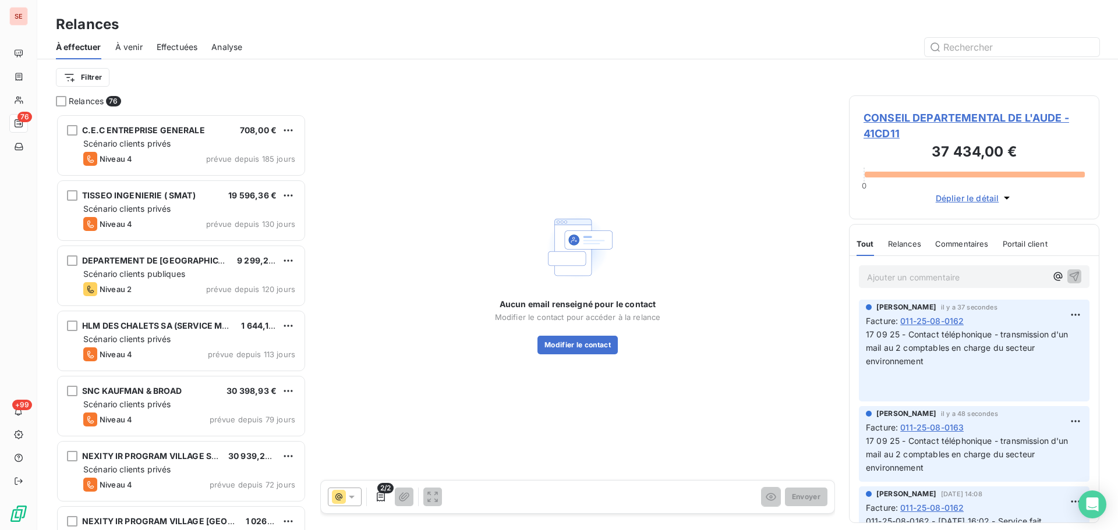
scroll to position [408, 242]
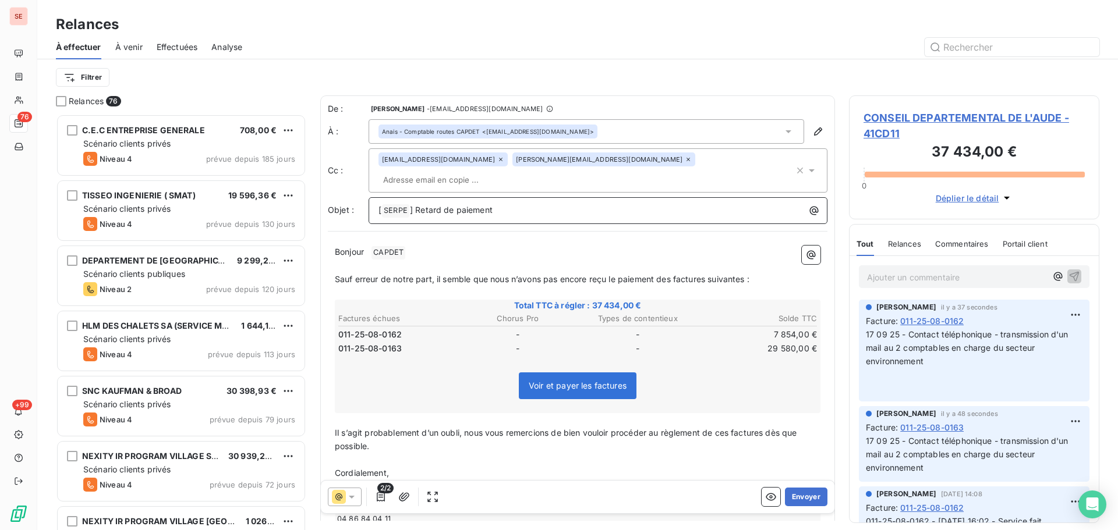
drag, startPoint x: 413, startPoint y: 191, endPoint x: 419, endPoint y: 325, distance: 134.6
click at [413, 205] on span "] Retard de paiement" at bounding box center [451, 210] width 83 height 10
click at [486, 204] on p "Retard de paiement" at bounding box center [600, 210] width 445 height 13
click at [497, 162] on icon at bounding box center [500, 159] width 7 height 7
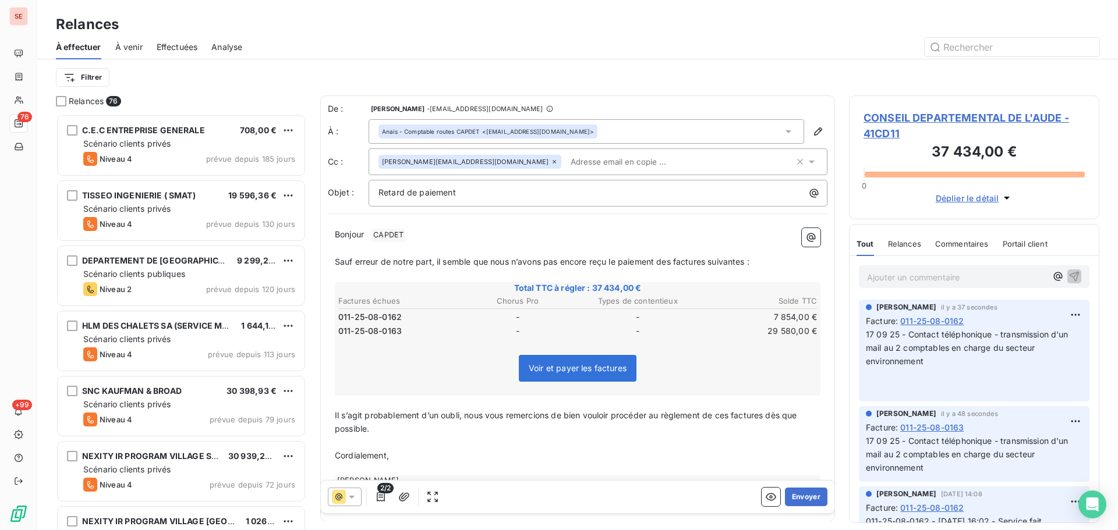
click at [465, 244] on p "﻿" at bounding box center [578, 248] width 486 height 13
click at [479, 200] on div "Retard de paiement" at bounding box center [598, 193] width 459 height 27
click at [485, 190] on p "Retard de paiement" at bounding box center [600, 192] width 445 height 13
click at [399, 233] on span "CAPDET ﻿" at bounding box center [388, 235] width 34 height 13
click at [749, 263] on span "Sauf erreur de notre part, il semble que nous n’avons pas encore reçu le paieme…" at bounding box center [542, 261] width 415 height 10
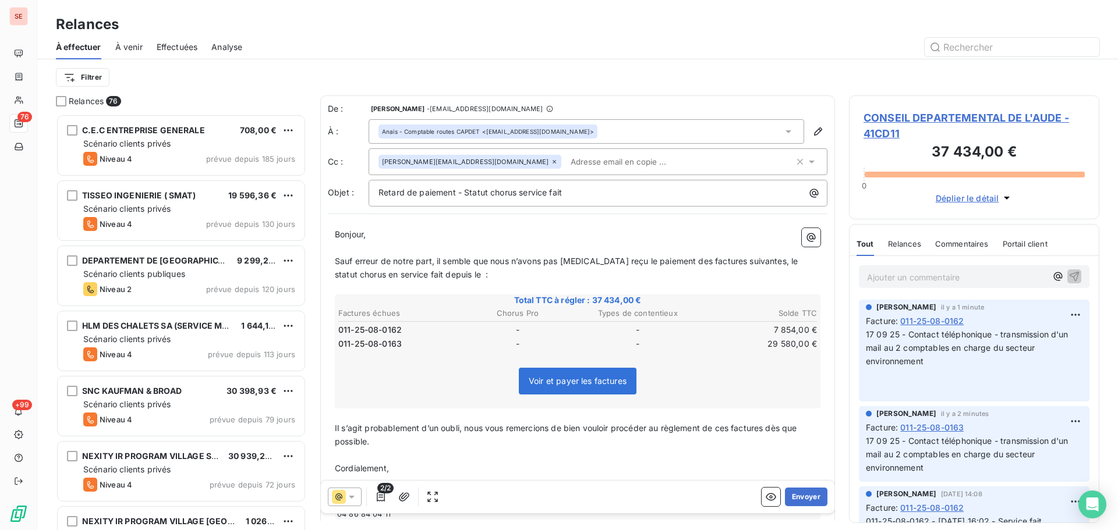
click at [461, 275] on span "Sauf erreur de notre part, il semble que nous n’avons pas [MEDICAL_DATA] reçu l…" at bounding box center [568, 267] width 466 height 23
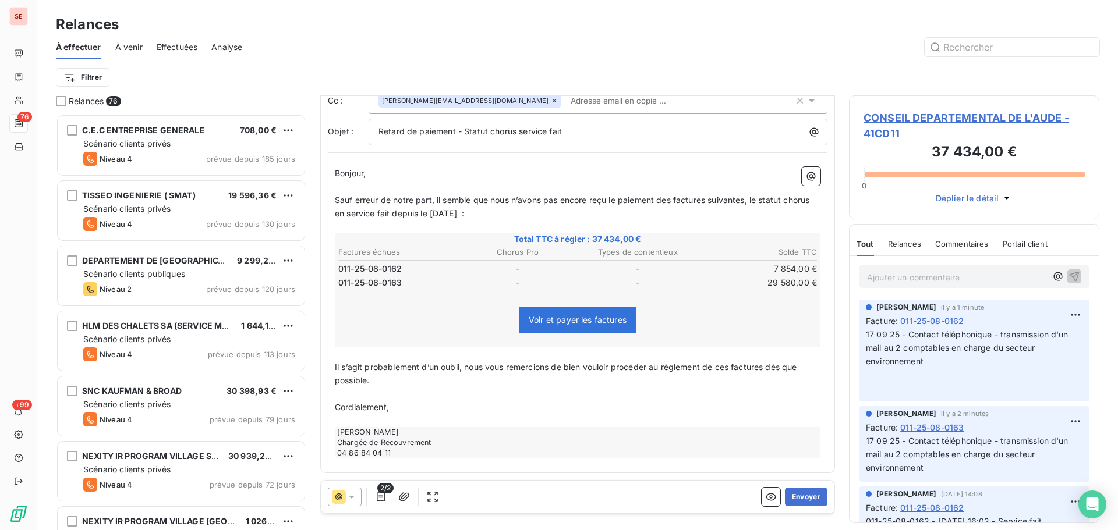
click at [364, 399] on p "﻿" at bounding box center [578, 394] width 486 height 13
drag, startPoint x: 453, startPoint y: 404, endPoint x: 473, endPoint y: 447, distance: 47.4
click at [454, 404] on p "Dans l'attente de votre retour" at bounding box center [578, 407] width 486 height 13
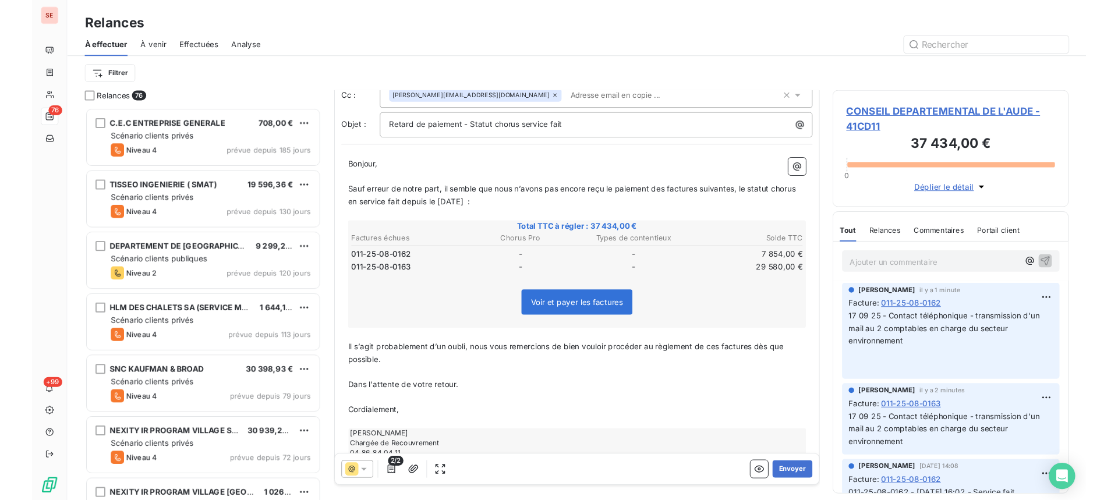
scroll to position [89, 0]
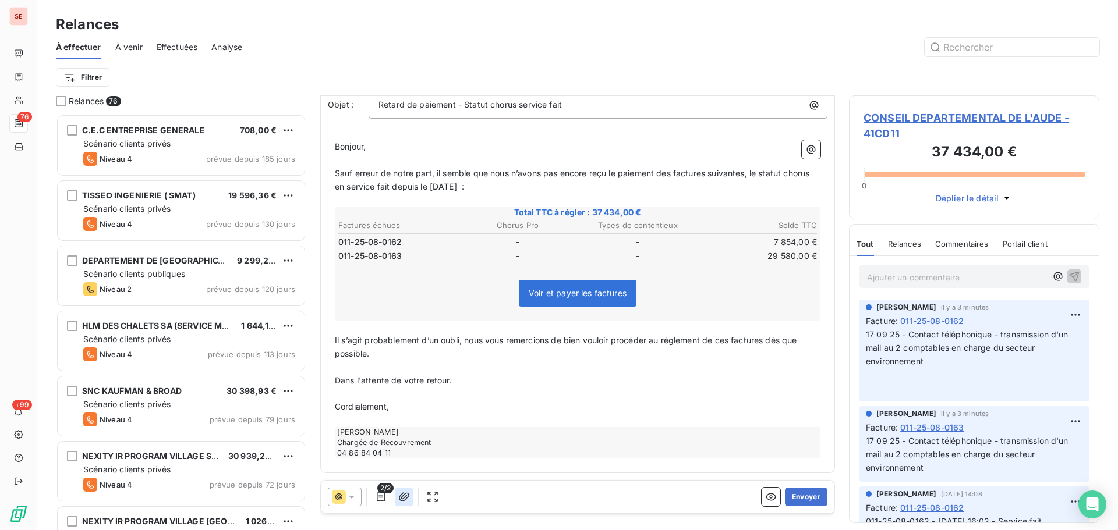
click at [398, 498] on button "button" at bounding box center [404, 497] width 19 height 19
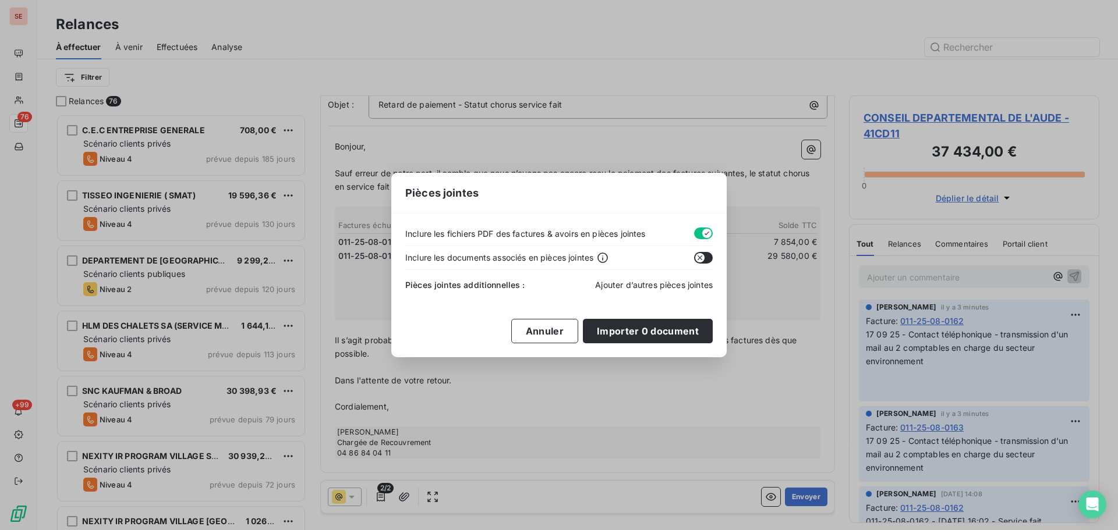
click at [677, 289] on span "Ajouter d’autres pièces jointes" at bounding box center [654, 285] width 118 height 10
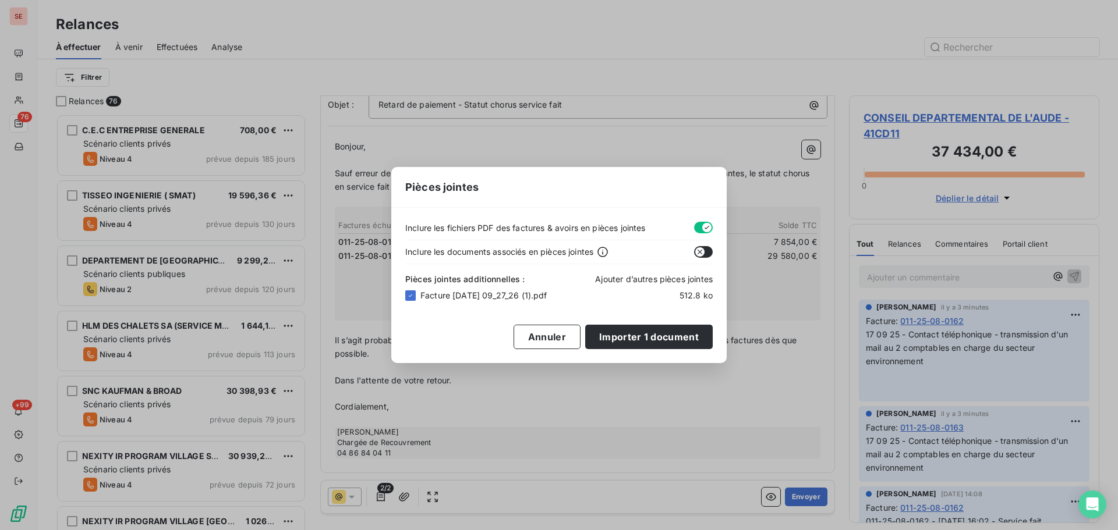
click at [640, 278] on span "Ajouter d’autres pièces jointes" at bounding box center [654, 279] width 118 height 10
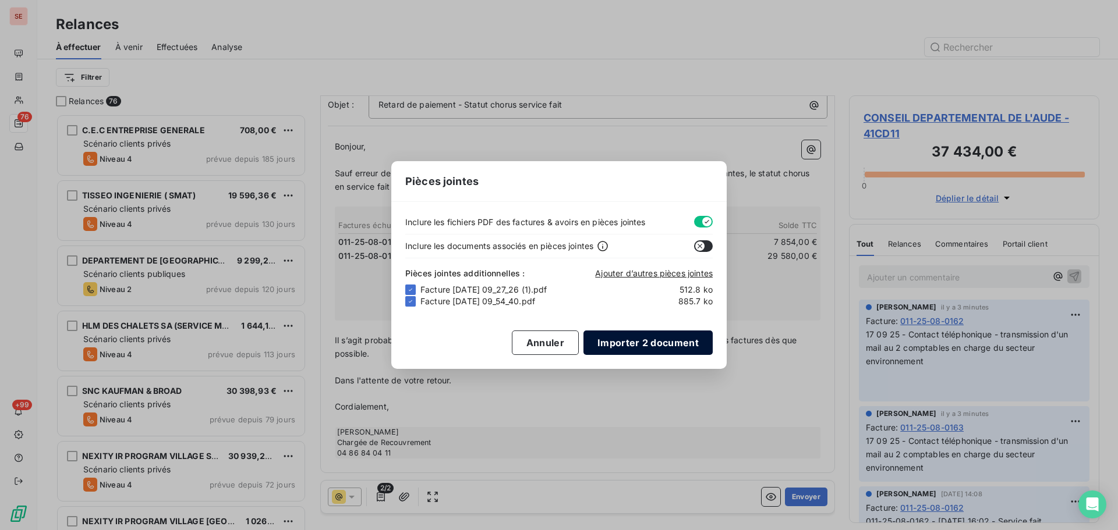
click at [663, 348] on button "Importer 2 document" at bounding box center [647, 343] width 129 height 24
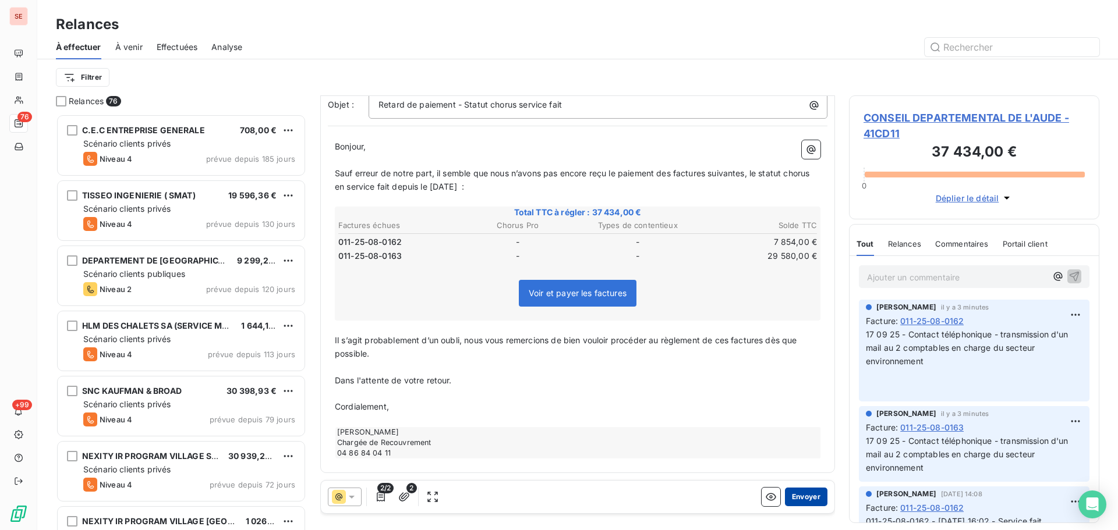
click at [799, 493] on button "Envoyer" at bounding box center [806, 497] width 43 height 19
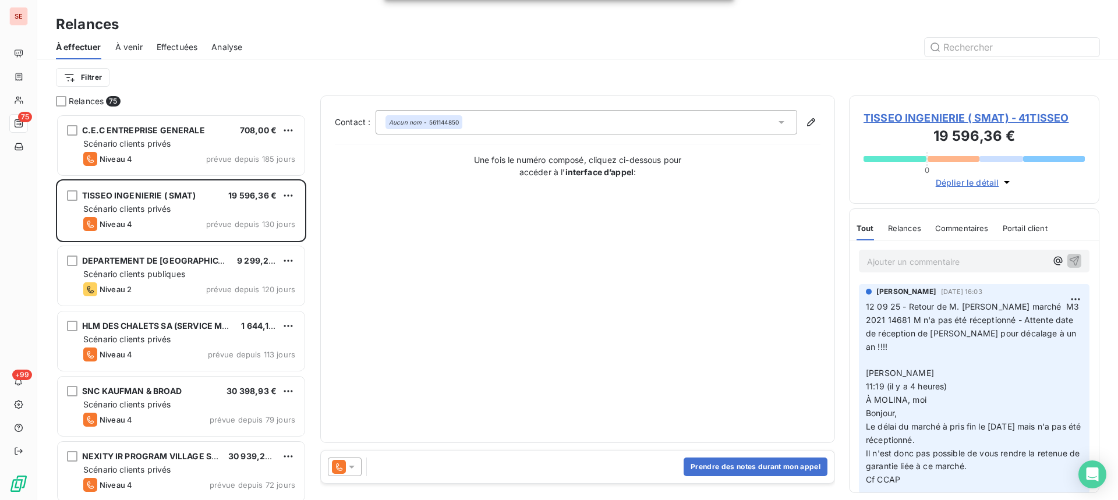
scroll to position [377, 242]
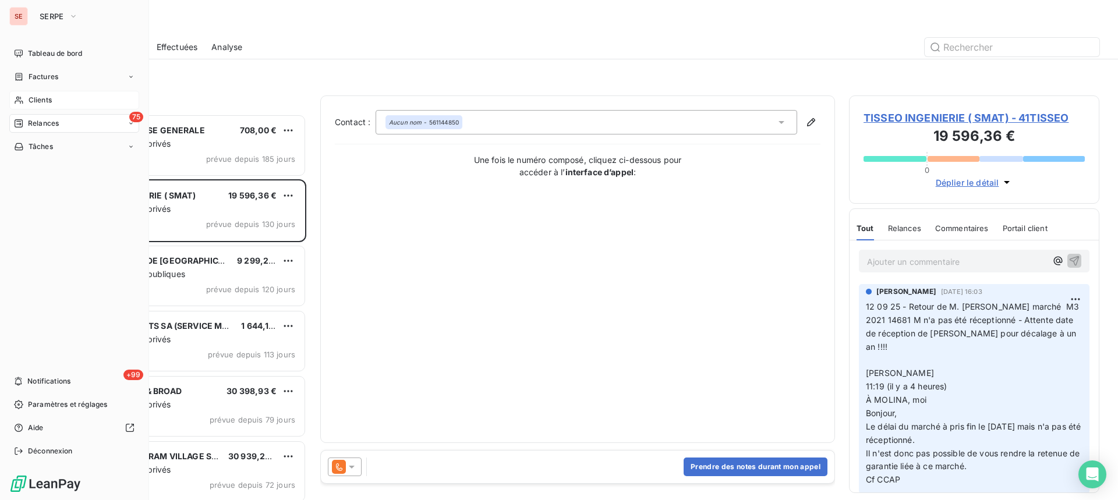
click at [27, 95] on div "Clients" at bounding box center [74, 100] width 130 height 19
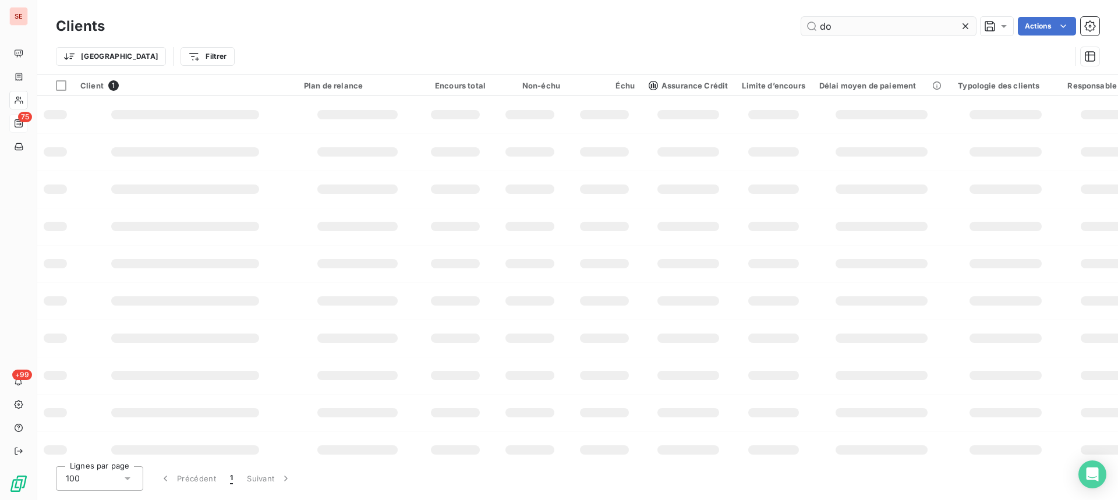
type input "d"
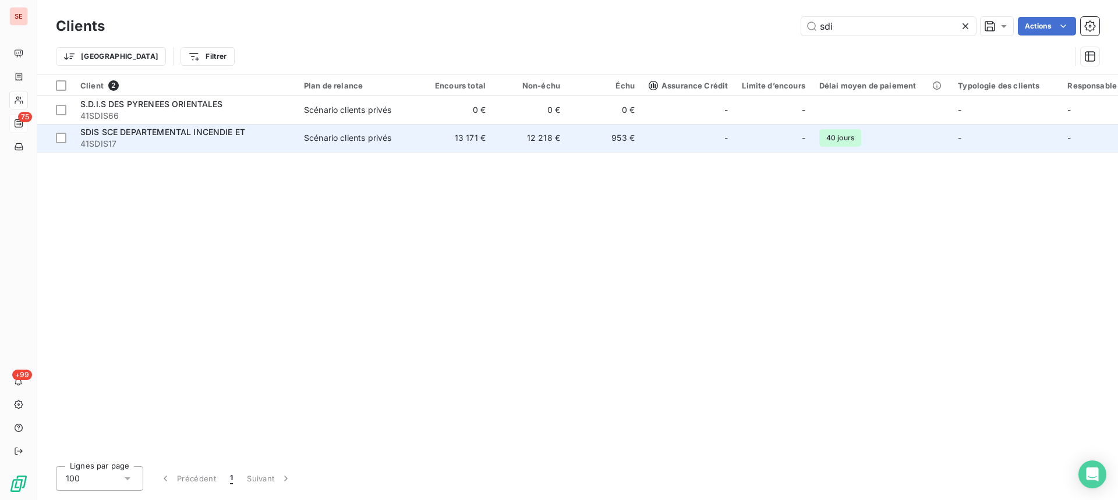
type input "sdi"
click at [366, 133] on div "Scénario clients privés" at bounding box center [347, 138] width 87 height 12
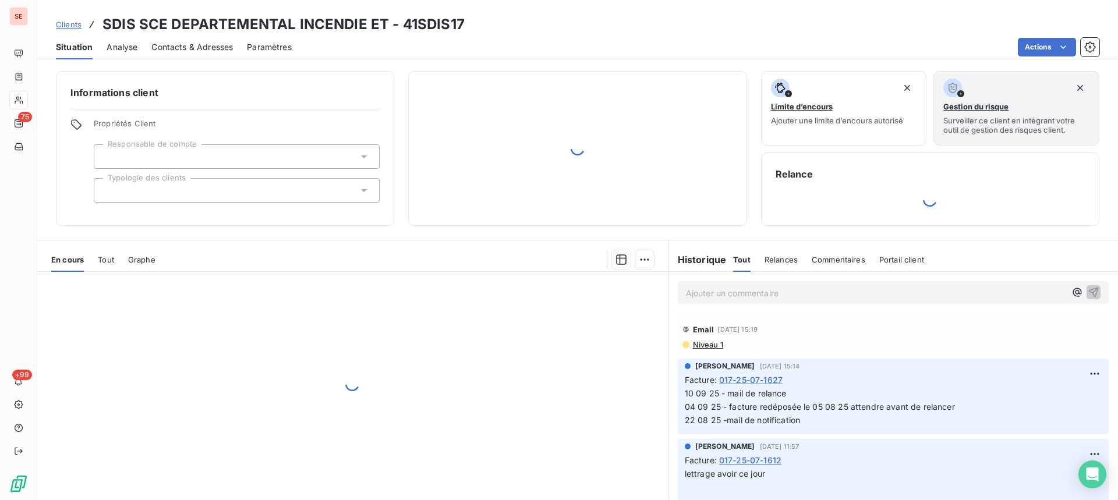
click at [213, 51] on span "Contacts & Adresses" at bounding box center [192, 47] width 82 height 12
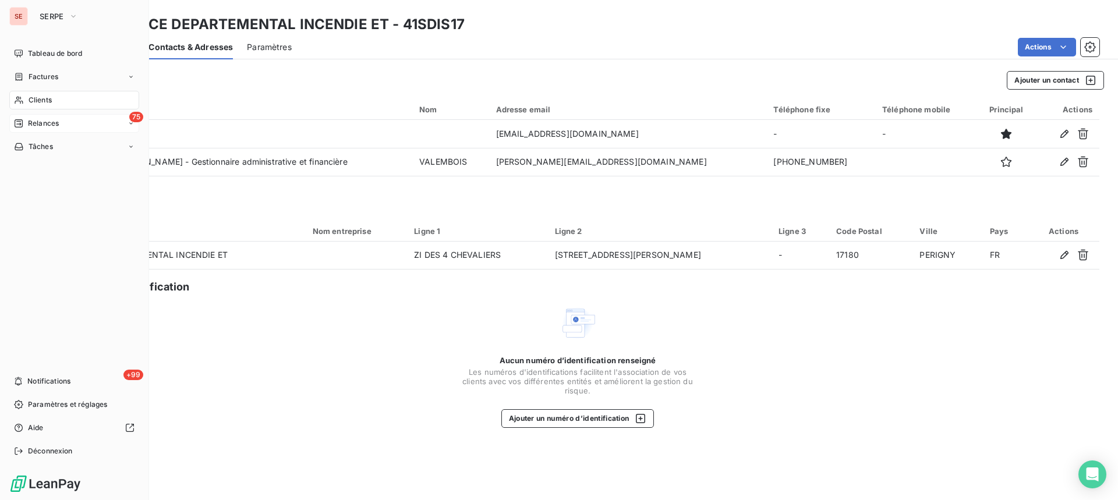
click at [15, 120] on icon at bounding box center [19, 123] width 8 height 8
click at [38, 99] on span "Clients" at bounding box center [40, 100] width 23 height 10
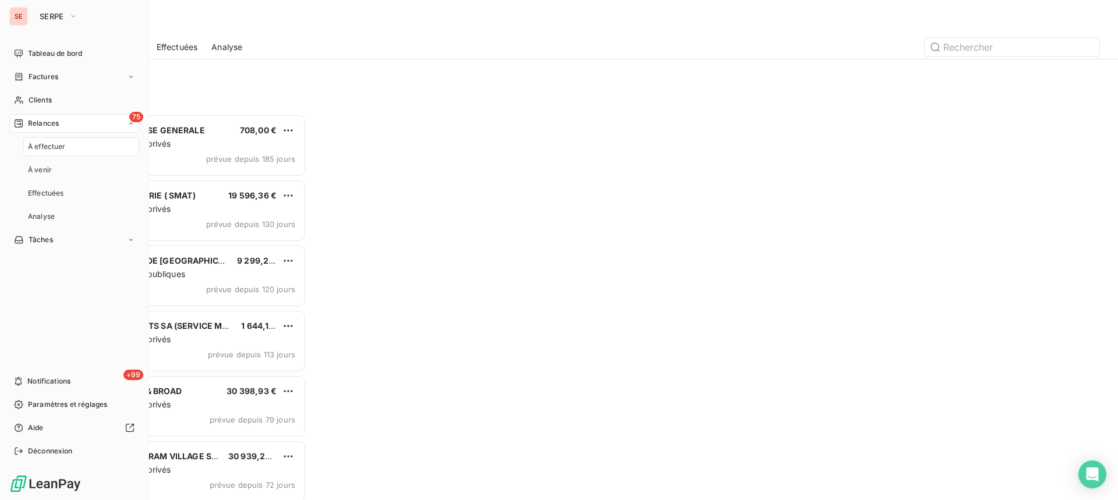
scroll to position [377, 242]
click at [53, 122] on span "Relances" at bounding box center [43, 123] width 31 height 10
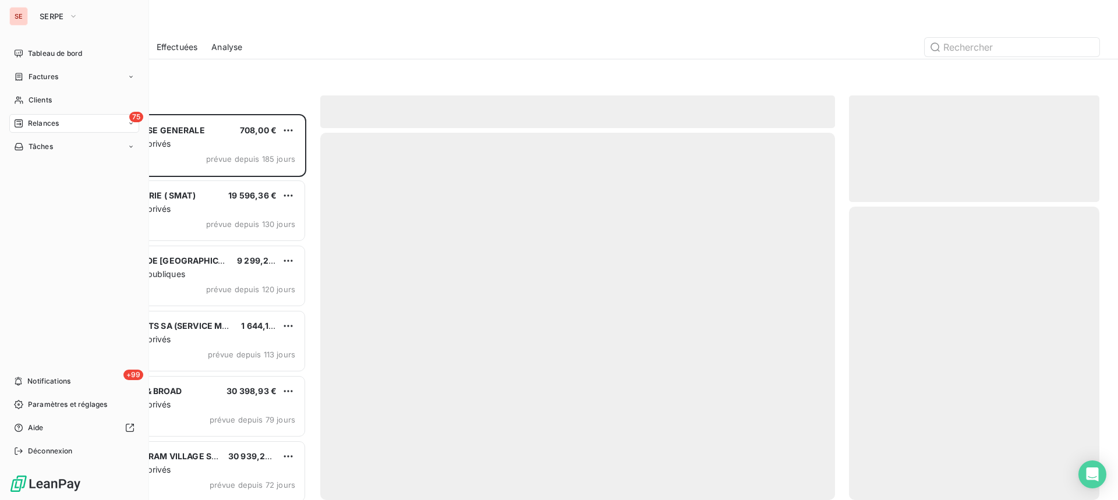
scroll to position [377, 242]
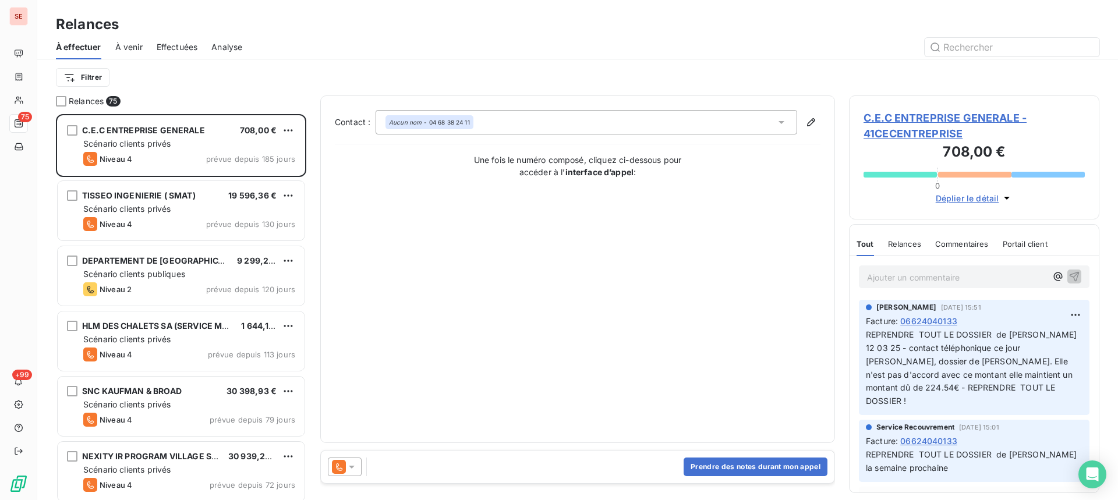
click at [353, 63] on div "Filtrer" at bounding box center [577, 77] width 1043 height 36
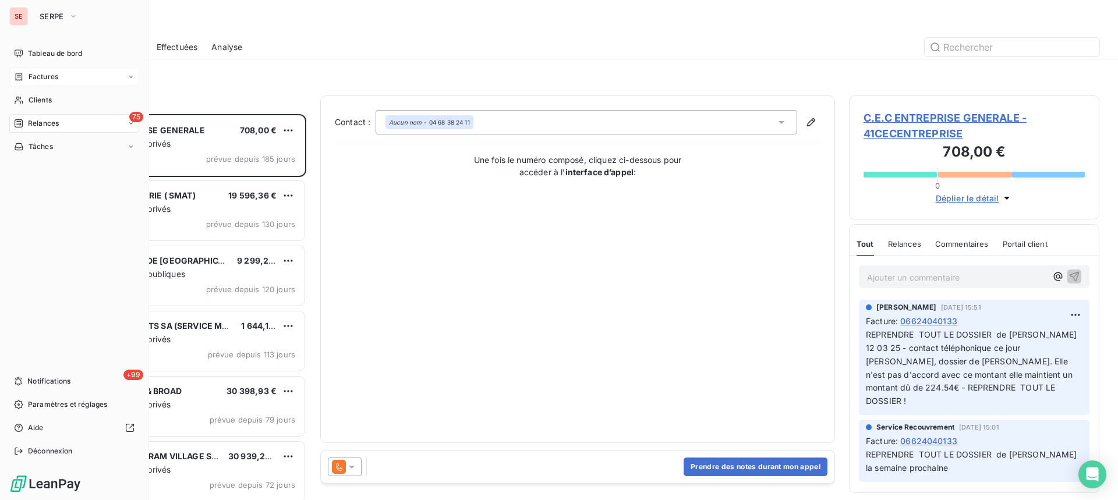
click at [24, 79] on div "Factures" at bounding box center [36, 77] width 44 height 10
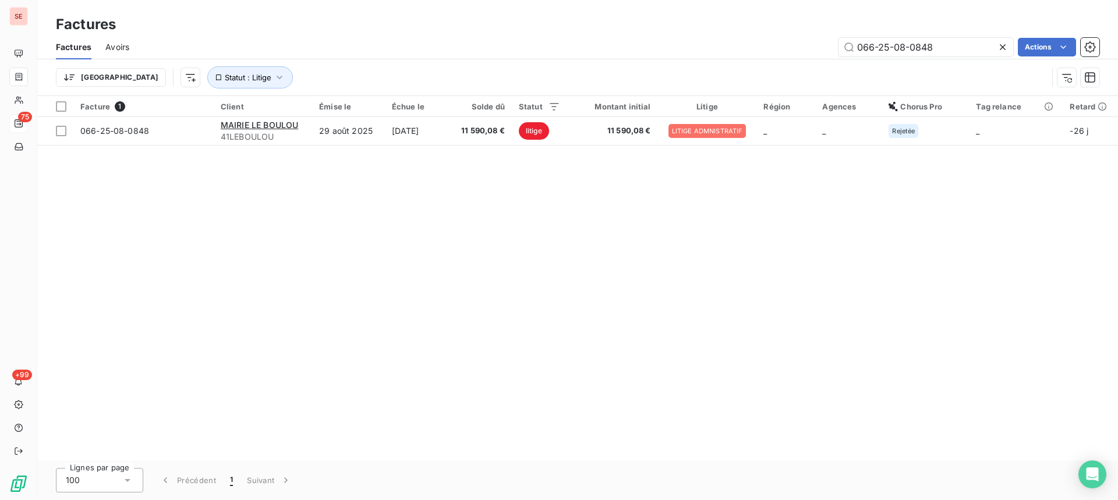
click at [1006, 48] on icon at bounding box center [1003, 47] width 12 height 12
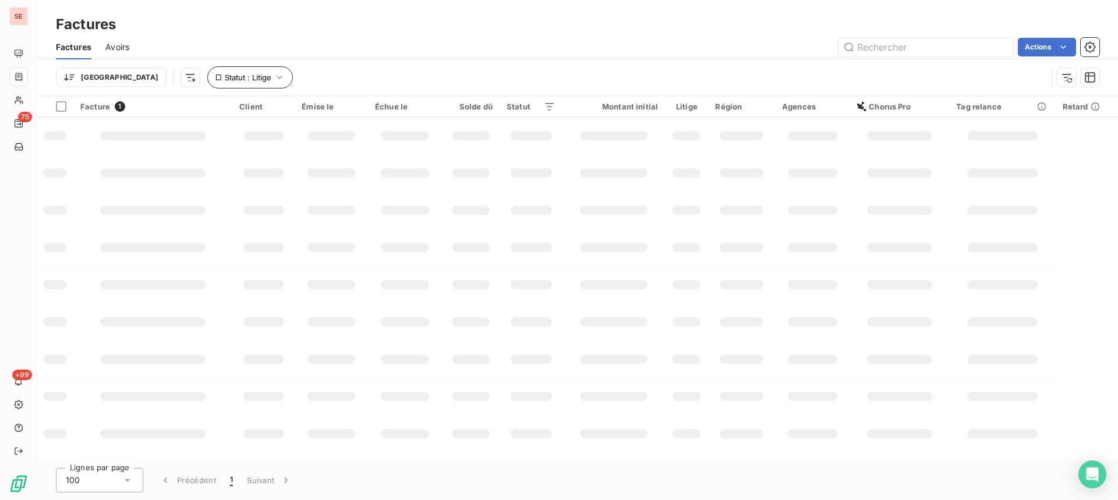
click at [415, 64] on div "Trier Statut : Litige" at bounding box center [577, 77] width 1043 height 36
click at [274, 76] on icon "button" at bounding box center [280, 78] width 12 height 12
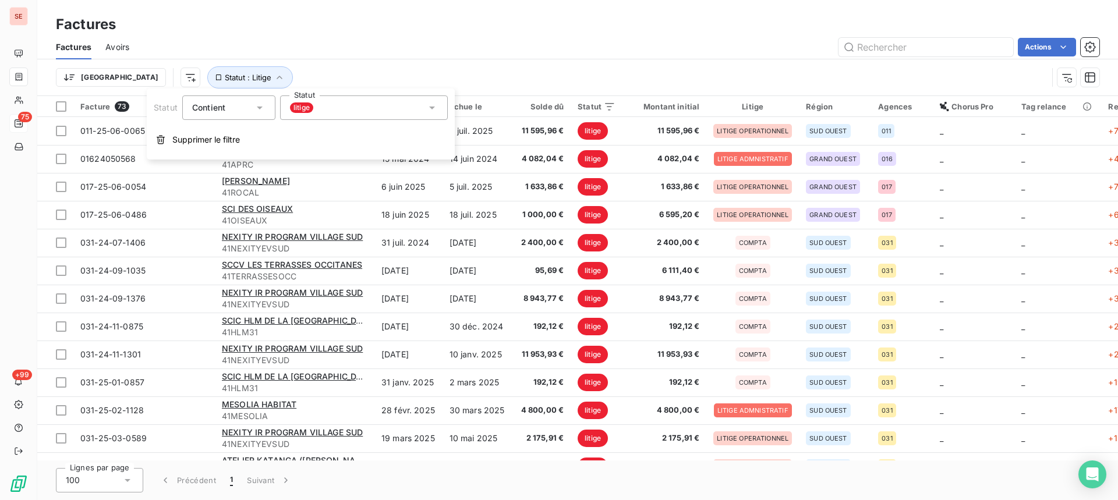
click at [346, 118] on div "litige" at bounding box center [364, 107] width 168 height 24
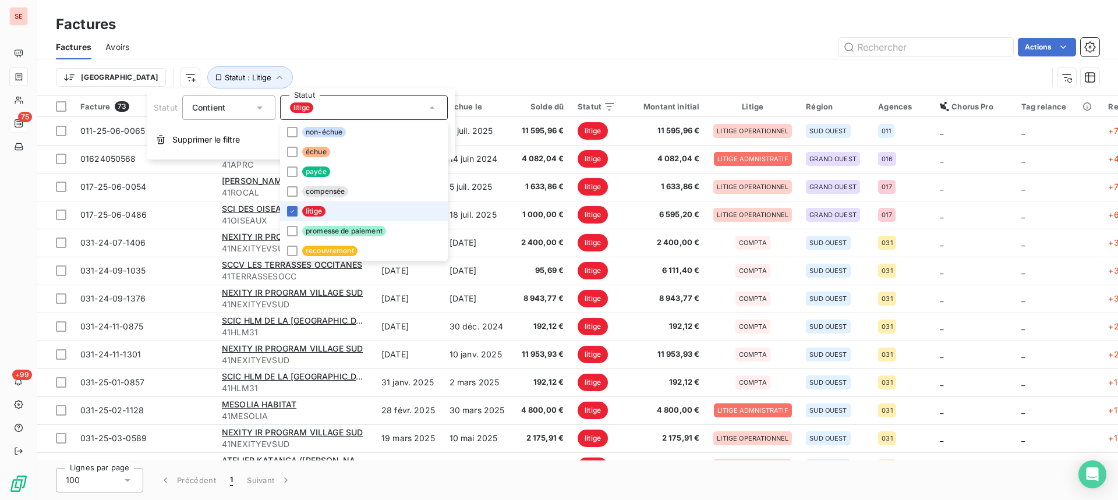
click at [321, 217] on li "litige" at bounding box center [364, 211] width 168 height 20
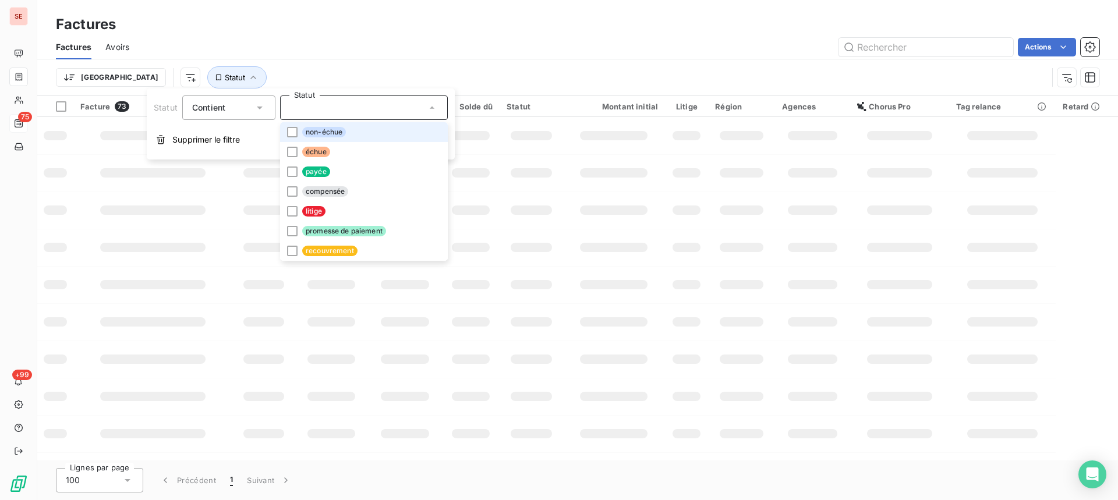
click at [327, 124] on li "non-échue" at bounding box center [364, 132] width 168 height 20
click at [384, 45] on div "Actions" at bounding box center [621, 47] width 956 height 19
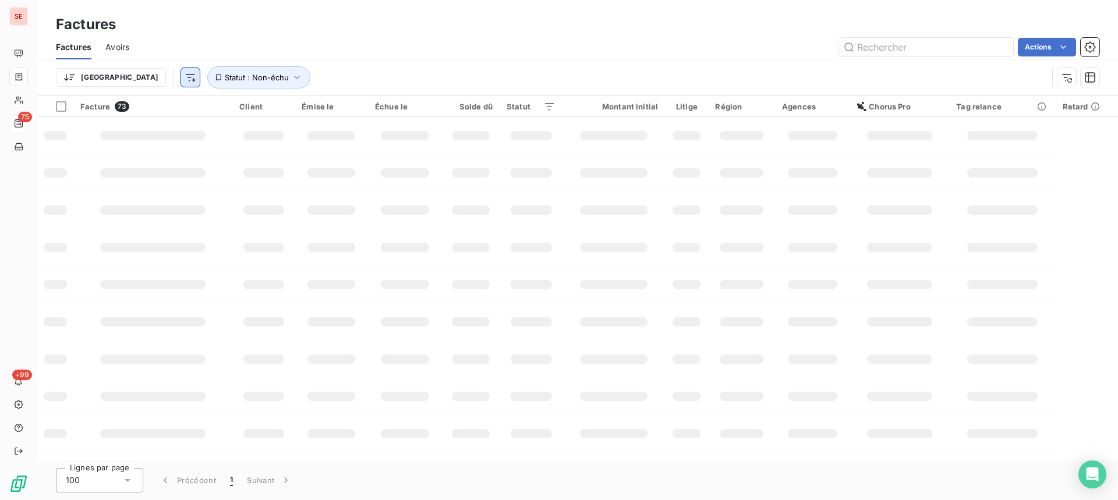
click at [126, 70] on html "SE 75 +99 Factures Factures Avoirs Actions Trier Statut : Non-échu Facture 73 C…" at bounding box center [559, 250] width 1118 height 500
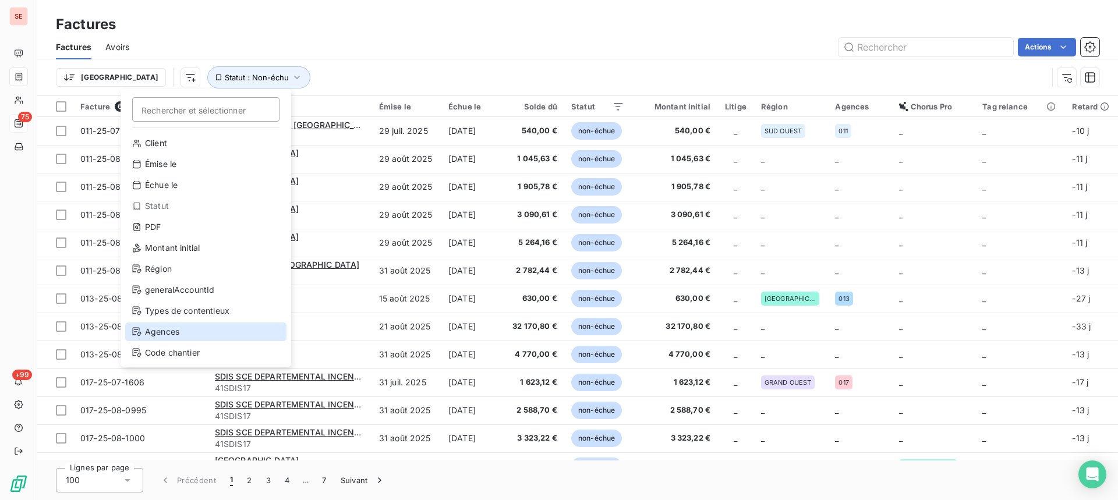
click at [180, 335] on div "Agences" at bounding box center [205, 332] width 161 height 19
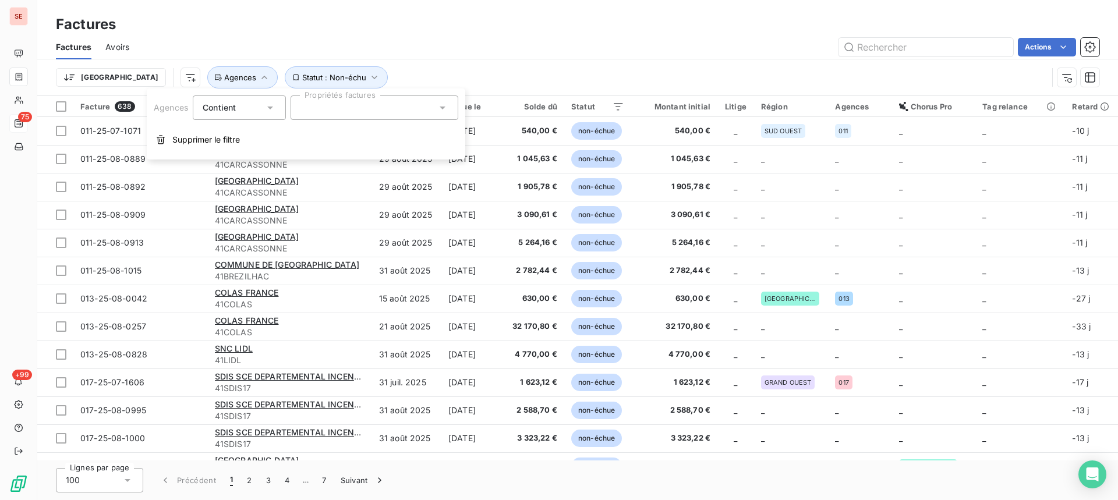
click at [337, 107] on div at bounding box center [375, 107] width 168 height 24
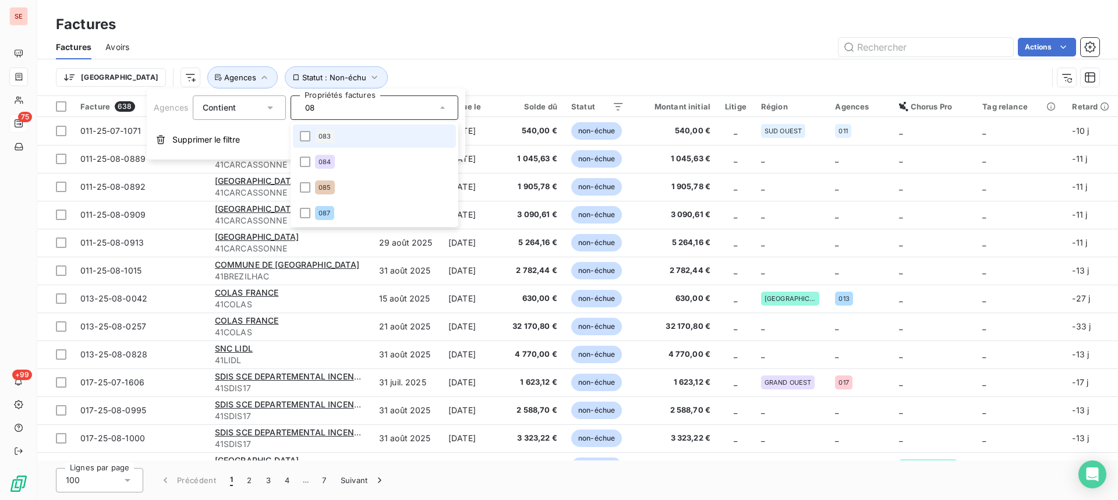
type input "085"
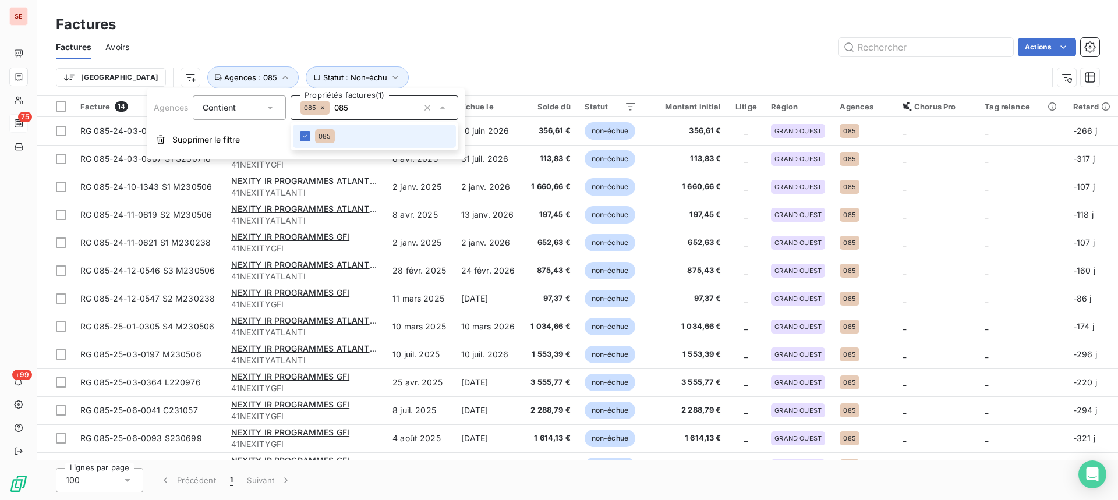
click at [582, 33] on div "Factures" at bounding box center [577, 24] width 1081 height 21
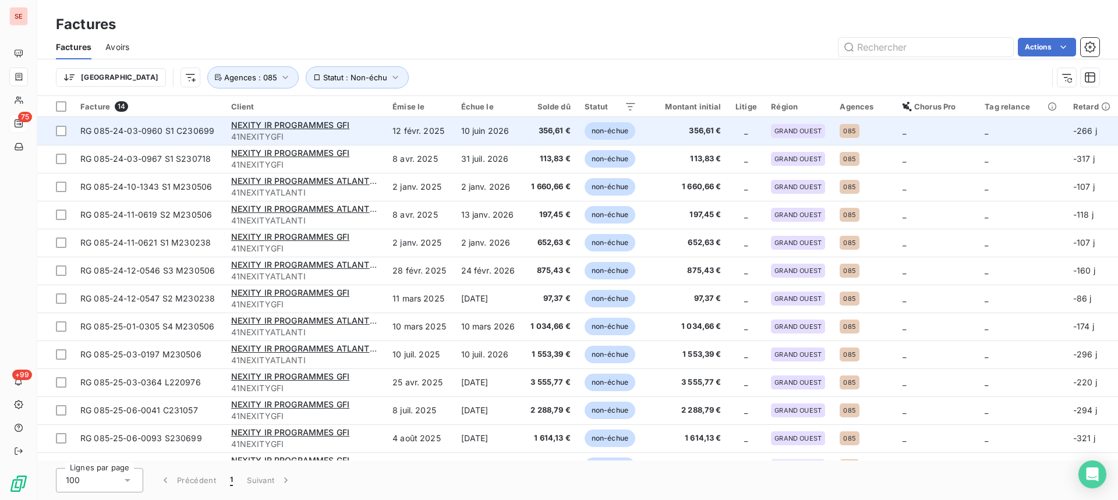
scroll to position [48, 0]
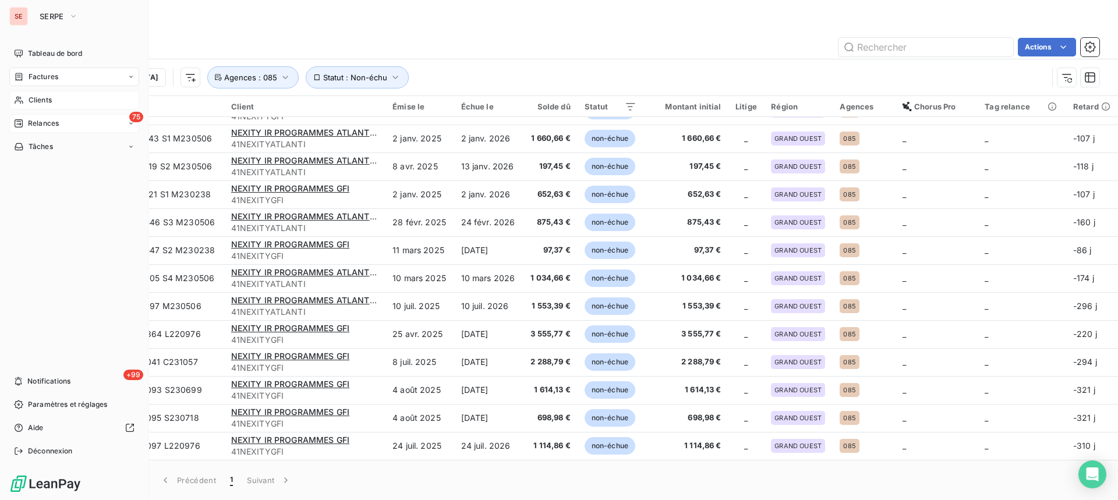
click at [17, 95] on div "Clients" at bounding box center [74, 100] width 130 height 19
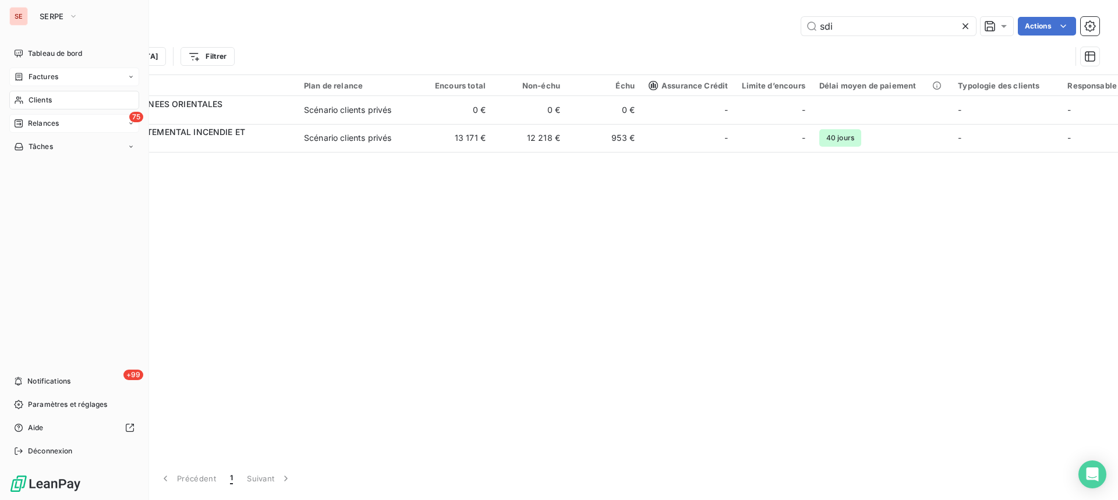
click at [20, 83] on div "Factures" at bounding box center [74, 77] width 130 height 19
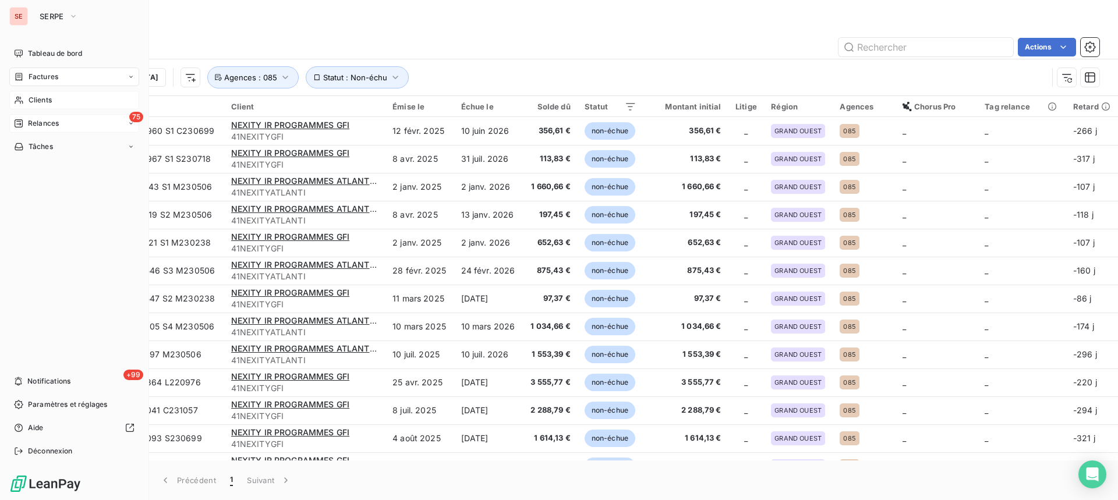
click at [19, 93] on div "Clients" at bounding box center [74, 100] width 130 height 19
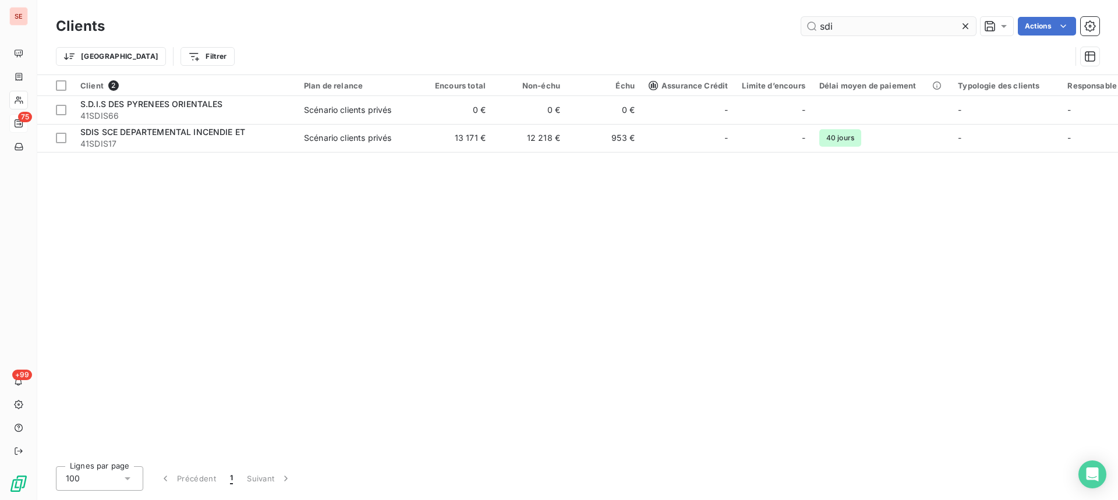
click at [846, 29] on input "sdi" at bounding box center [888, 26] width 175 height 19
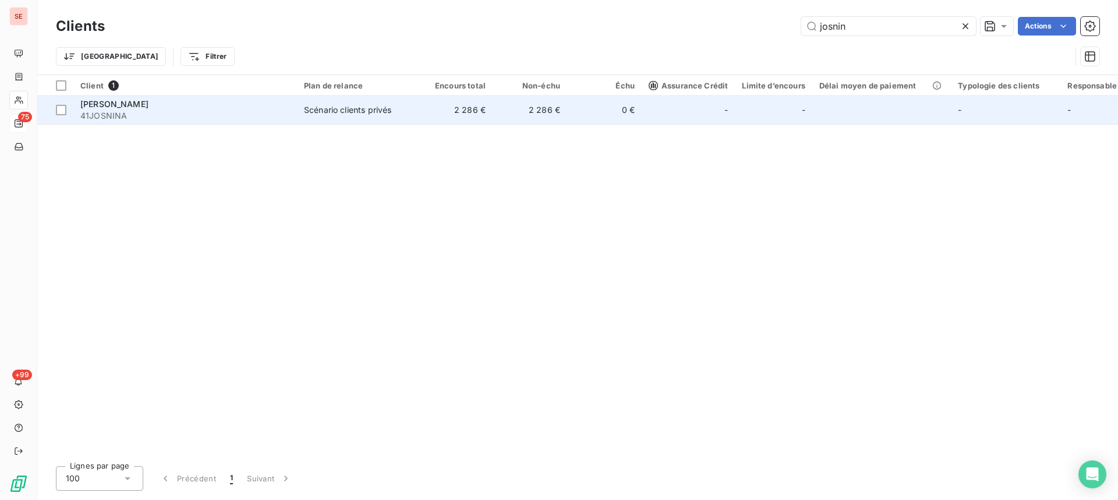
type input "josnin"
click at [461, 116] on td "2 286 €" at bounding box center [455, 110] width 75 height 28
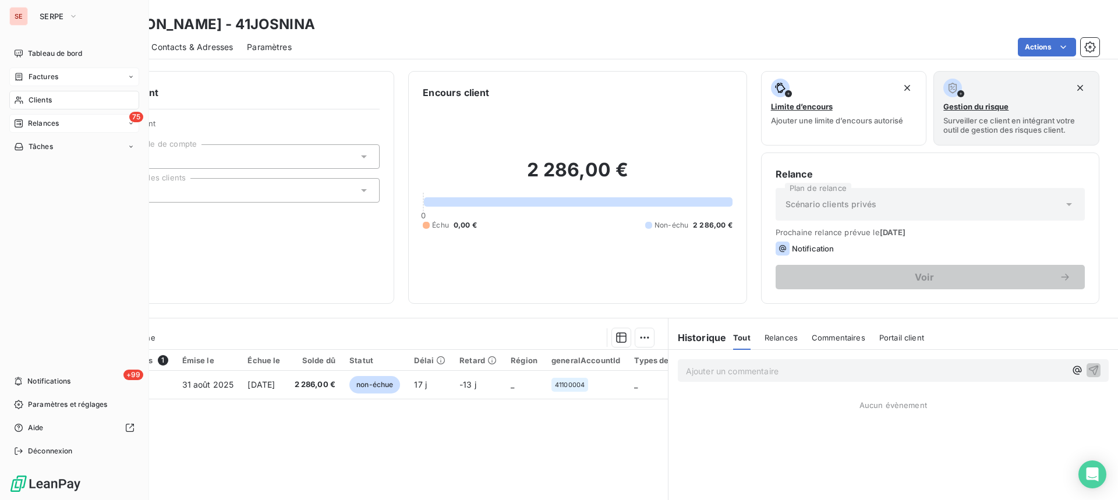
click at [30, 76] on span "Factures" at bounding box center [44, 77] width 30 height 10
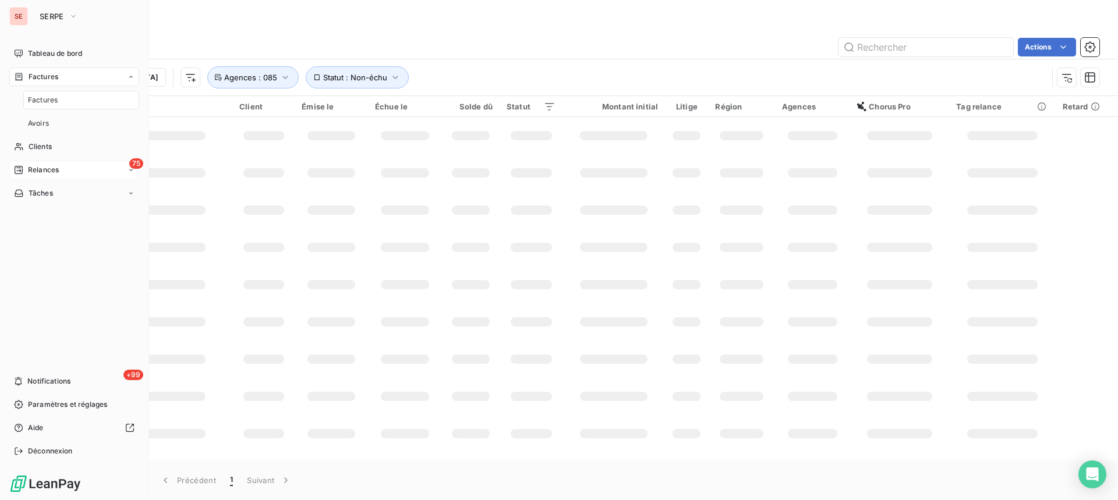
click at [41, 172] on span "Relances" at bounding box center [43, 170] width 31 height 10
click at [53, 76] on span "Factures" at bounding box center [44, 77] width 30 height 10
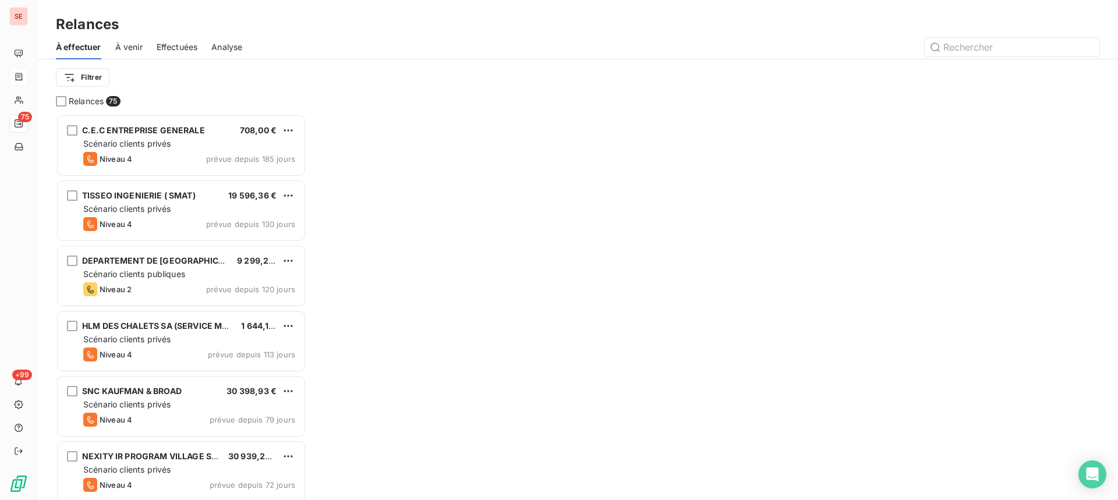
scroll to position [377, 242]
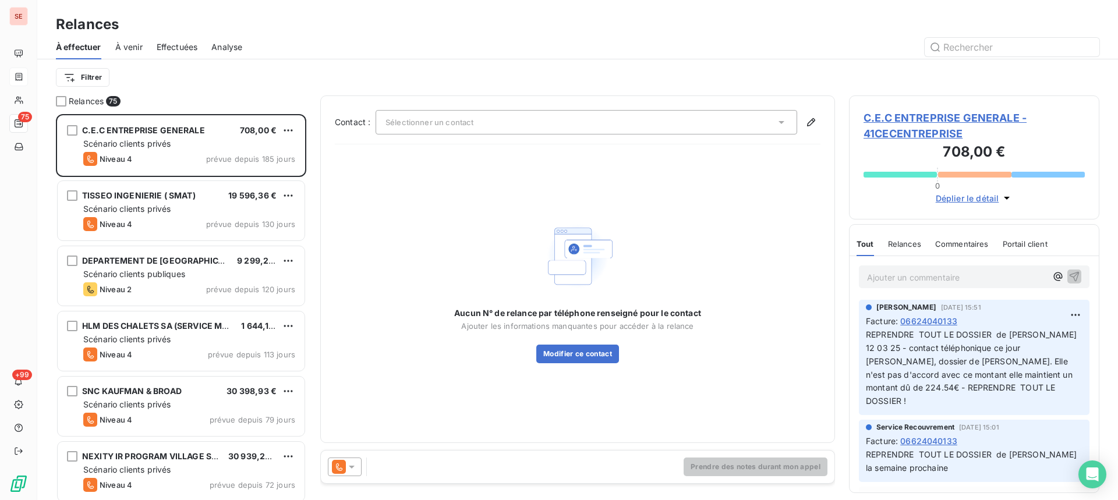
click at [185, 52] on span "Effectuées" at bounding box center [177, 47] width 41 height 12
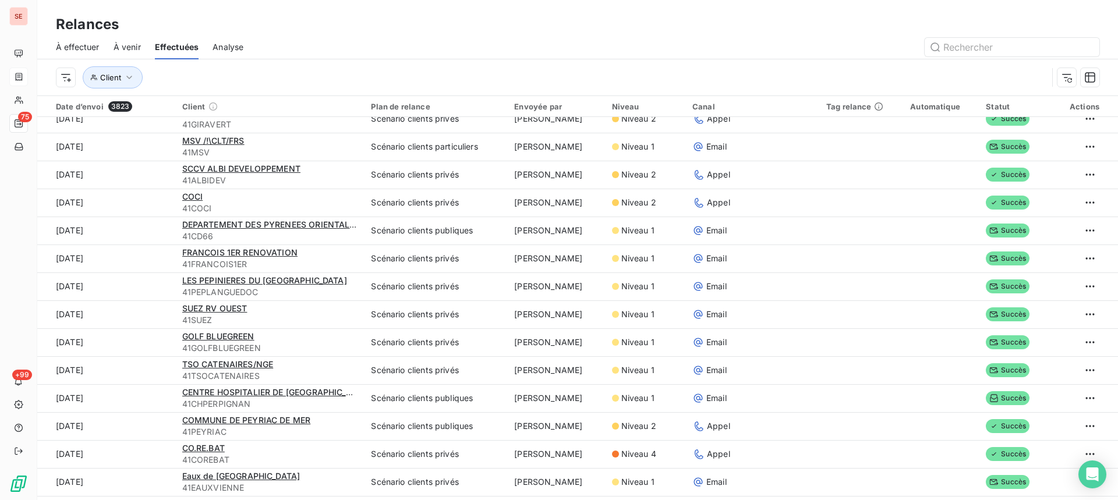
scroll to position [621, 0]
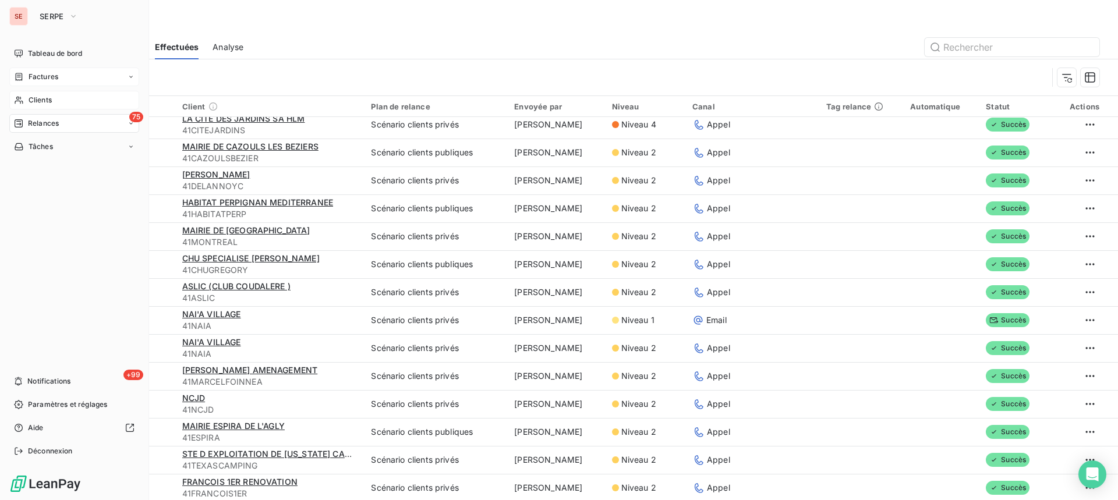
click at [49, 102] on span "Clients" at bounding box center [40, 100] width 23 height 10
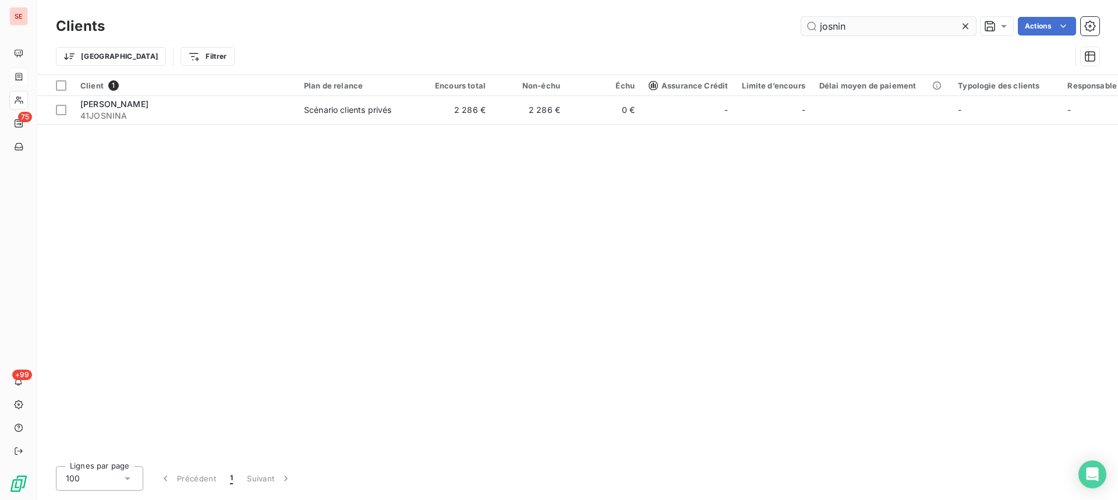
click at [892, 26] on input "josnin" at bounding box center [888, 26] width 175 height 19
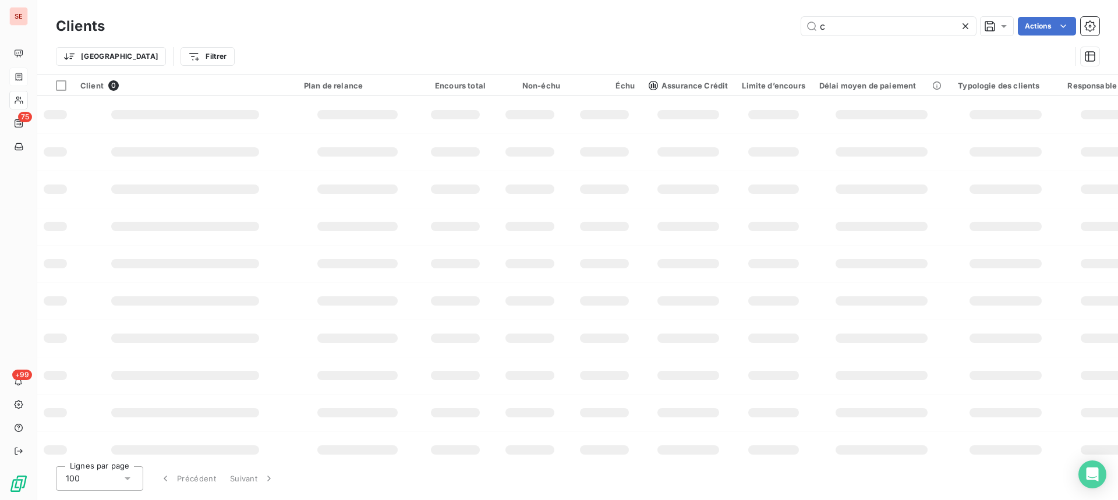
click at [882, 26] on input "c" at bounding box center [888, 26] width 175 height 19
type input "c"
click at [27, 71] on div "SE 75 +99" at bounding box center [18, 250] width 37 height 500
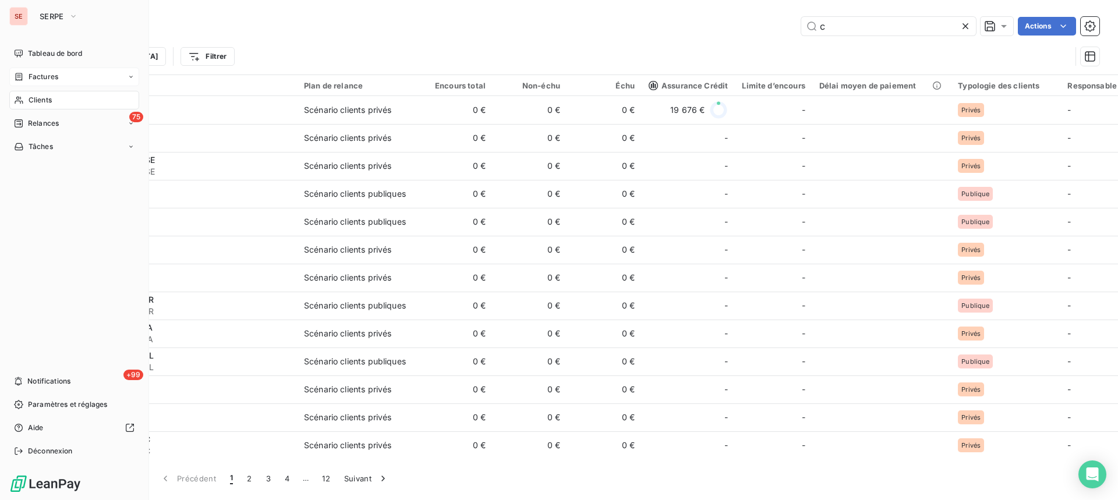
click at [33, 103] on span "Clients" at bounding box center [40, 100] width 23 height 10
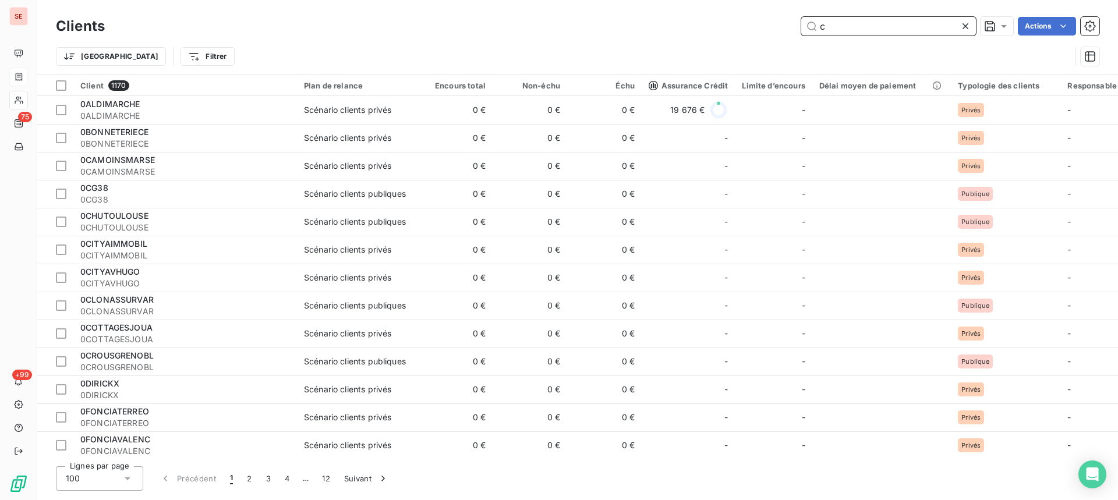
click at [836, 25] on input "c" at bounding box center [888, 26] width 175 height 19
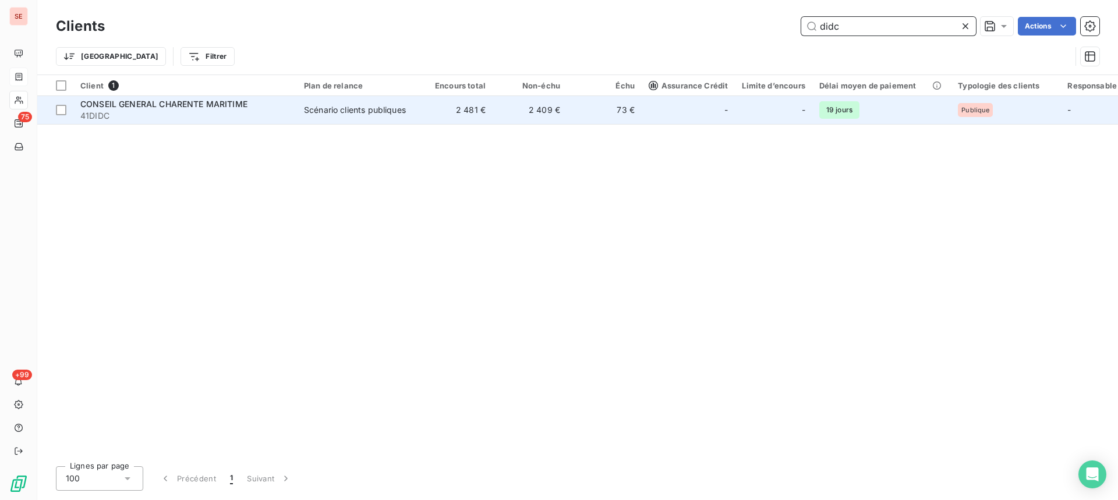
type input "didc"
click at [360, 112] on div "Scénario clients publiques" at bounding box center [355, 110] width 102 height 12
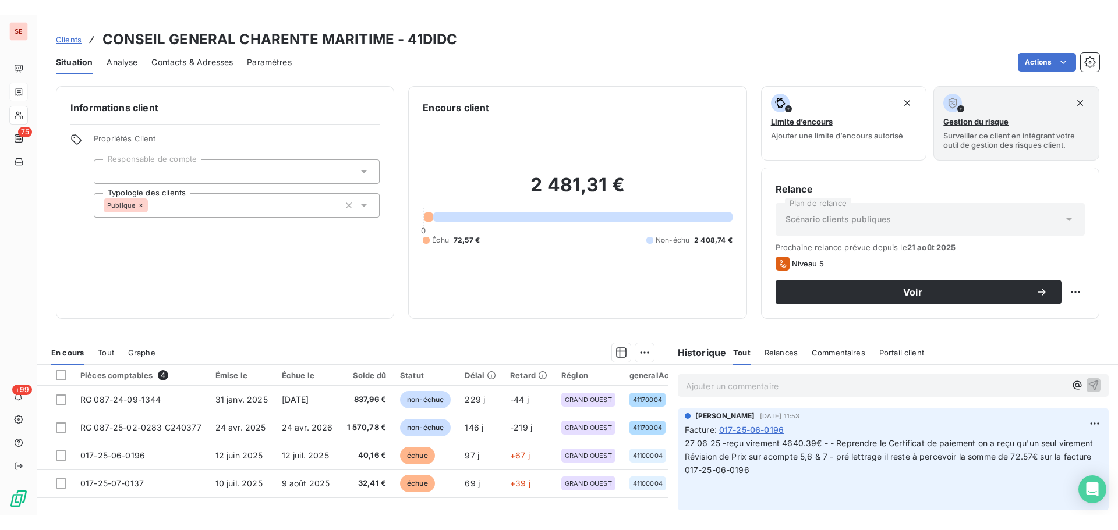
scroll to position [109, 0]
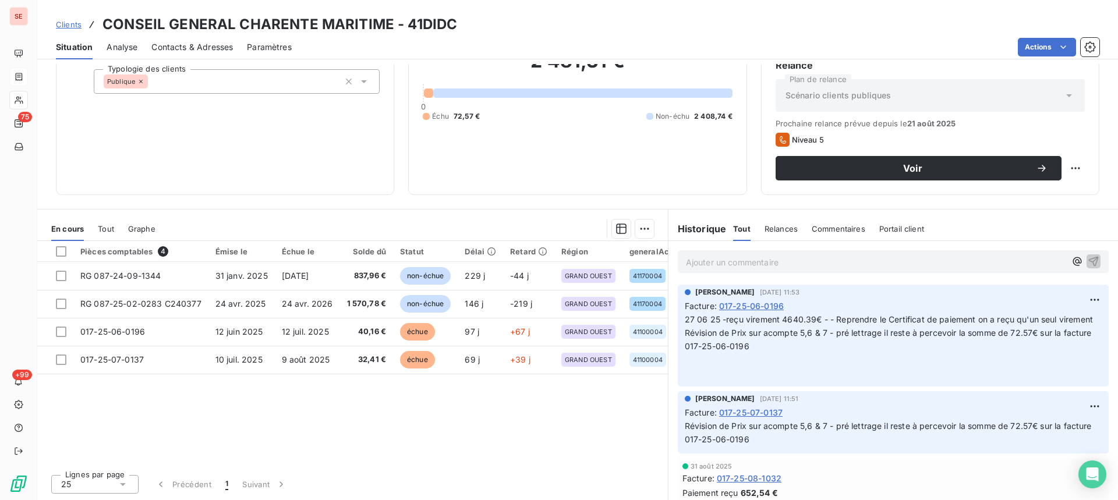
click at [214, 51] on span "Contacts & Adresses" at bounding box center [192, 47] width 82 height 12
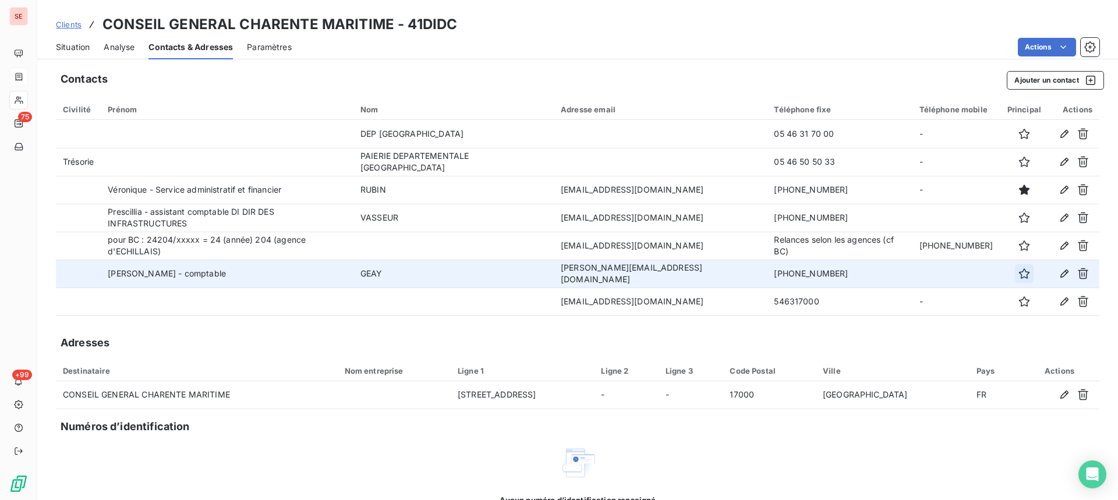
click at [1015, 267] on button "button" at bounding box center [1024, 273] width 19 height 19
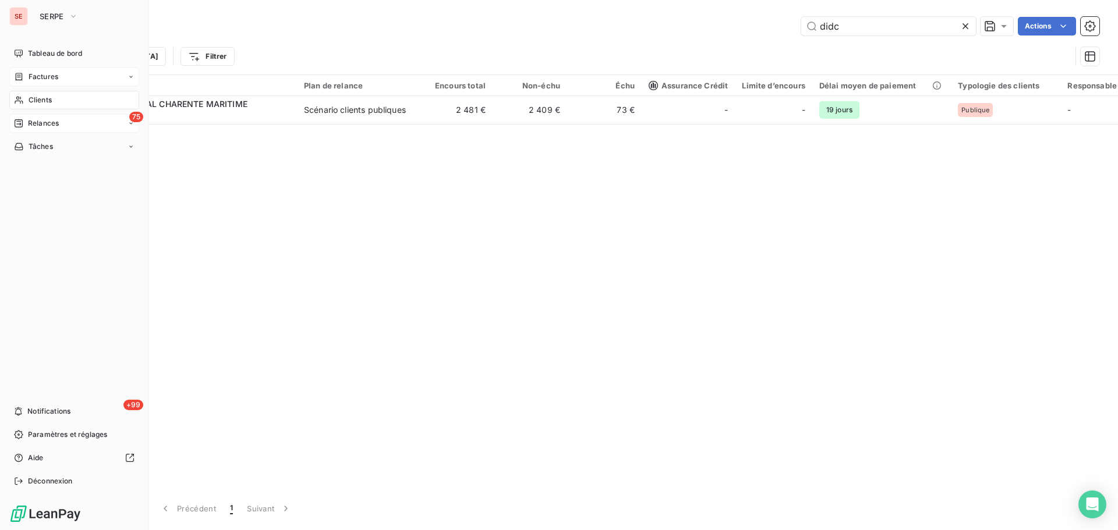
click at [20, 128] on div "Relances" at bounding box center [36, 123] width 45 height 10
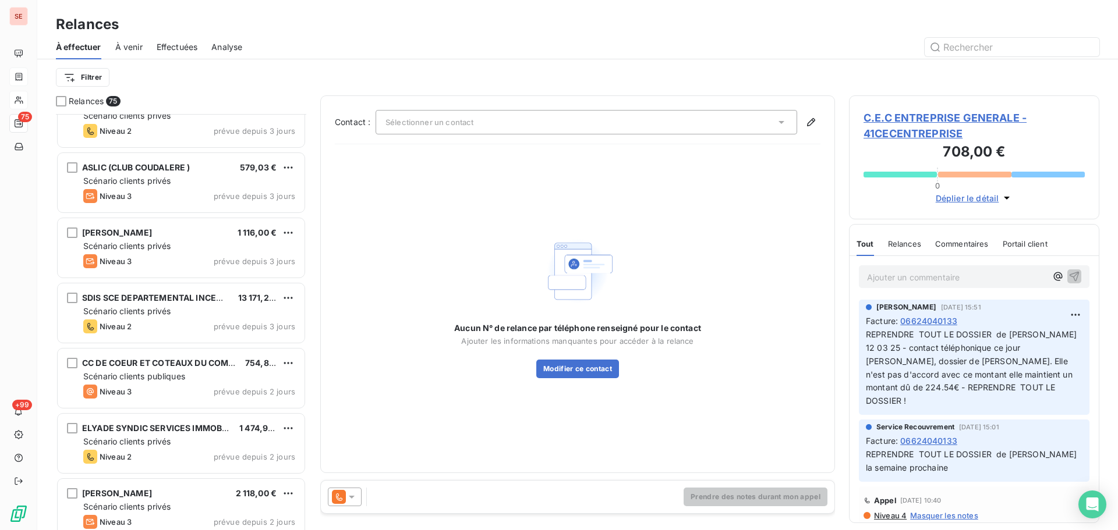
scroll to position [3854, 0]
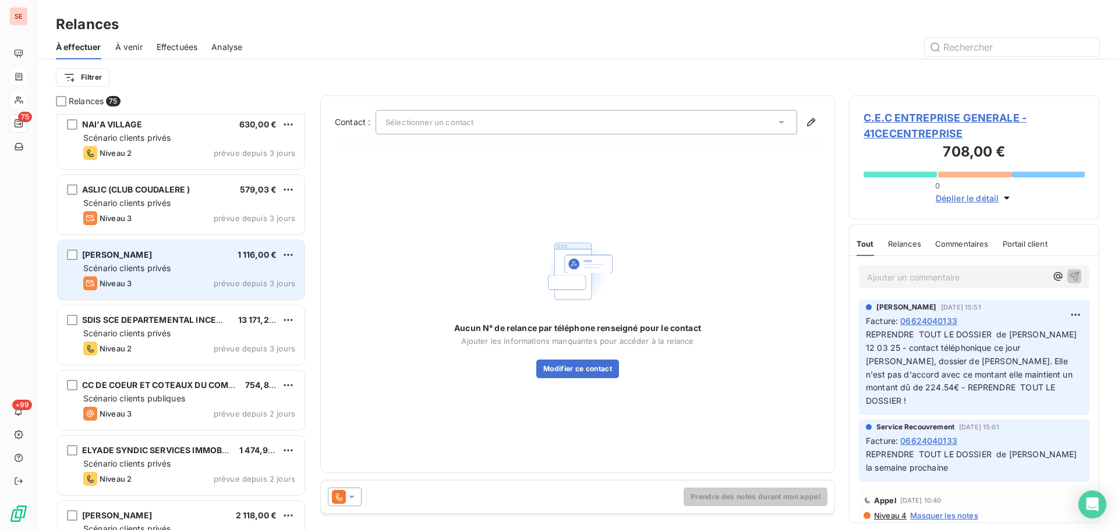
click at [179, 261] on div "[PERSON_NAME] 1 116,00 € Scénario clients privés Niveau 3 prévue depuis 3 jours" at bounding box center [181, 269] width 247 height 59
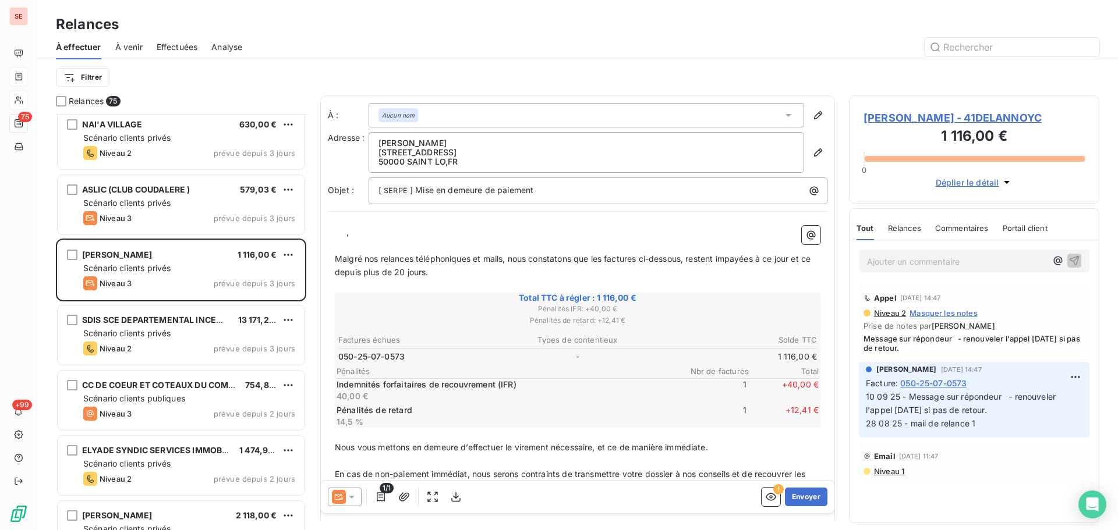
click at [942, 121] on span "[PERSON_NAME] - 41DELANNOYC" at bounding box center [973, 118] width 221 height 16
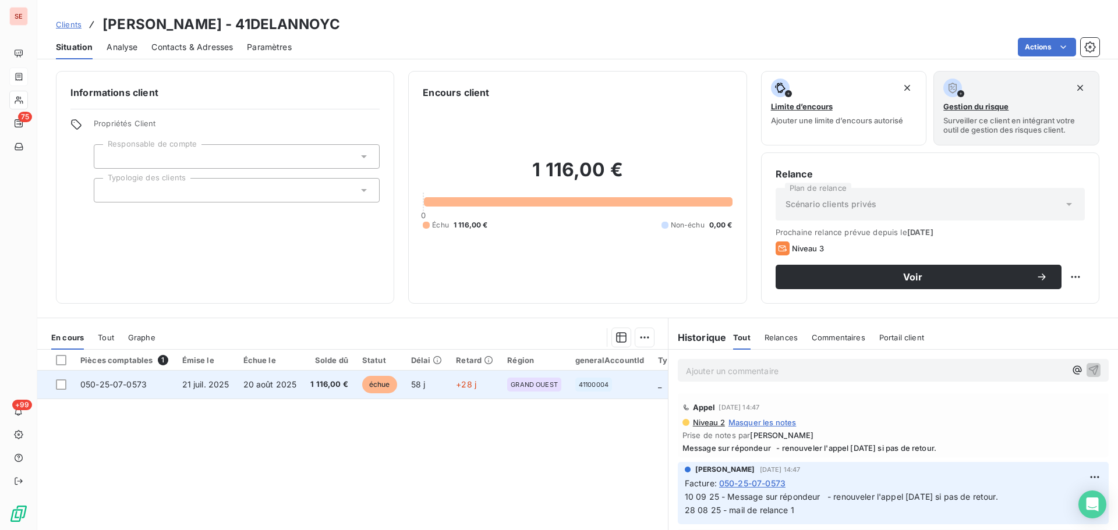
click at [257, 377] on td "20 août 2025" at bounding box center [270, 385] width 68 height 28
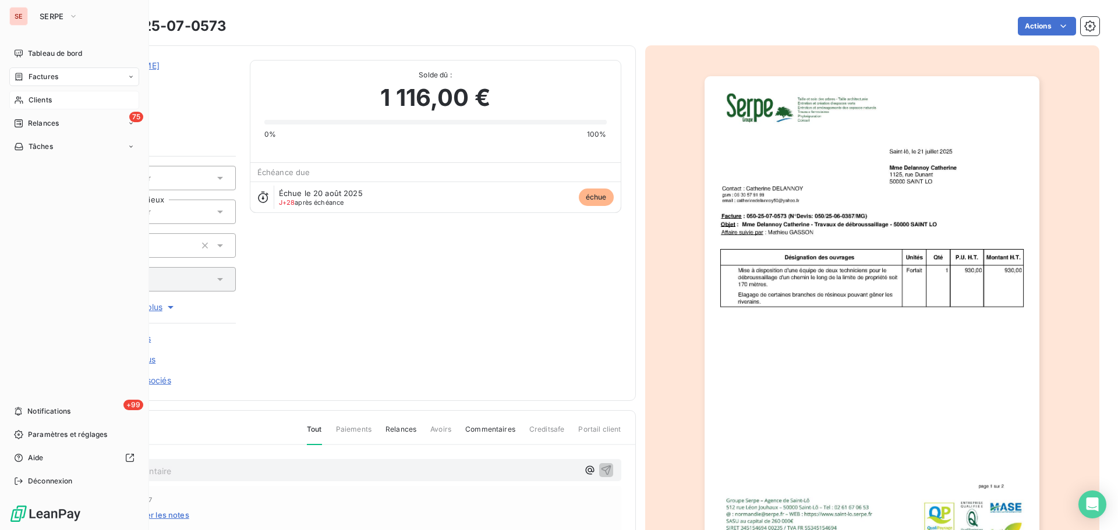
click at [50, 99] on span "Clients" at bounding box center [40, 100] width 23 height 10
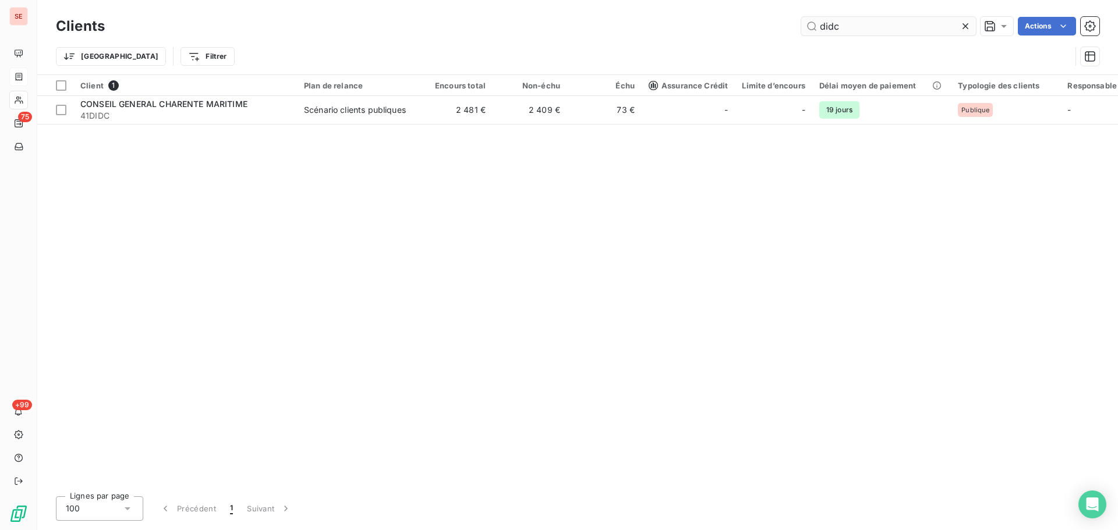
click at [860, 30] on input "didc" at bounding box center [888, 26] width 175 height 19
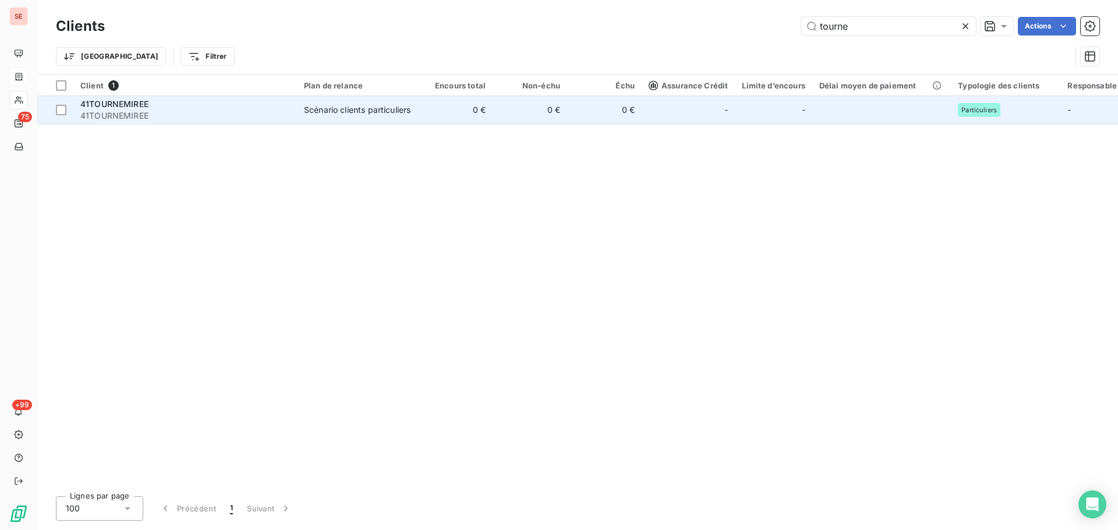
type input "tourne"
click at [384, 108] on div "Scénario clients particuliers" at bounding box center [357, 110] width 107 height 12
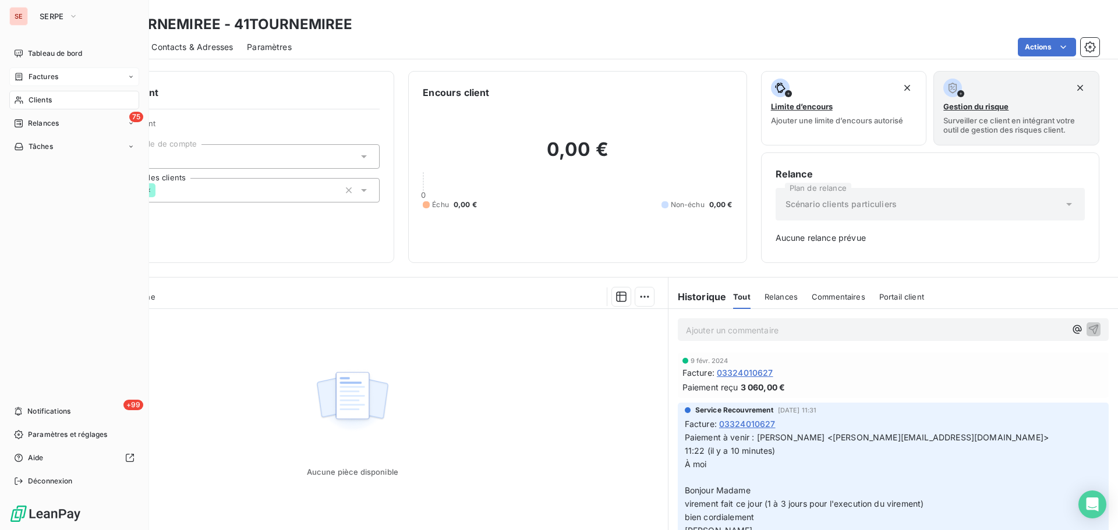
click at [33, 104] on span "Clients" at bounding box center [40, 100] width 23 height 10
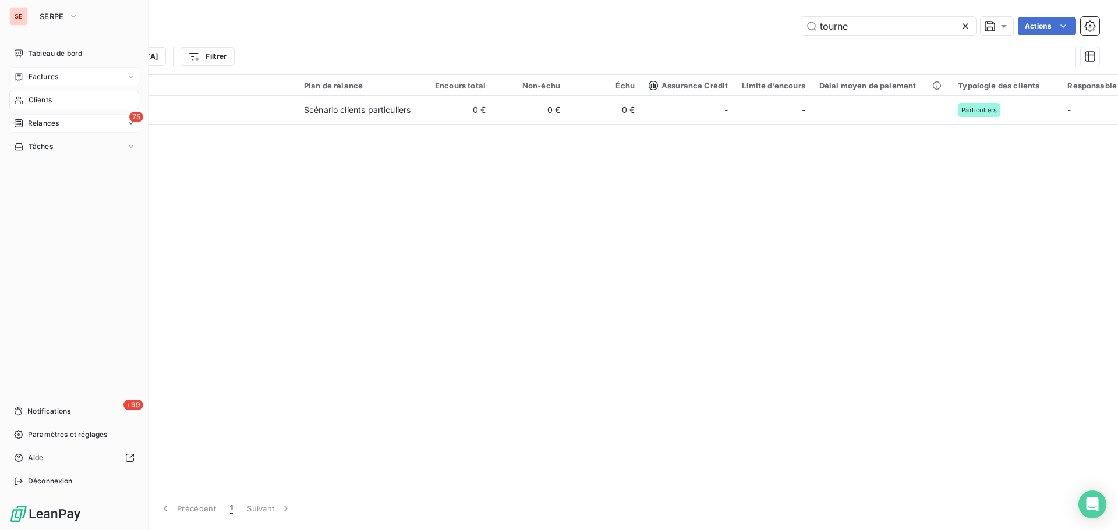
click at [45, 119] on span "Relances" at bounding box center [43, 123] width 31 height 10
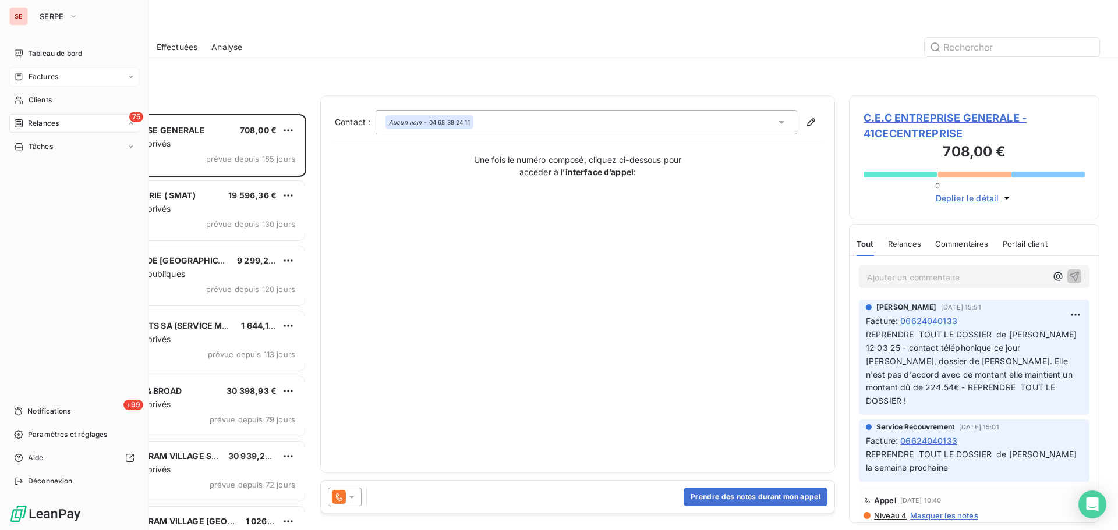
scroll to position [408, 242]
click at [54, 94] on div "Clients" at bounding box center [74, 100] width 130 height 19
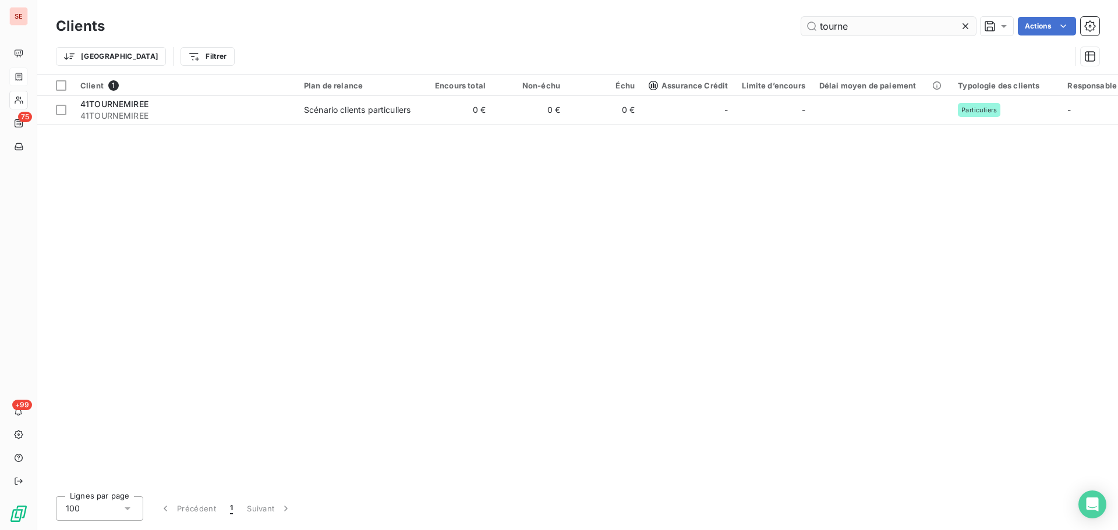
click at [861, 28] on input "tourne" at bounding box center [888, 26] width 175 height 19
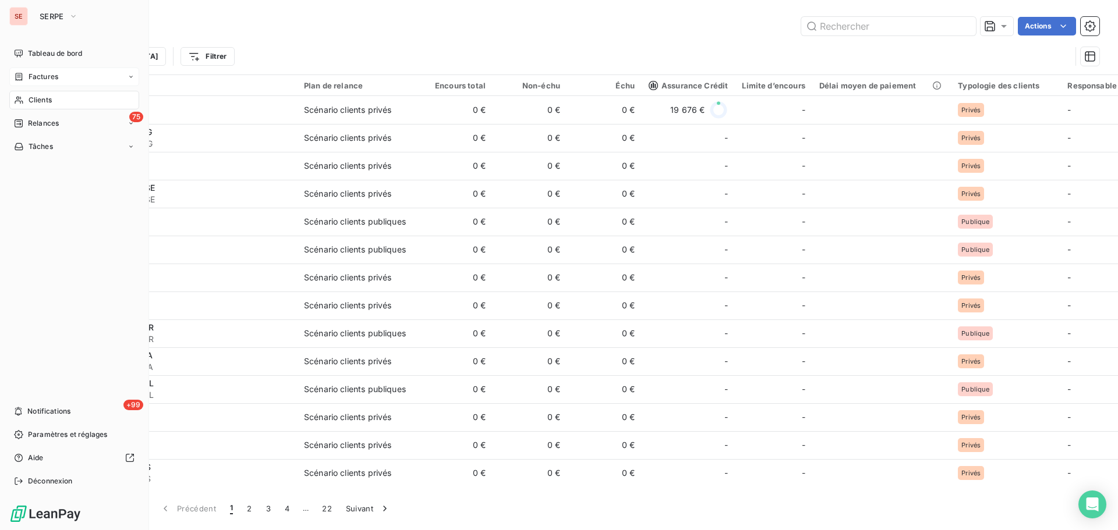
click at [45, 83] on div "Factures" at bounding box center [74, 77] width 130 height 19
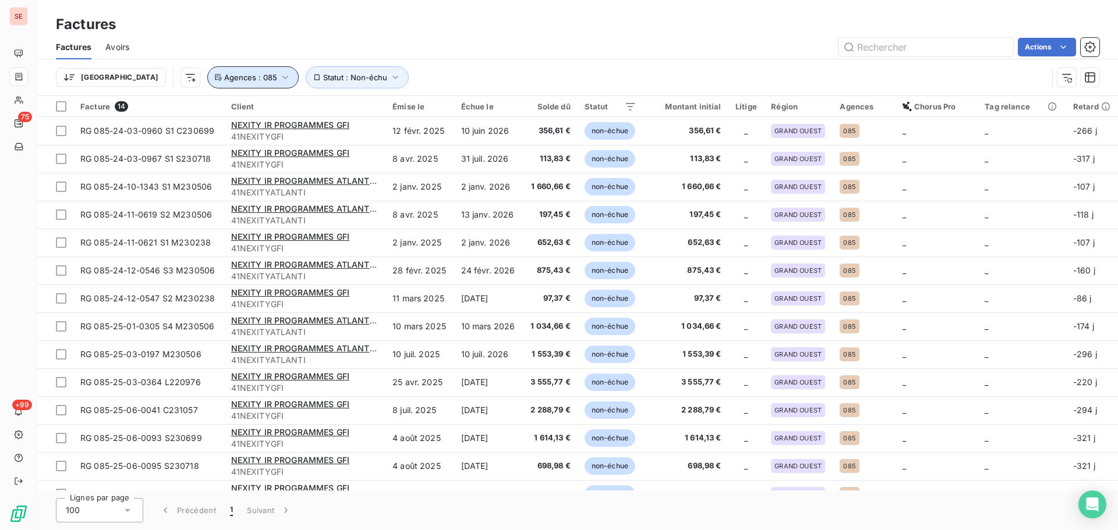
click at [216, 73] on button "Agences : 085" at bounding box center [252, 77] width 91 height 22
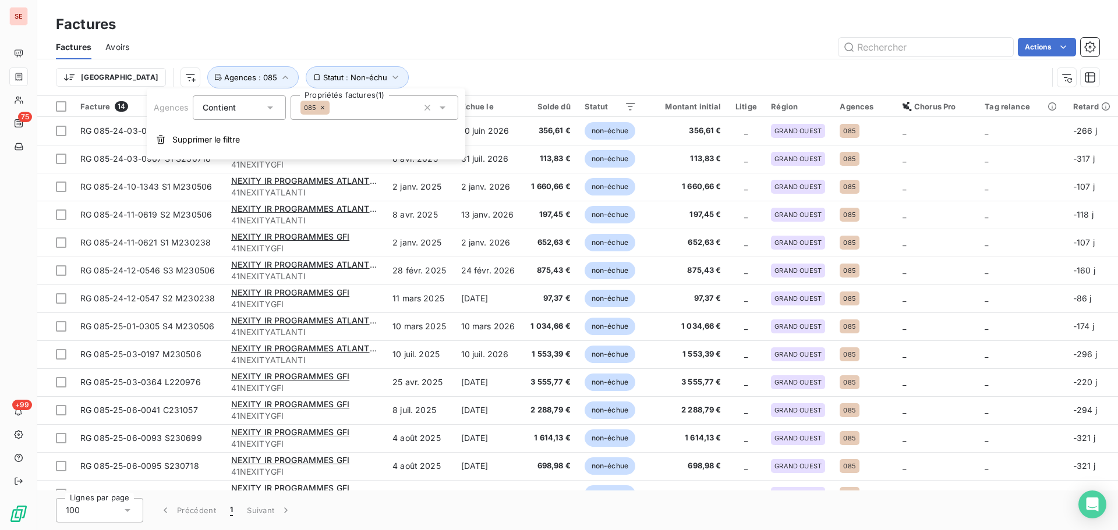
click at [364, 103] on div "085" at bounding box center [375, 107] width 168 height 24
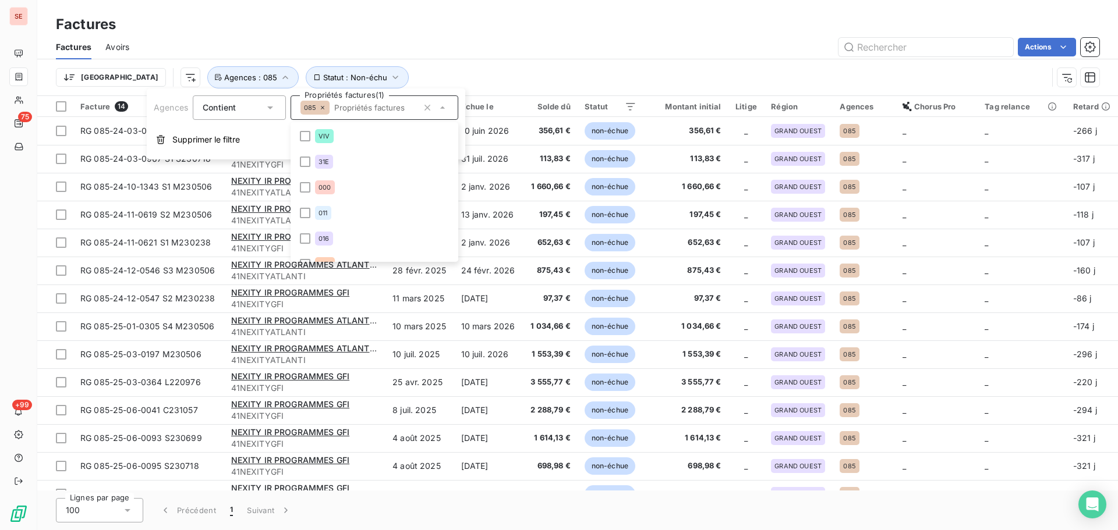
scroll to position [757, 0]
click at [321, 104] on icon at bounding box center [322, 107] width 7 height 7
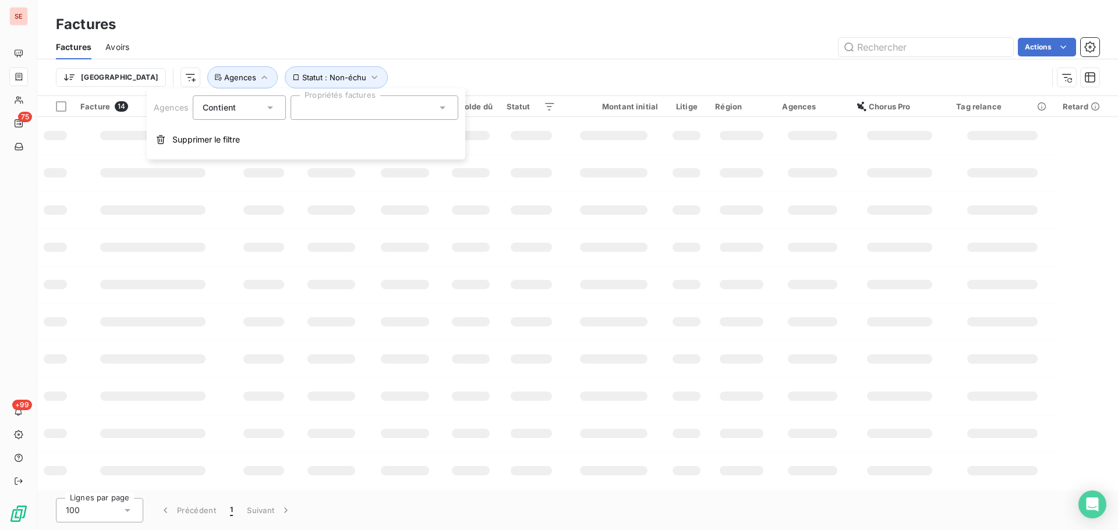
click at [328, 108] on div at bounding box center [375, 107] width 168 height 24
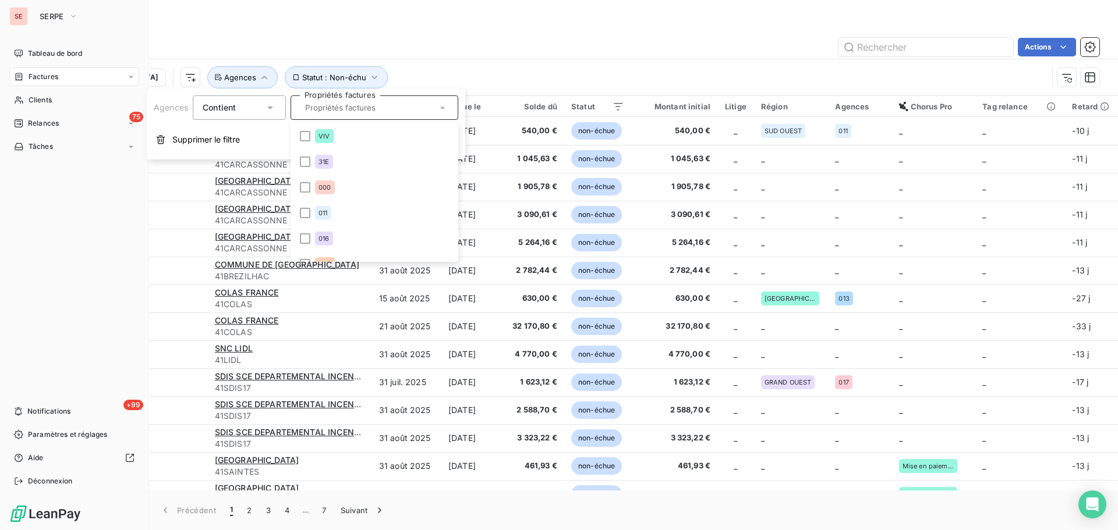
click at [19, 84] on div "Factures" at bounding box center [74, 77] width 130 height 19
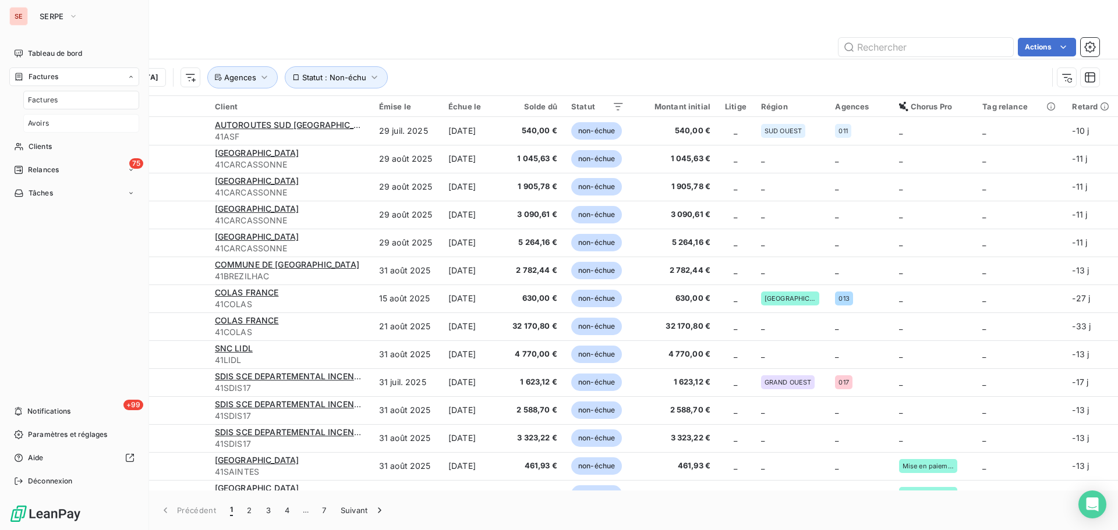
click at [52, 117] on div "Avoirs" at bounding box center [81, 123] width 116 height 19
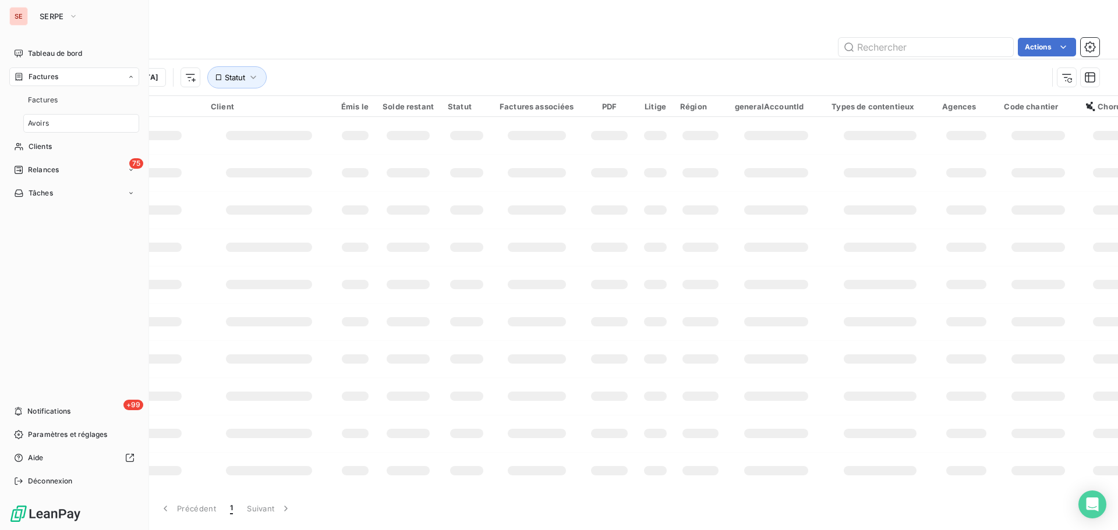
click at [50, 76] on span "Factures" at bounding box center [44, 77] width 30 height 10
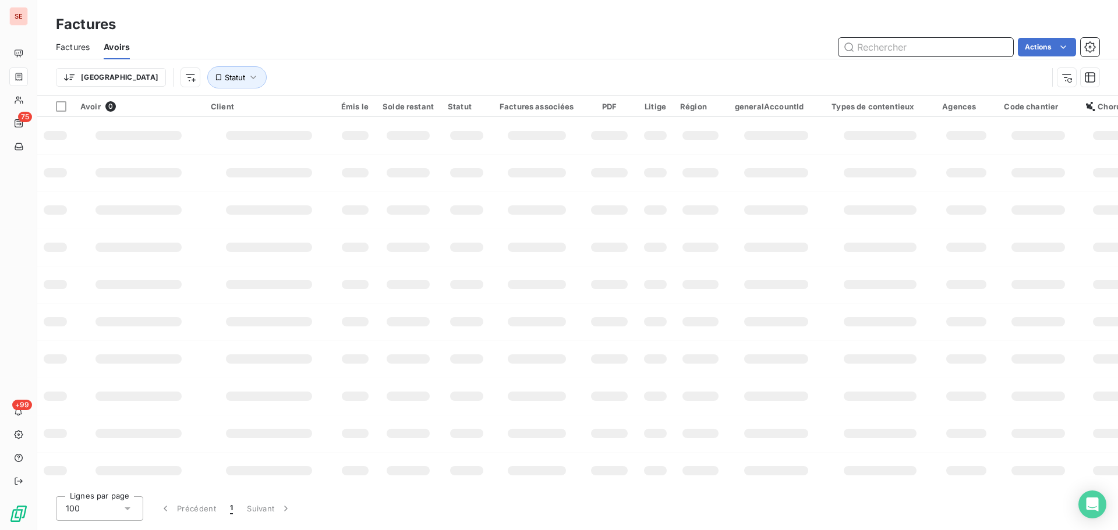
click at [884, 46] on input "text" at bounding box center [925, 47] width 175 height 19
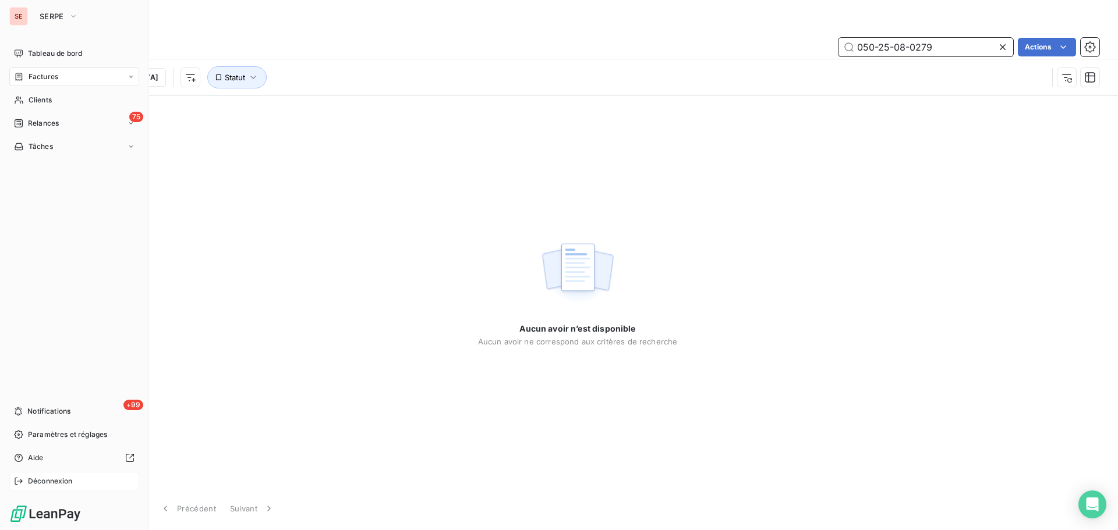
type input "050-25-08-0279"
click at [24, 480] on div "Déconnexion" at bounding box center [74, 481] width 130 height 19
